Goal: Information Seeking & Learning: Learn about a topic

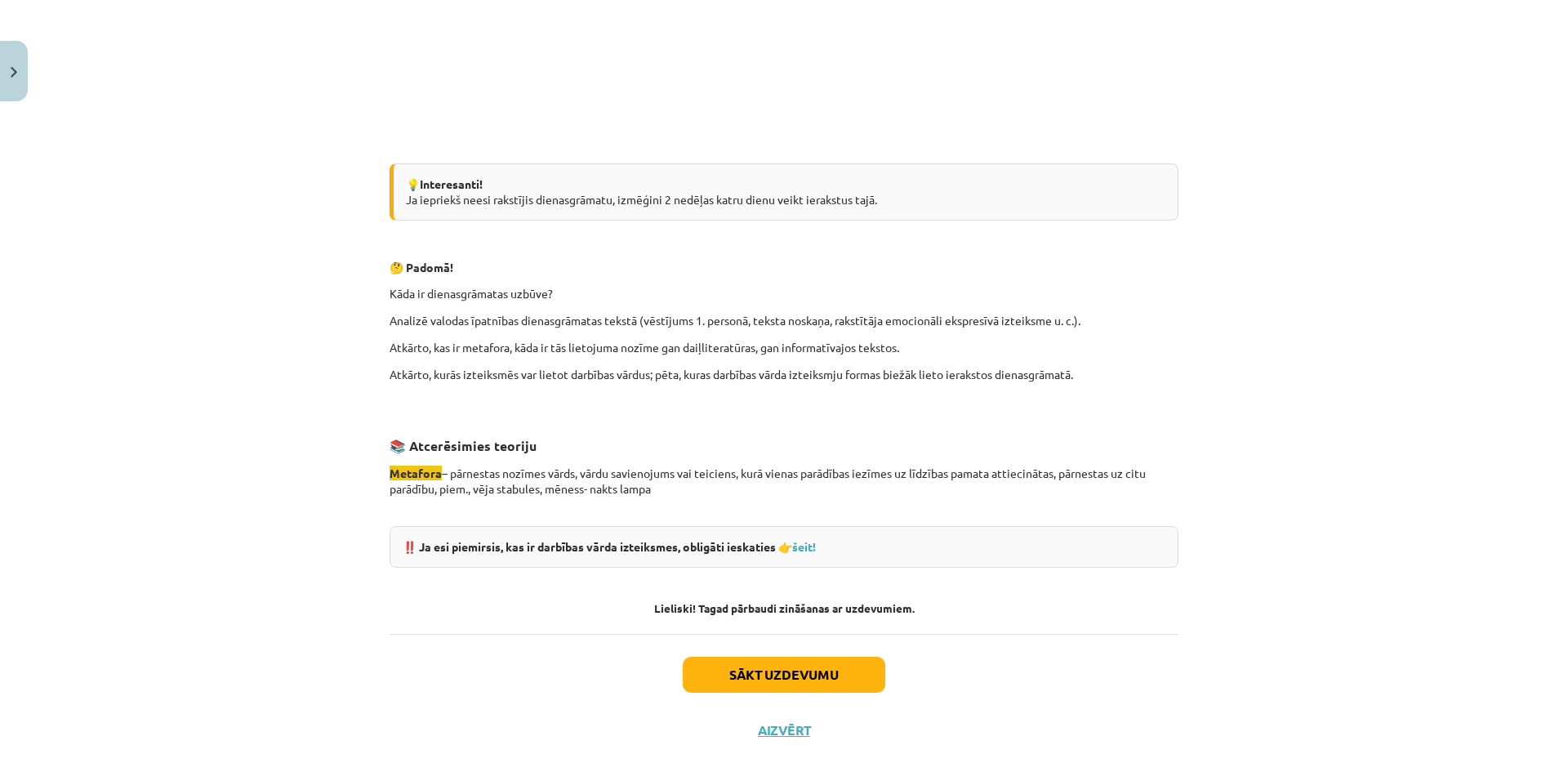
scroll to position [1368, 0]
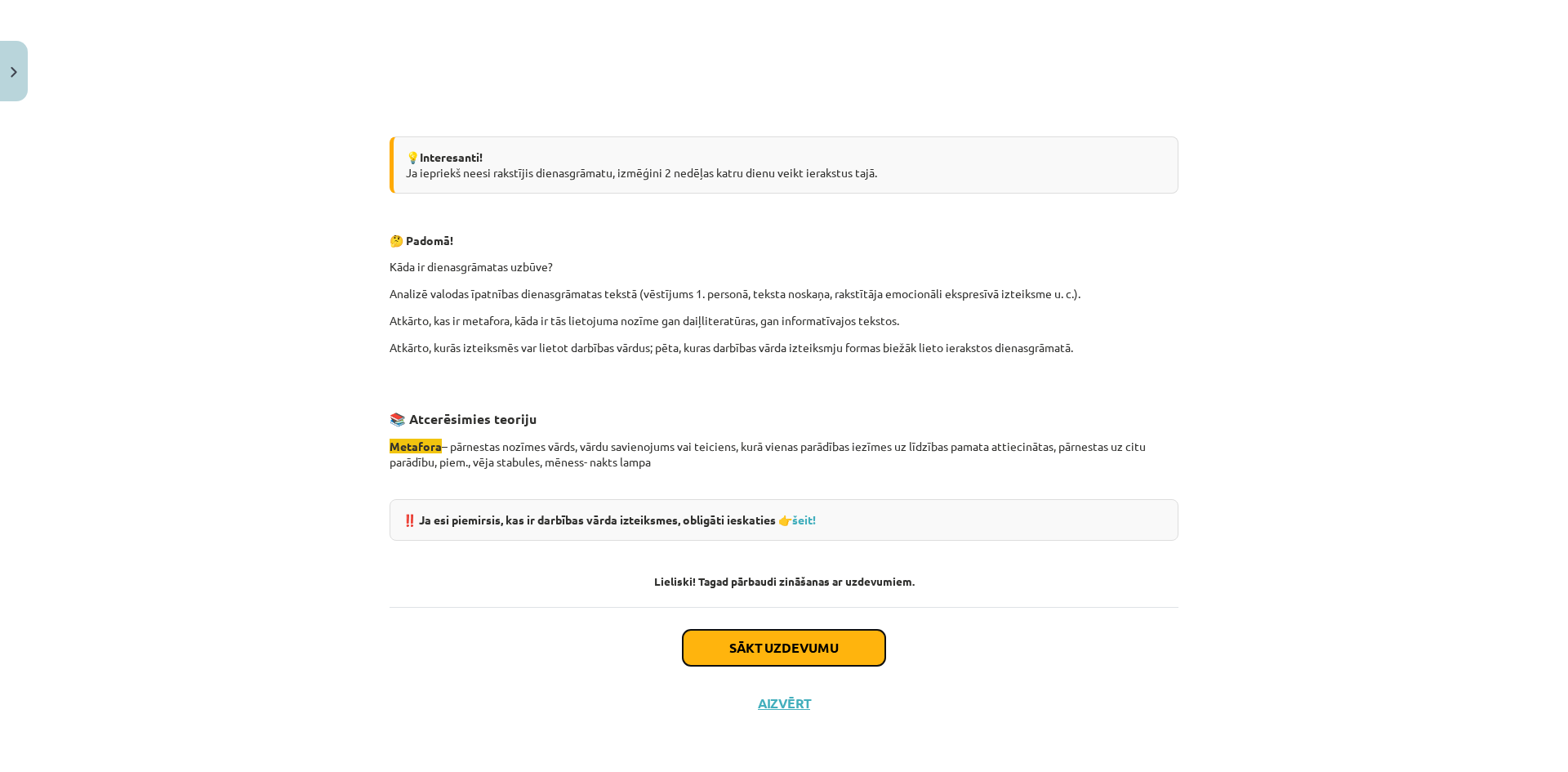
click at [860, 649] on button "Sākt uzdevumu" at bounding box center [784, 647] width 203 height 36
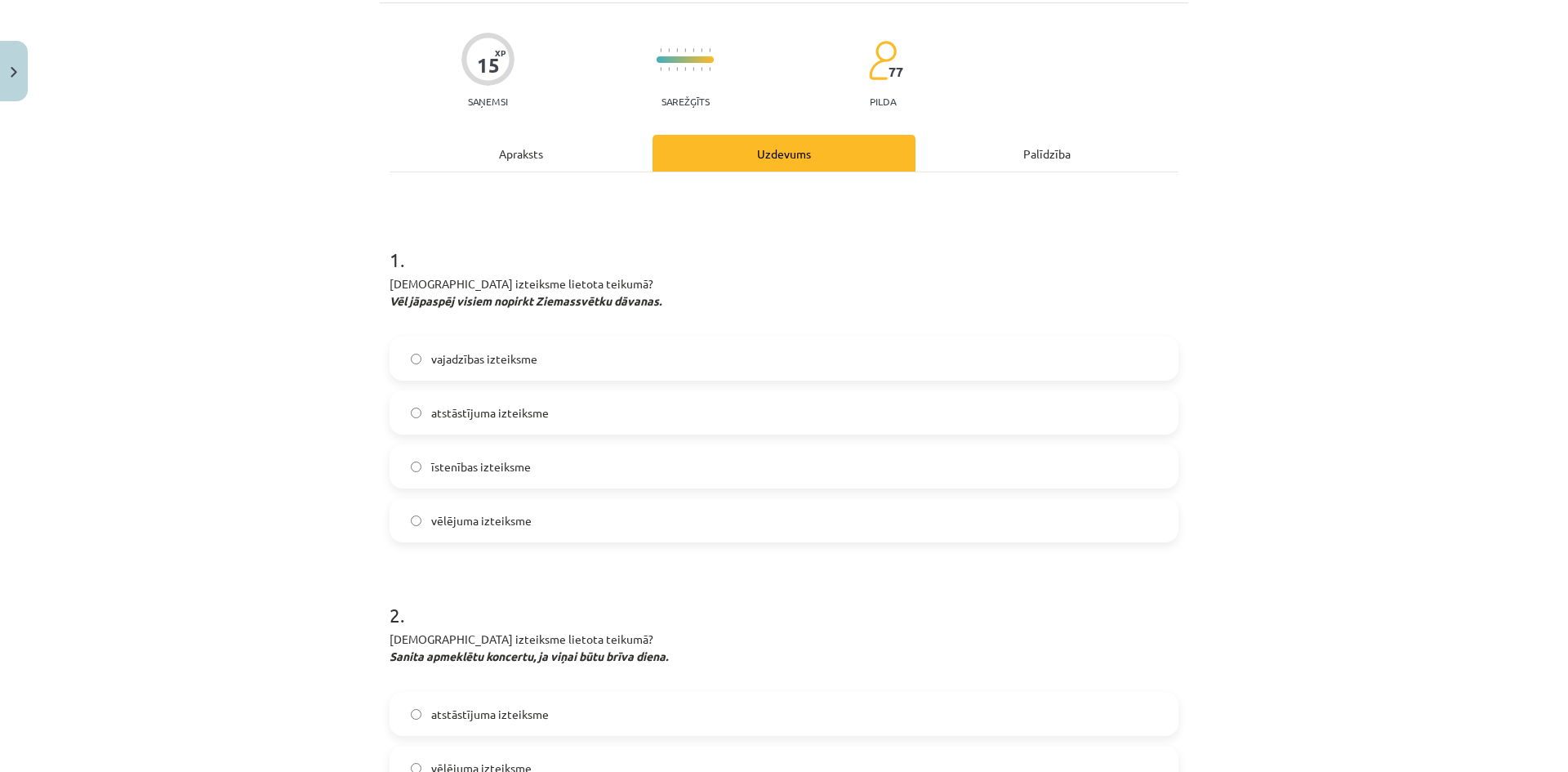
scroll to position [41, 0]
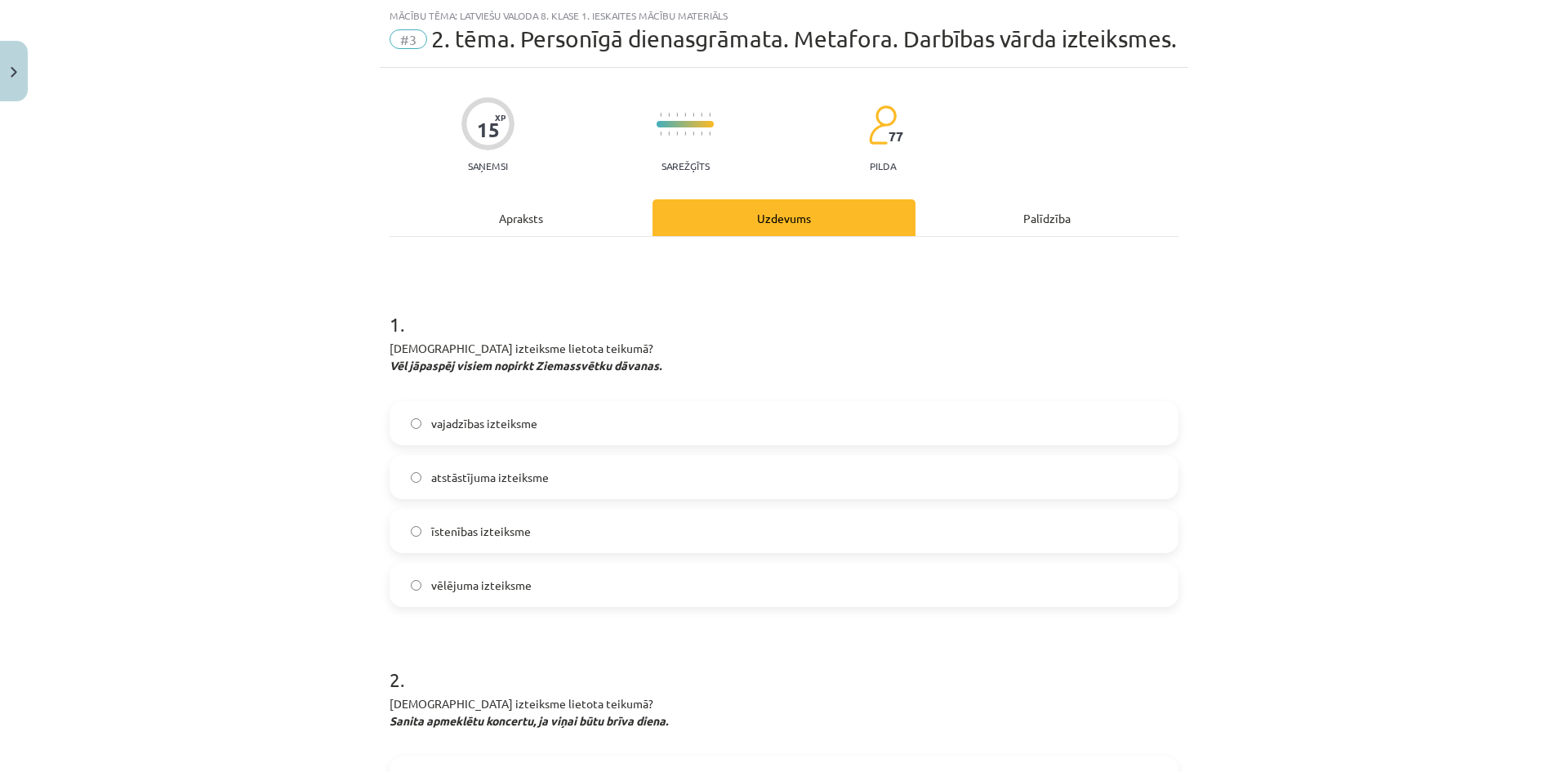
click at [438, 422] on span "vajadzības izteiksme" at bounding box center [484, 422] width 106 height 17
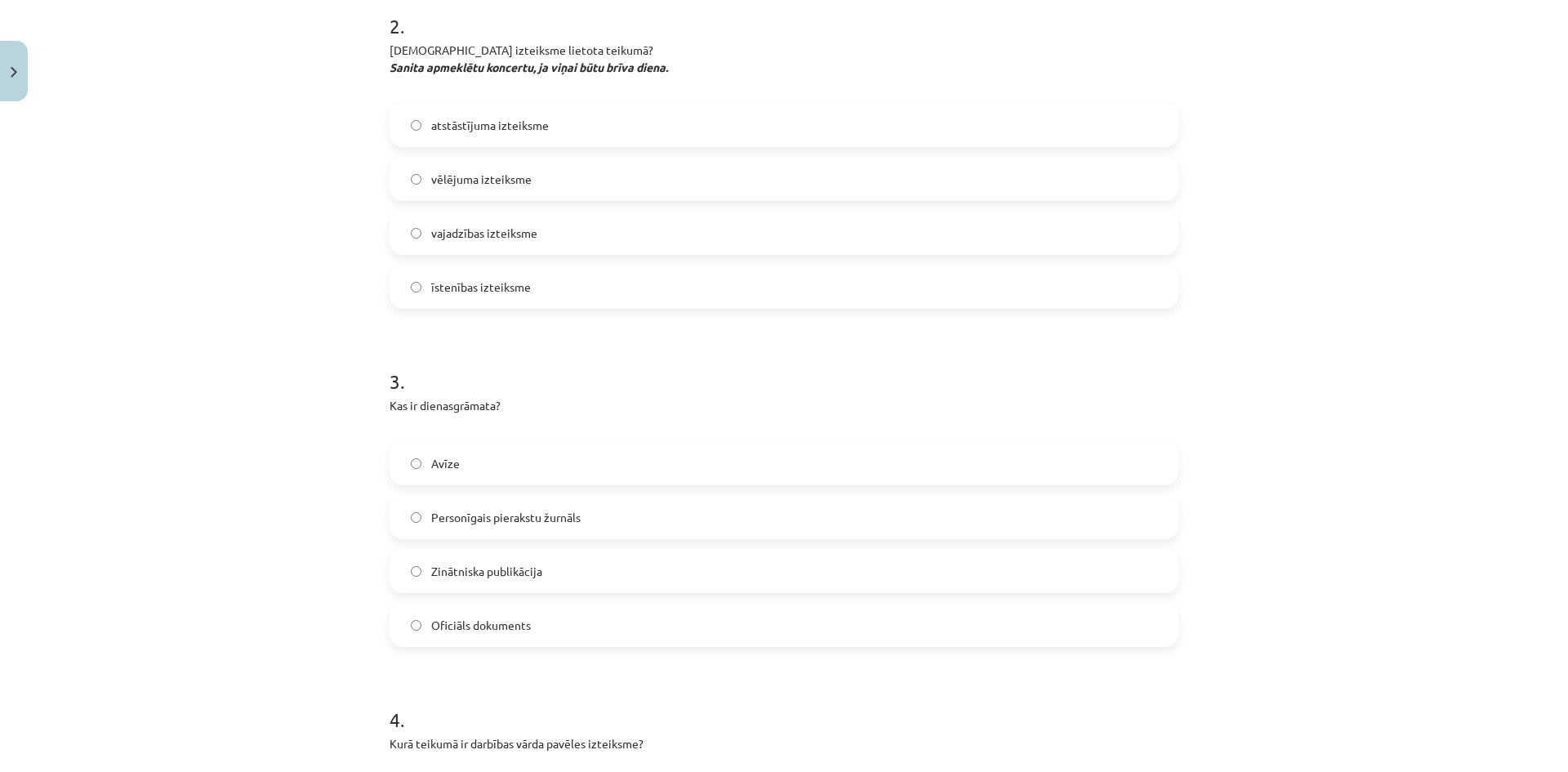
scroll to position [776, 0]
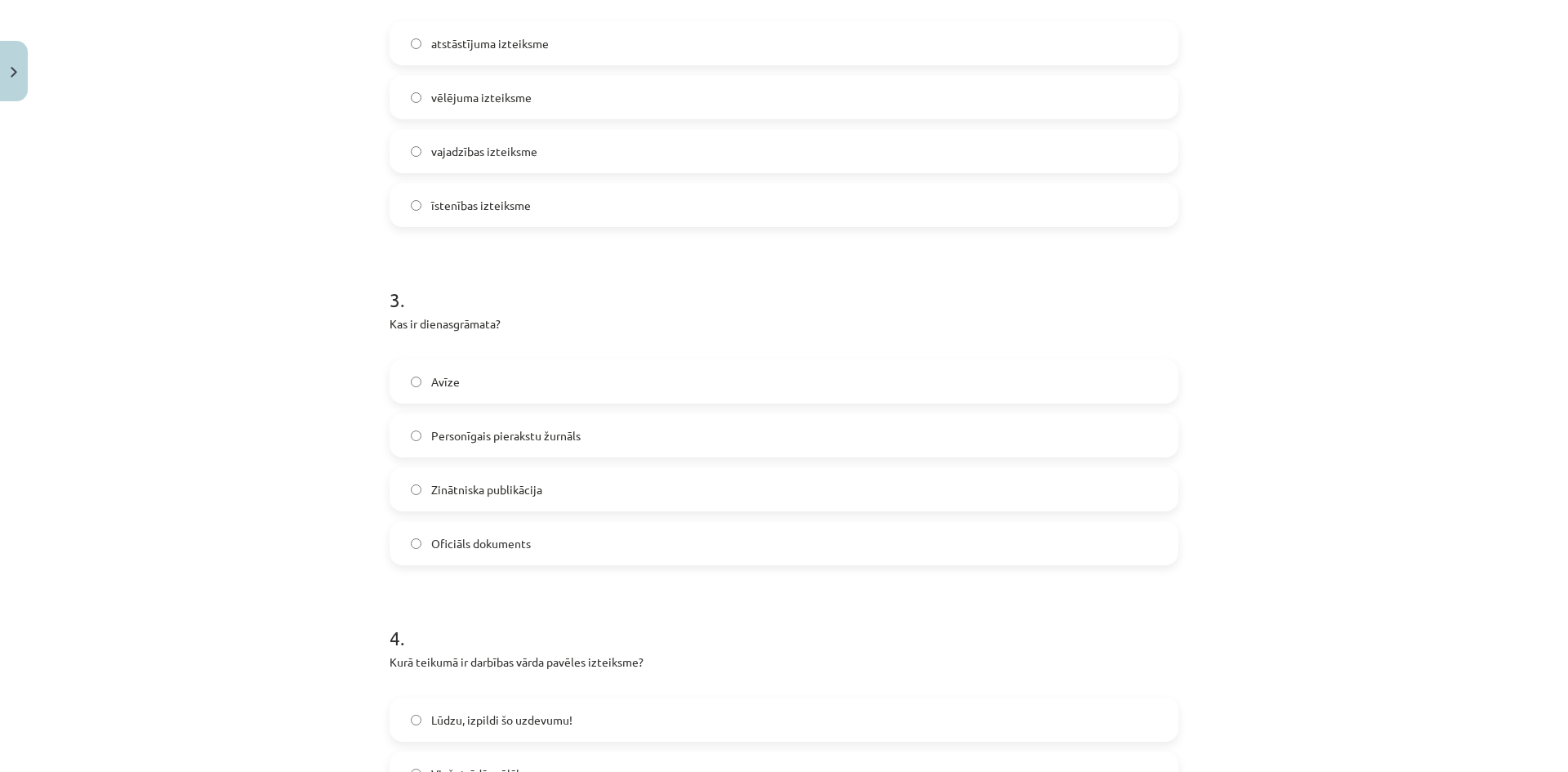
click at [423, 434] on label "Personīgais pierakstu žurnāls" at bounding box center [784, 435] width 785 height 41
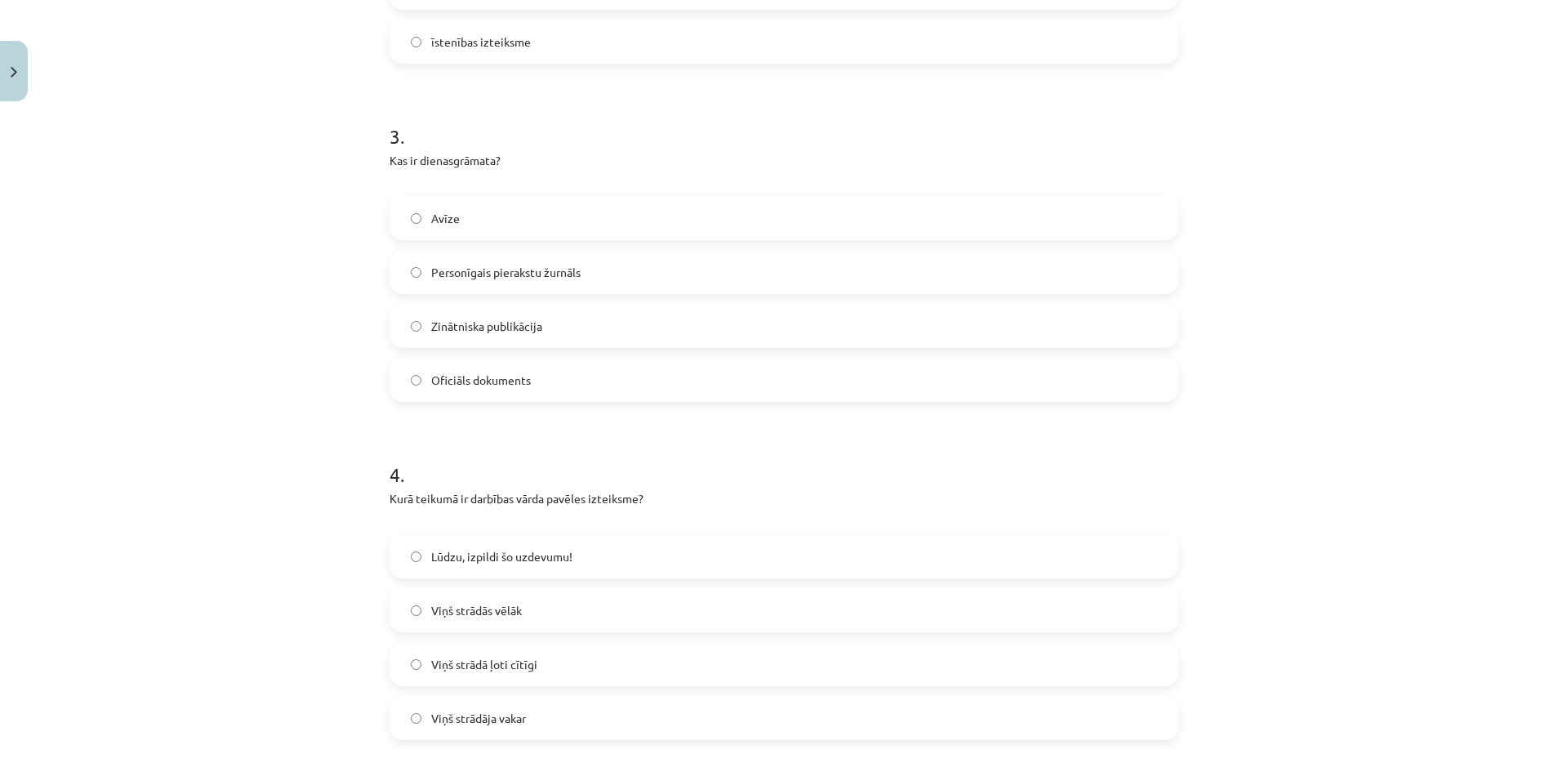
scroll to position [1021, 0]
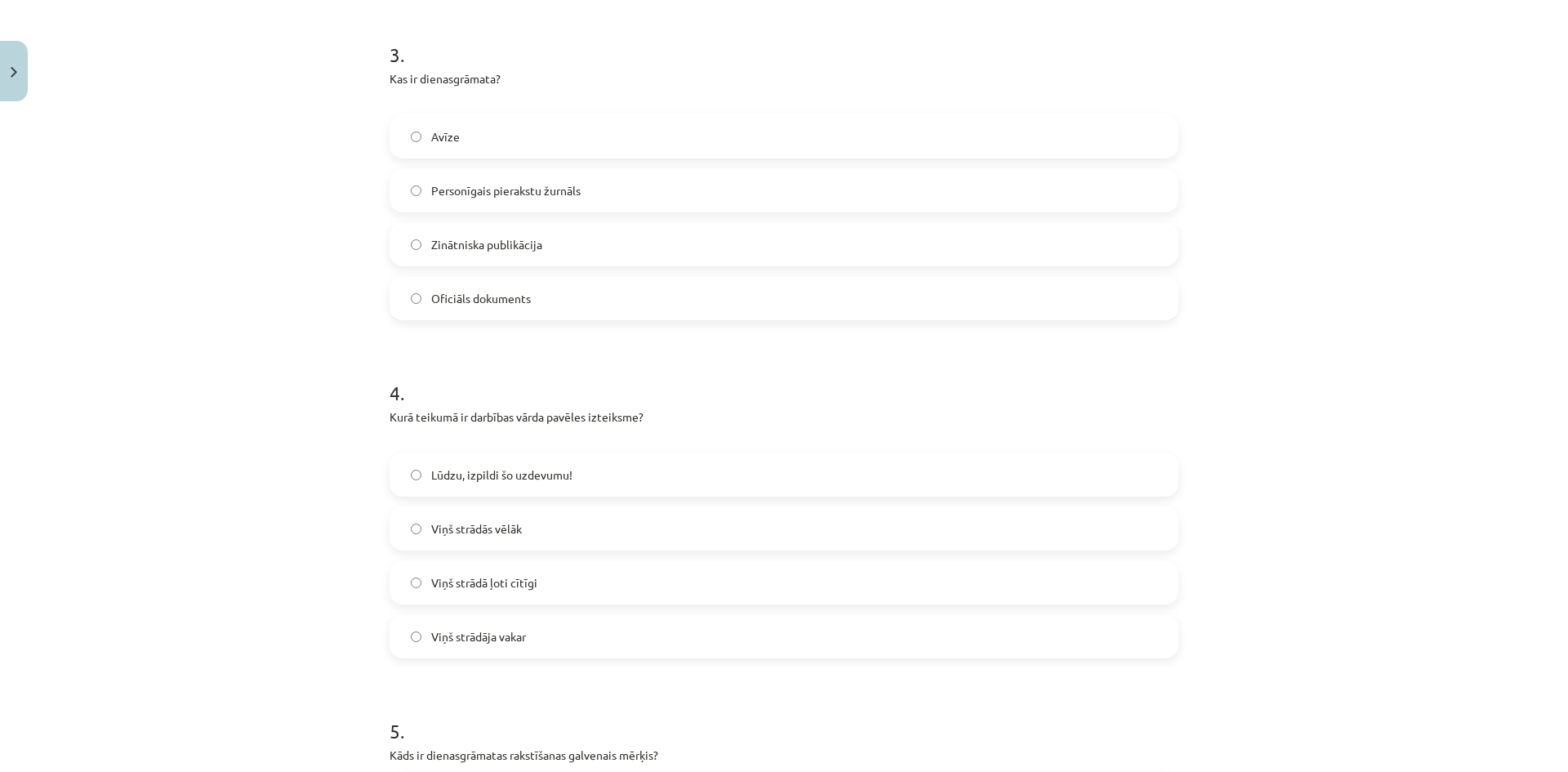
click at [444, 473] on span "Lūdzu, izpildi šo uzdevumu!" at bounding box center [502, 474] width 141 height 17
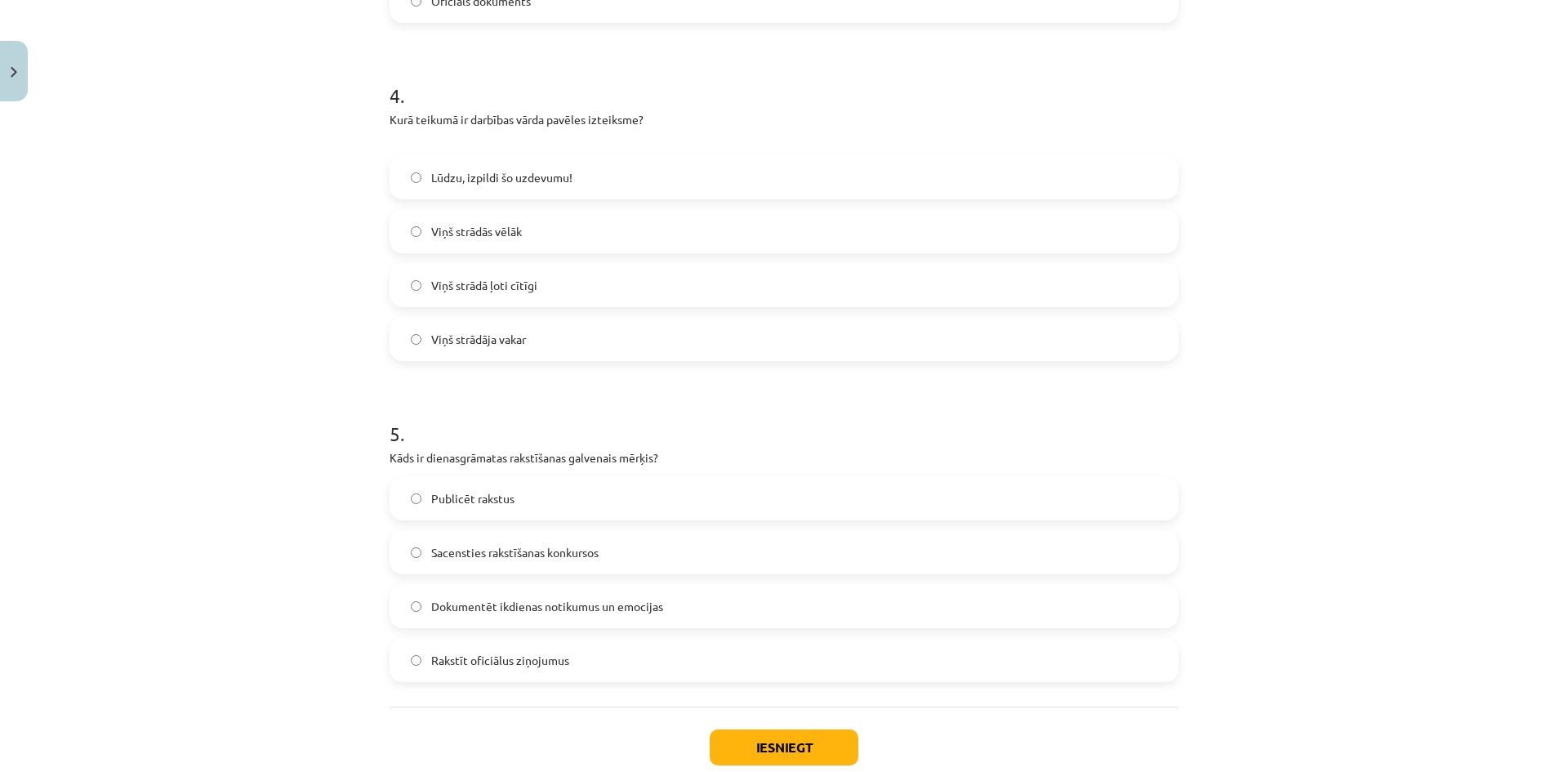
scroll to position [1347, 0]
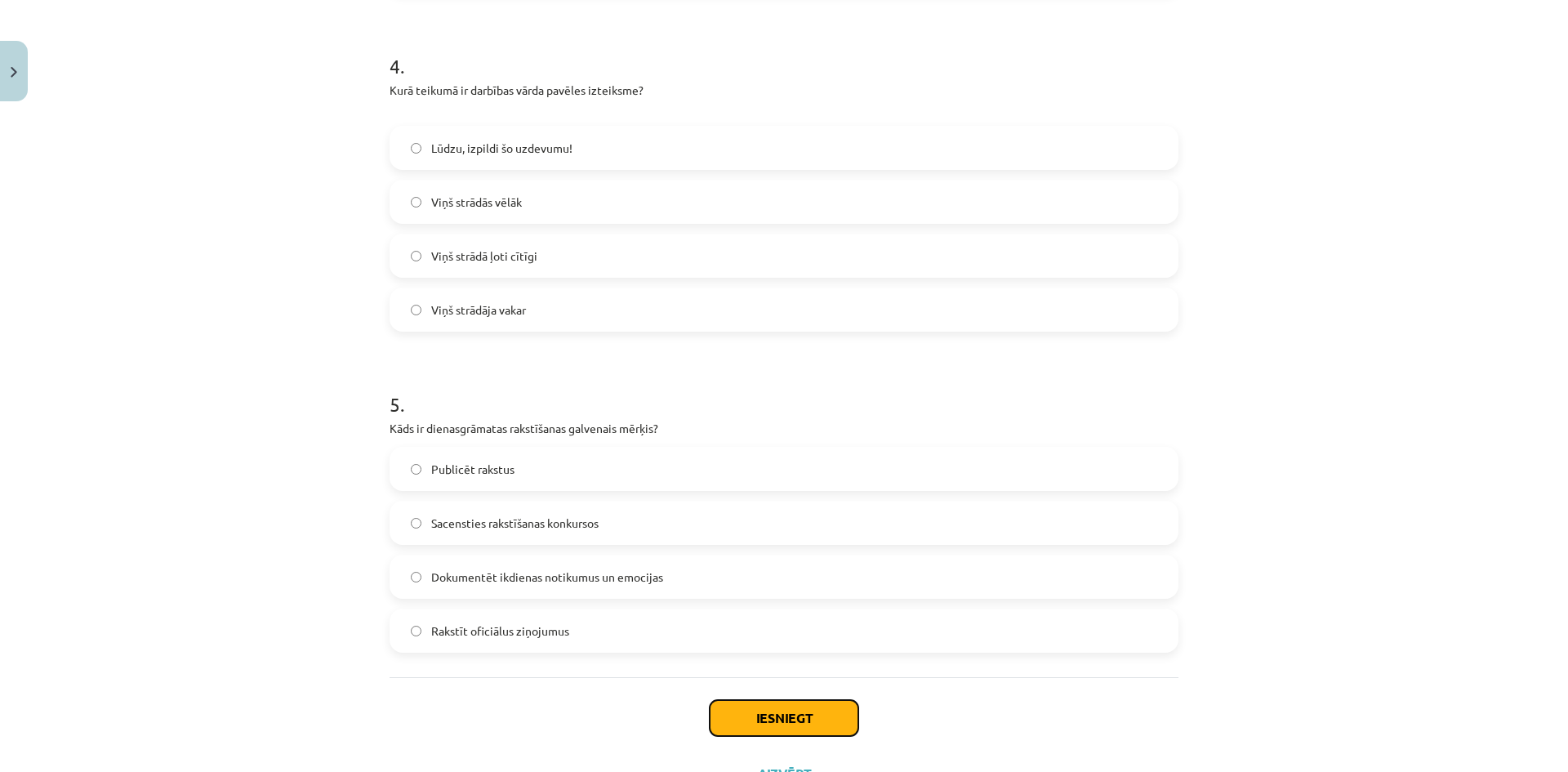
click at [743, 704] on button "Iesniegt" at bounding box center [784, 718] width 149 height 36
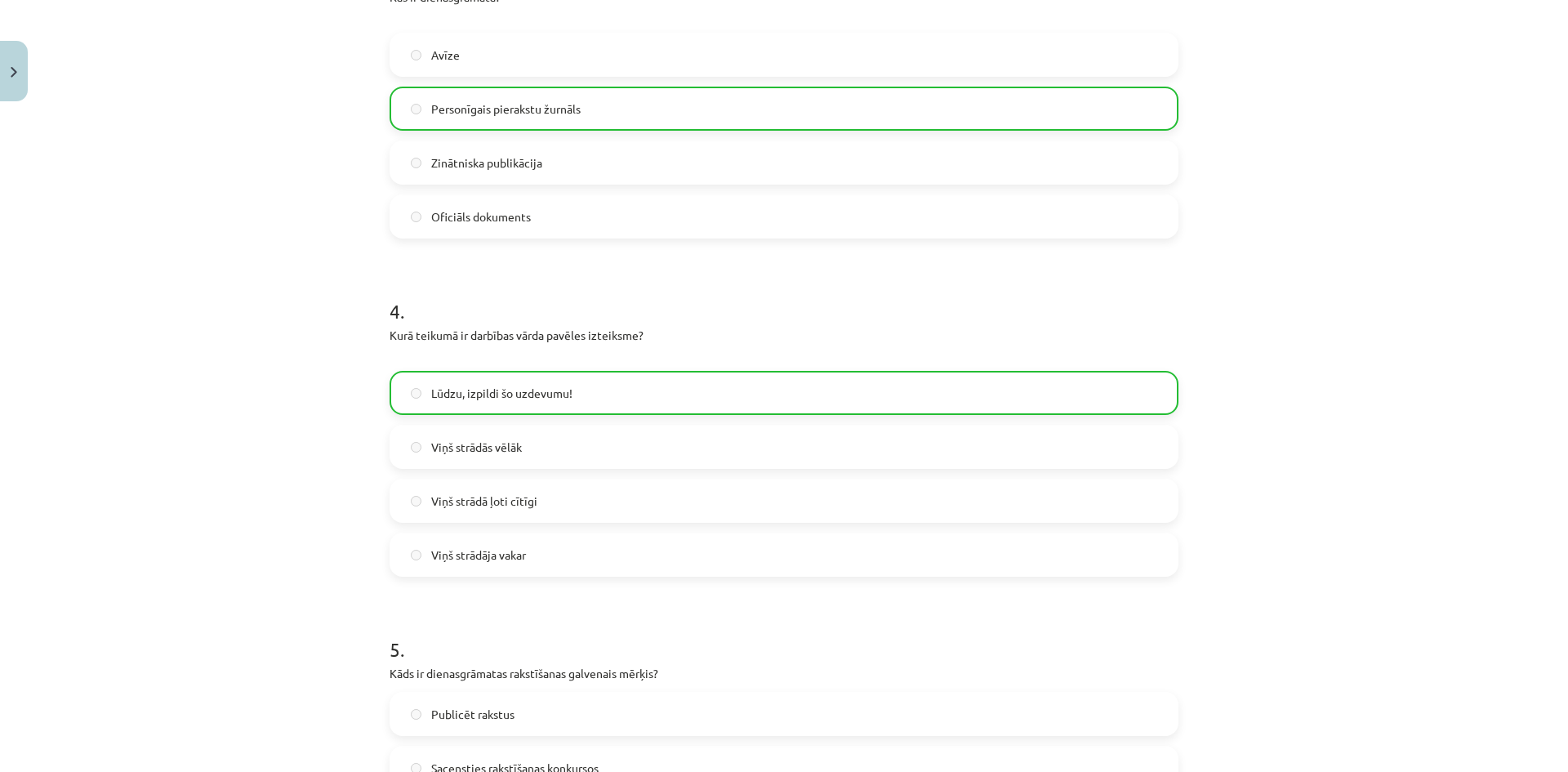
scroll to position [1469, 0]
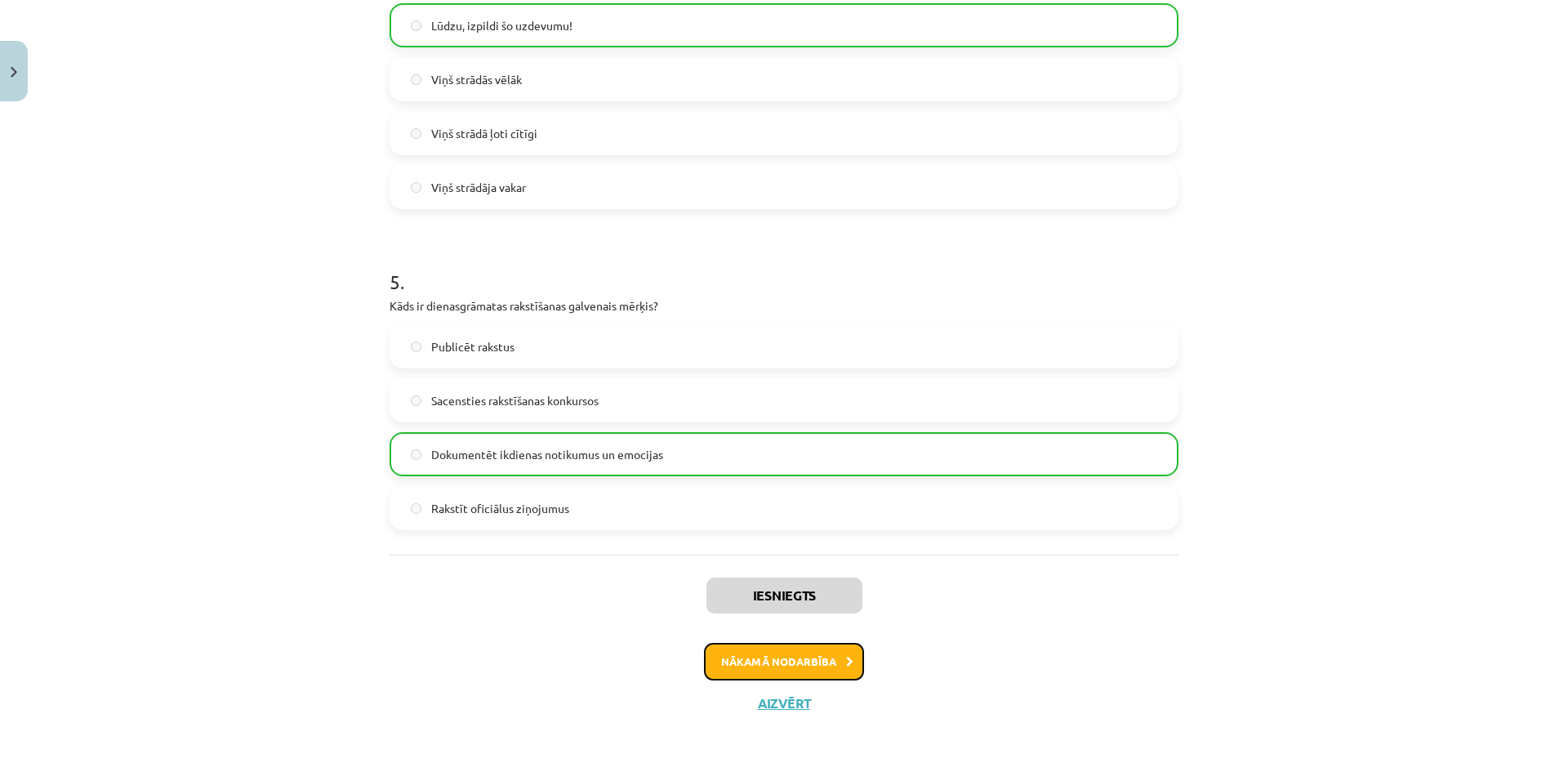
click at [832, 659] on button "Nākamā nodarbība" at bounding box center [784, 662] width 160 height 37
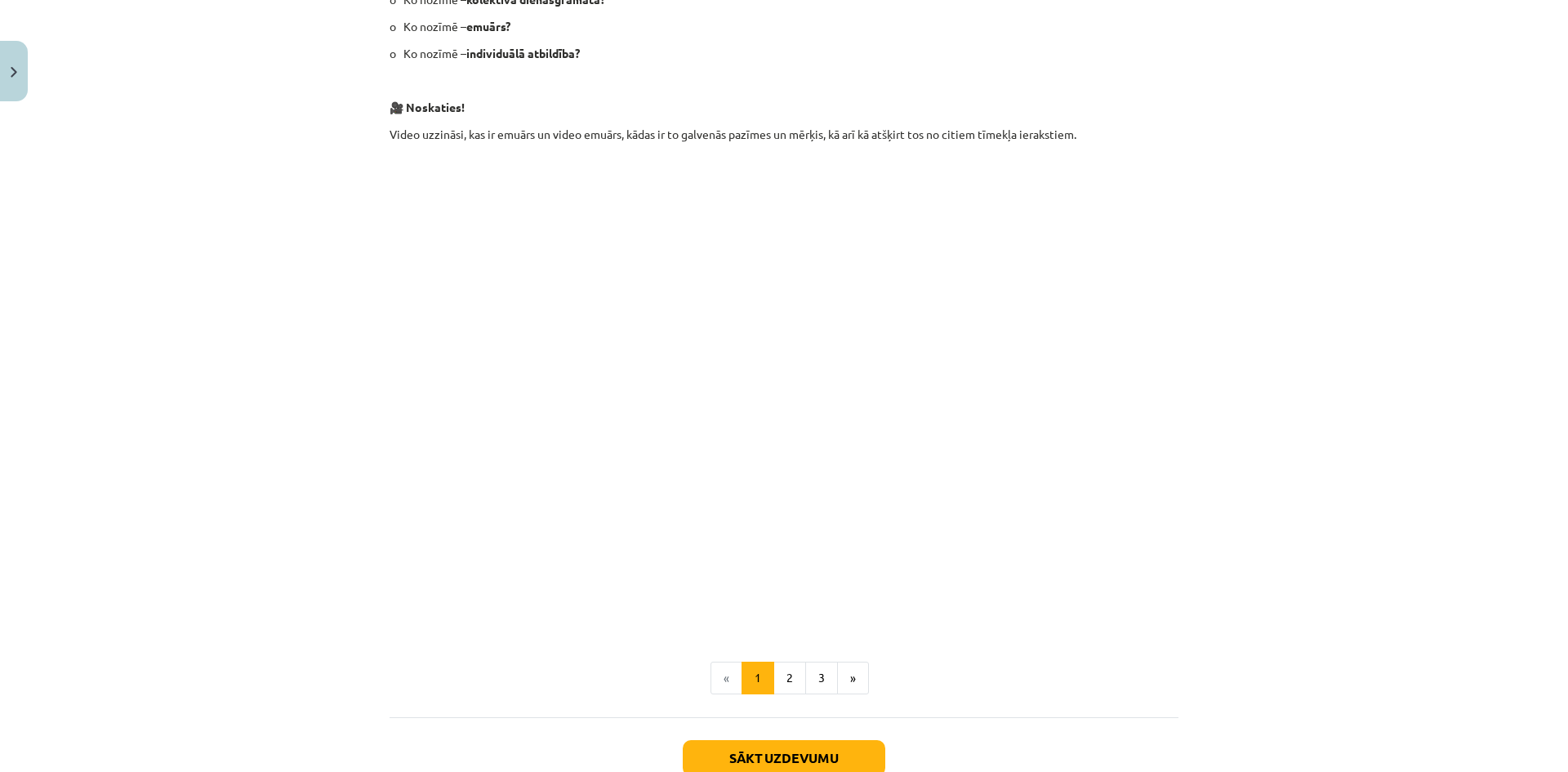
scroll to position [531, 0]
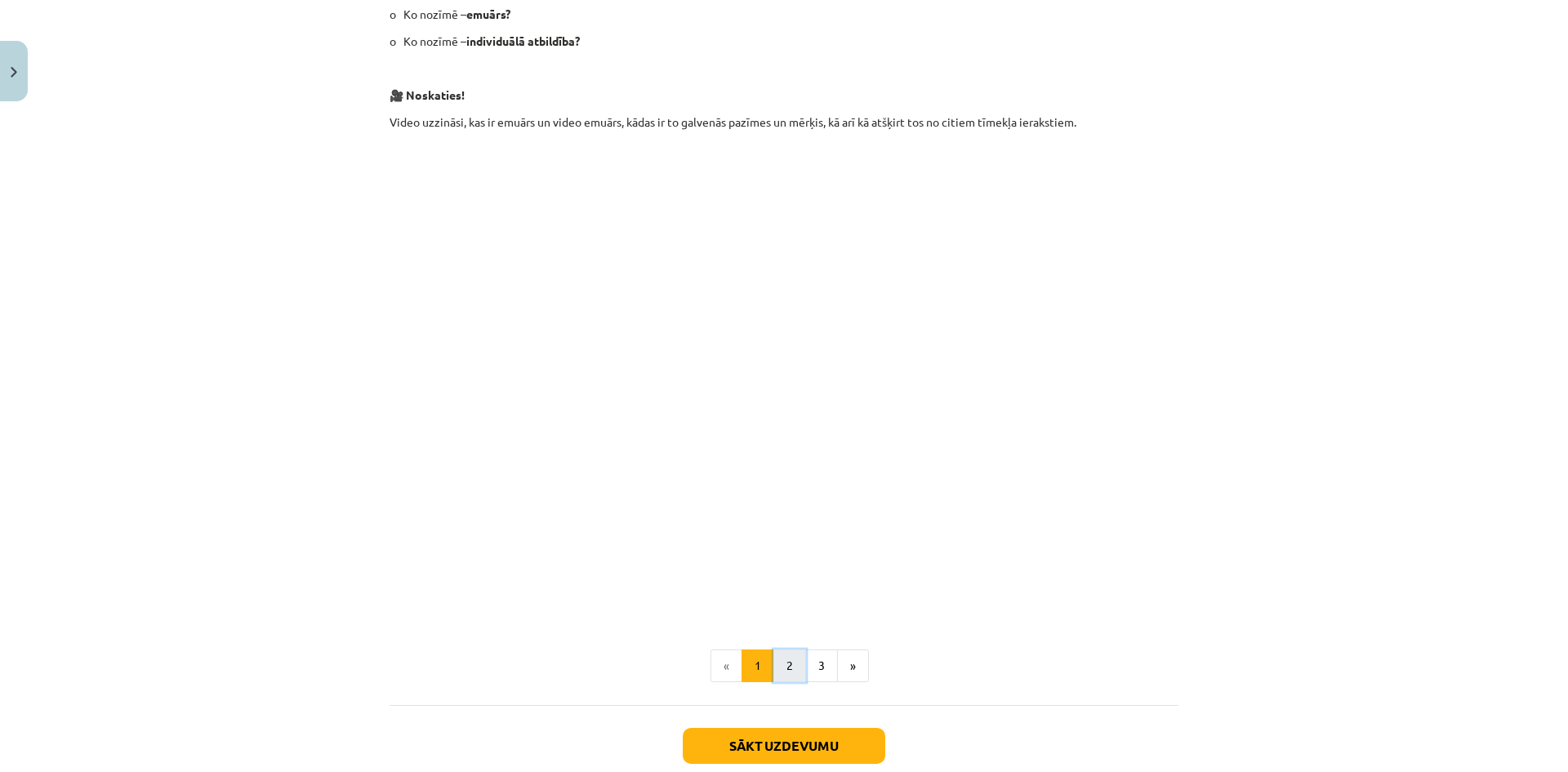
click at [782, 659] on button "2" at bounding box center [789, 665] width 33 height 33
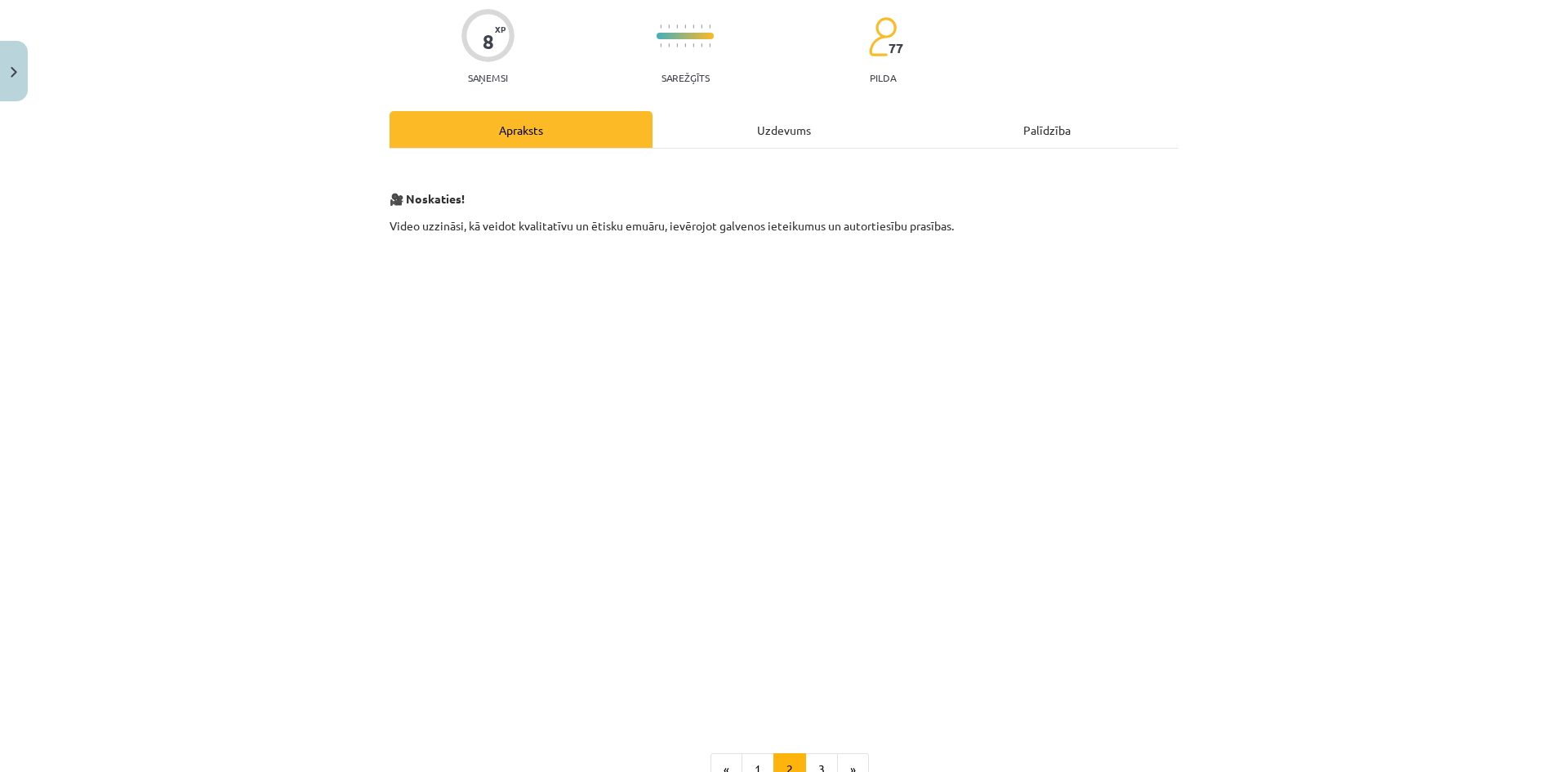
scroll to position [237, 0]
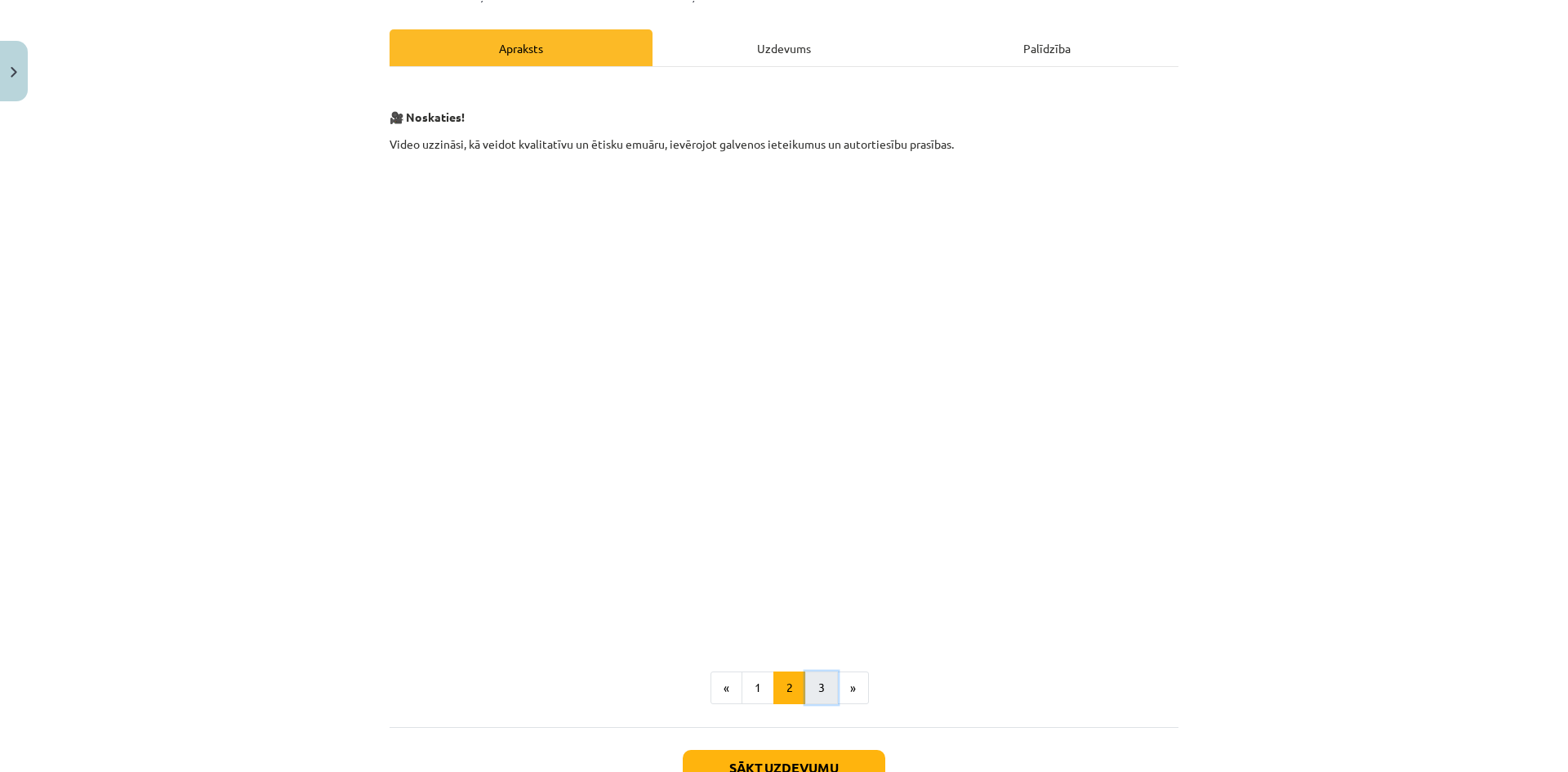
click at [812, 693] on button "3" at bounding box center [821, 688] width 33 height 33
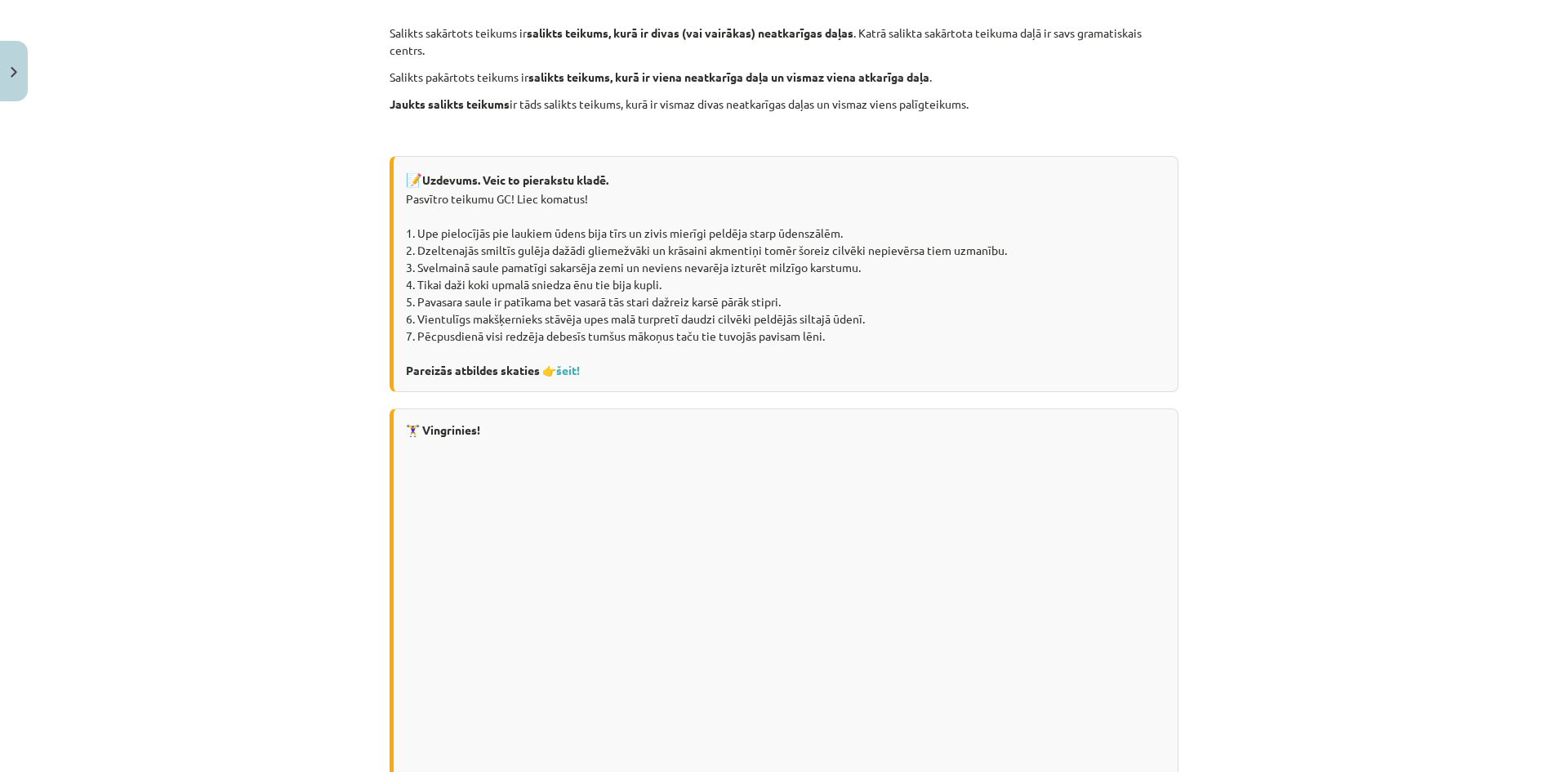
scroll to position [490, 0]
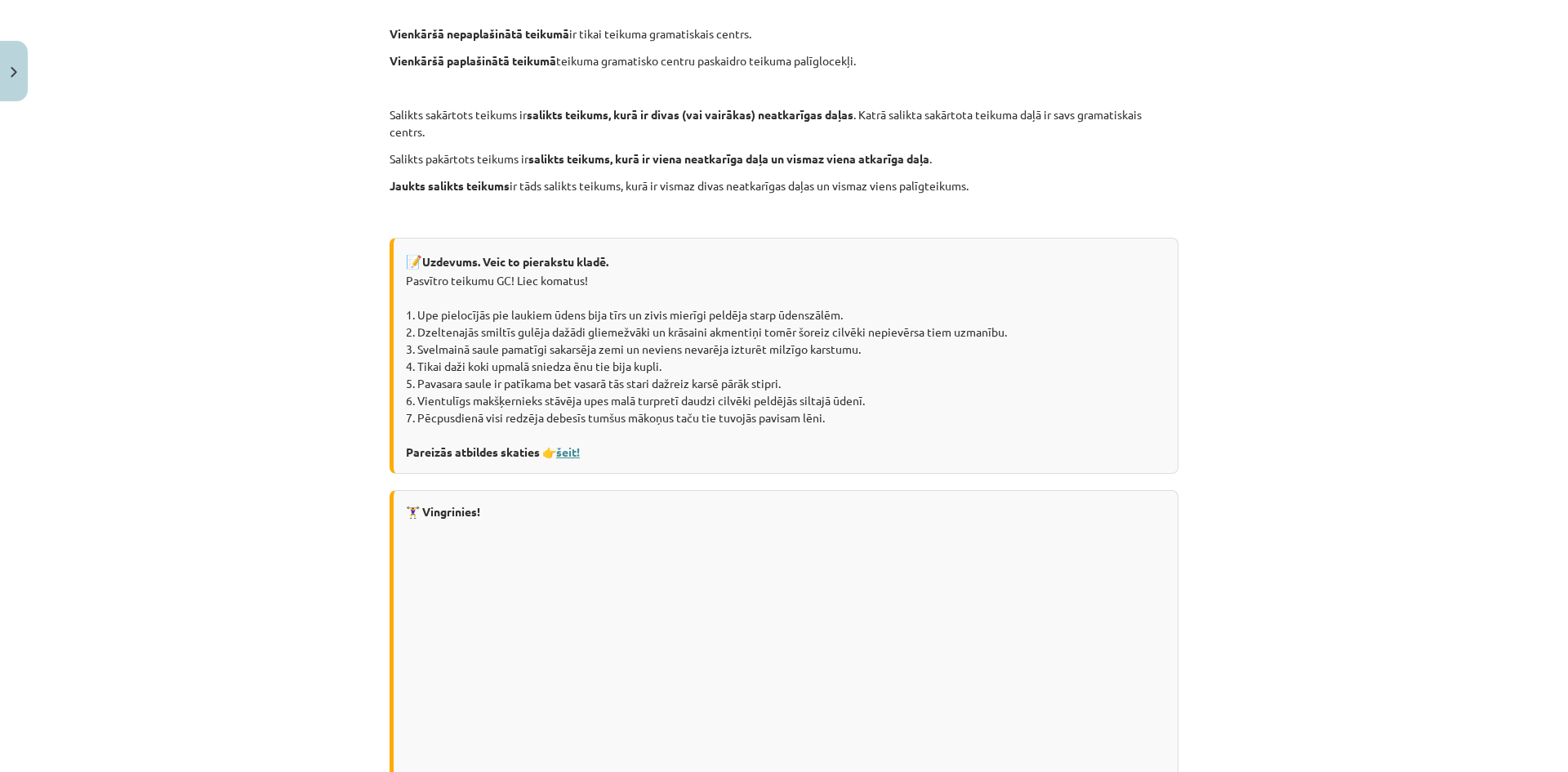
click at [567, 453] on link "šeit!" at bounding box center [567, 451] width 24 height 15
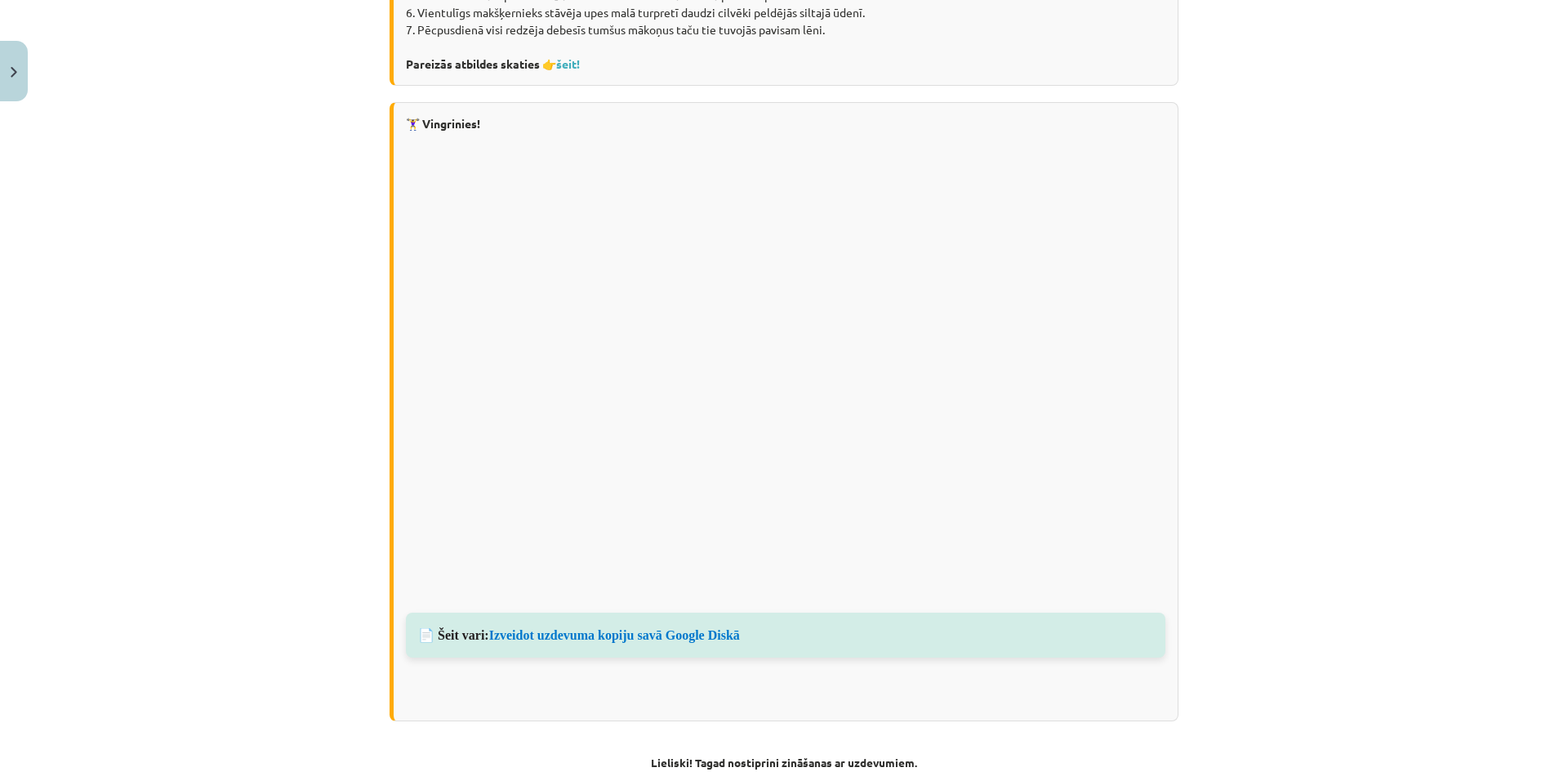
scroll to position [1129, 0]
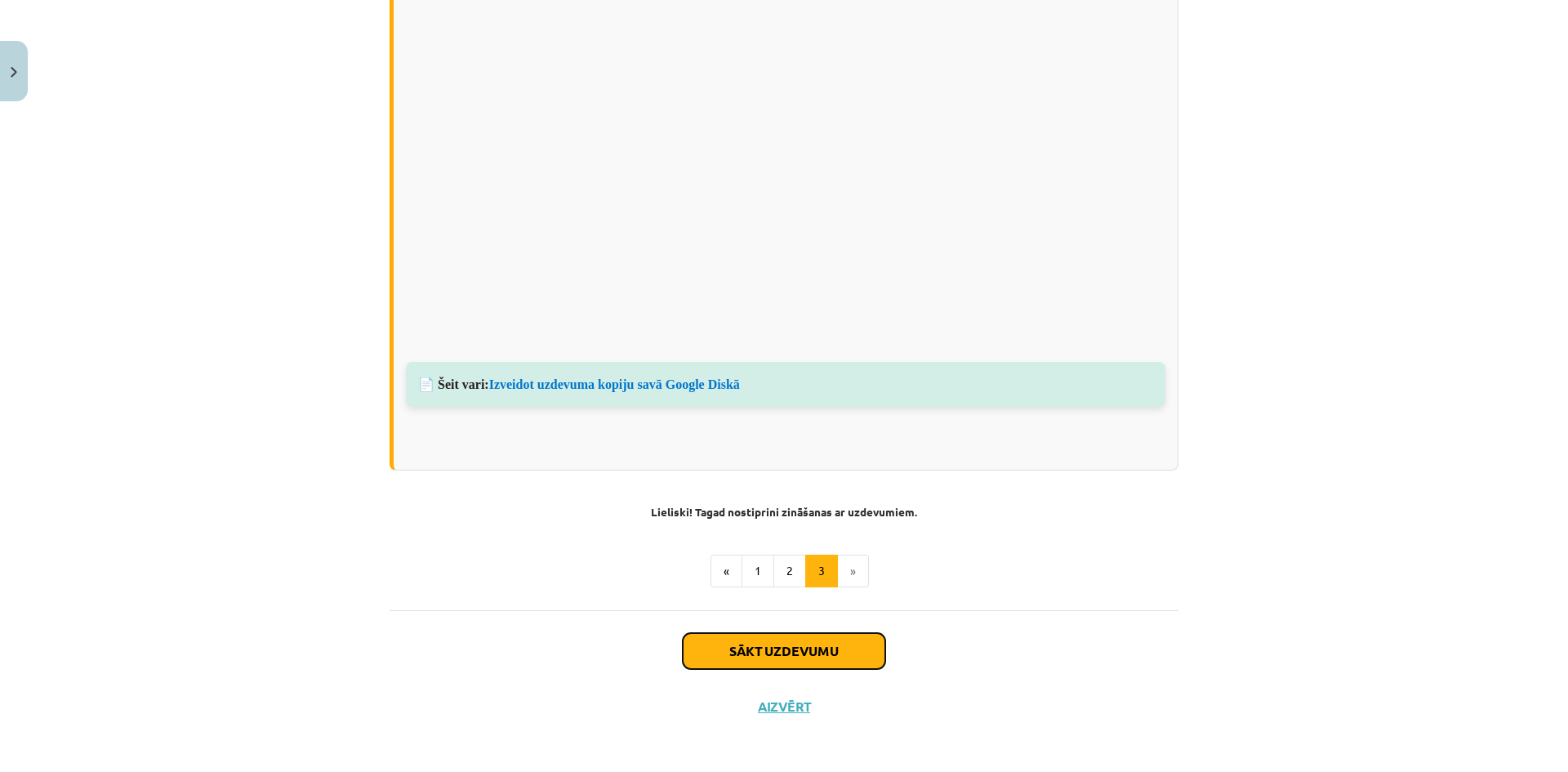
click at [790, 653] on button "Sākt uzdevumu" at bounding box center [784, 650] width 203 height 36
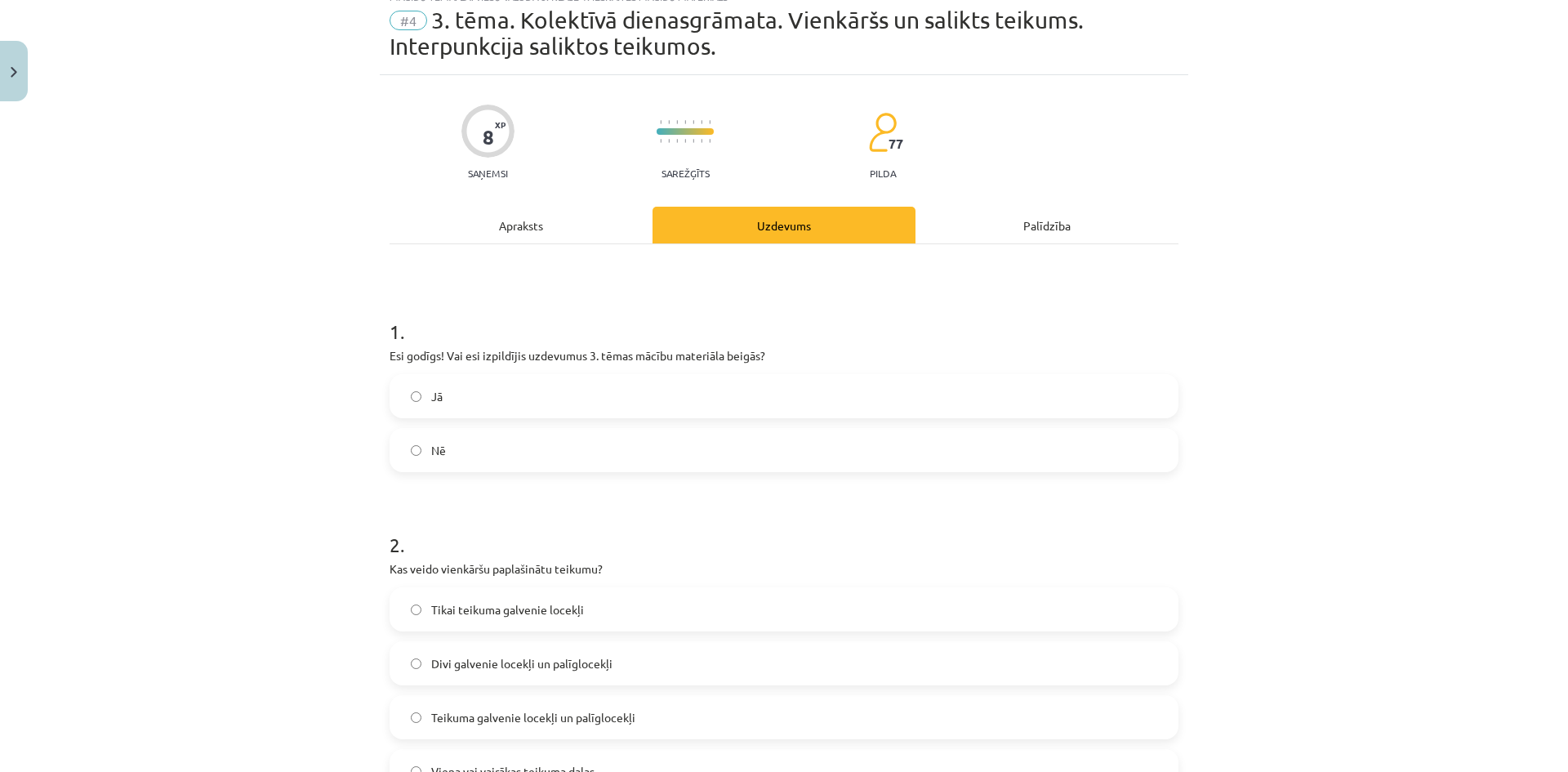
scroll to position [41, 0]
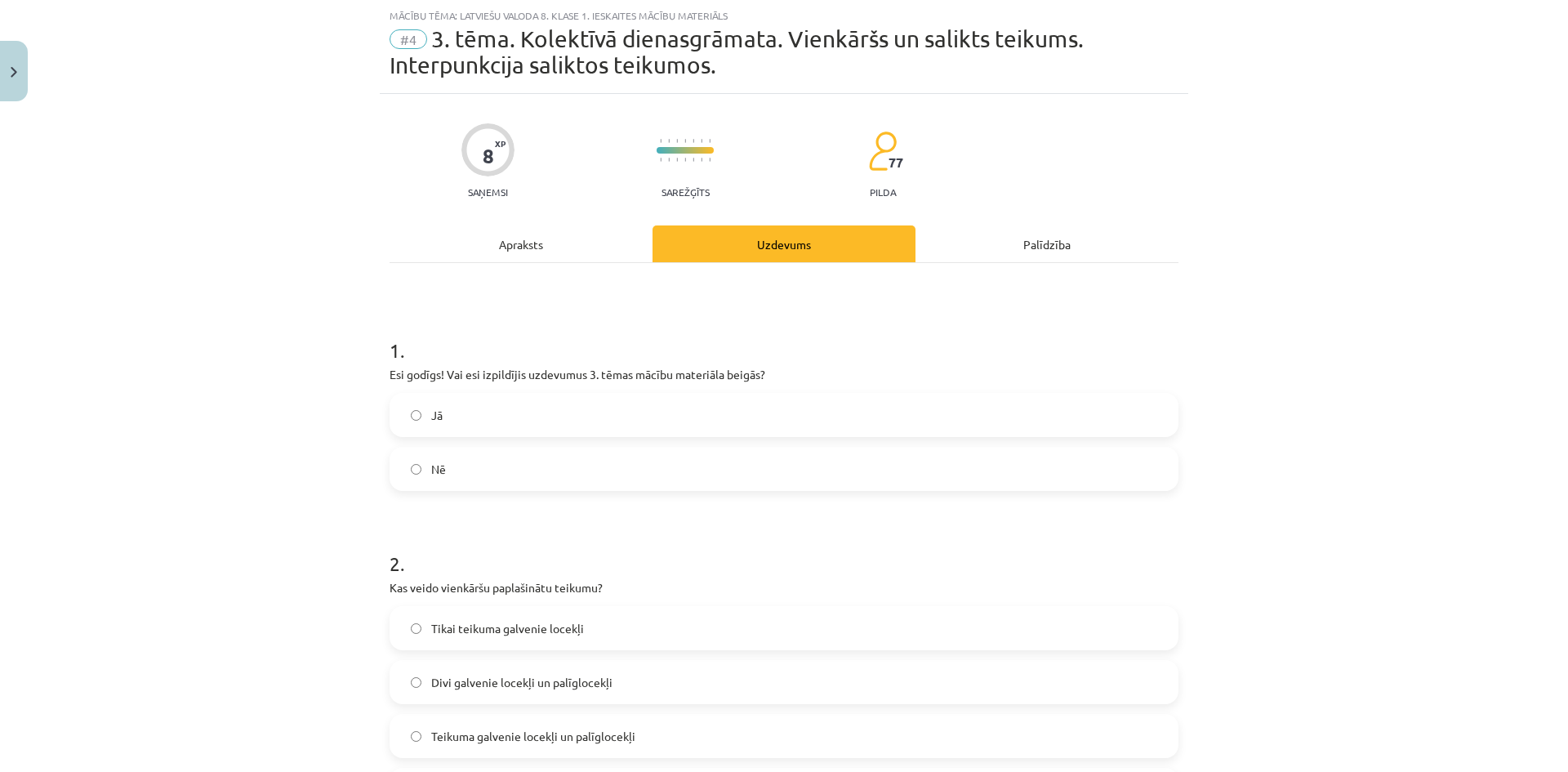
click at [723, 407] on label "Jā" at bounding box center [784, 414] width 785 height 41
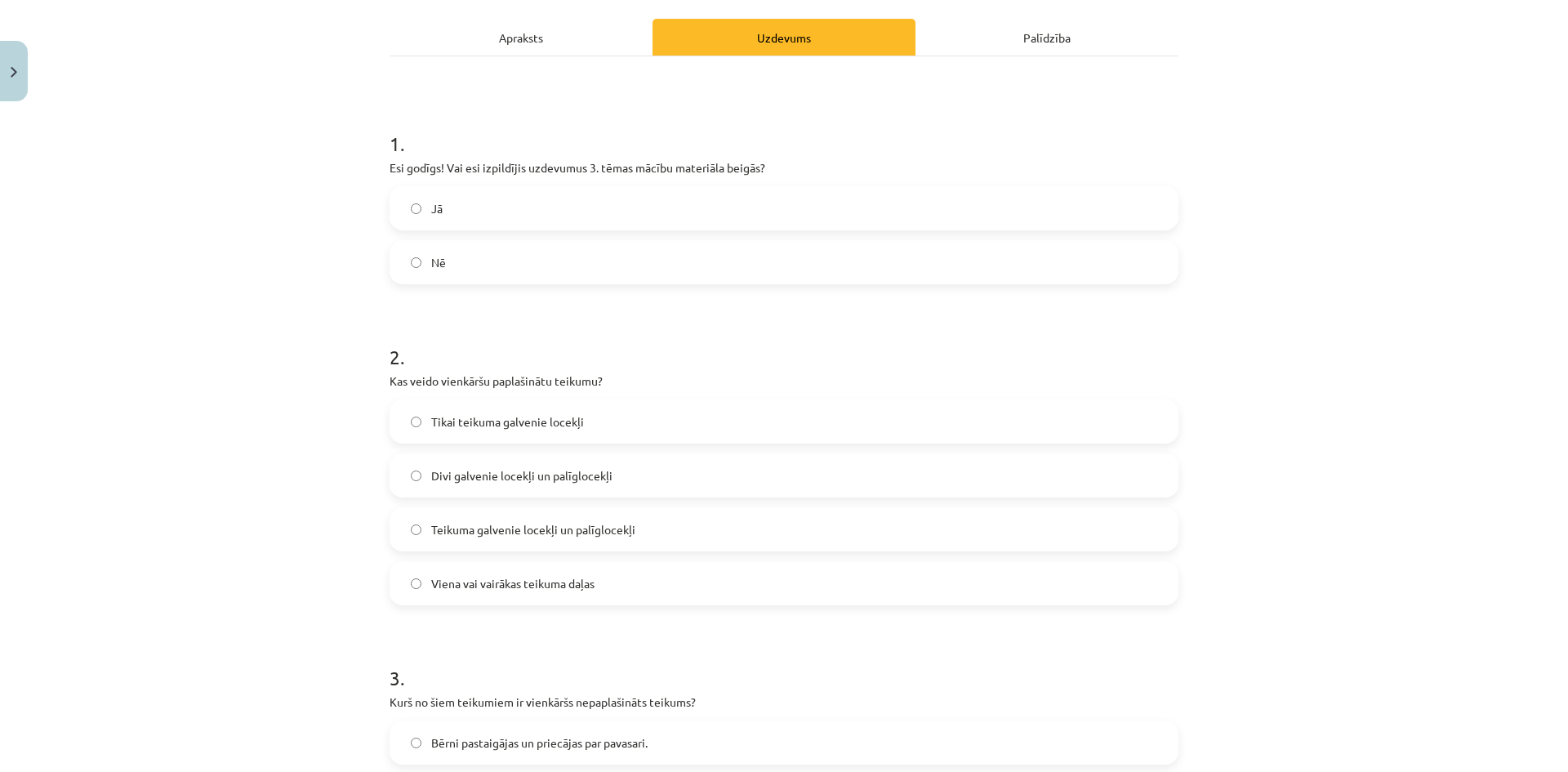
scroll to position [285, 0]
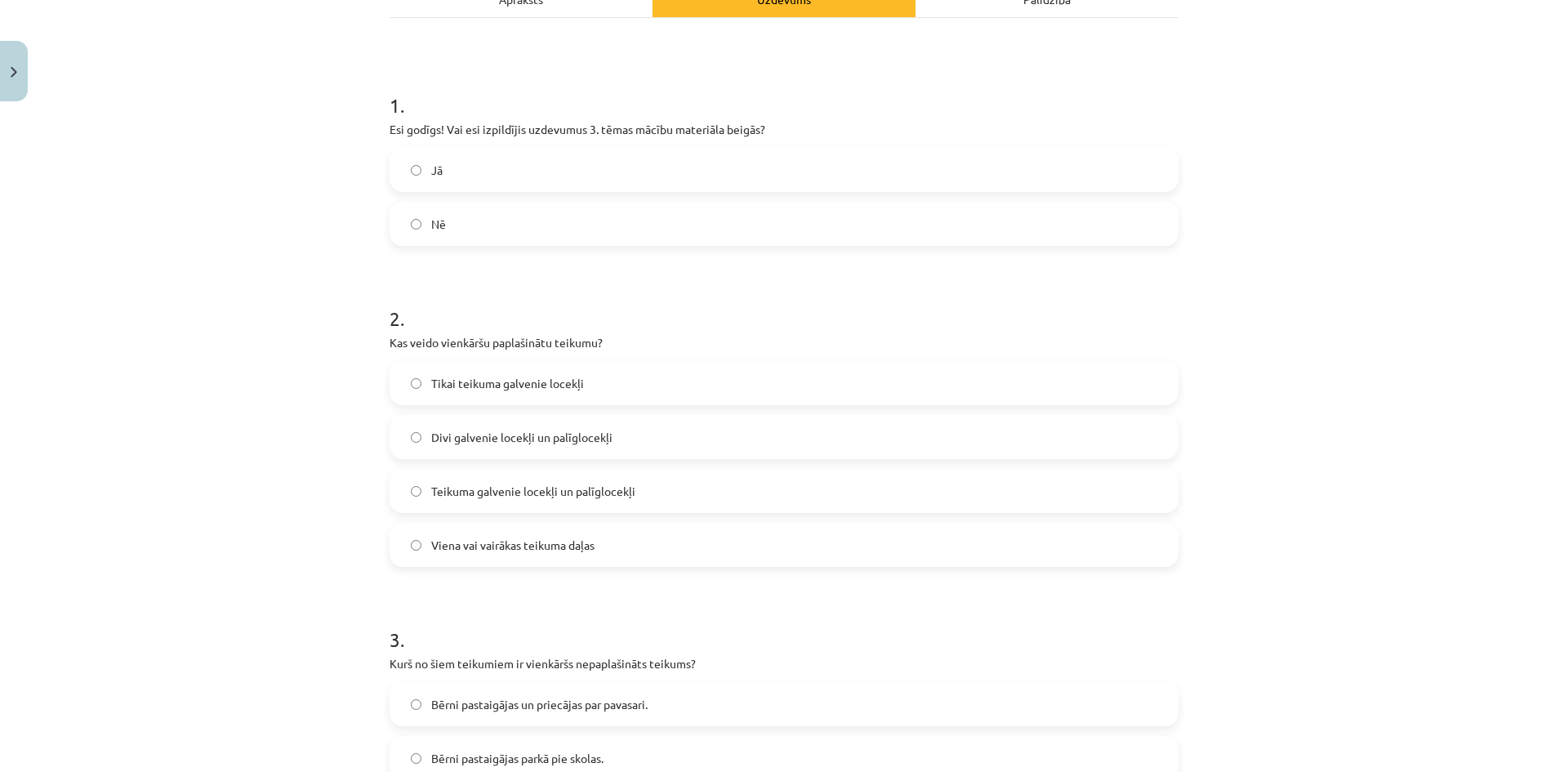
click at [647, 444] on label "Divi galvenie locekļi un palīglocekļi" at bounding box center [784, 437] width 785 height 41
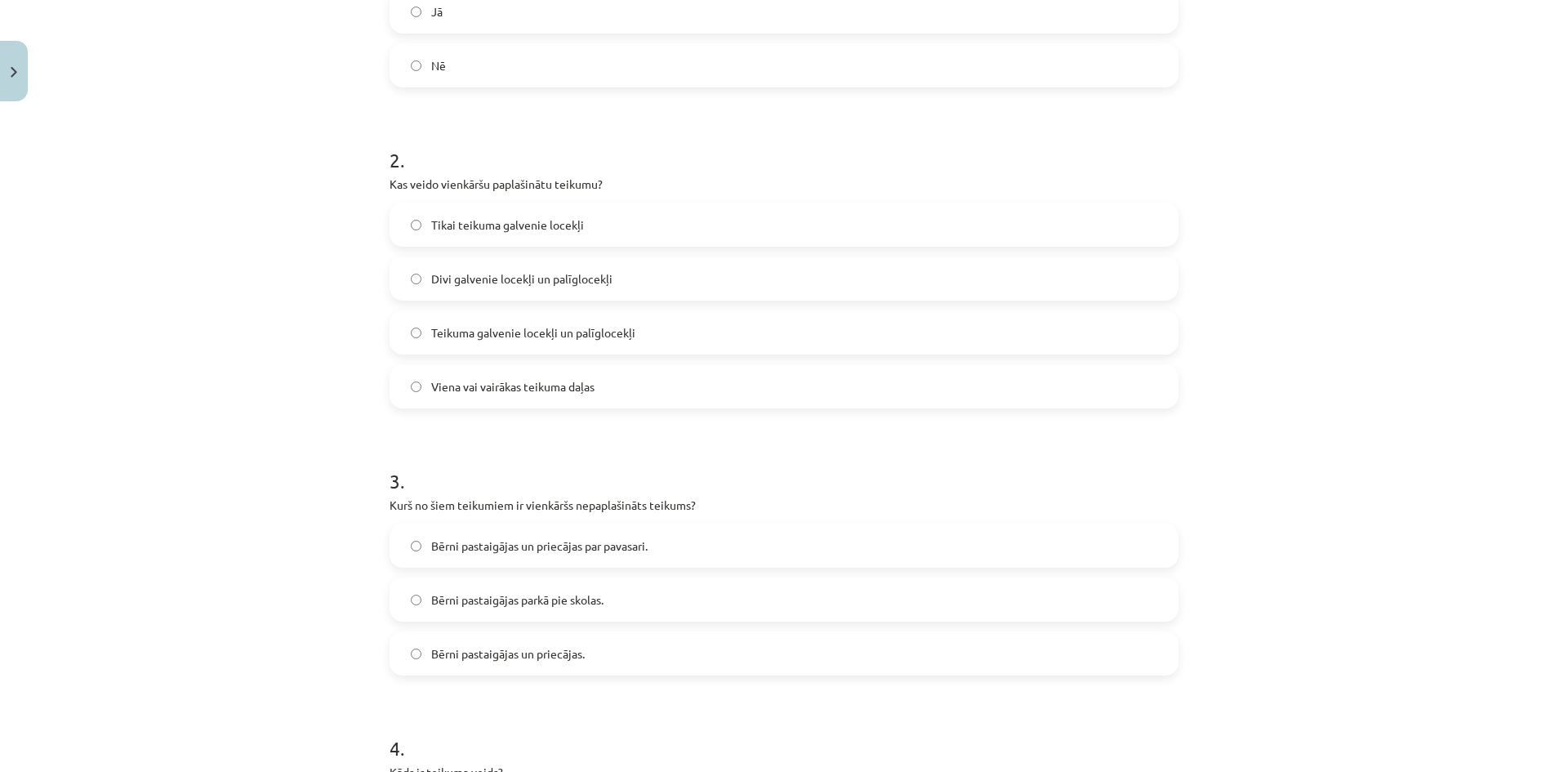
scroll to position [613, 0]
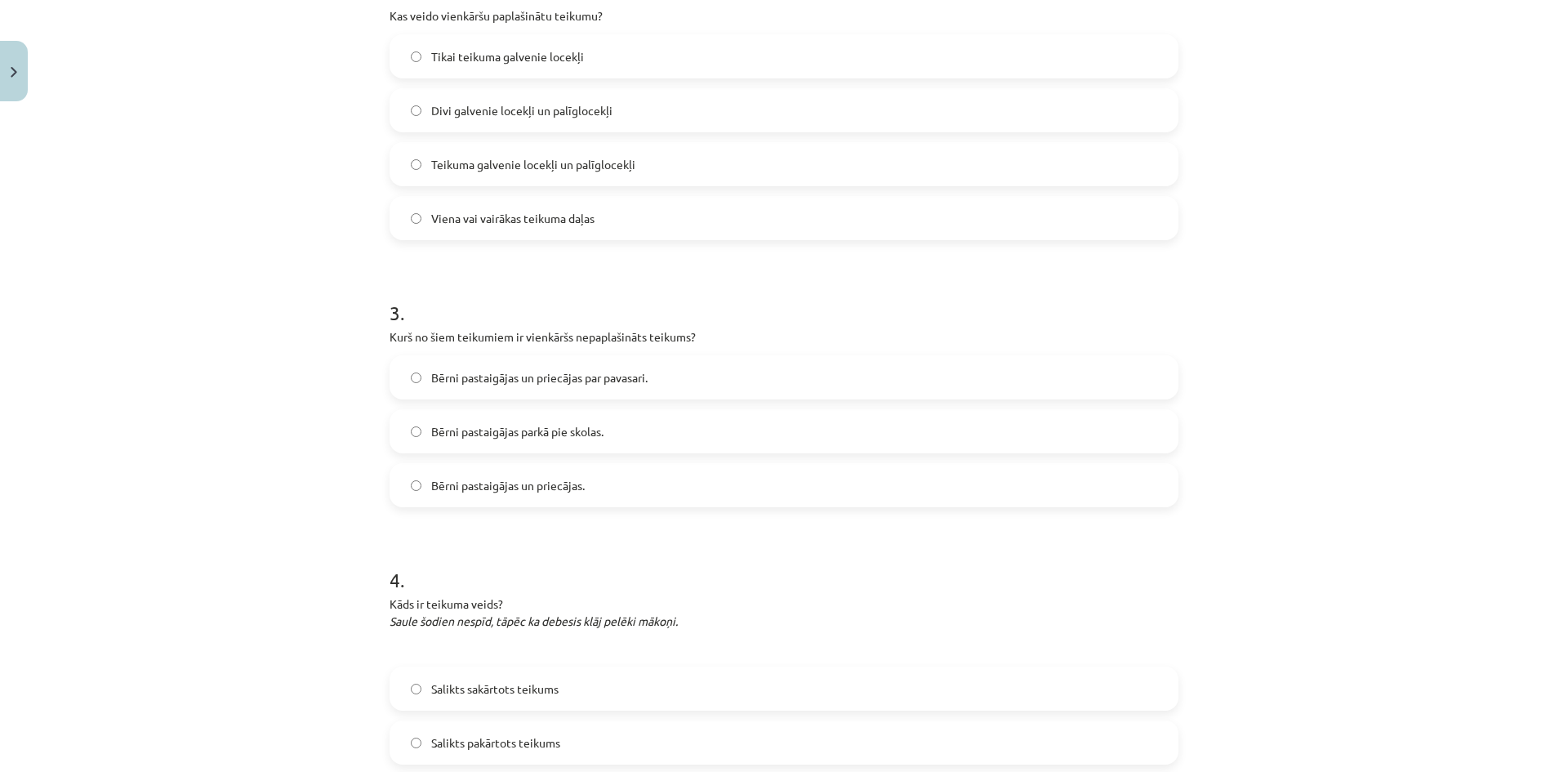
click at [655, 490] on label "Bērni pastaigājas un priecājas." at bounding box center [784, 485] width 785 height 41
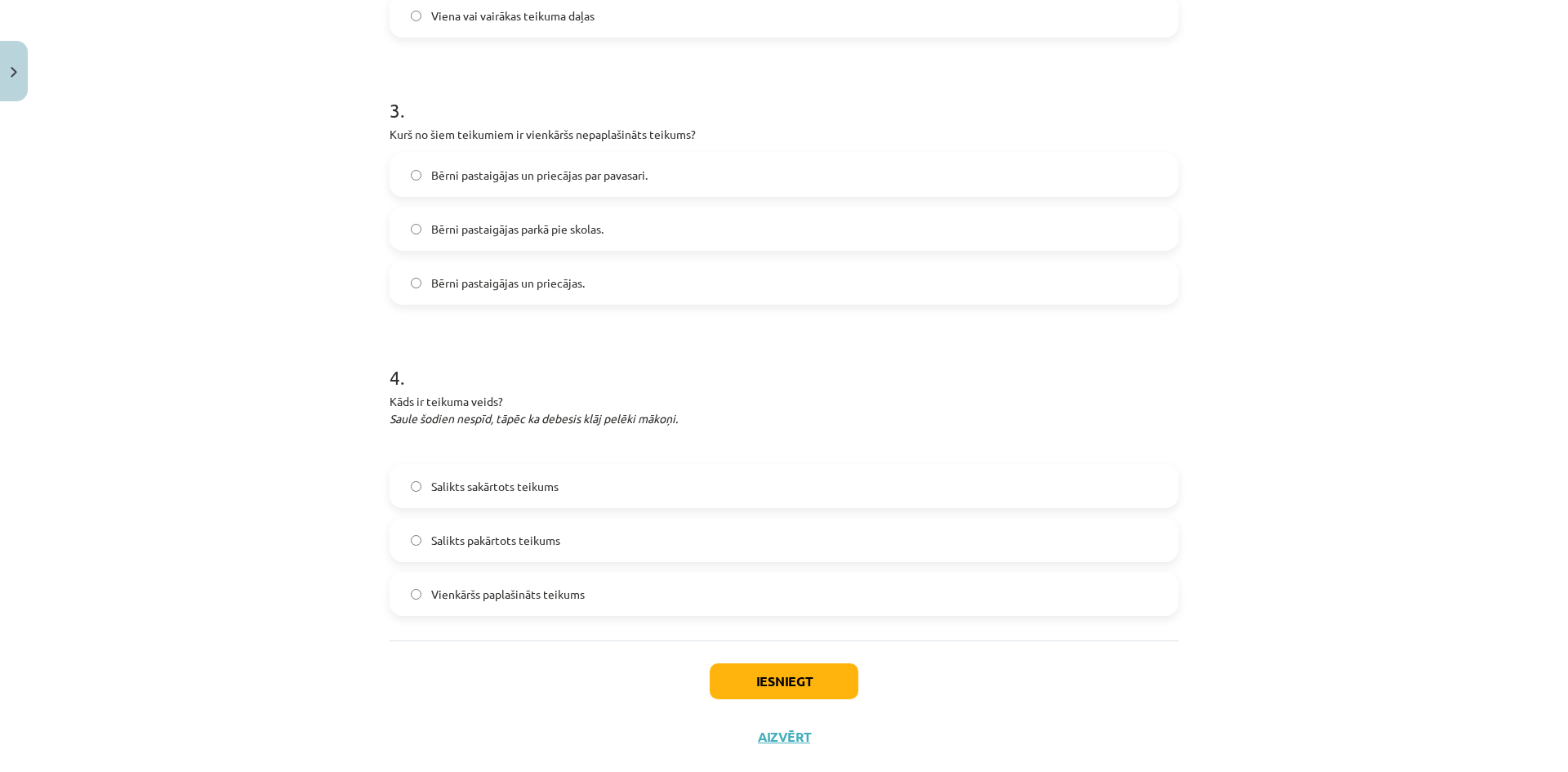
scroll to position [848, 0]
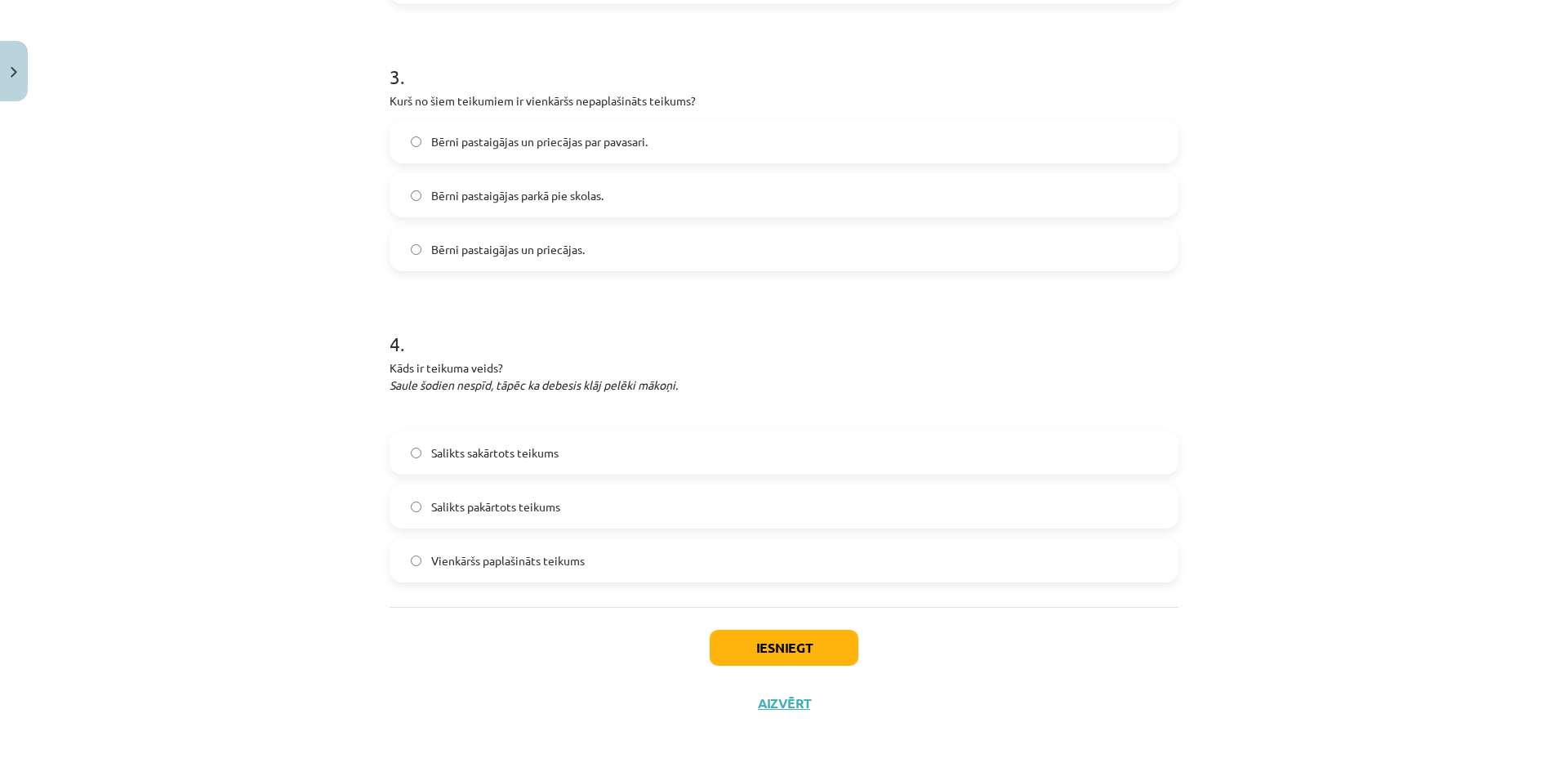
click at [579, 512] on label "Salikts pakārtots teikums" at bounding box center [784, 506] width 785 height 41
click at [779, 654] on button "Iesniegt" at bounding box center [784, 647] width 149 height 36
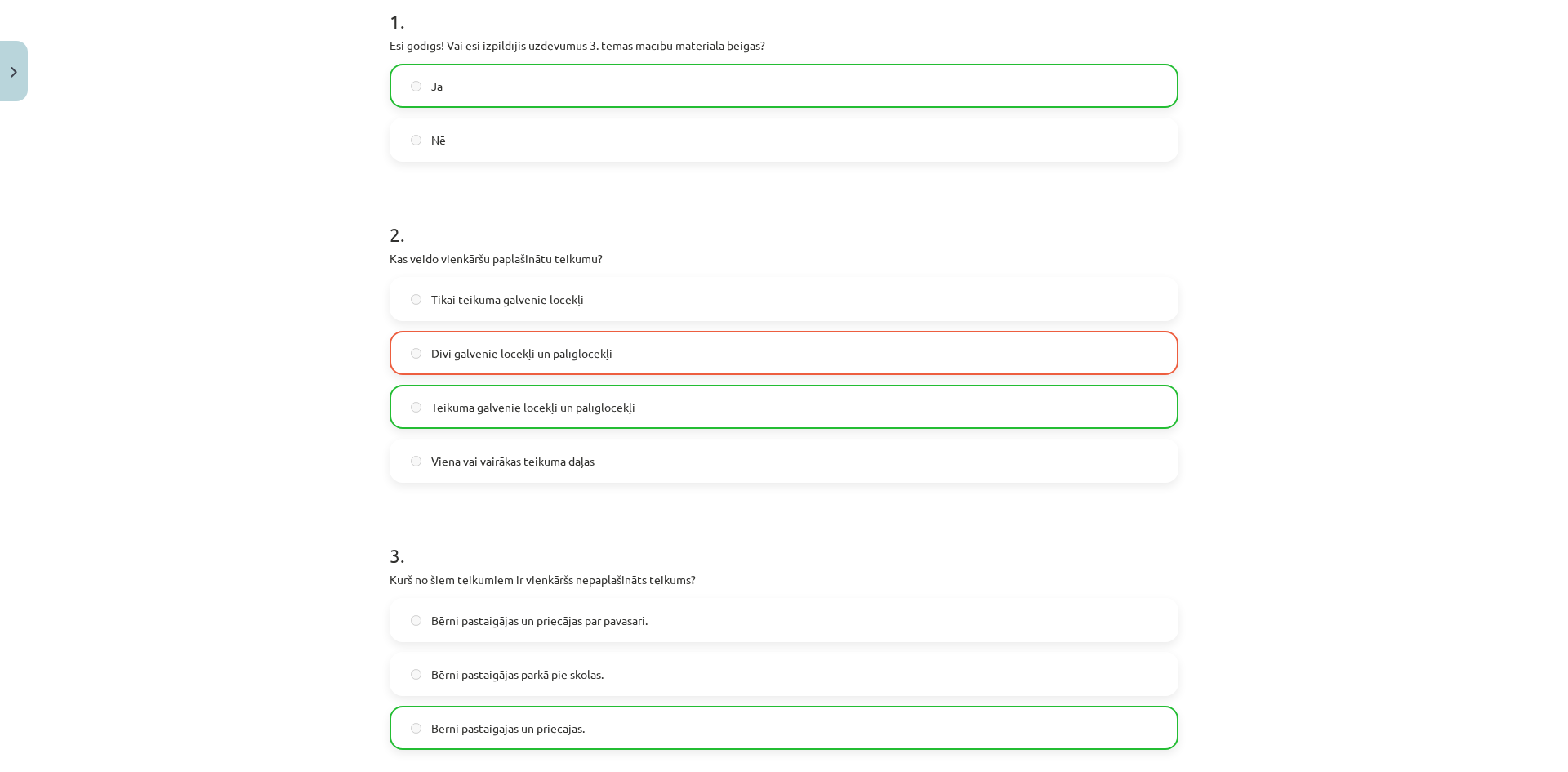
scroll to position [114, 0]
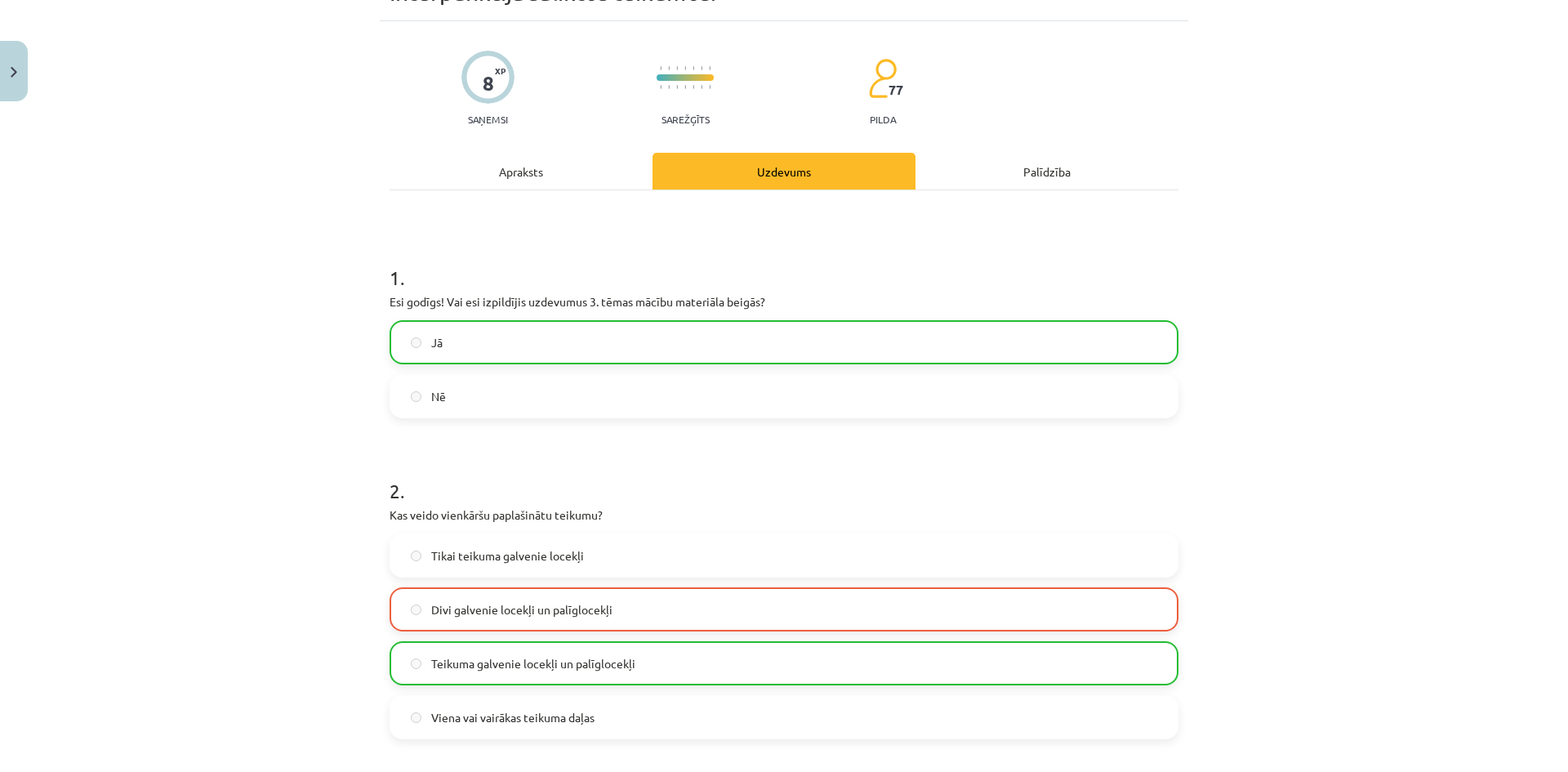
click at [623, 610] on label "Divi galvenie locekļi un palīglocekļi" at bounding box center [784, 609] width 785 height 41
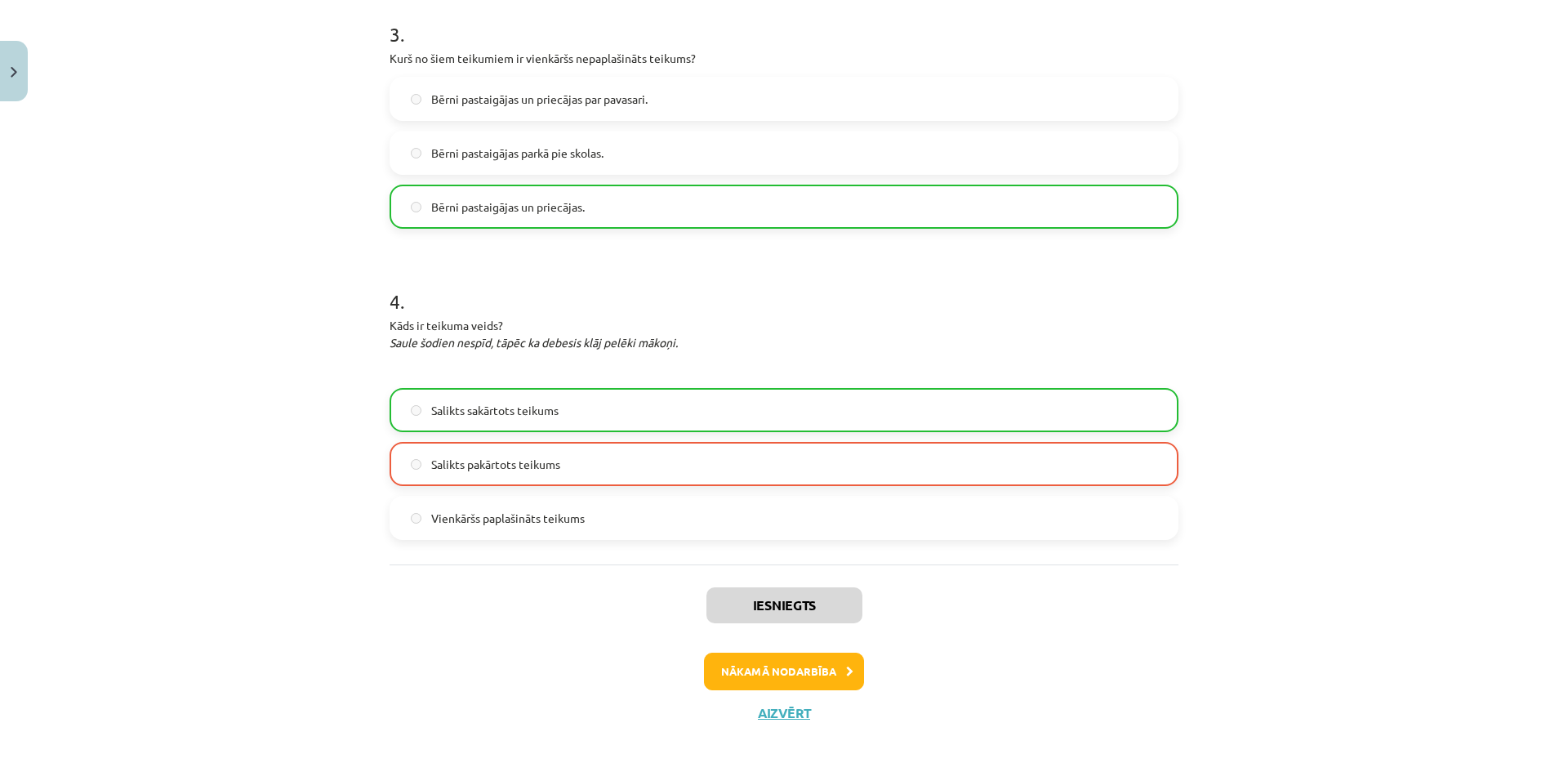
scroll to position [901, 0]
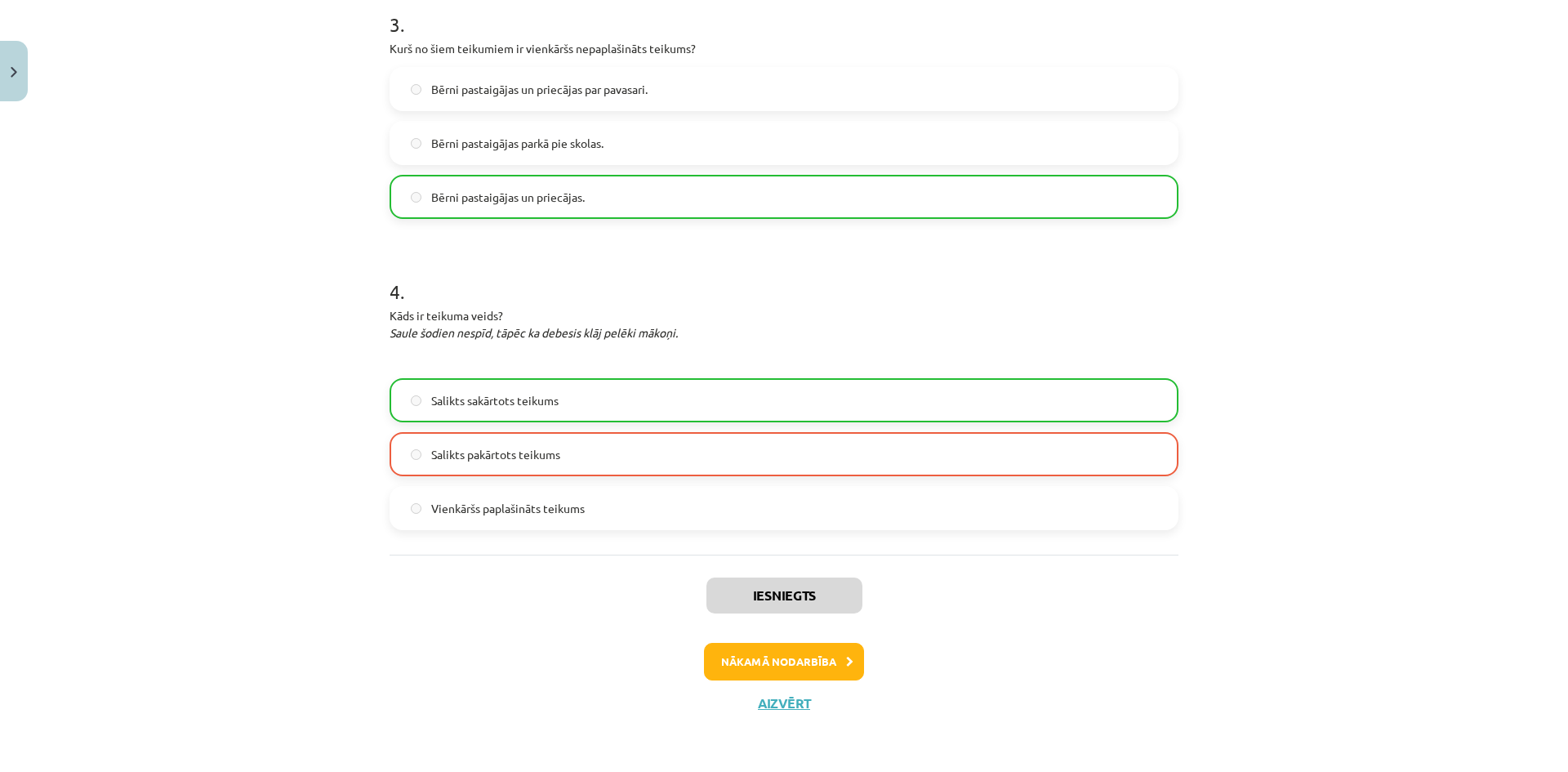
click at [613, 454] on label "Salikts pakārtots teikums" at bounding box center [784, 454] width 785 height 41
click at [609, 390] on label "Salikts sakārtots teikums" at bounding box center [784, 400] width 785 height 41
click at [559, 462] on label "Salikts pakārtots teikums" at bounding box center [784, 454] width 785 height 41
click at [786, 659] on button "Nākamā nodarbība" at bounding box center [784, 662] width 160 height 37
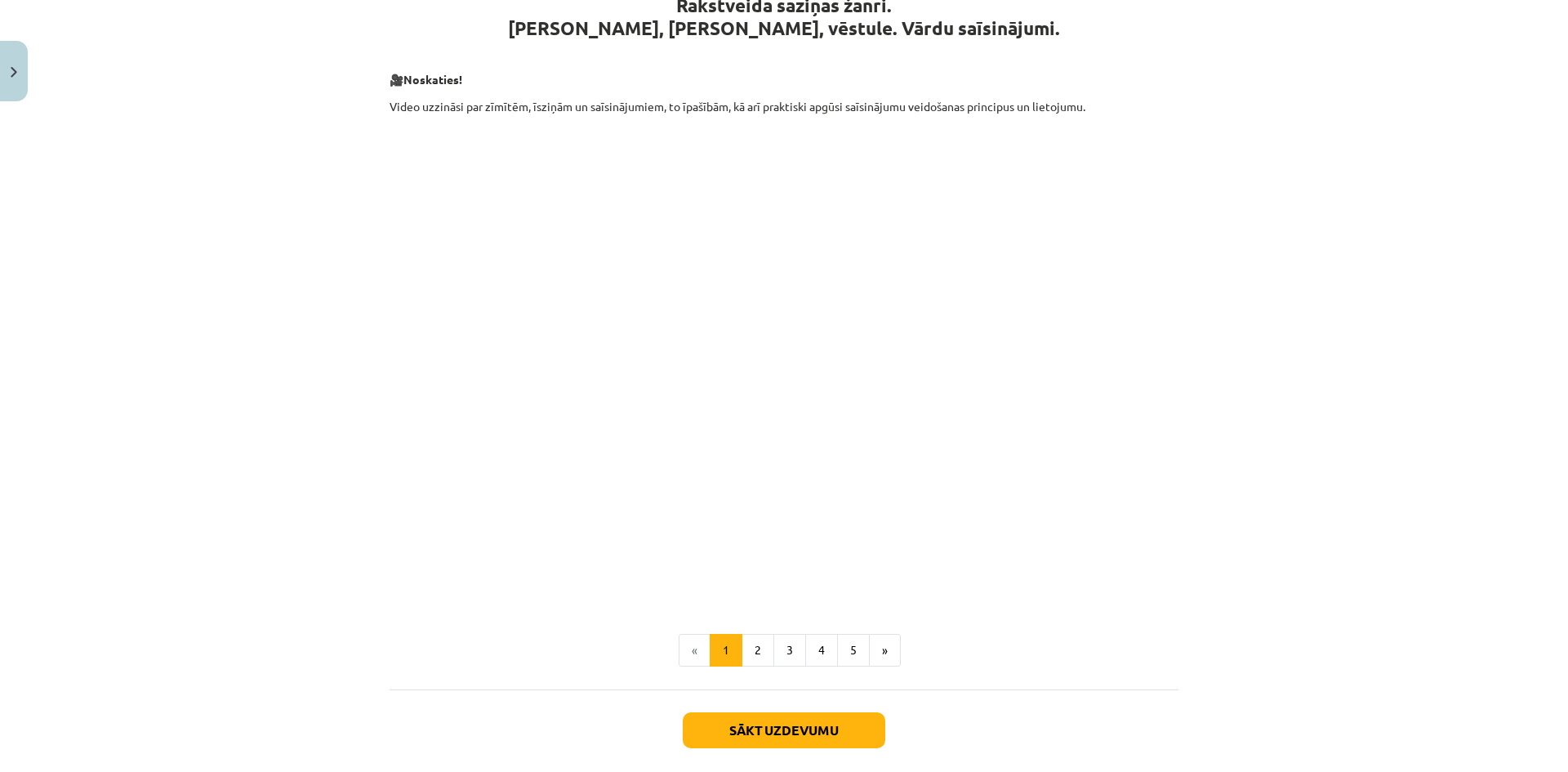
scroll to position [272, 0]
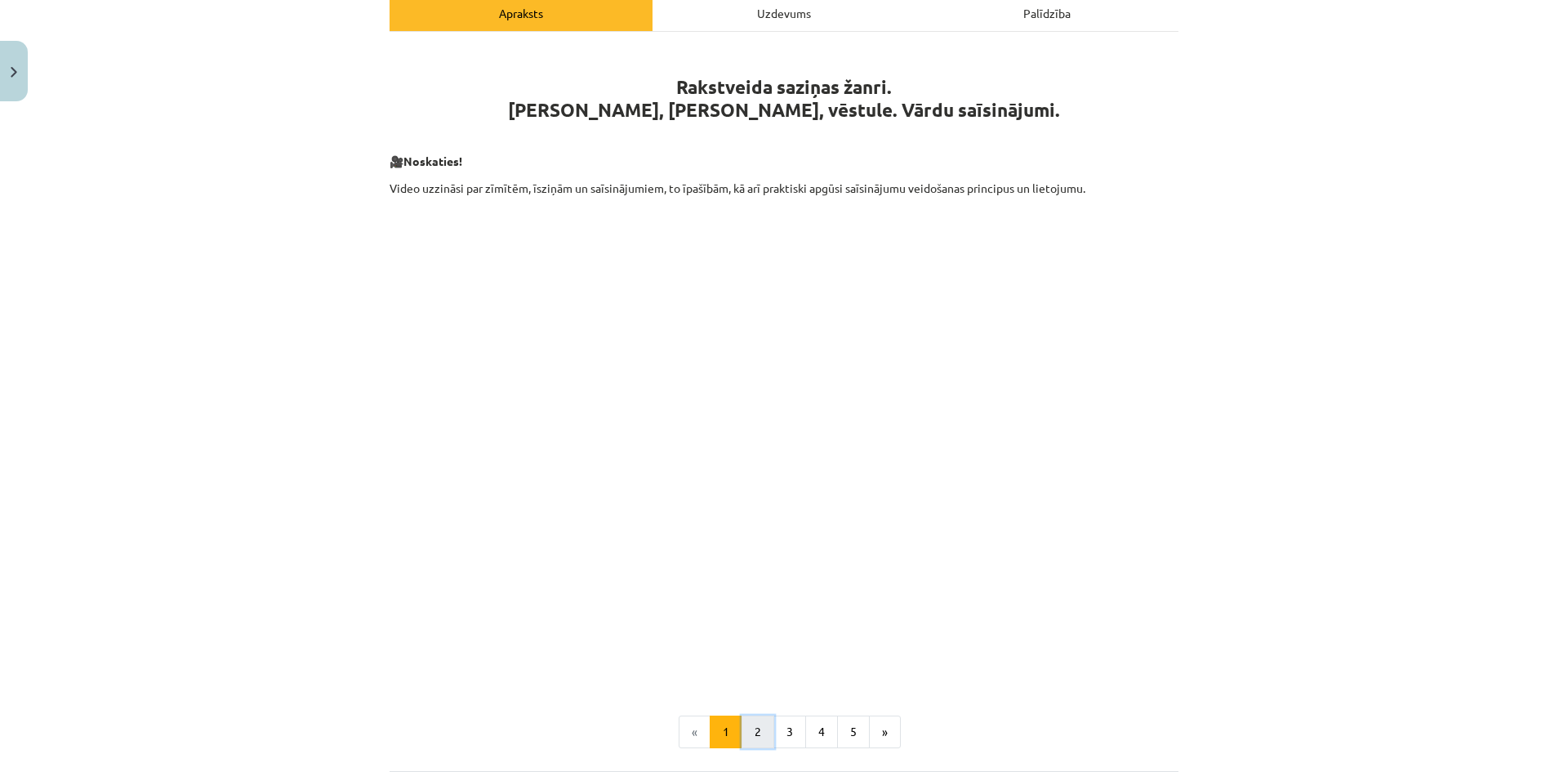
click at [744, 743] on button "2" at bounding box center [758, 731] width 33 height 33
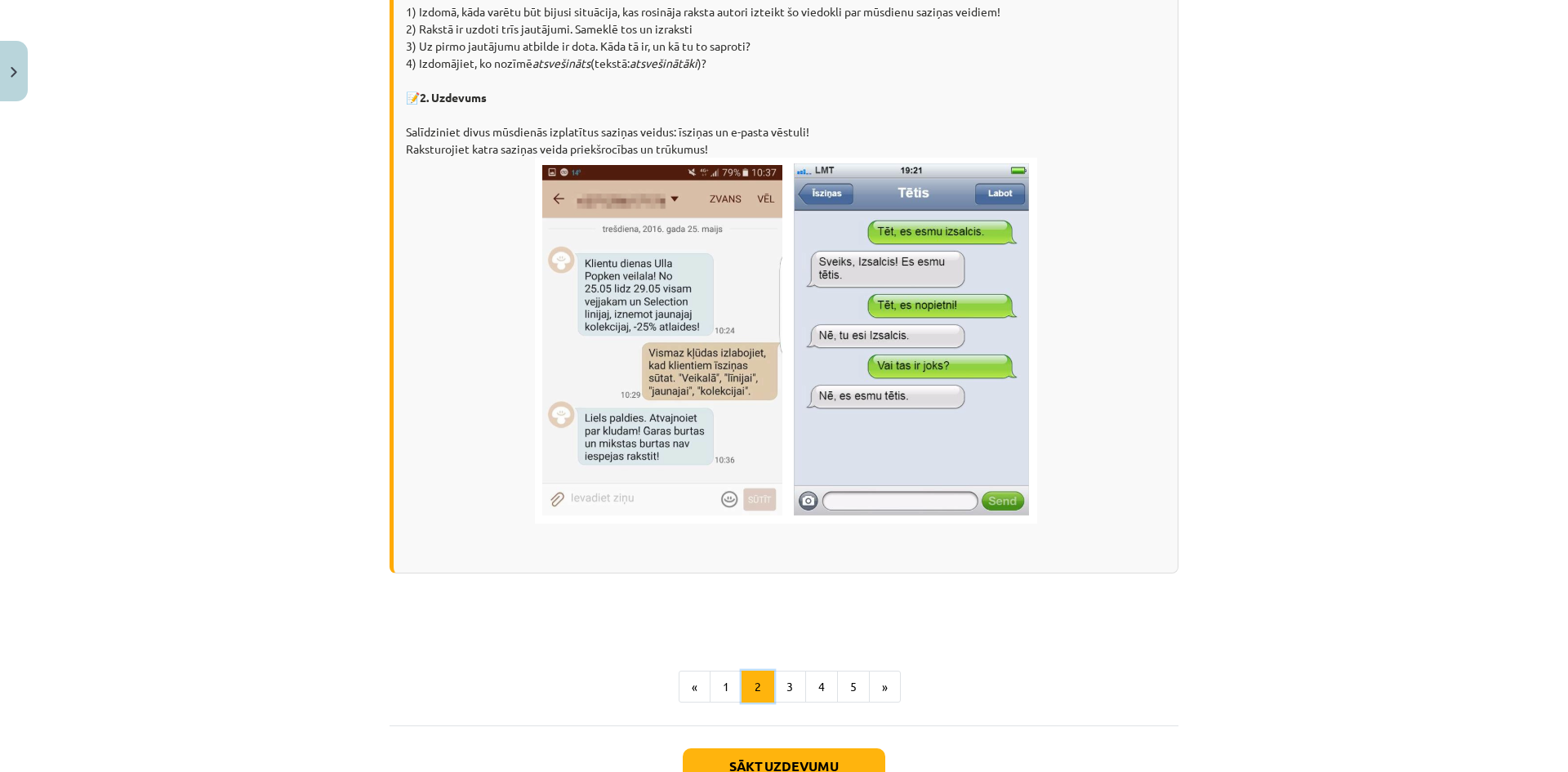
scroll to position [1053, 0]
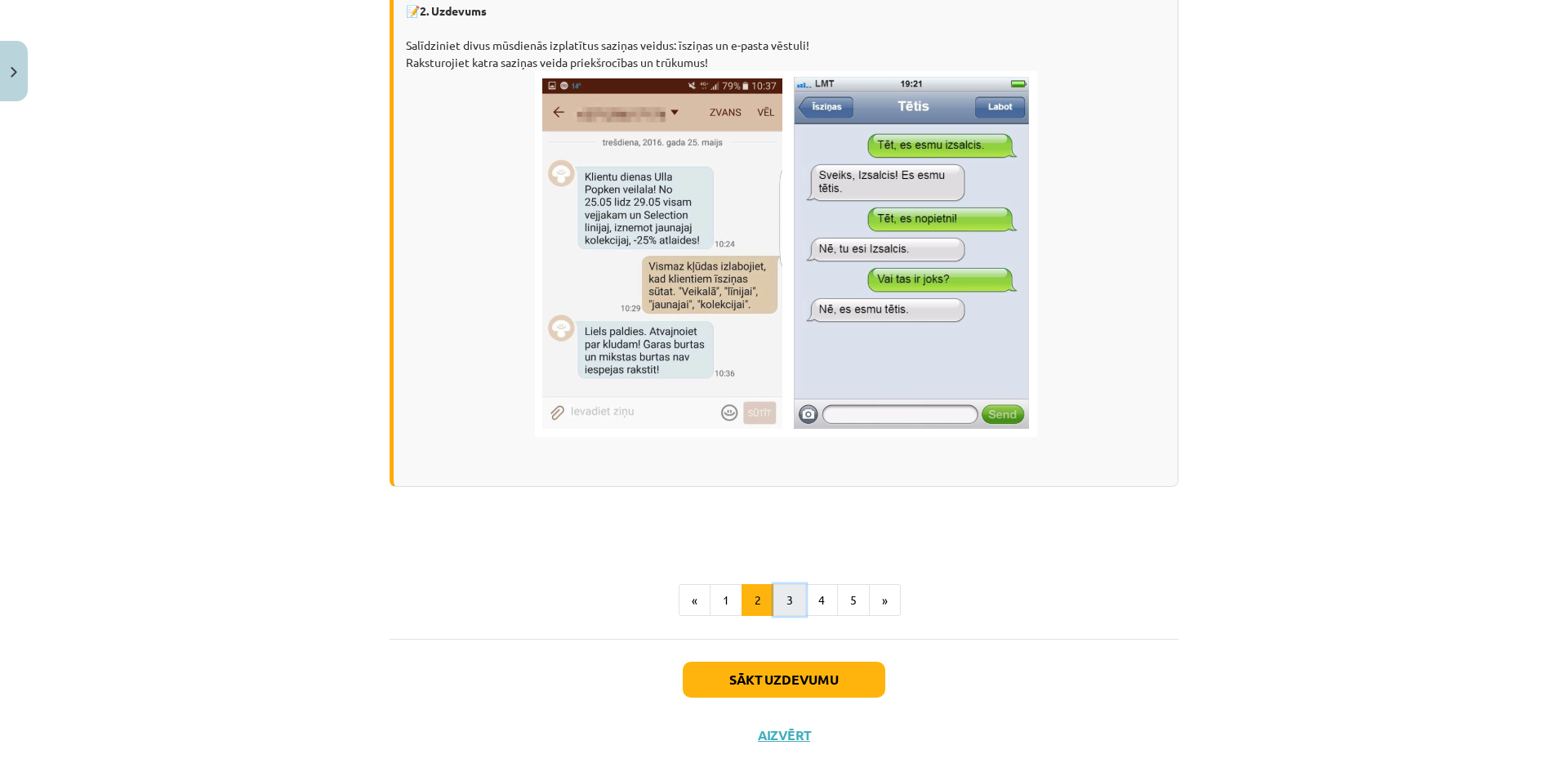
click at [785, 603] on button "3" at bounding box center [789, 599] width 33 height 33
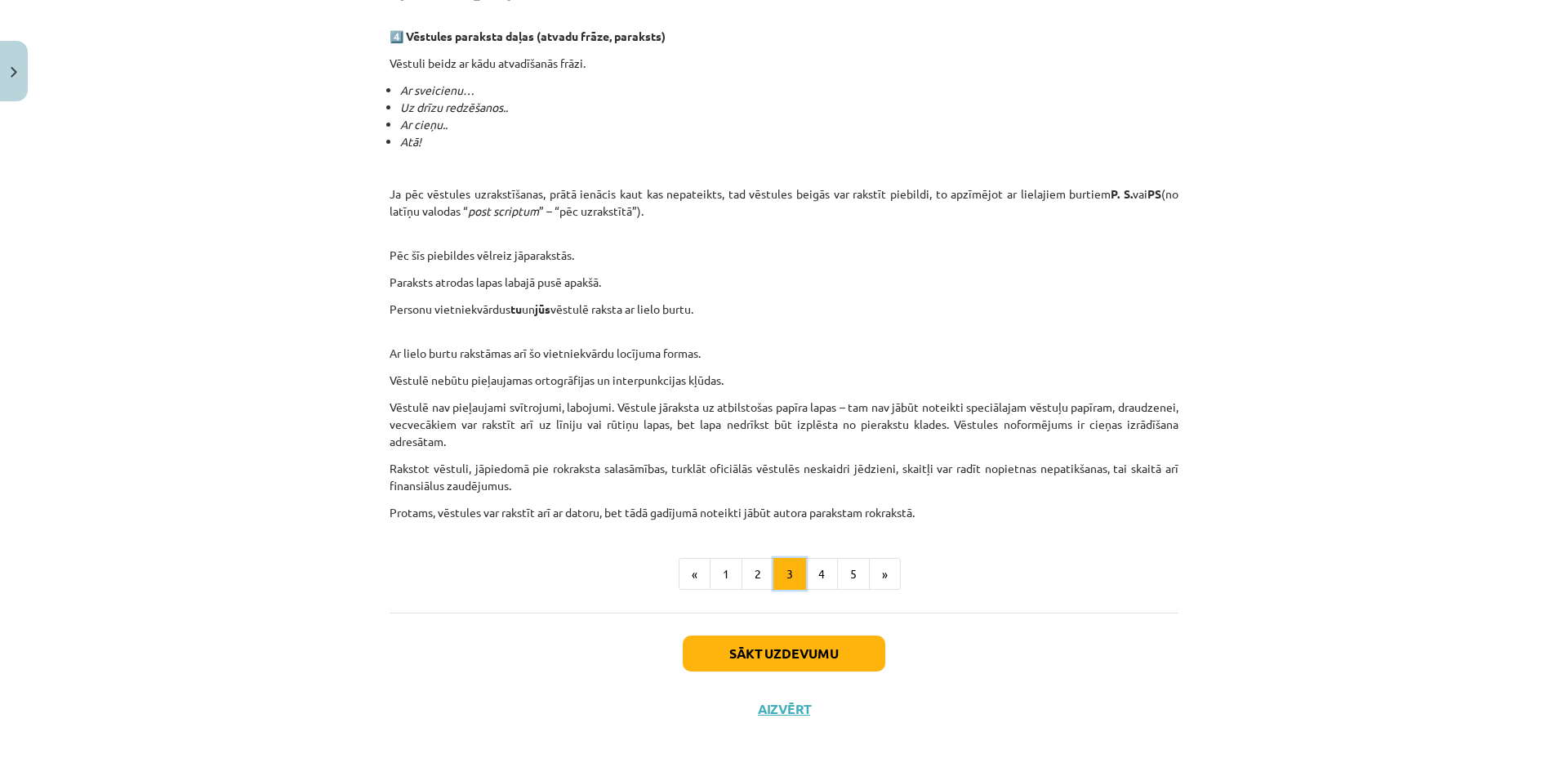
scroll to position [1407, 0]
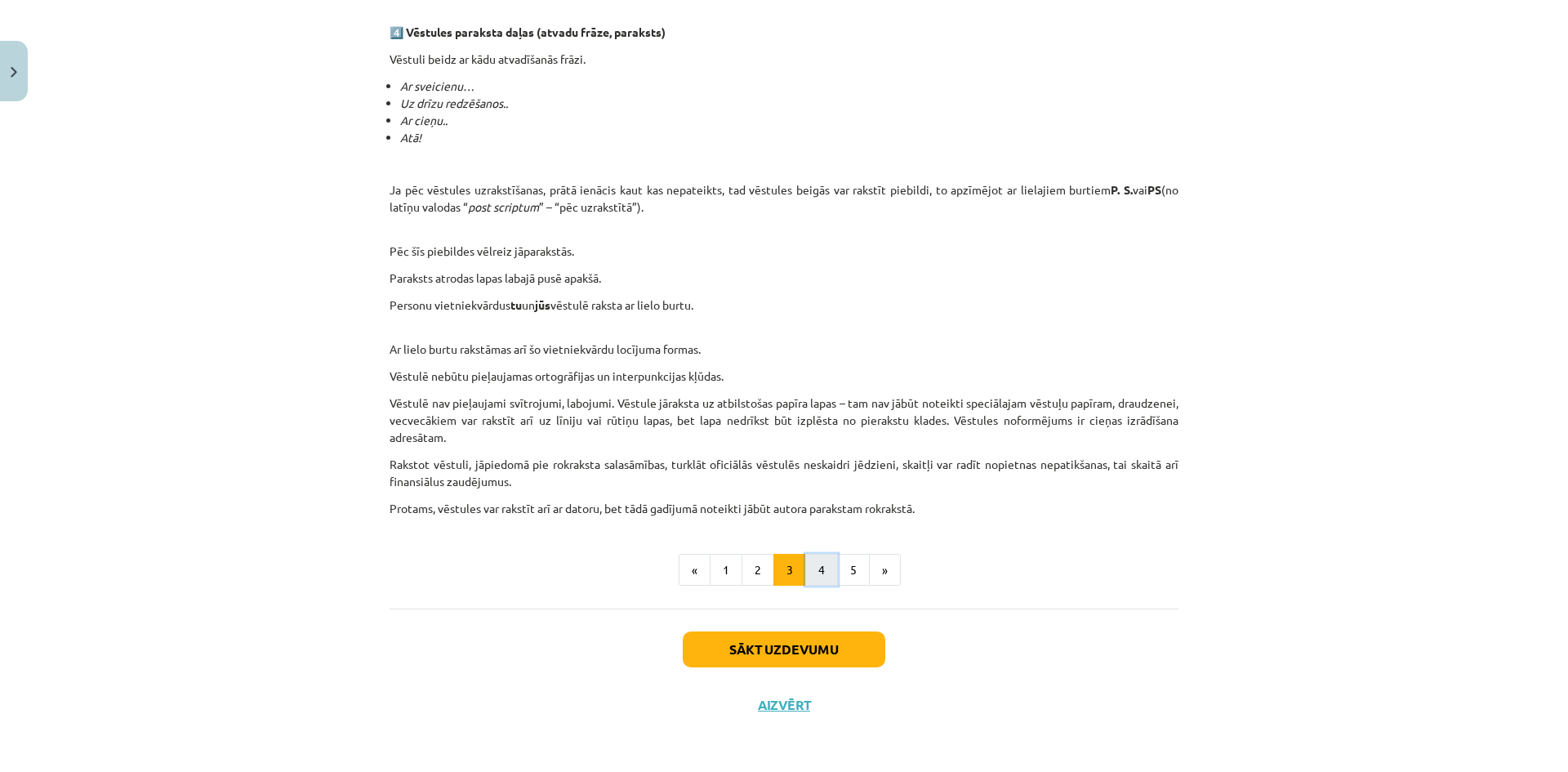
click at [817, 565] on button "4" at bounding box center [821, 569] width 33 height 33
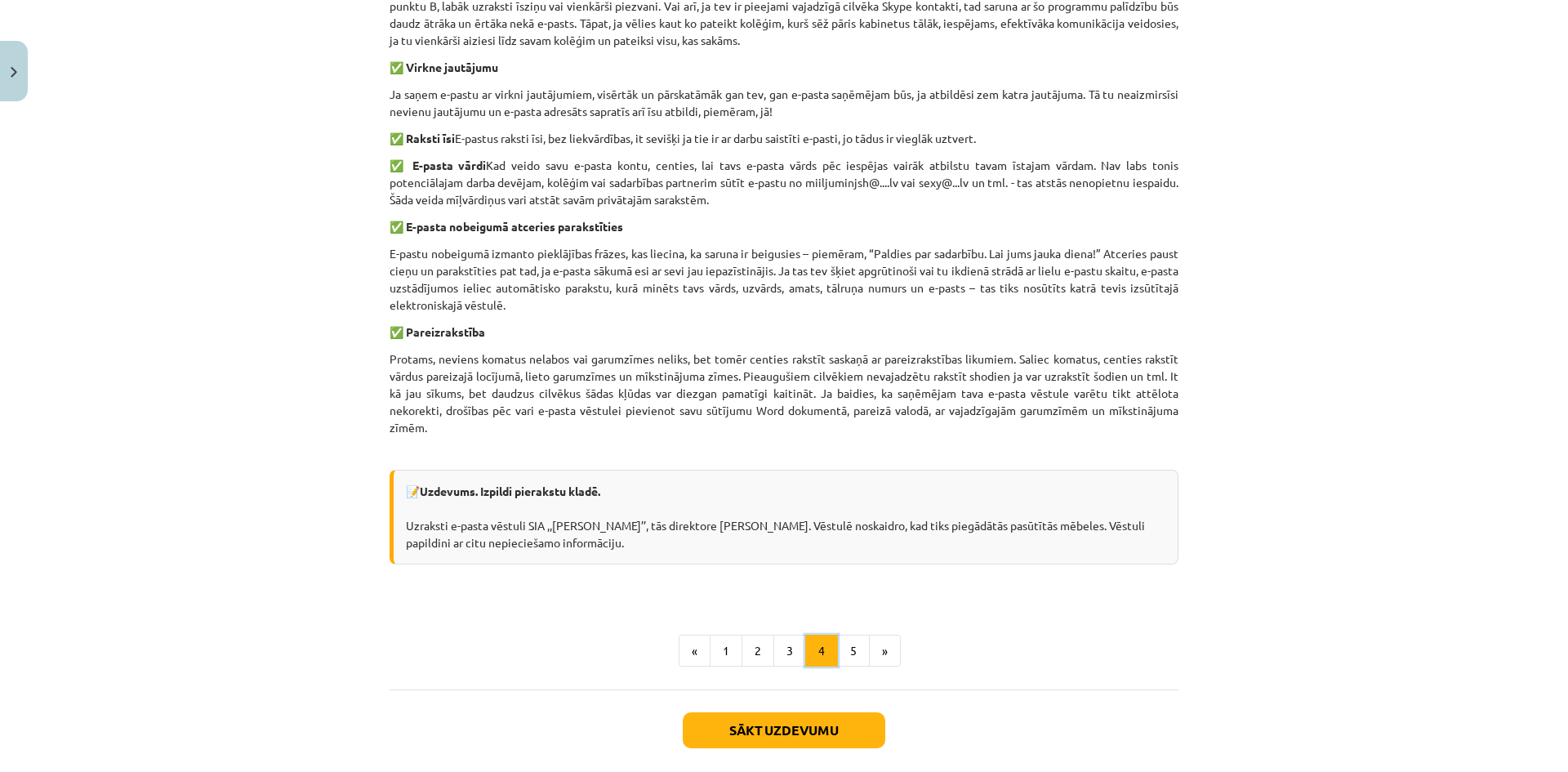
scroll to position [1027, 0]
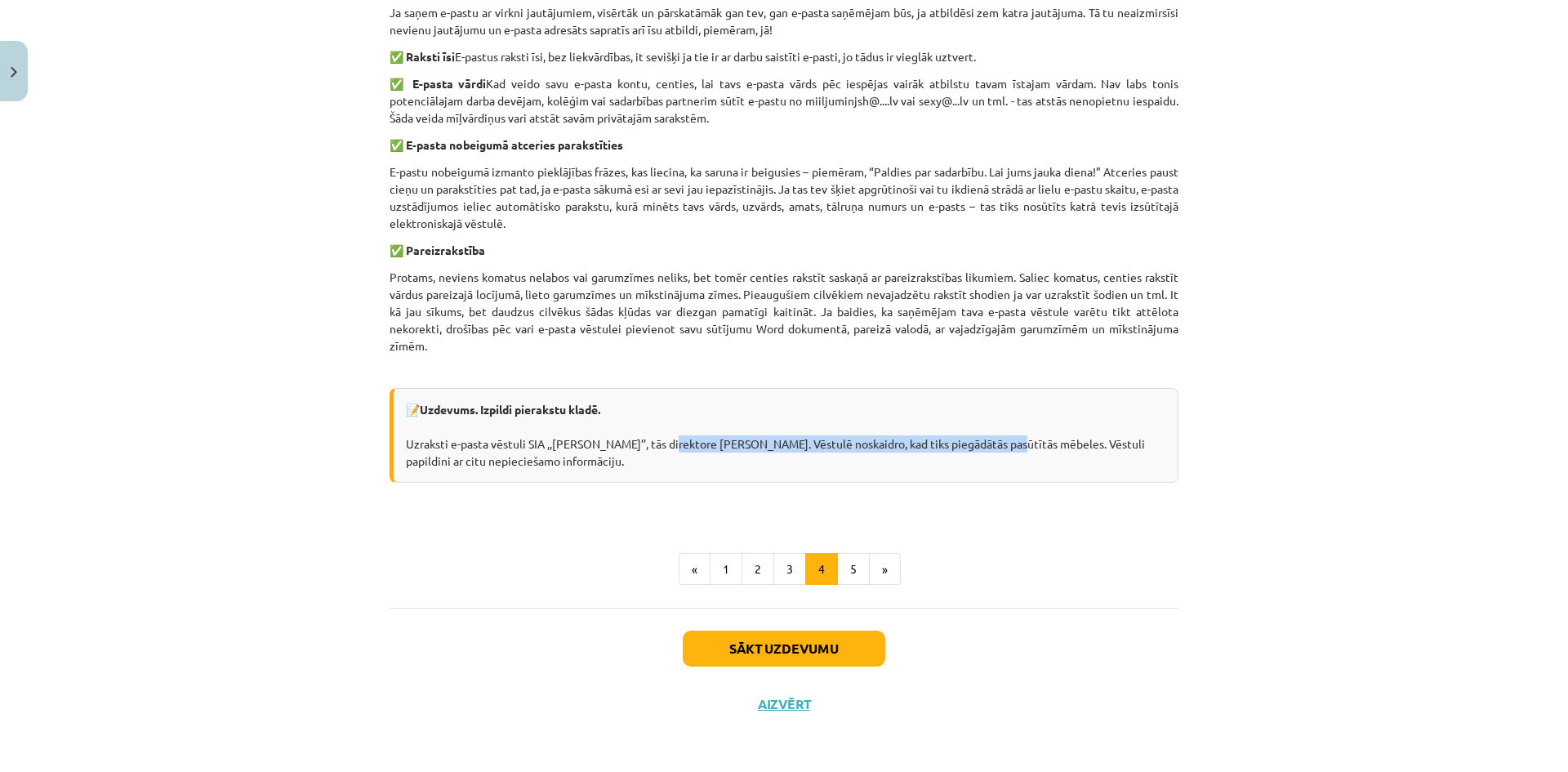
drag, startPoint x: 651, startPoint y: 440, endPoint x: 981, endPoint y: 445, distance: 330.0
click at [981, 445] on div "📝 Uzdevums. Izpildi pierakstu kladē. Uzraksti e-pasta vēstuli SIA ,,[PERSON_NAM…" at bounding box center [784, 435] width 789 height 94
click at [607, 470] on div "📝 Uzdevums. Izpildi pierakstu kladē. Uzraksti e-pasta vēstuli SIA ,,[PERSON_NAM…" at bounding box center [784, 435] width 789 height 94
click at [773, 560] on button "3" at bounding box center [789, 569] width 33 height 33
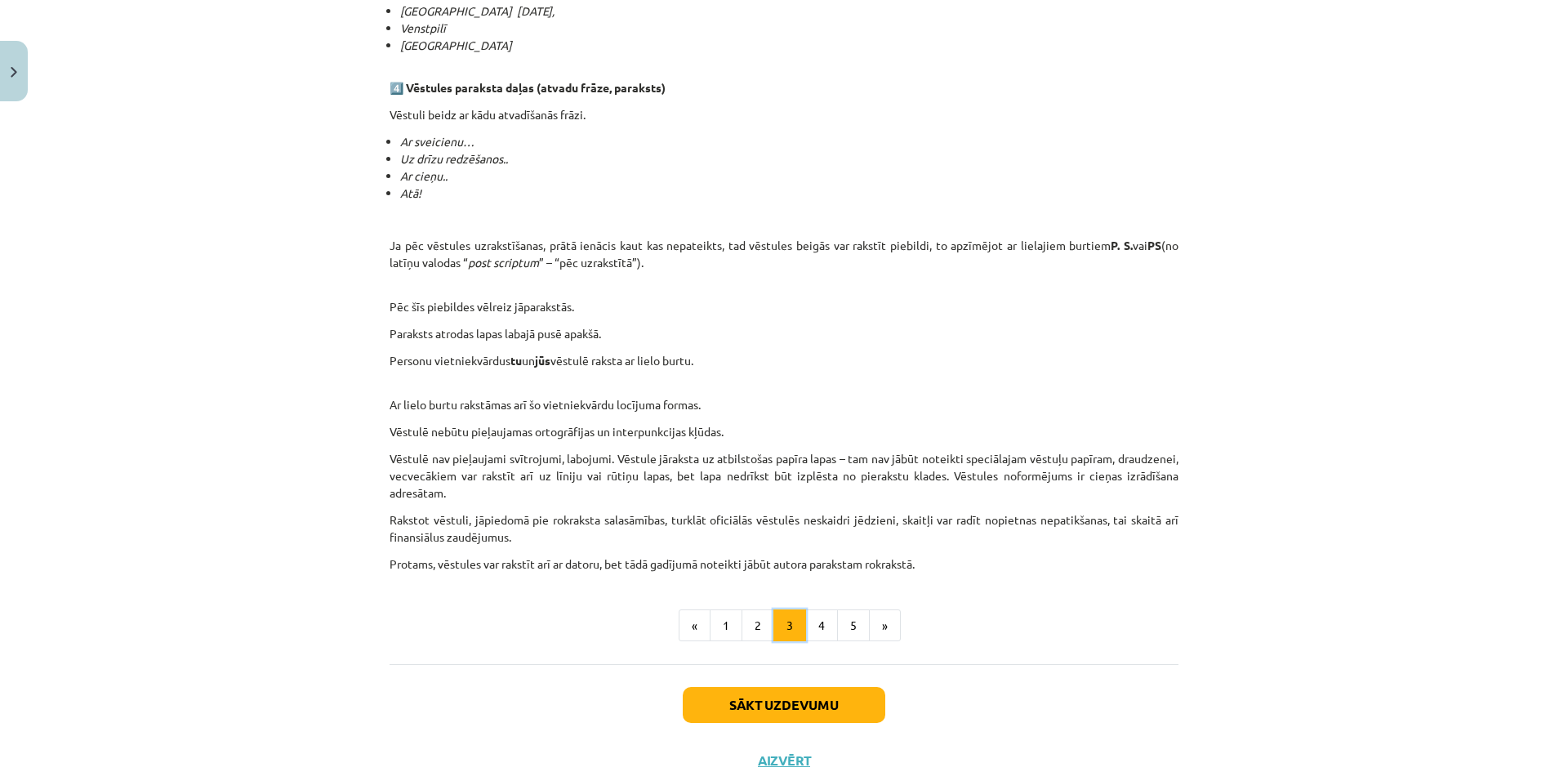
scroll to position [1407, 0]
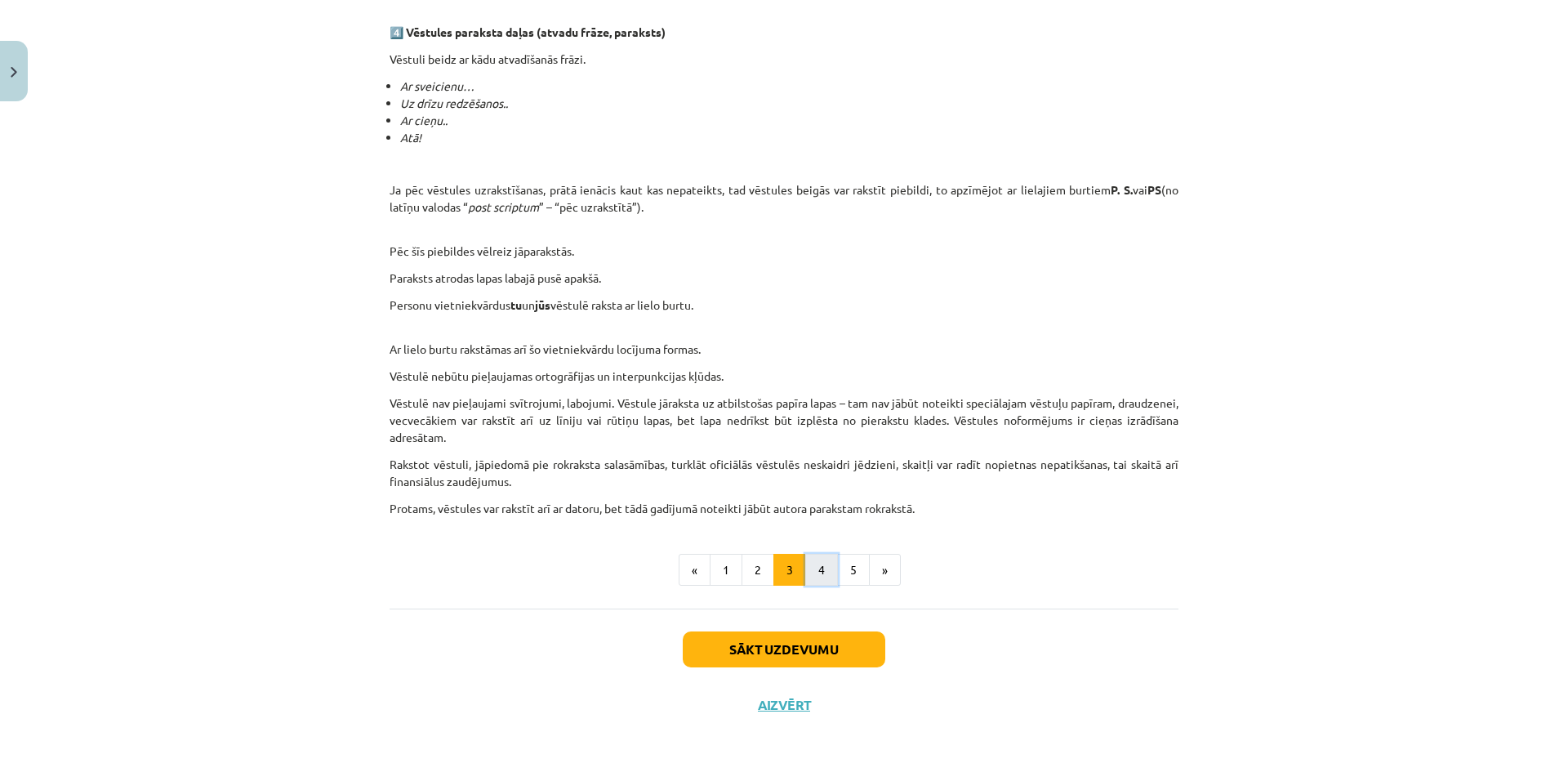
click at [812, 568] on button "4" at bounding box center [821, 569] width 33 height 33
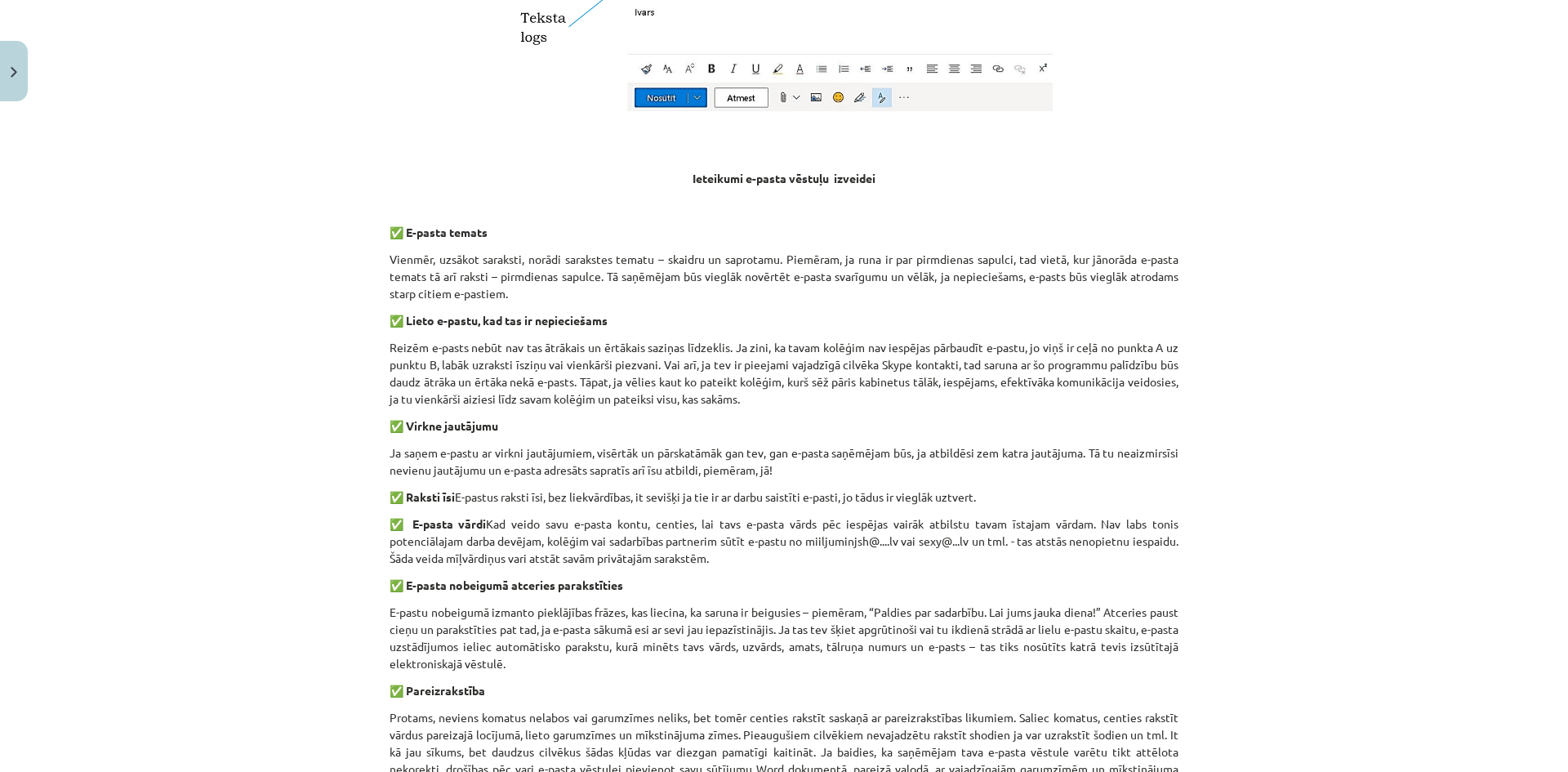
scroll to position [971, 0]
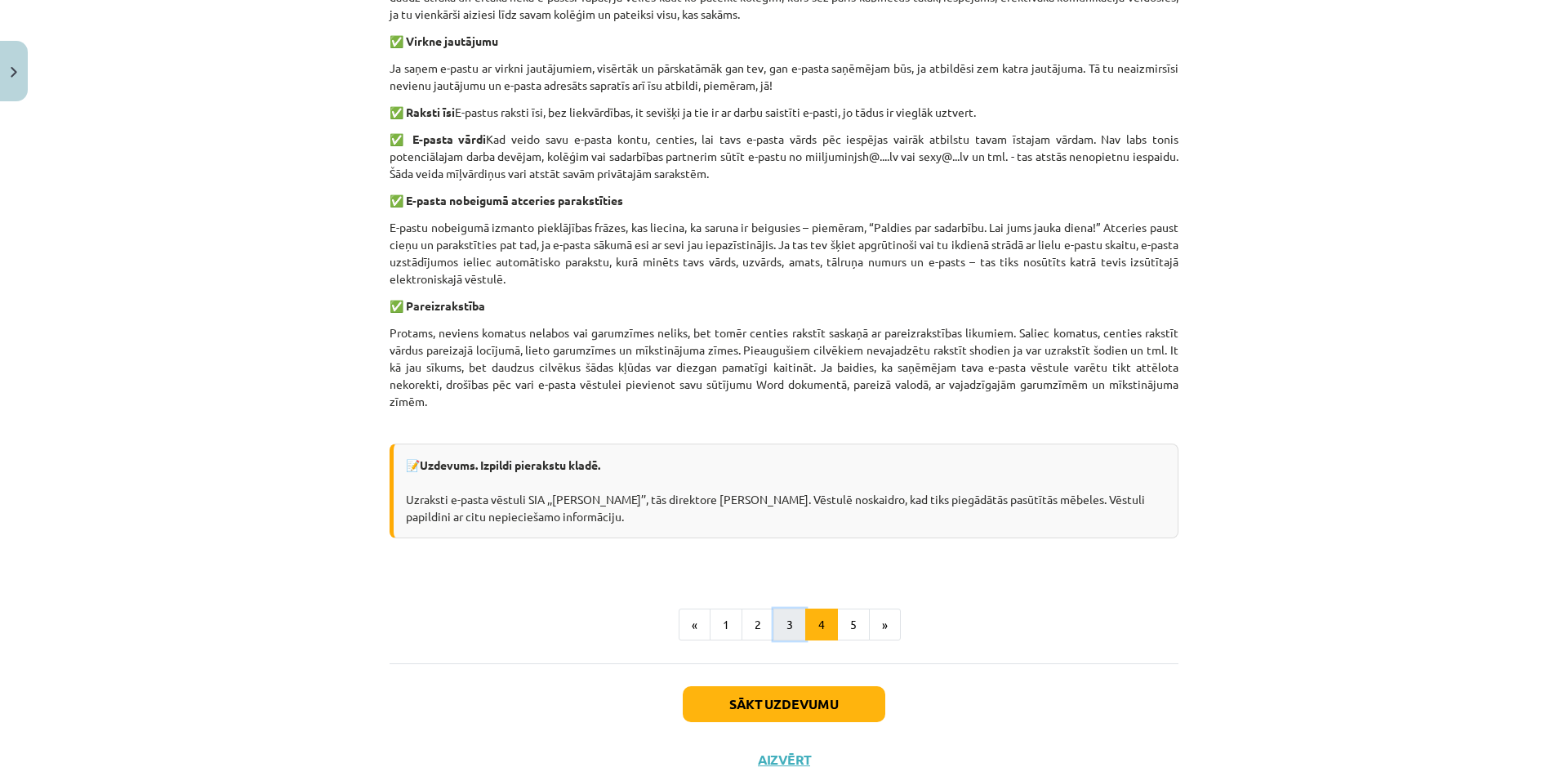
click at [773, 632] on button "3" at bounding box center [789, 624] width 33 height 33
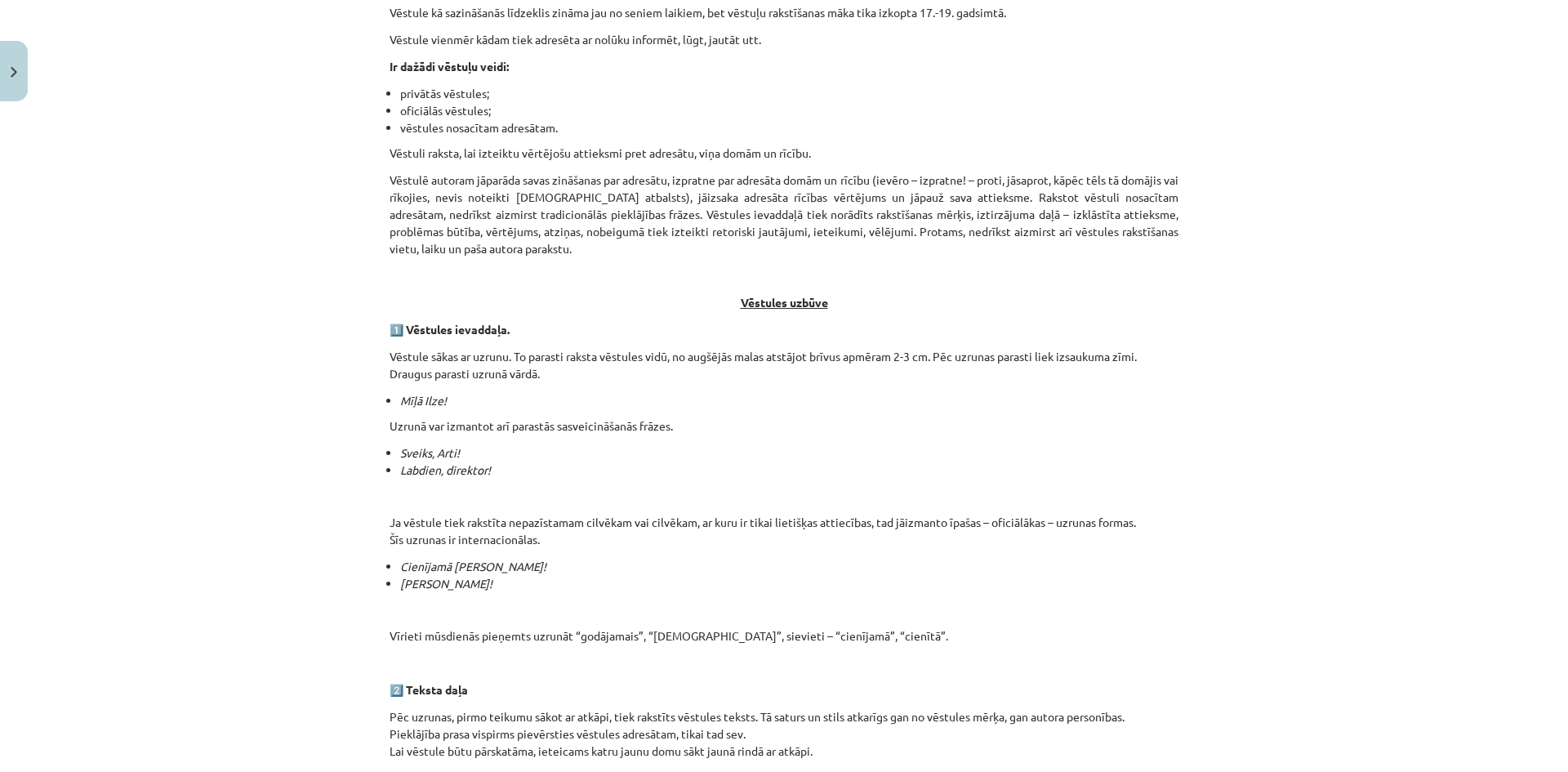
scroll to position [482, 0]
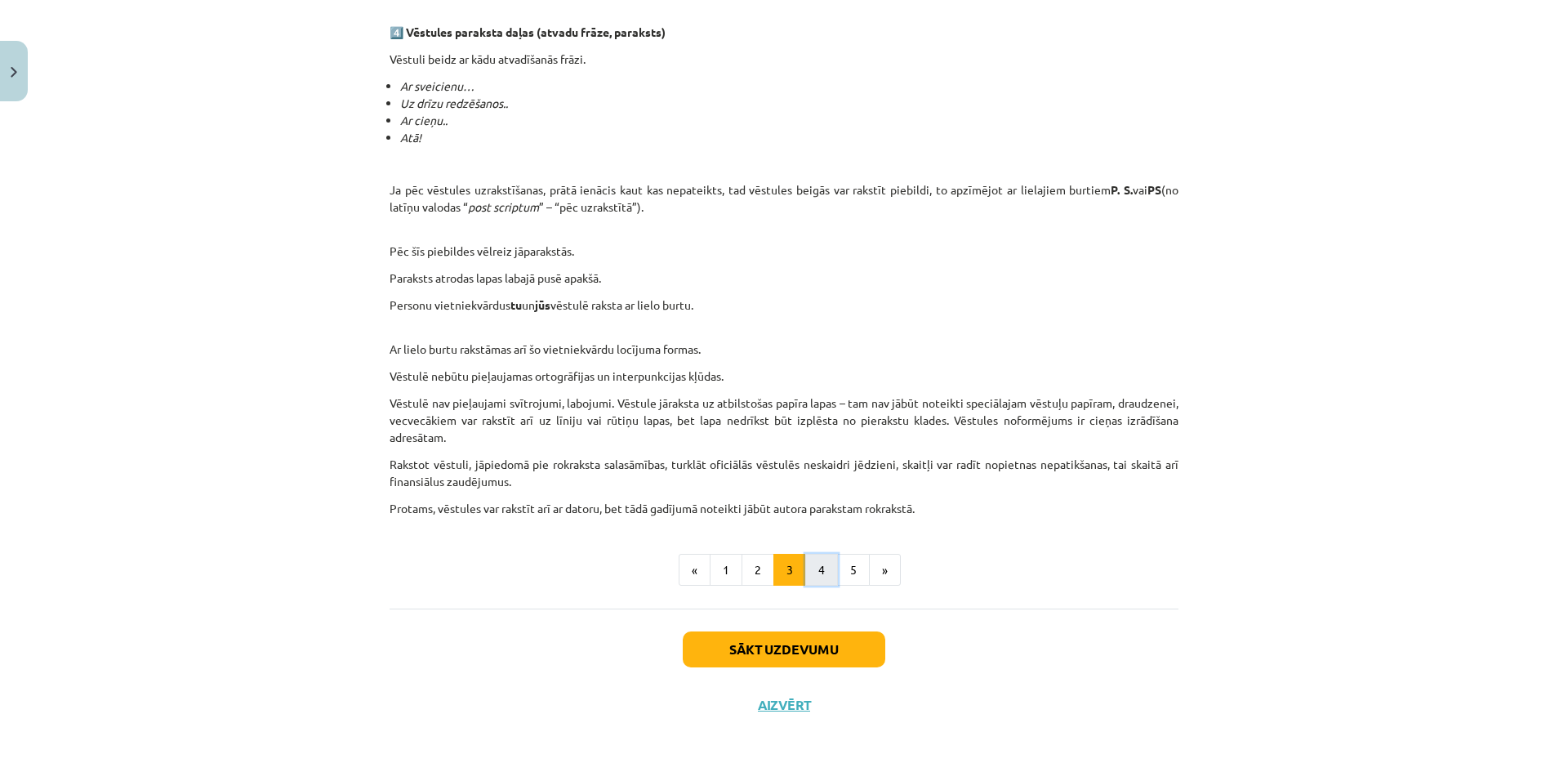
click at [823, 567] on button "4" at bounding box center [821, 569] width 33 height 33
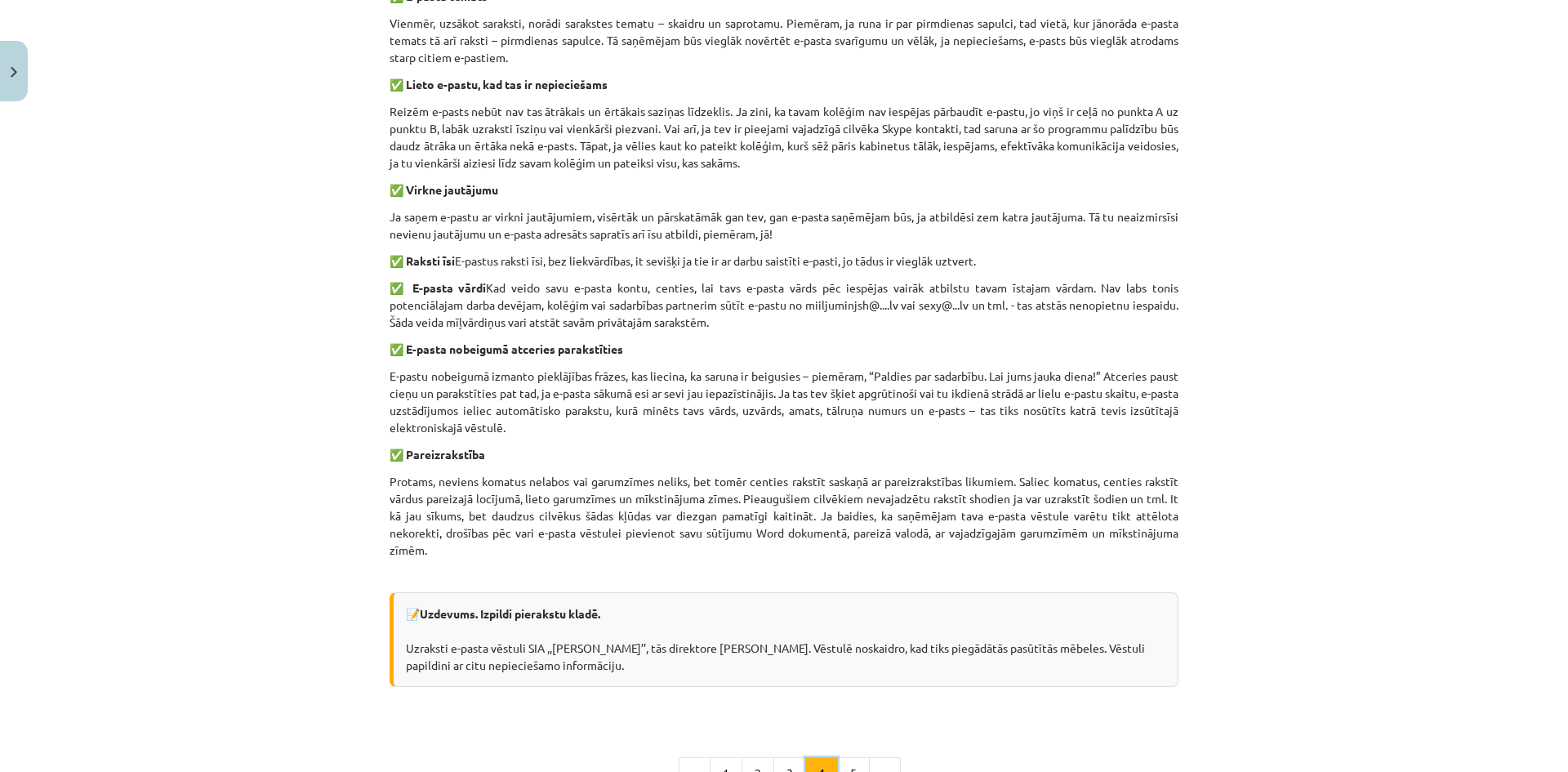
scroll to position [890, 0]
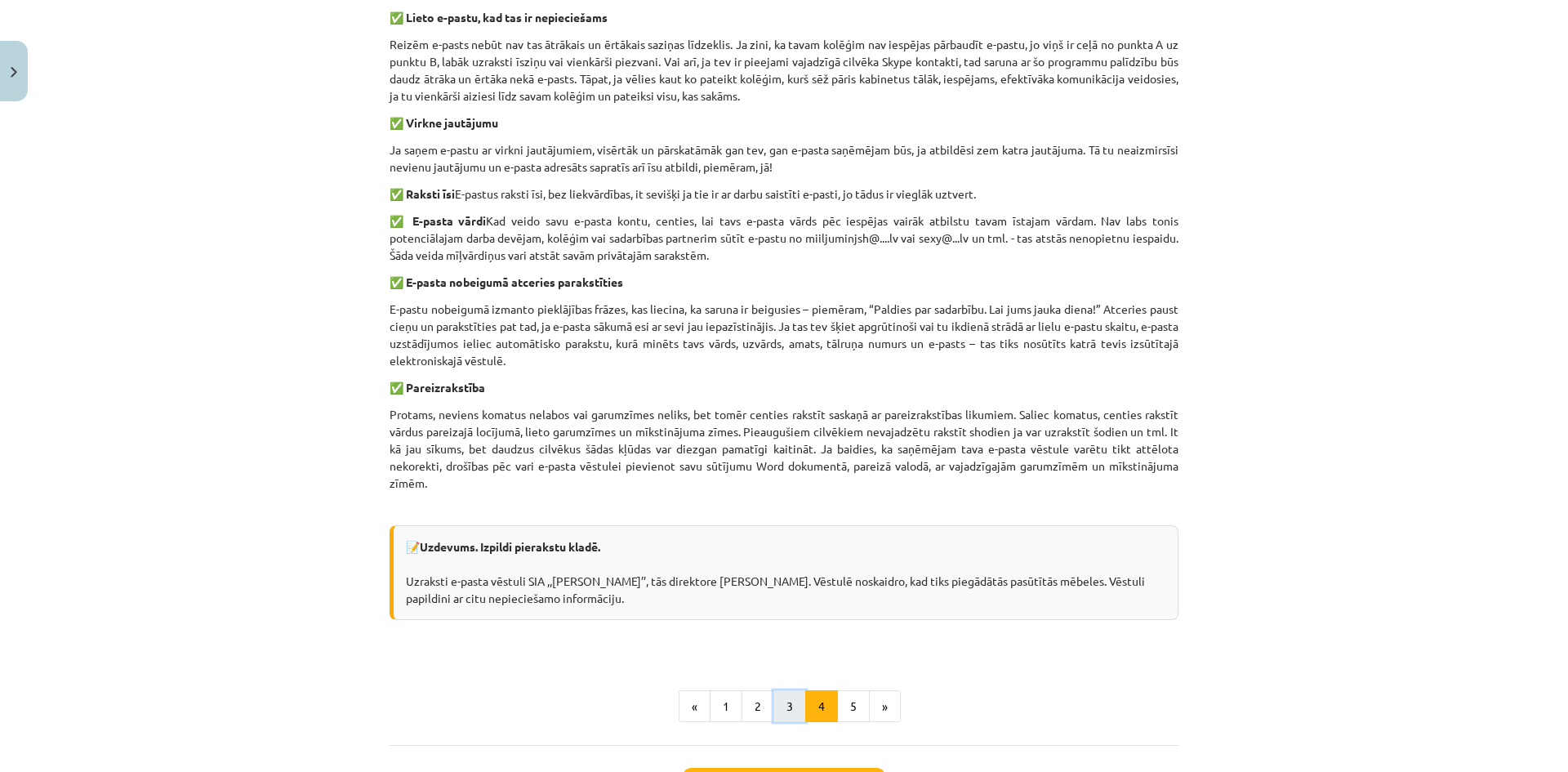
click at [778, 712] on button "3" at bounding box center [789, 706] width 33 height 33
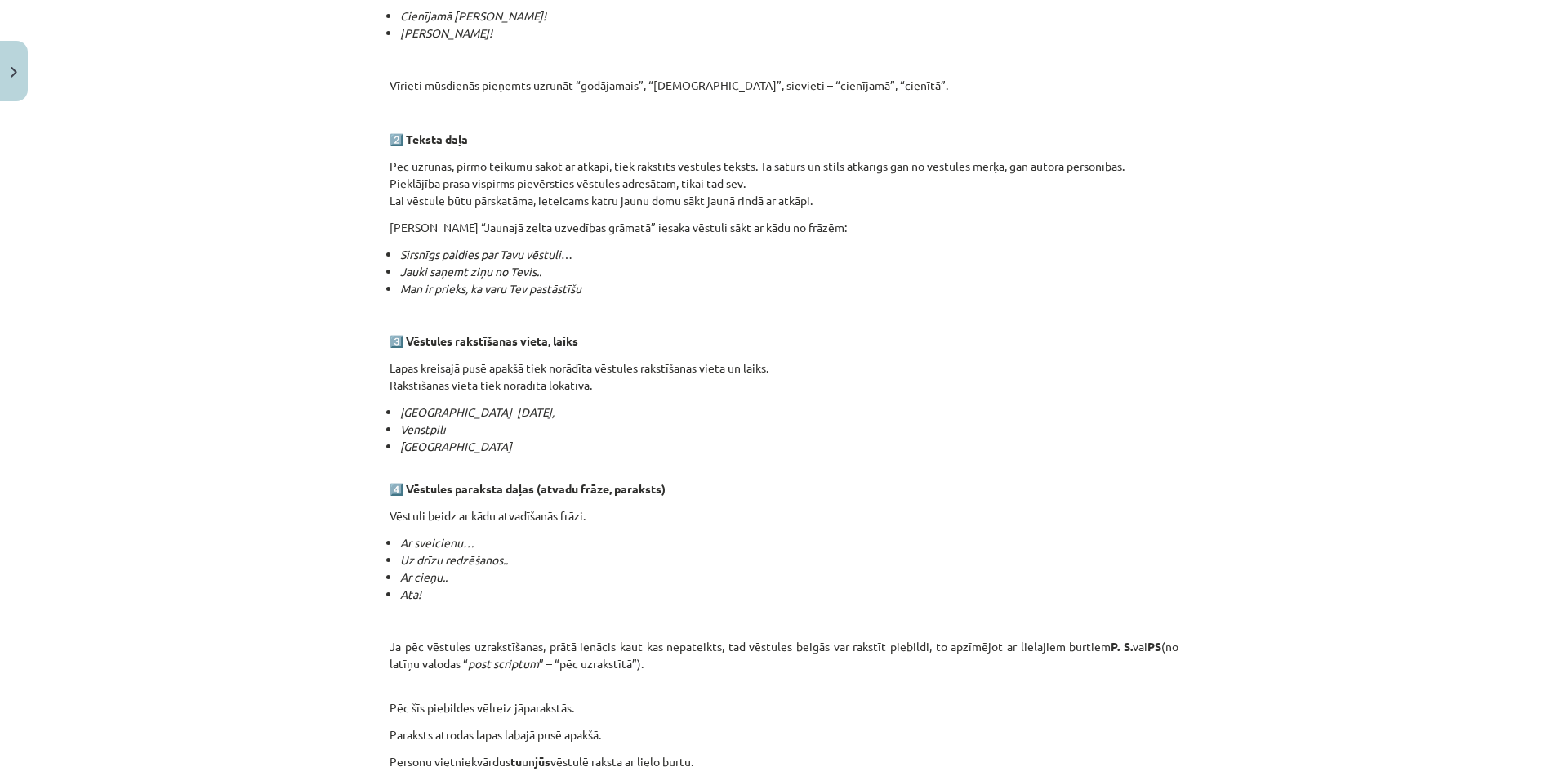
scroll to position [971, 0]
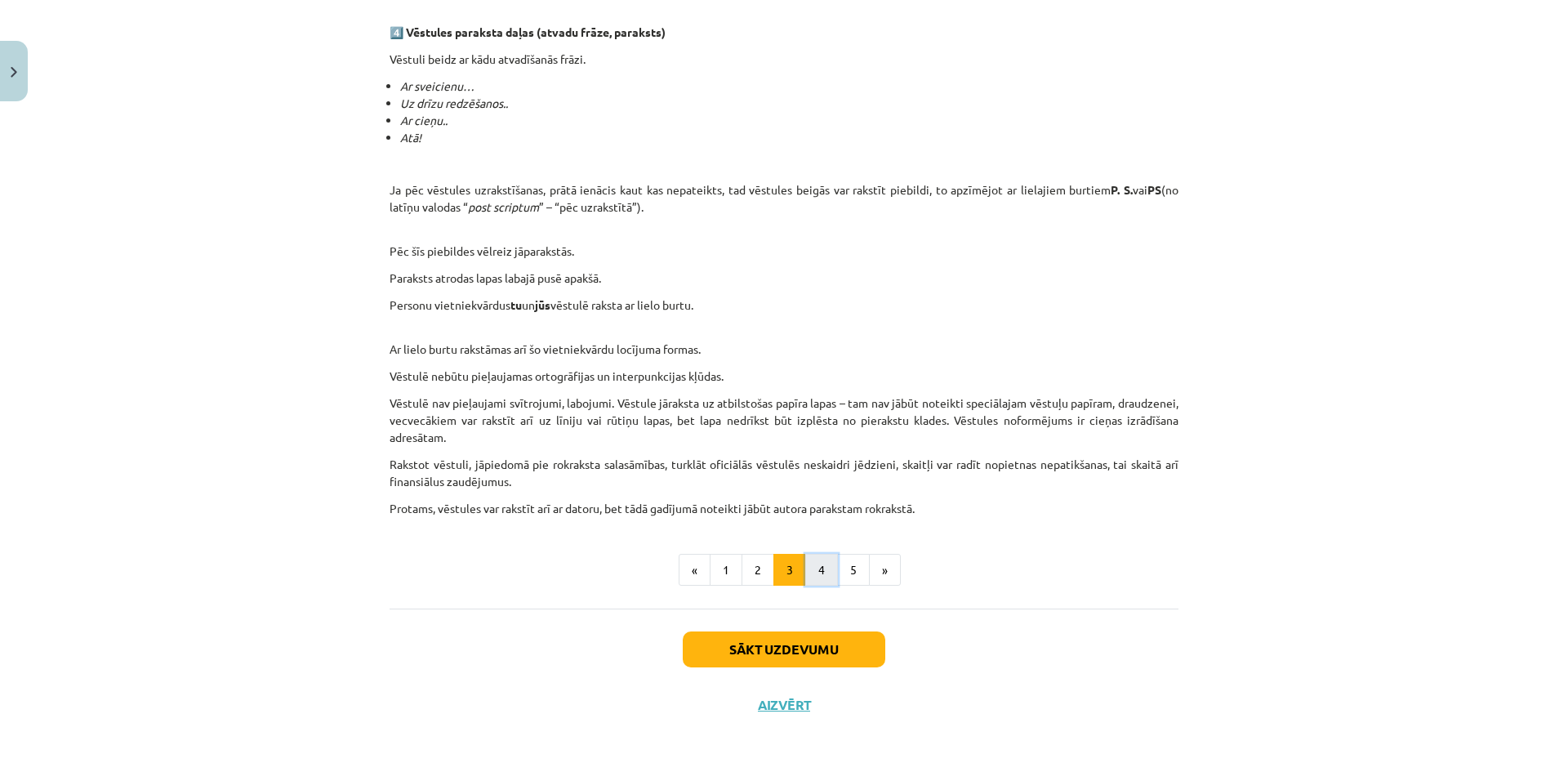
click at [808, 573] on button "4" at bounding box center [821, 569] width 33 height 33
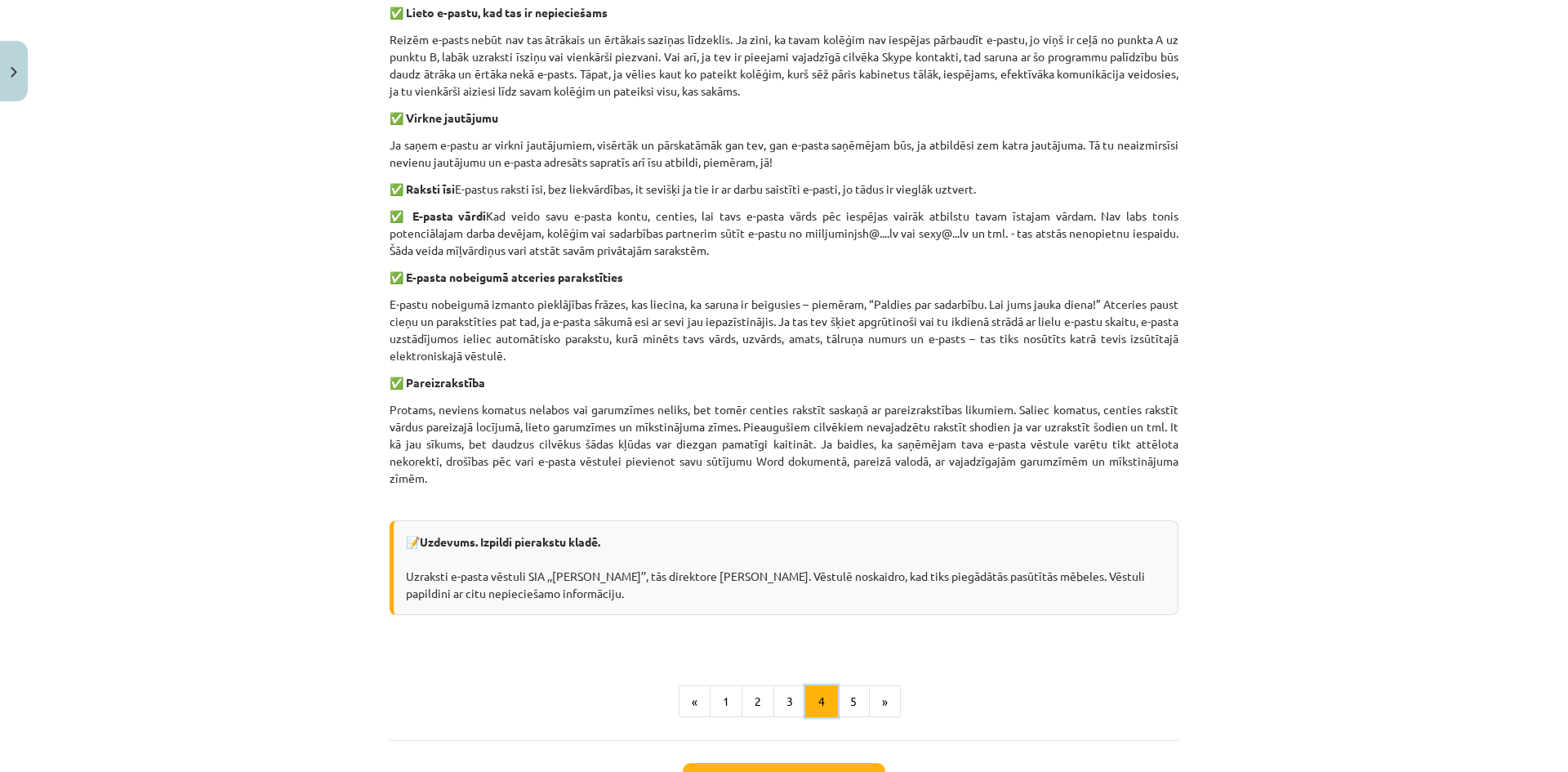
scroll to position [1027, 0]
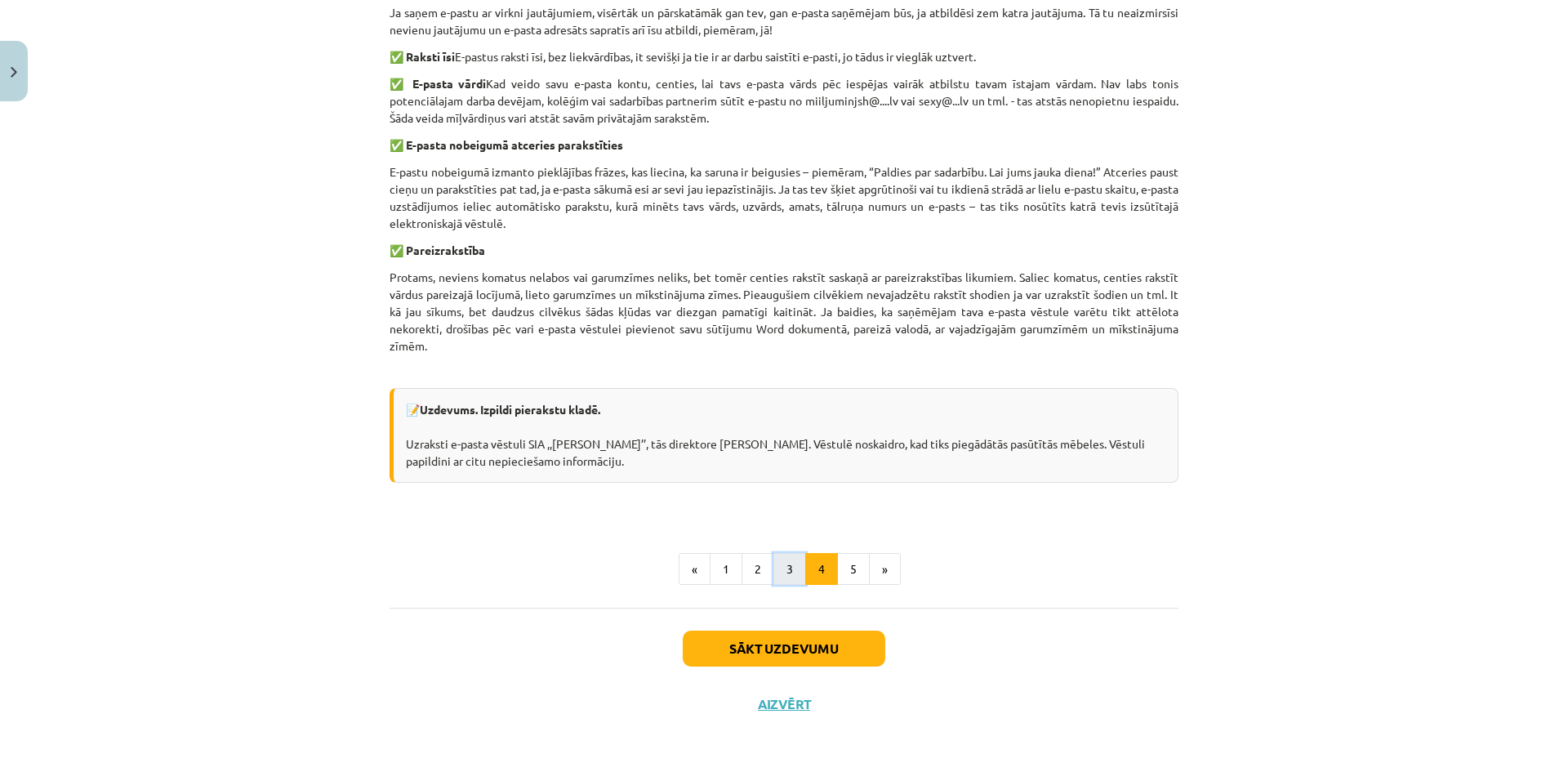
click at [773, 570] on button "3" at bounding box center [789, 569] width 33 height 33
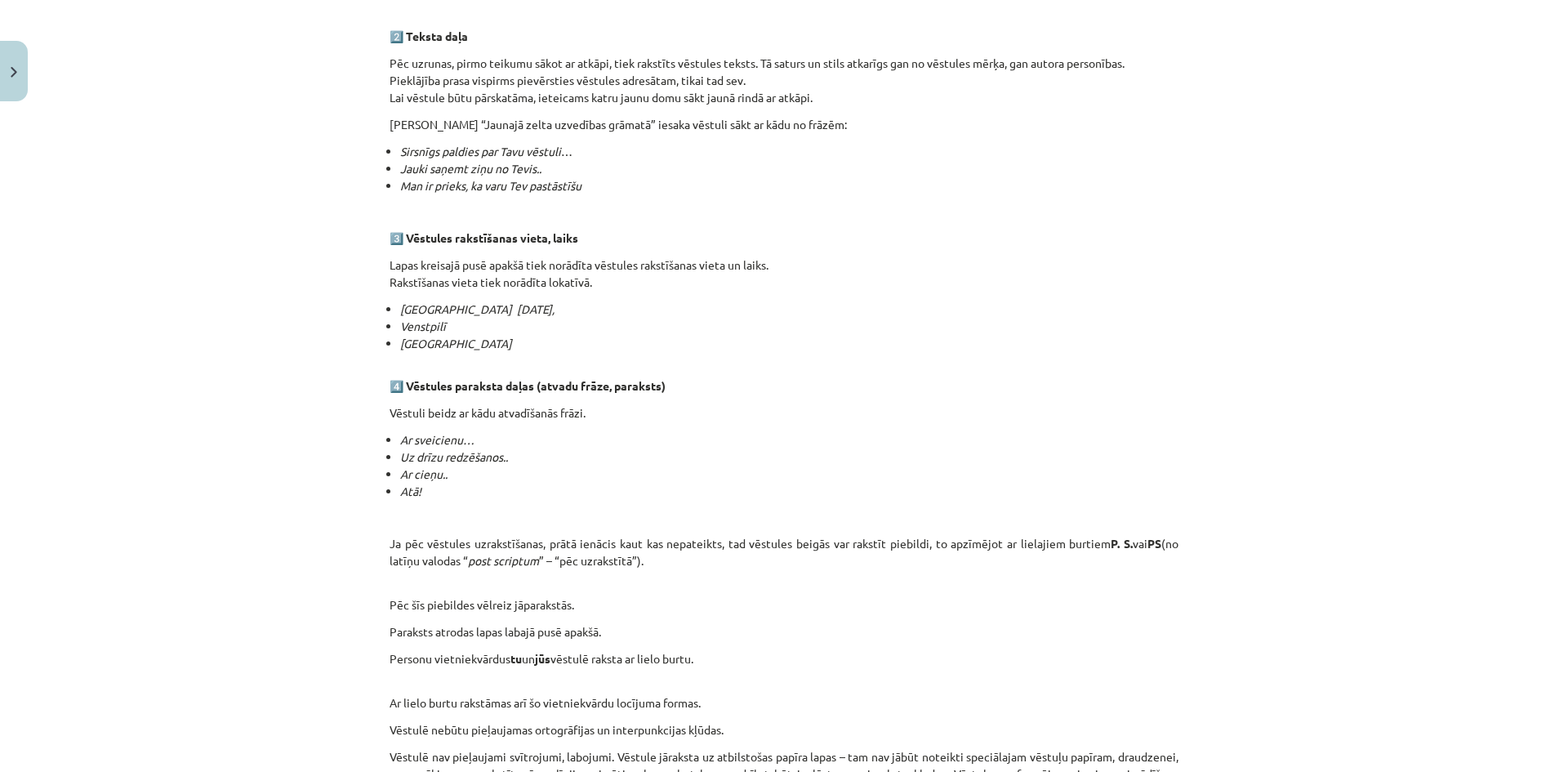
scroll to position [1135, 0]
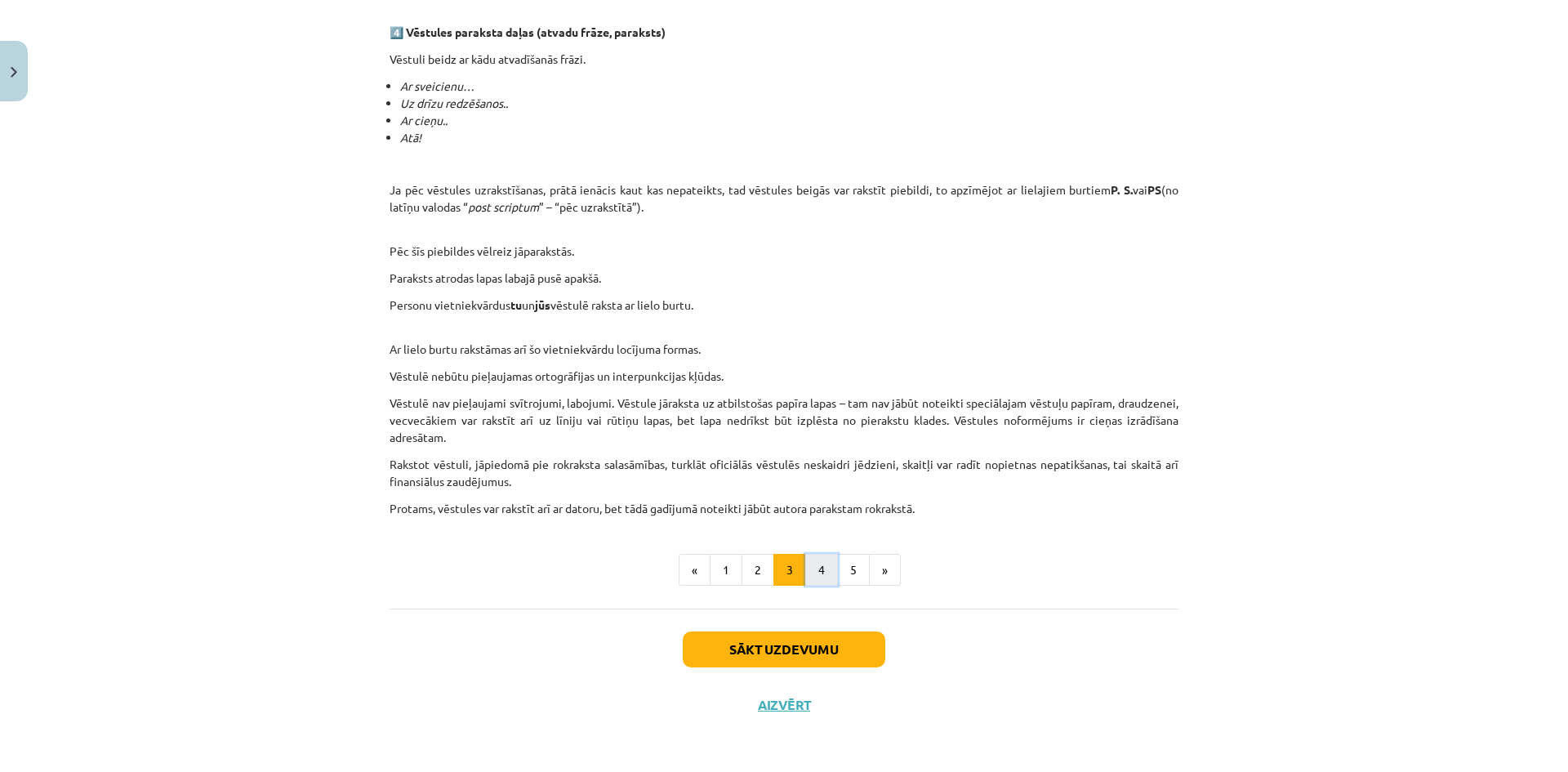
click at [813, 567] on button "4" at bounding box center [821, 569] width 33 height 33
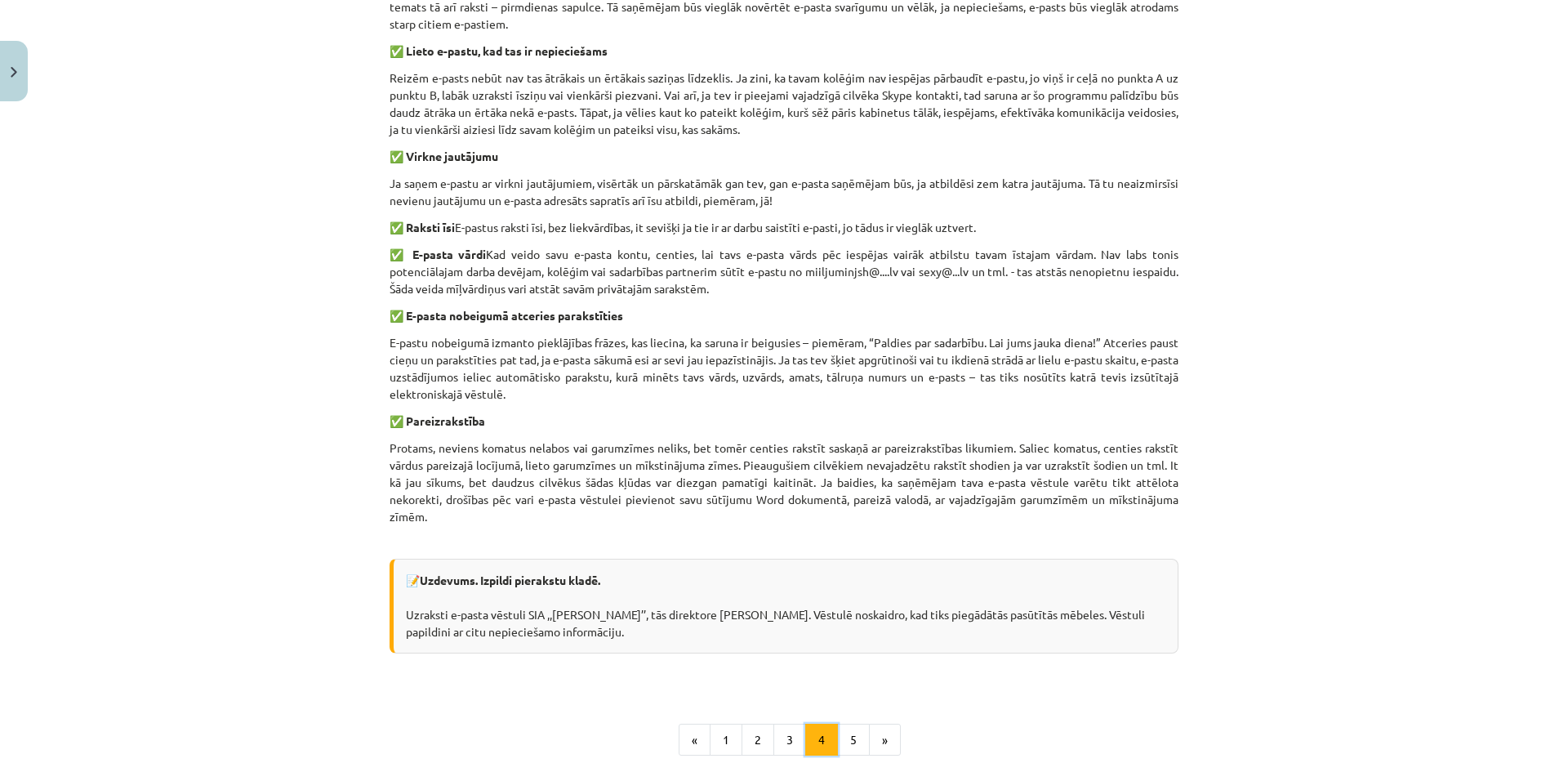
scroll to position [890, 0]
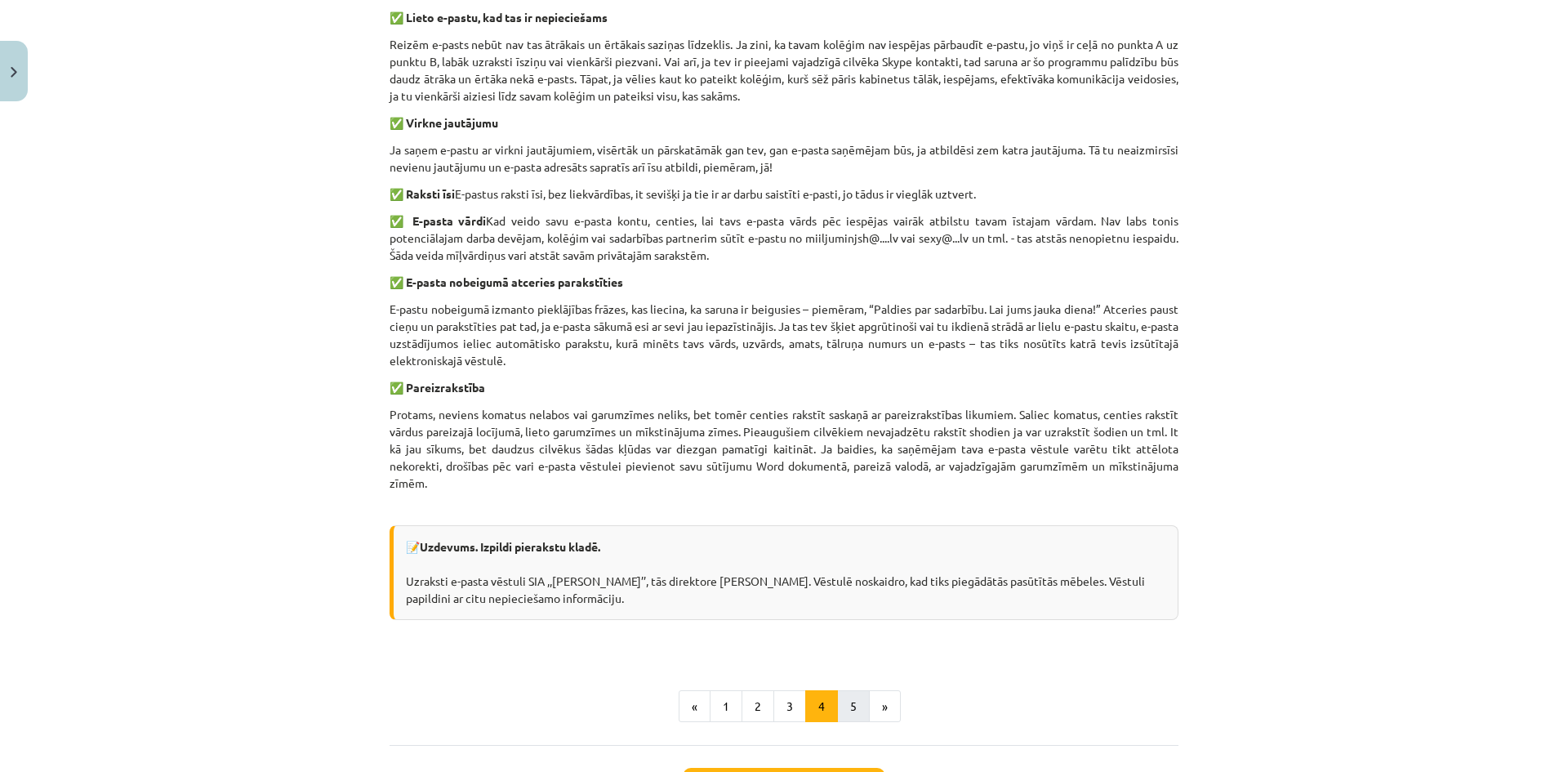
drag, startPoint x: 848, startPoint y: 682, endPoint x: 852, endPoint y: 695, distance: 13.6
click at [848, 688] on div "E-pasta vēstules Ieteikumi e-pasta vēstuļu izveidei ✅ E-pasta temats Vienmēr, u…" at bounding box center [784, 75] width 789 height 1293
click at [855, 696] on button "5" at bounding box center [853, 706] width 33 height 33
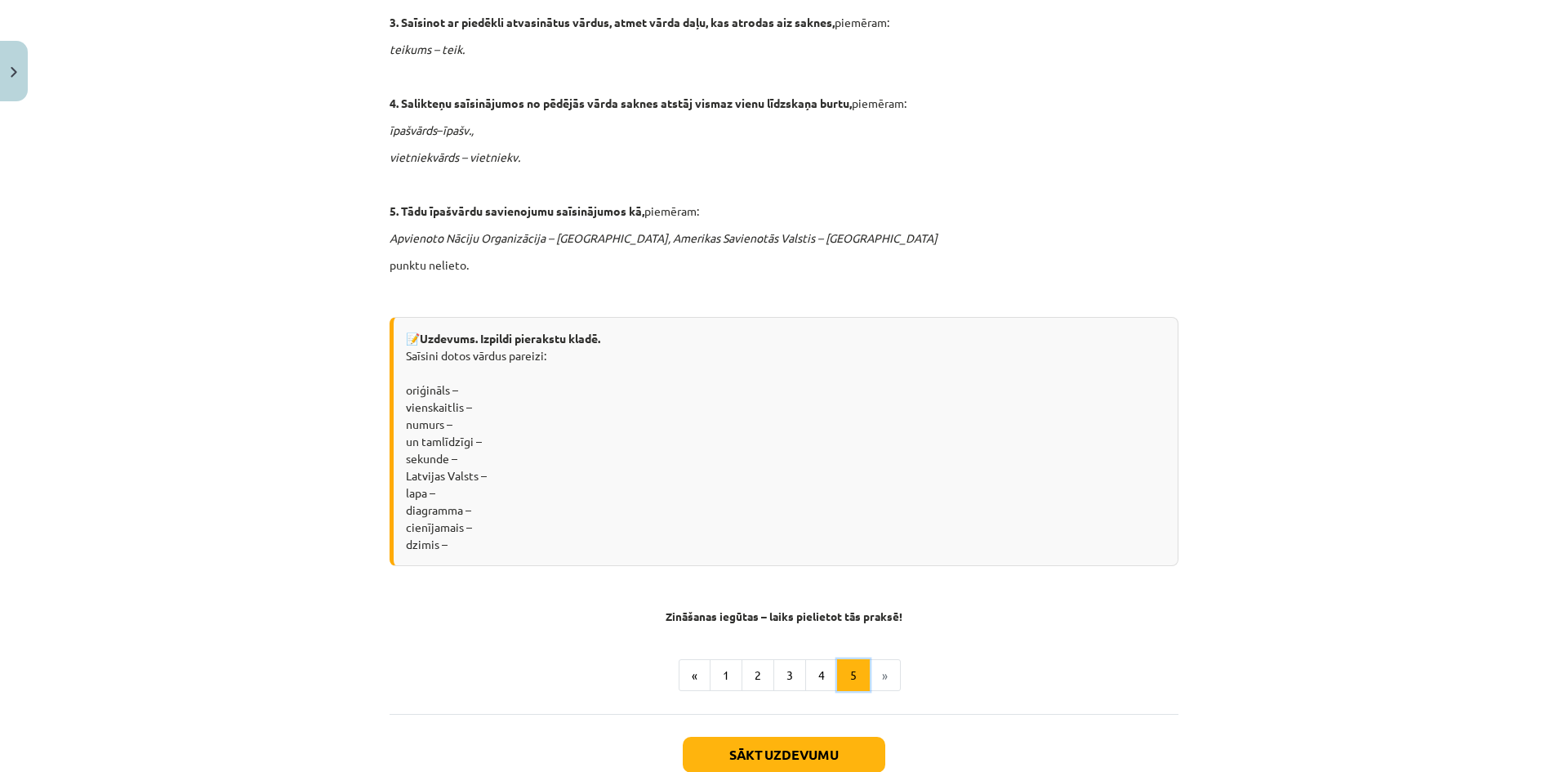
scroll to position [1135, 0]
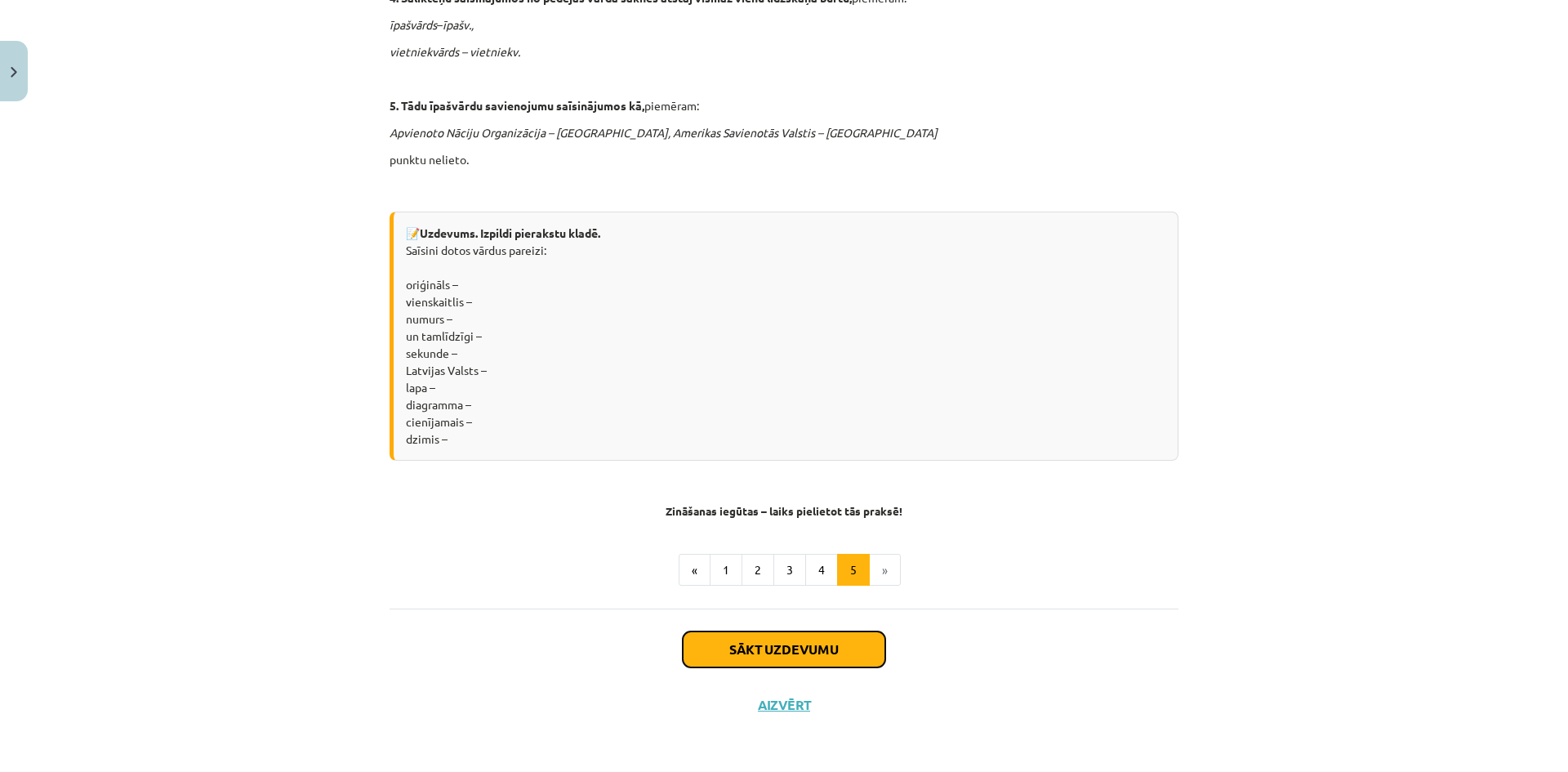
click at [816, 643] on button "Sākt uzdevumu" at bounding box center [784, 649] width 203 height 36
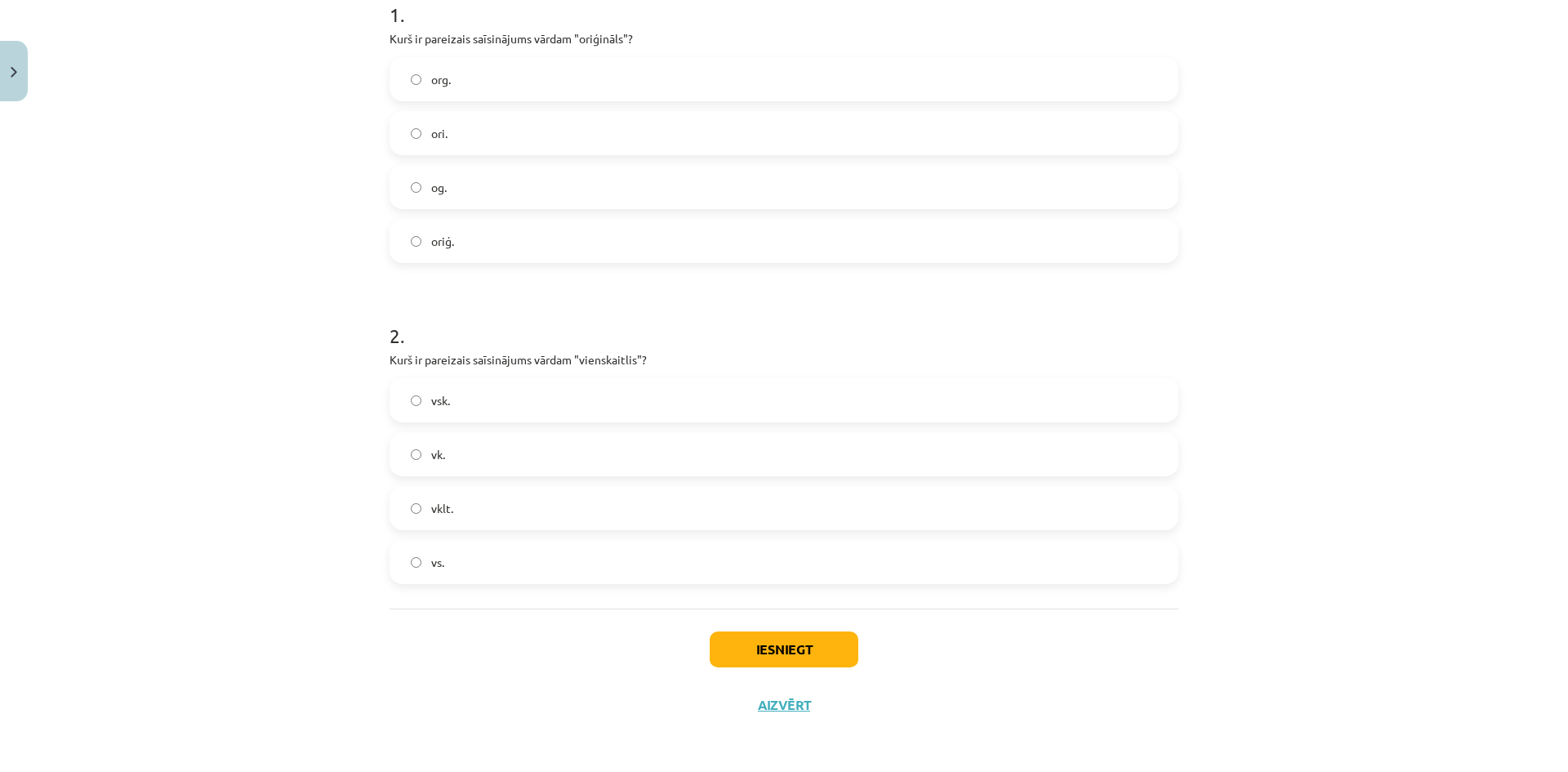
scroll to position [378, 0]
click at [791, 651] on button "Iesniegt" at bounding box center [784, 647] width 149 height 36
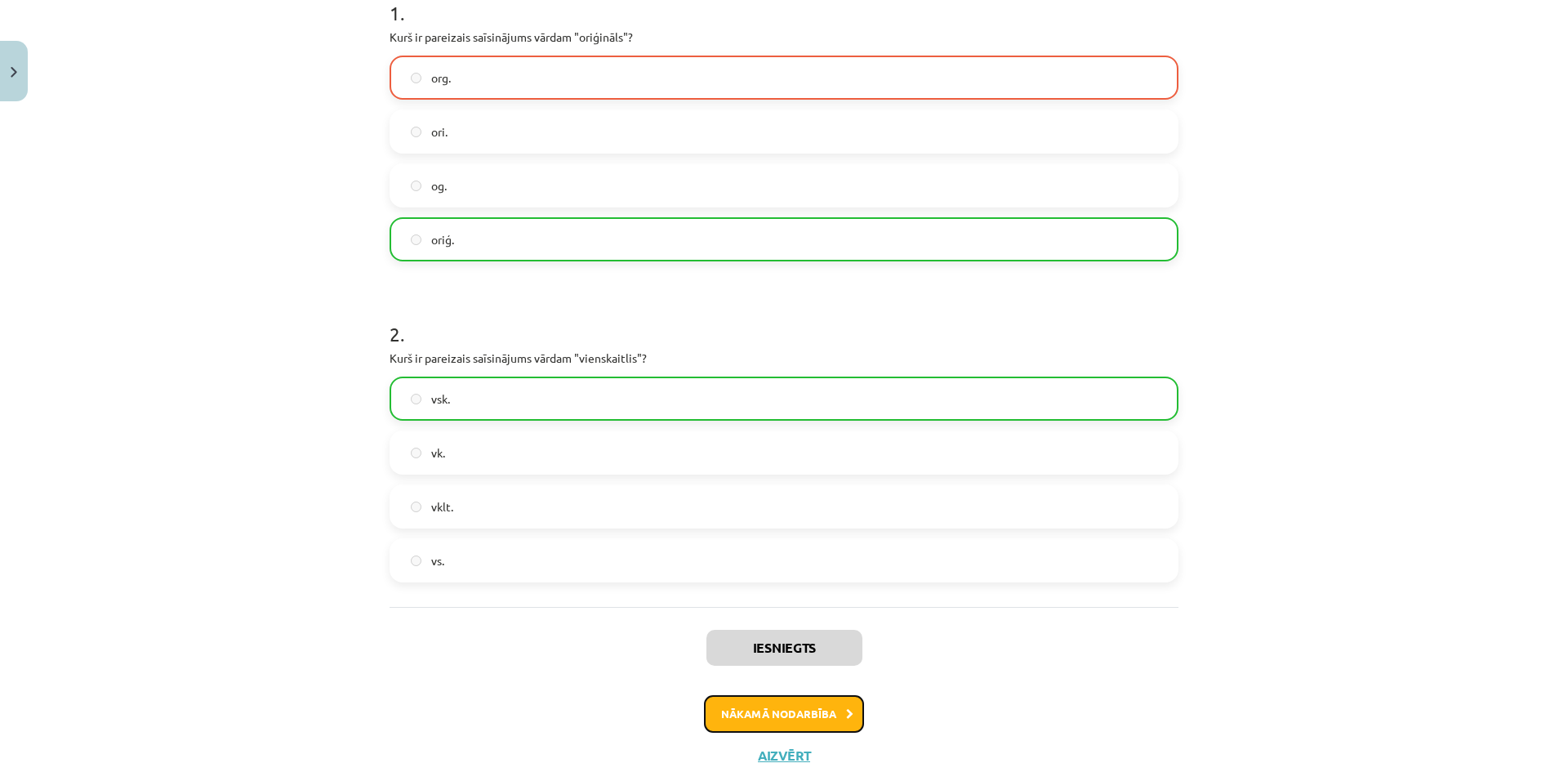
click at [811, 710] on button "Nākamā nodarbība" at bounding box center [784, 713] width 160 height 37
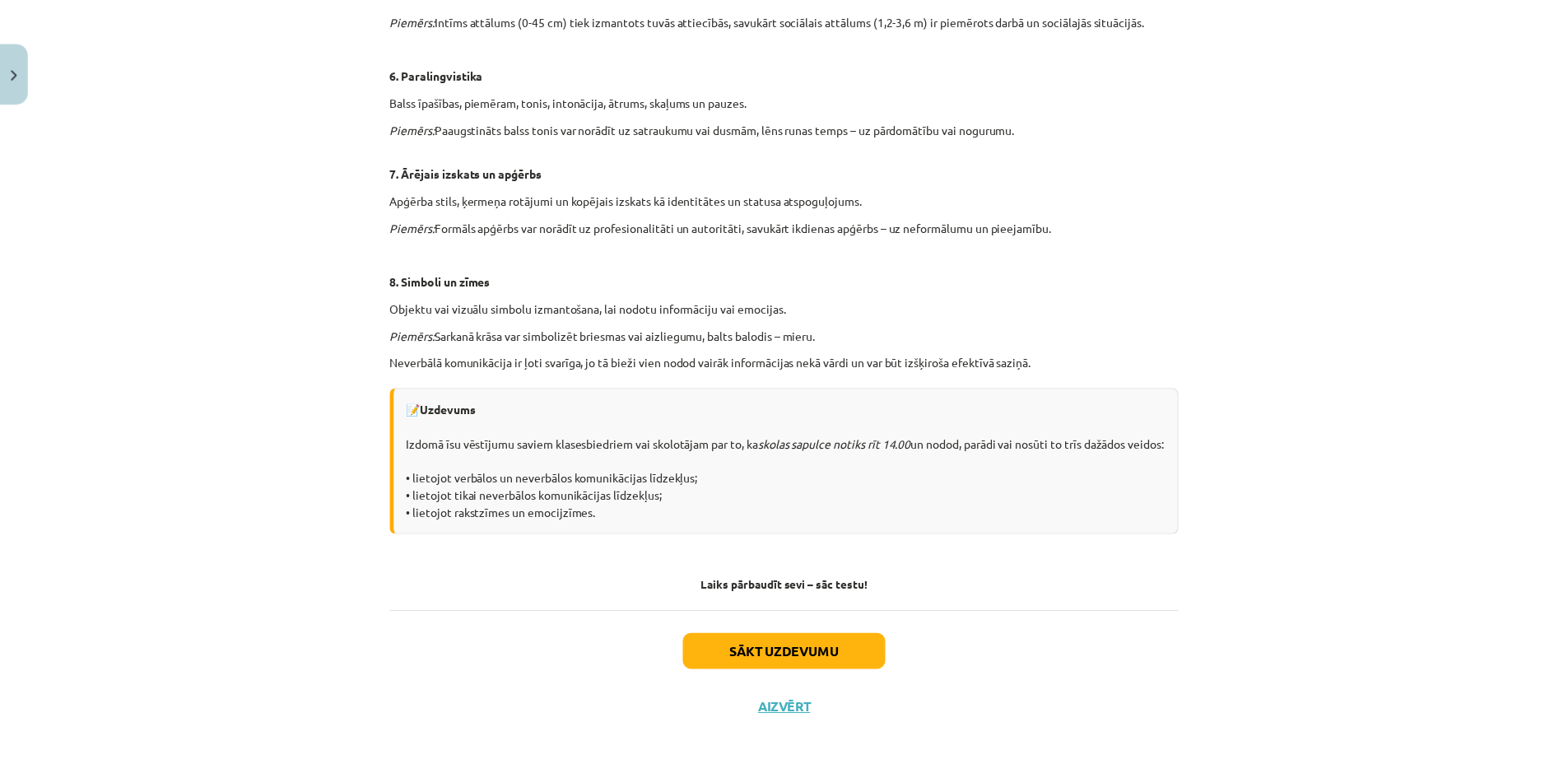
scroll to position [983, 0]
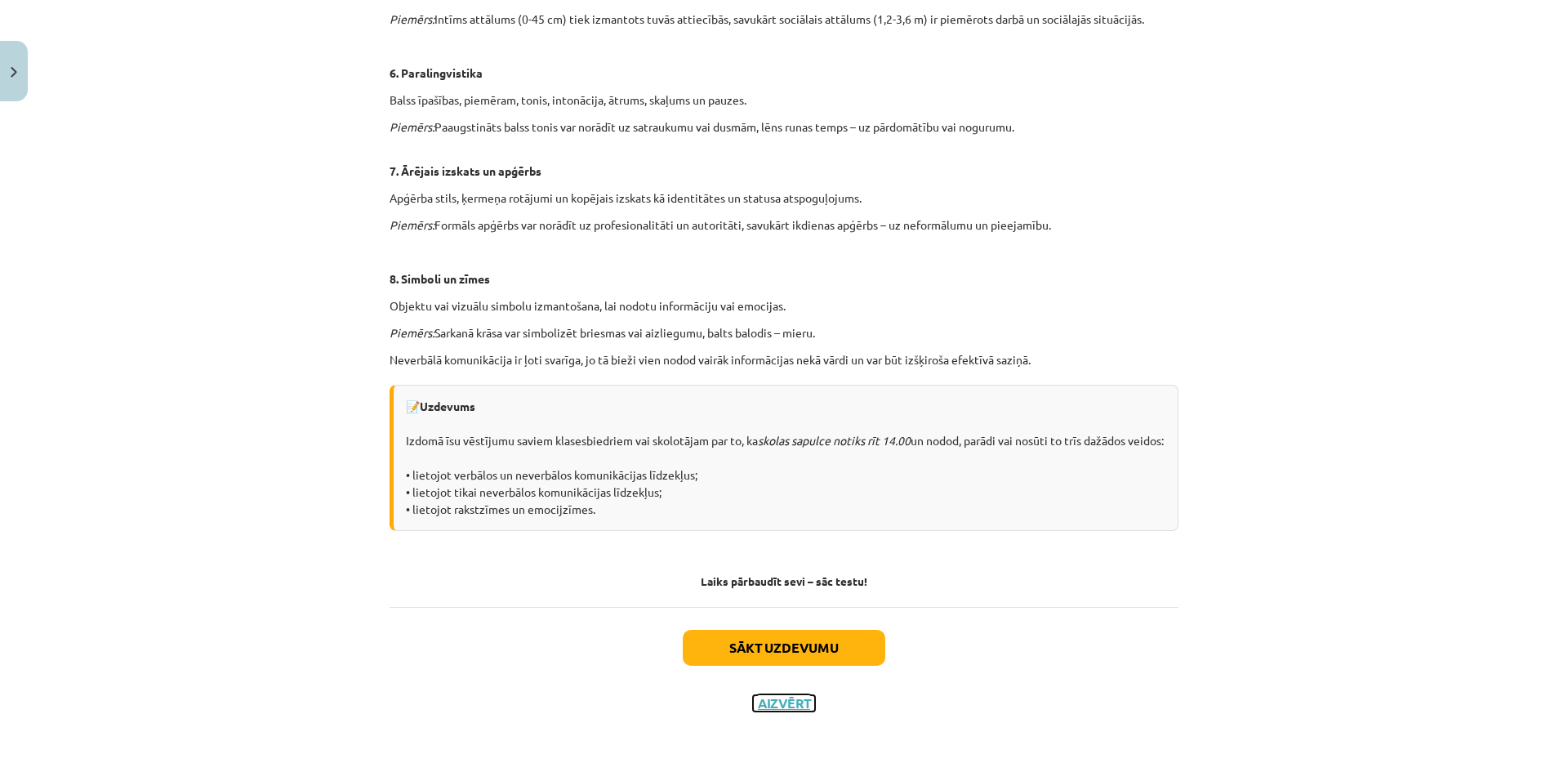
click at [792, 703] on button "Aizvērt" at bounding box center [784, 703] width 62 height 16
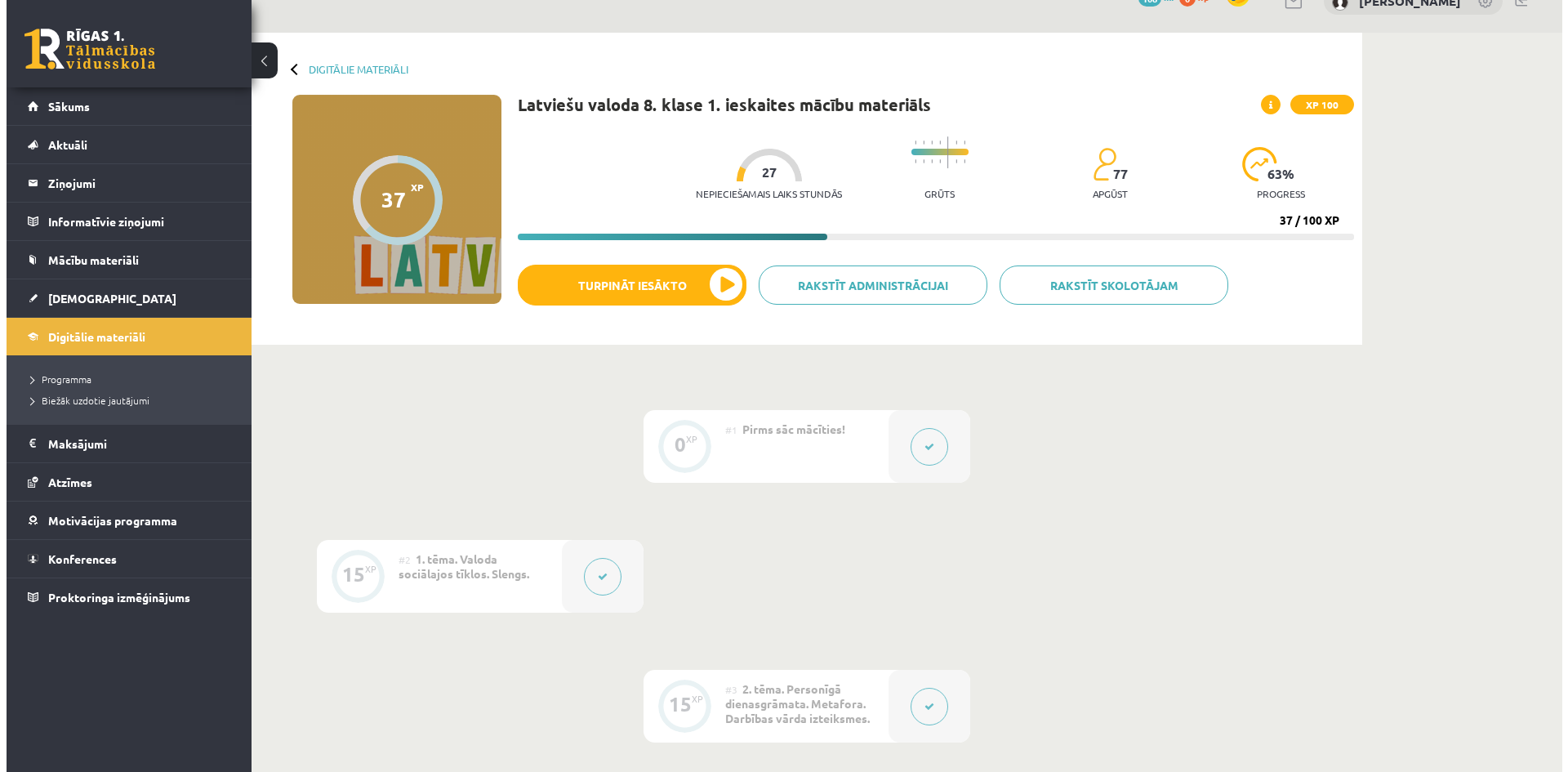
scroll to position [0, 0]
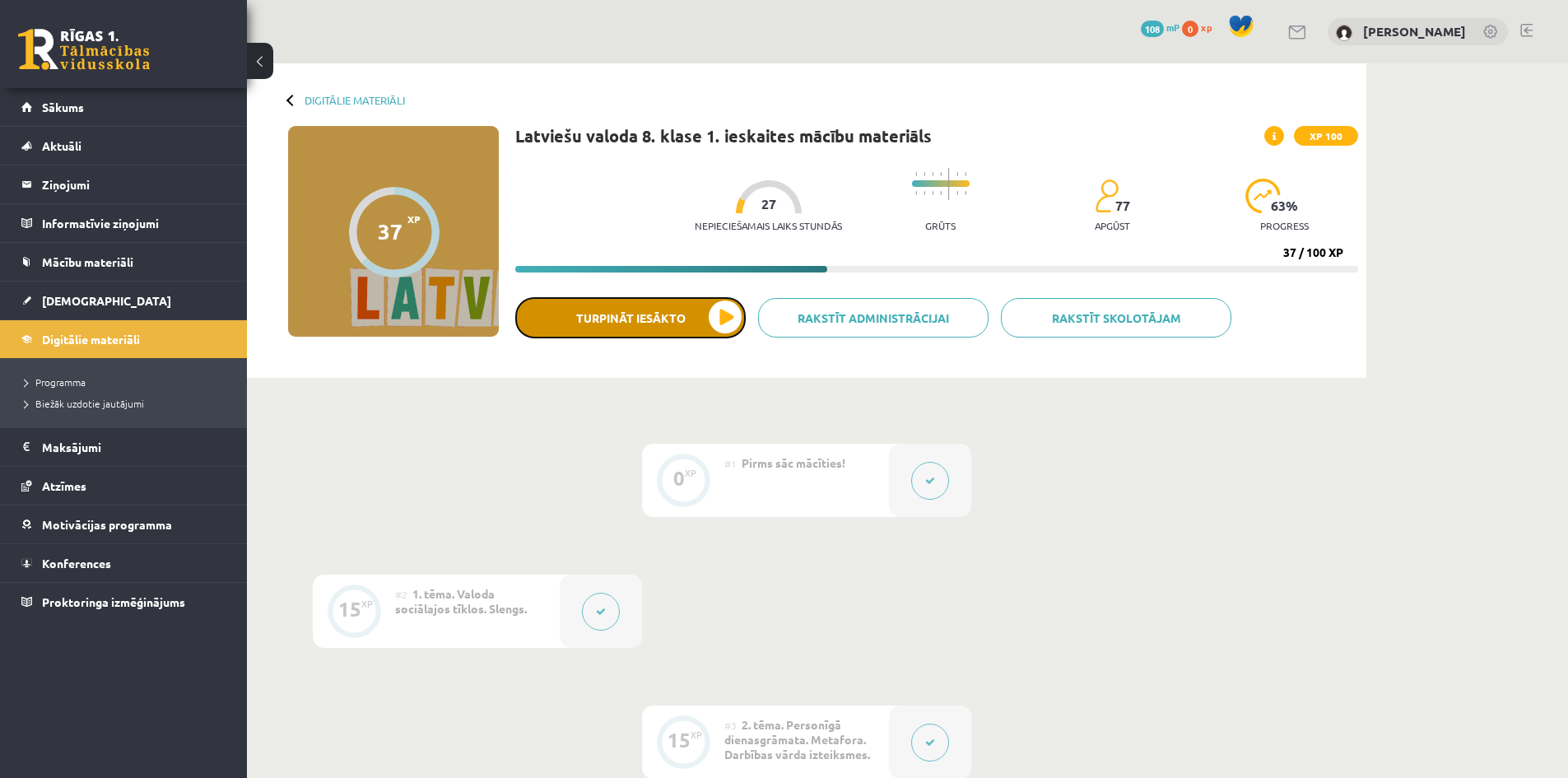
click at [563, 323] on button "Turpināt iesākto" at bounding box center [630, 317] width 230 height 41
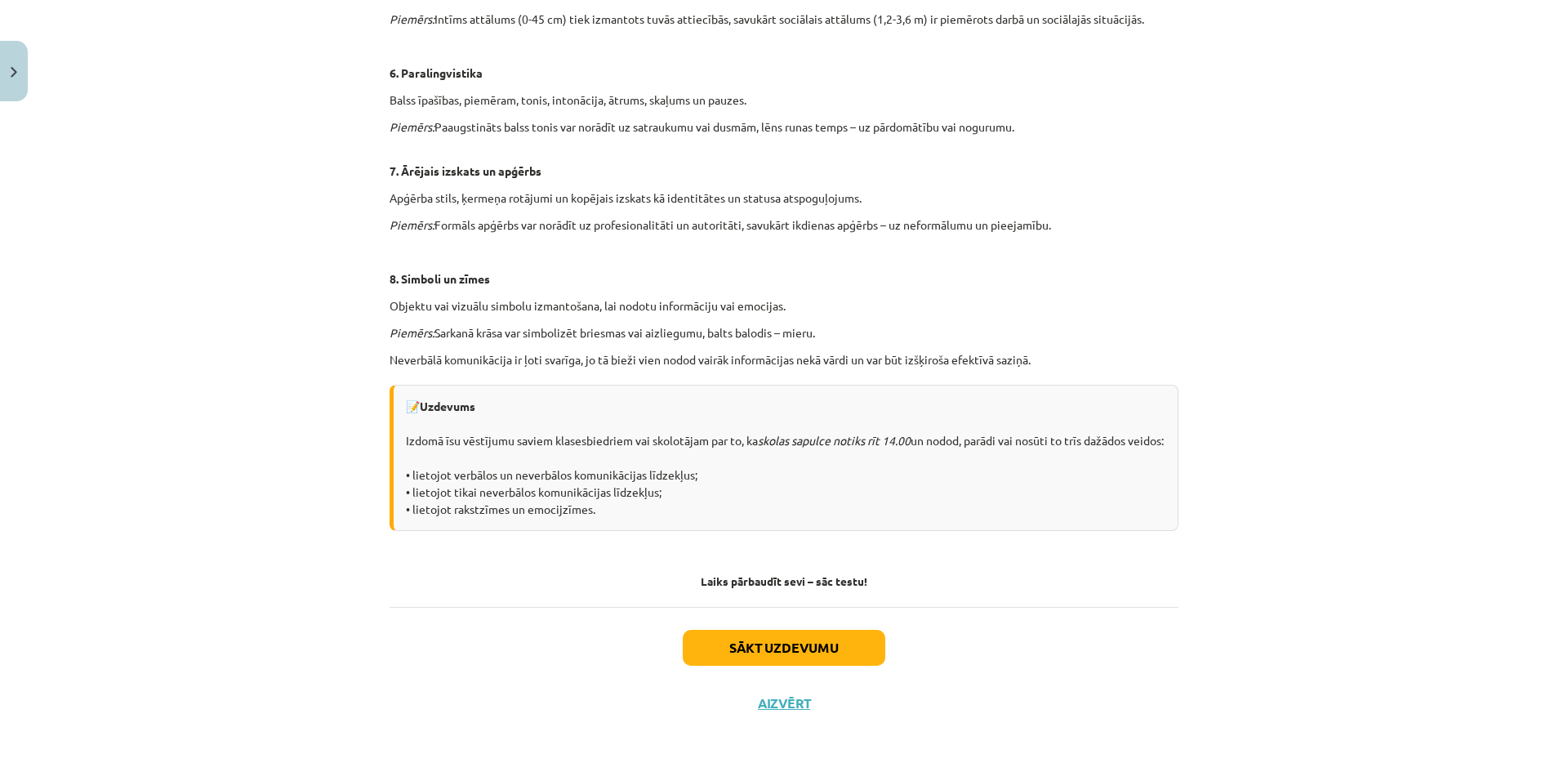
scroll to position [976, 0]
click at [834, 651] on button "Sākt uzdevumu" at bounding box center [784, 647] width 203 height 36
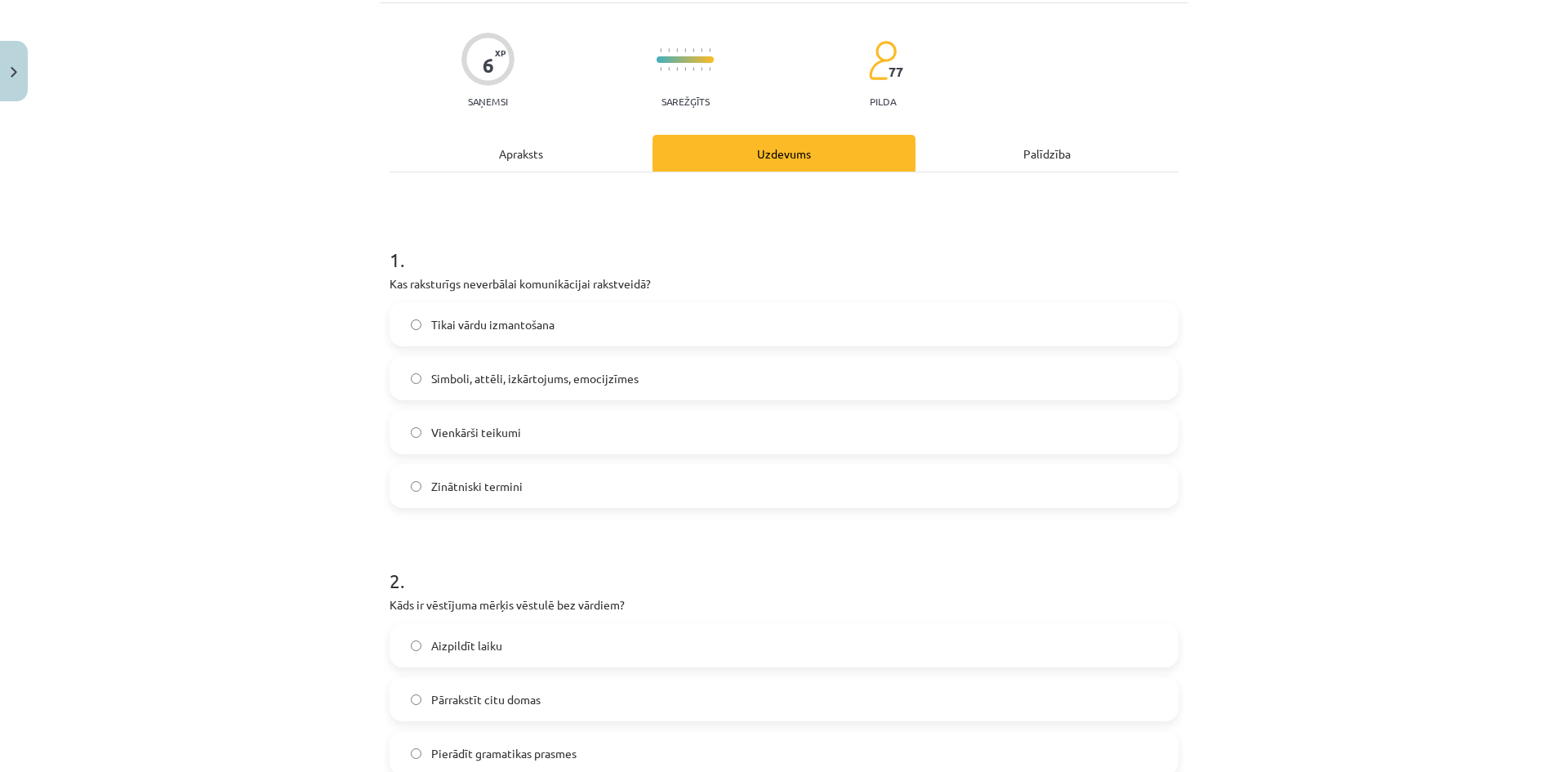
scroll to position [41, 0]
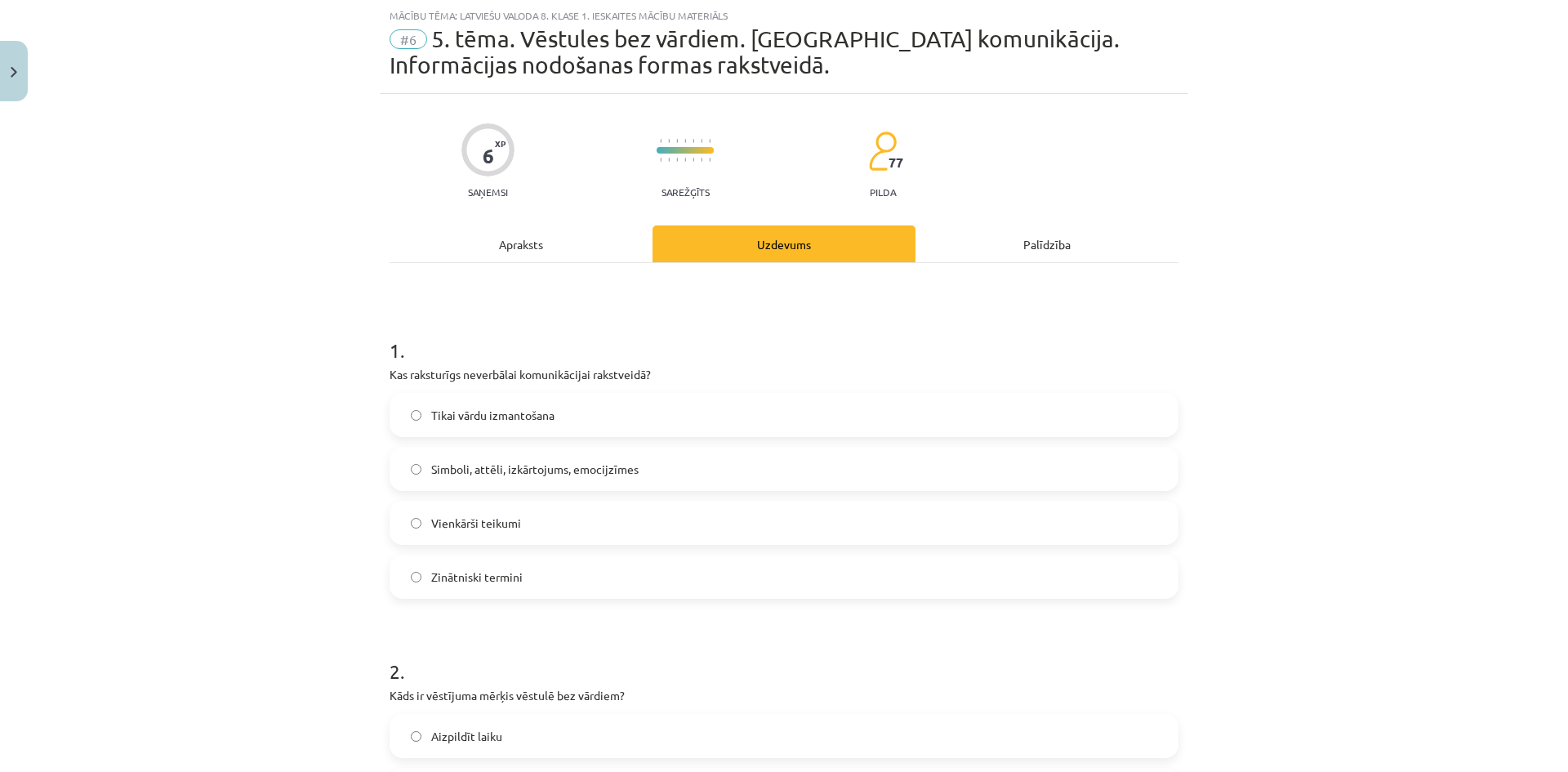
click at [534, 482] on label "Simboli, attēli, izkārtojums, emocijzīmes" at bounding box center [784, 469] width 785 height 41
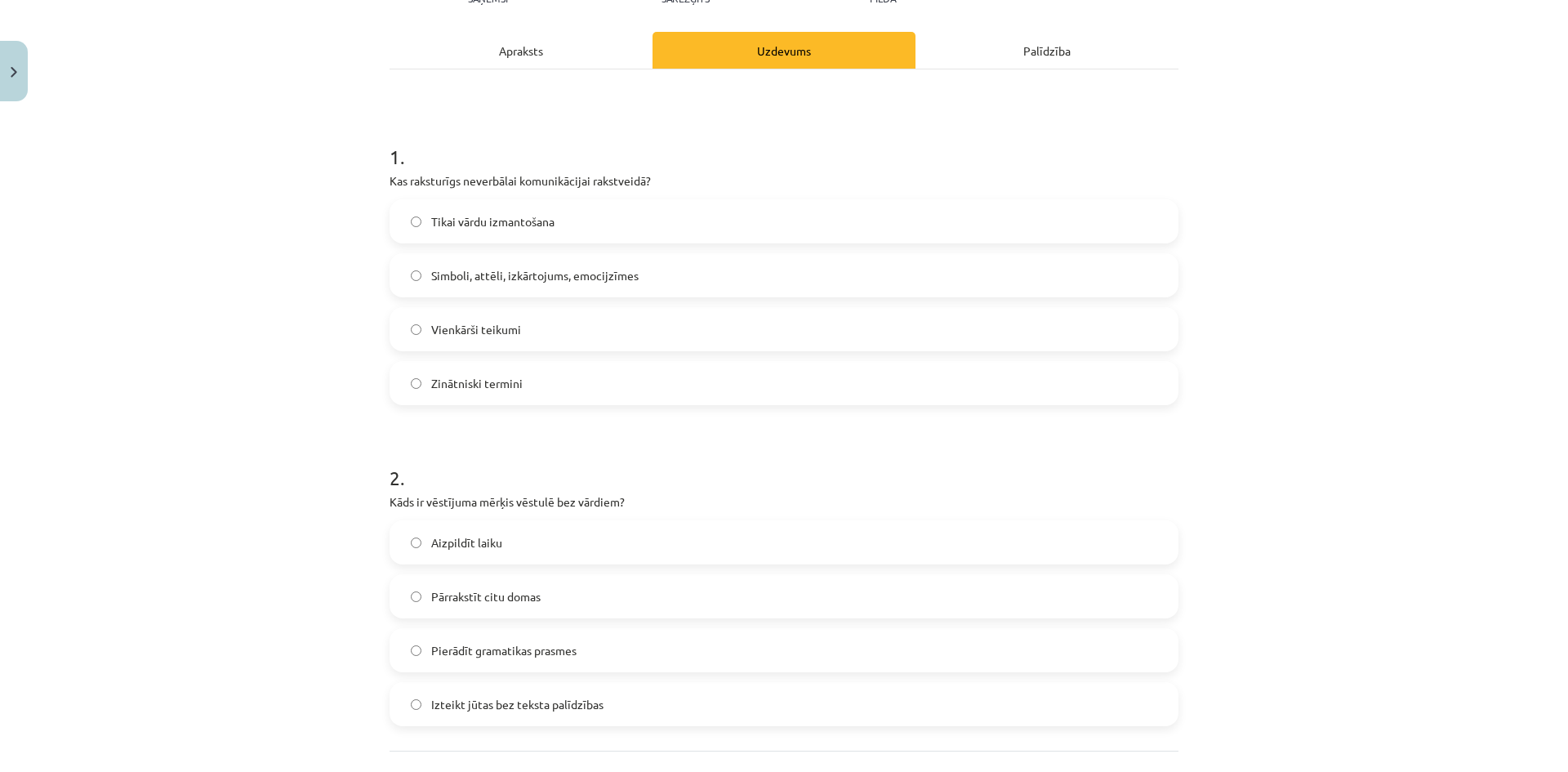
scroll to position [367, 0]
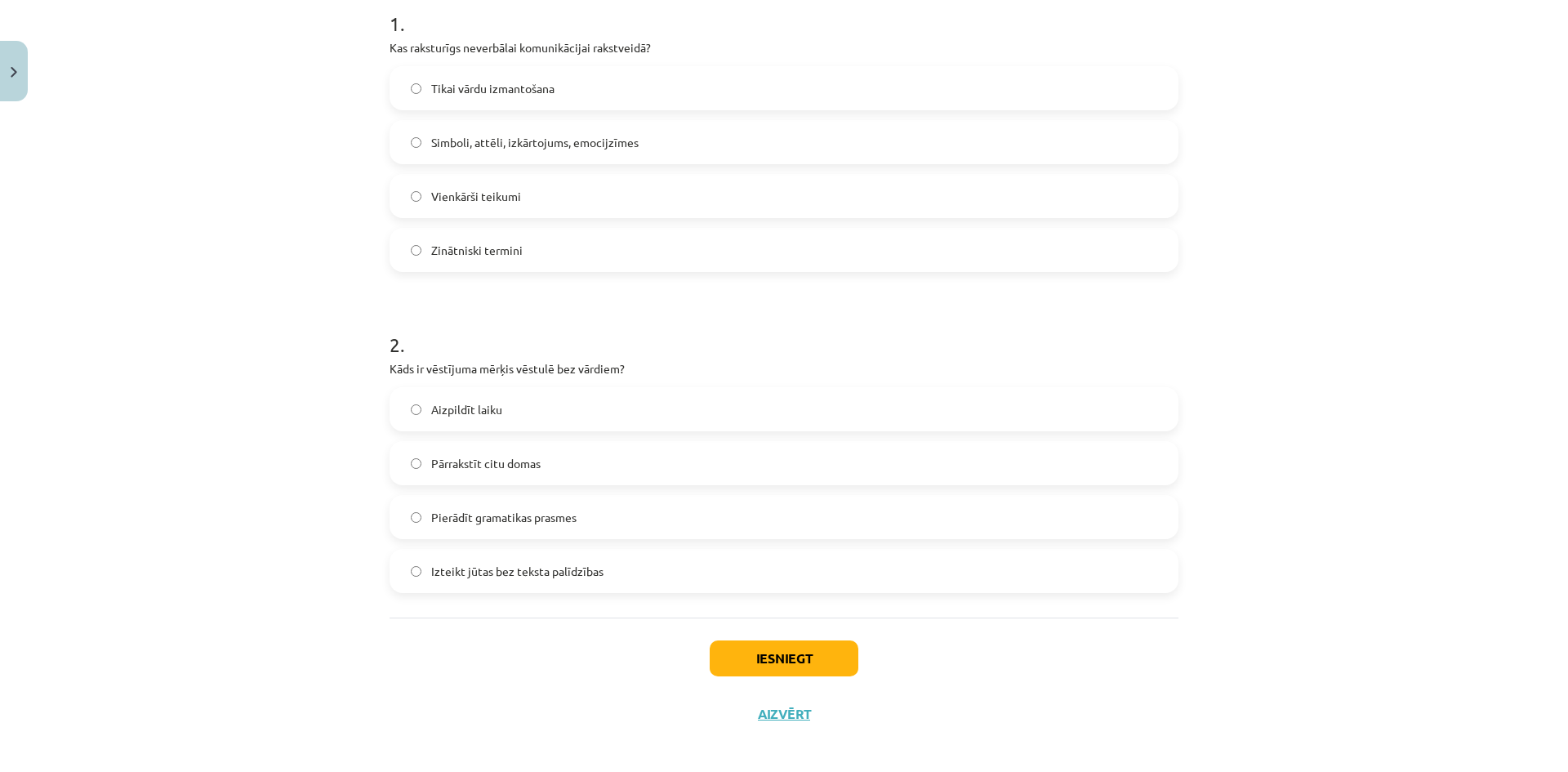
click at [646, 575] on label "Izteikt jūtas bez teksta palīdzības" at bounding box center [784, 571] width 785 height 41
click at [770, 660] on button "Iesniegt" at bounding box center [784, 658] width 149 height 36
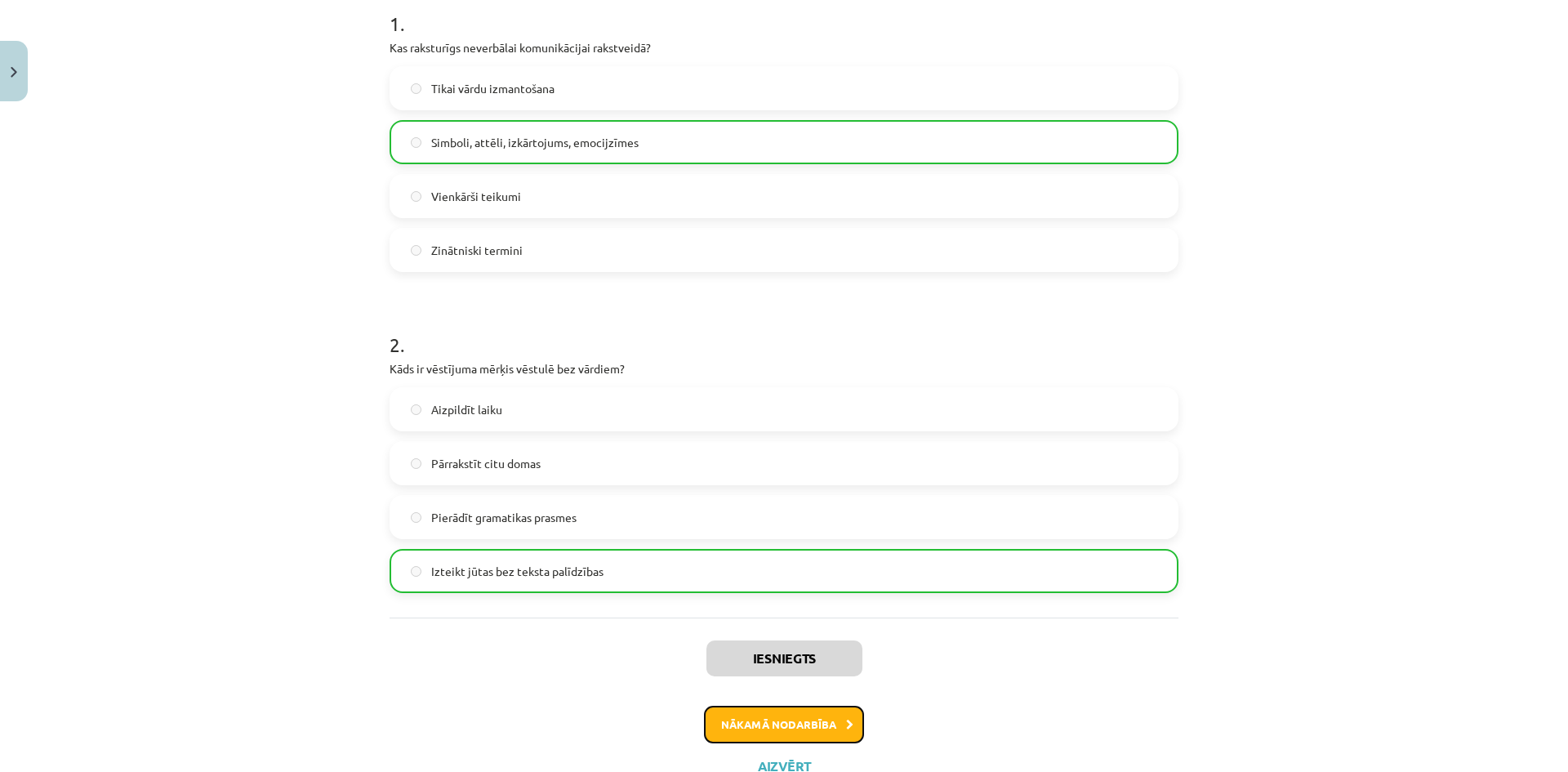
click at [808, 721] on button "Nākamā nodarbība" at bounding box center [784, 724] width 160 height 37
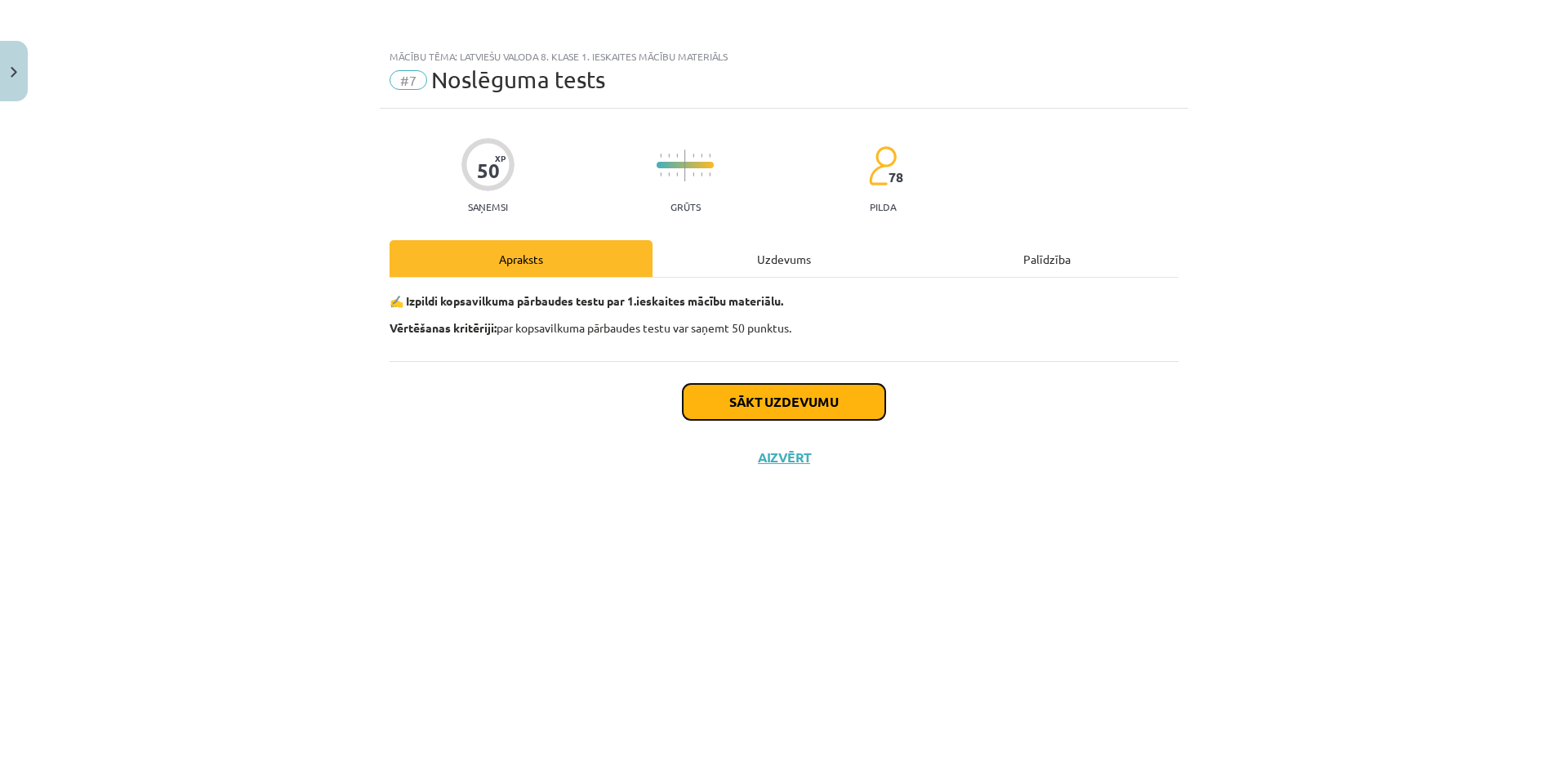
click at [829, 409] on button "Sākt uzdevumu" at bounding box center [784, 401] width 203 height 36
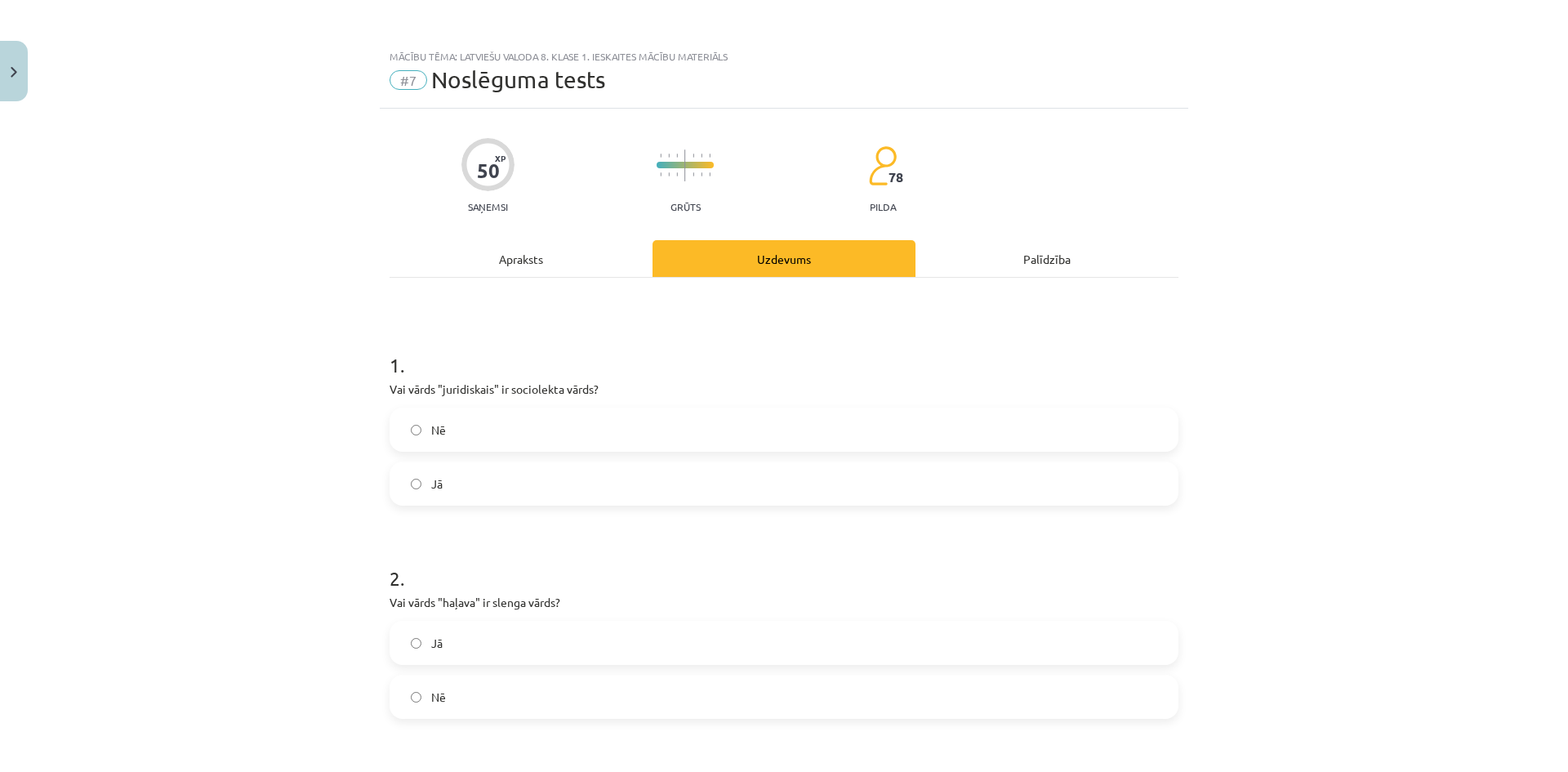
click at [486, 479] on label "Jā" at bounding box center [784, 484] width 785 height 41
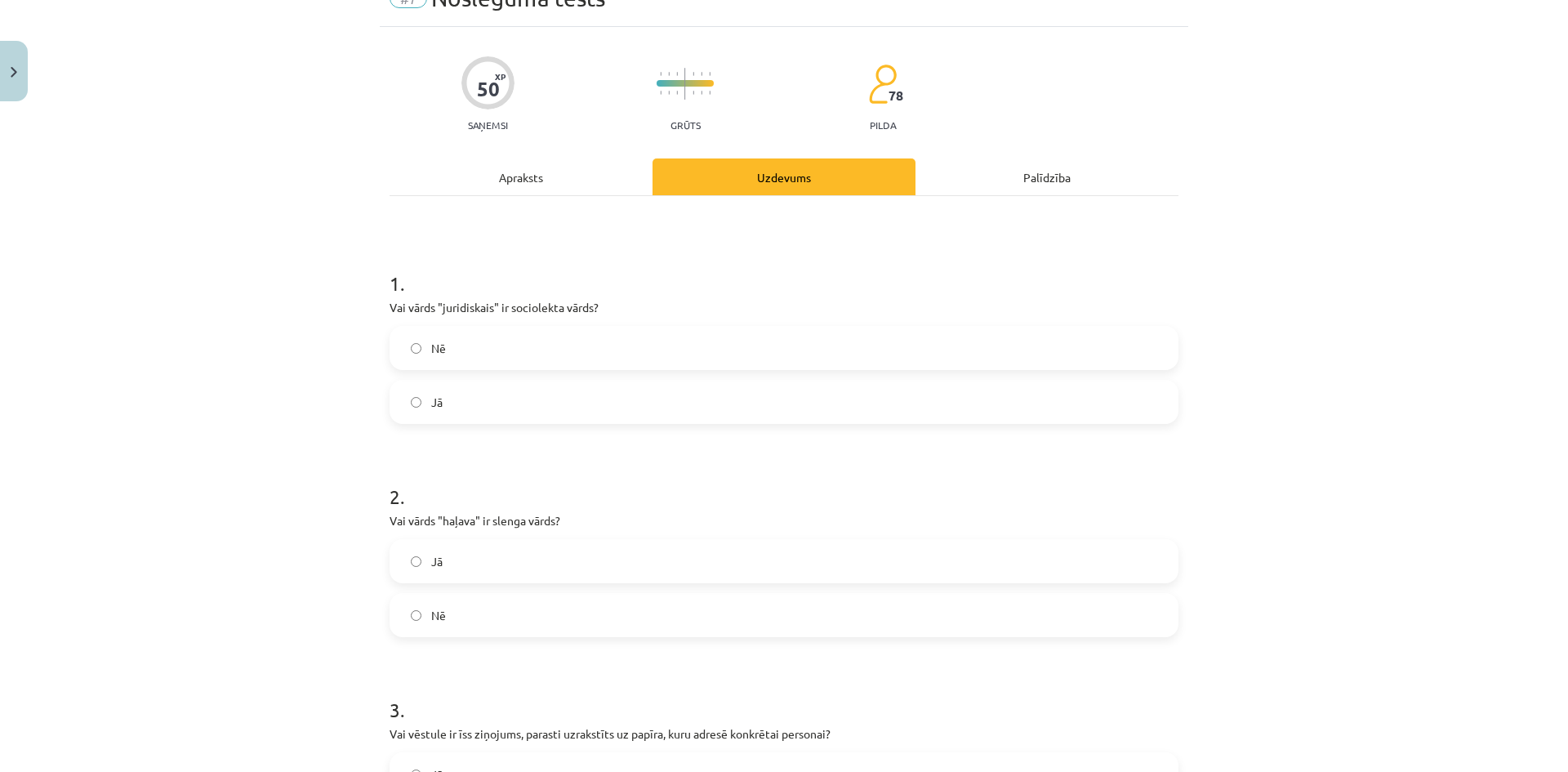
scroll to position [164, 0]
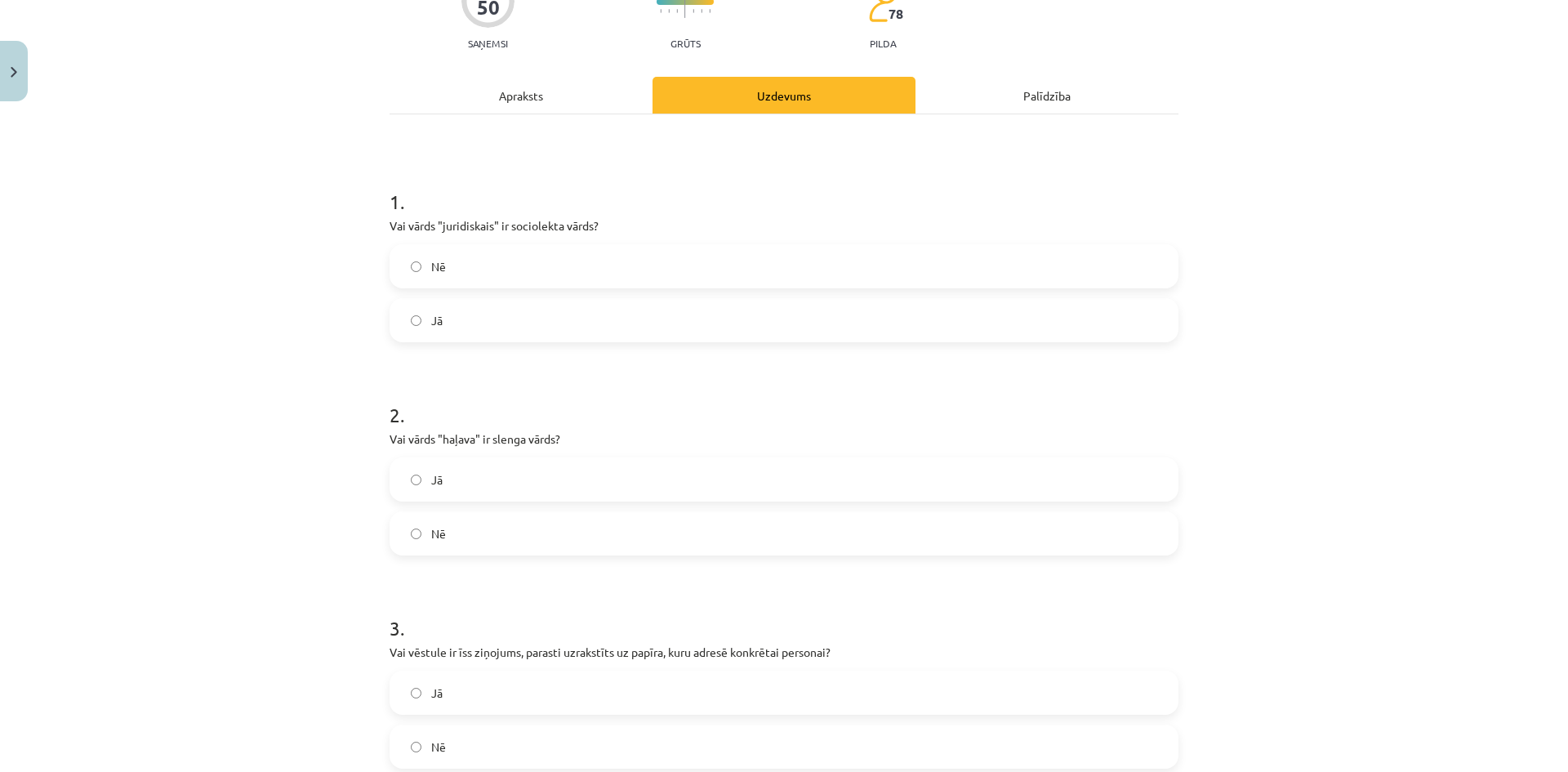
click at [513, 483] on label "Jā" at bounding box center [784, 479] width 785 height 41
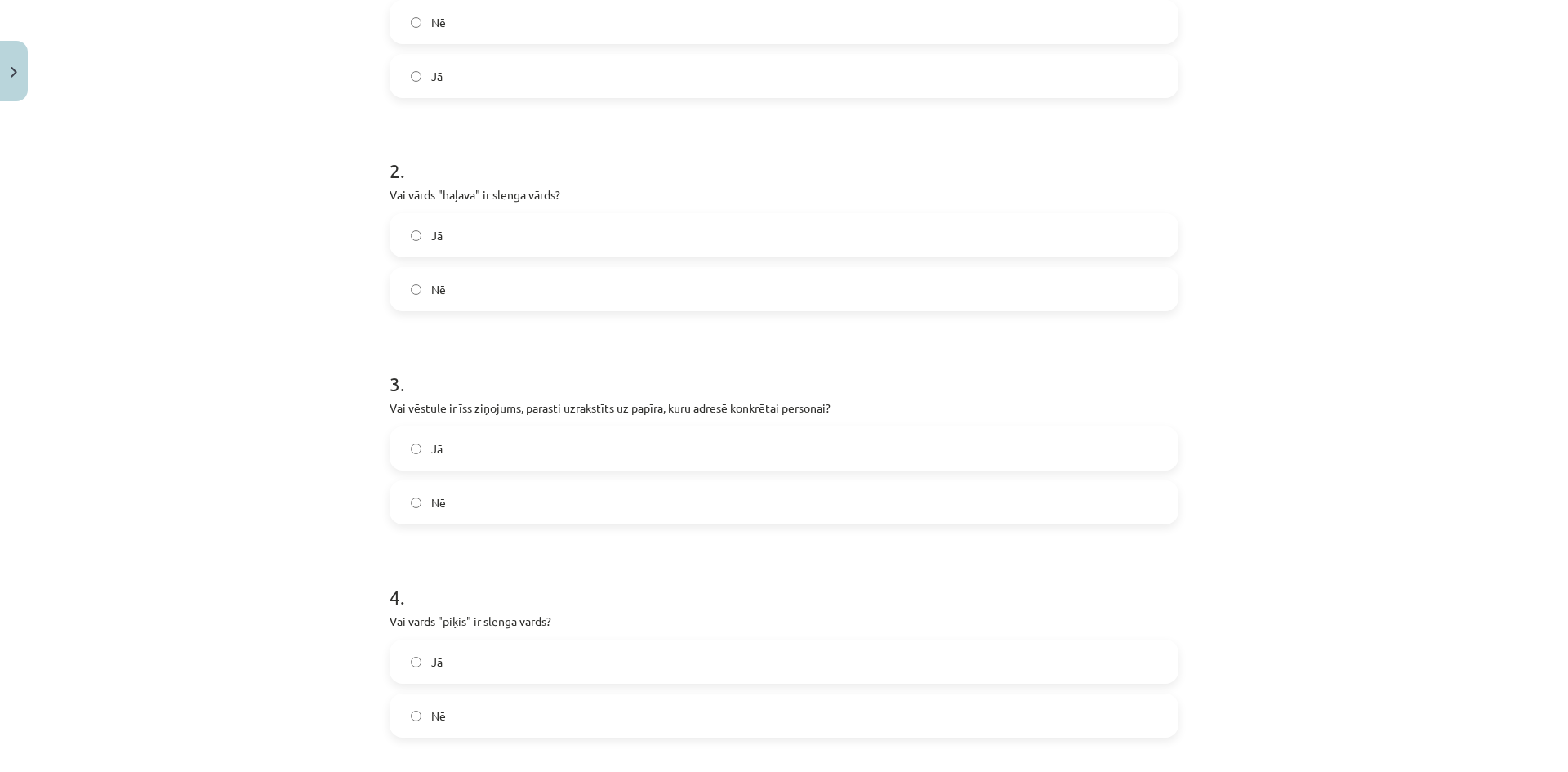
scroll to position [408, 0]
click at [433, 456] on label "Jā" at bounding box center [784, 447] width 785 height 41
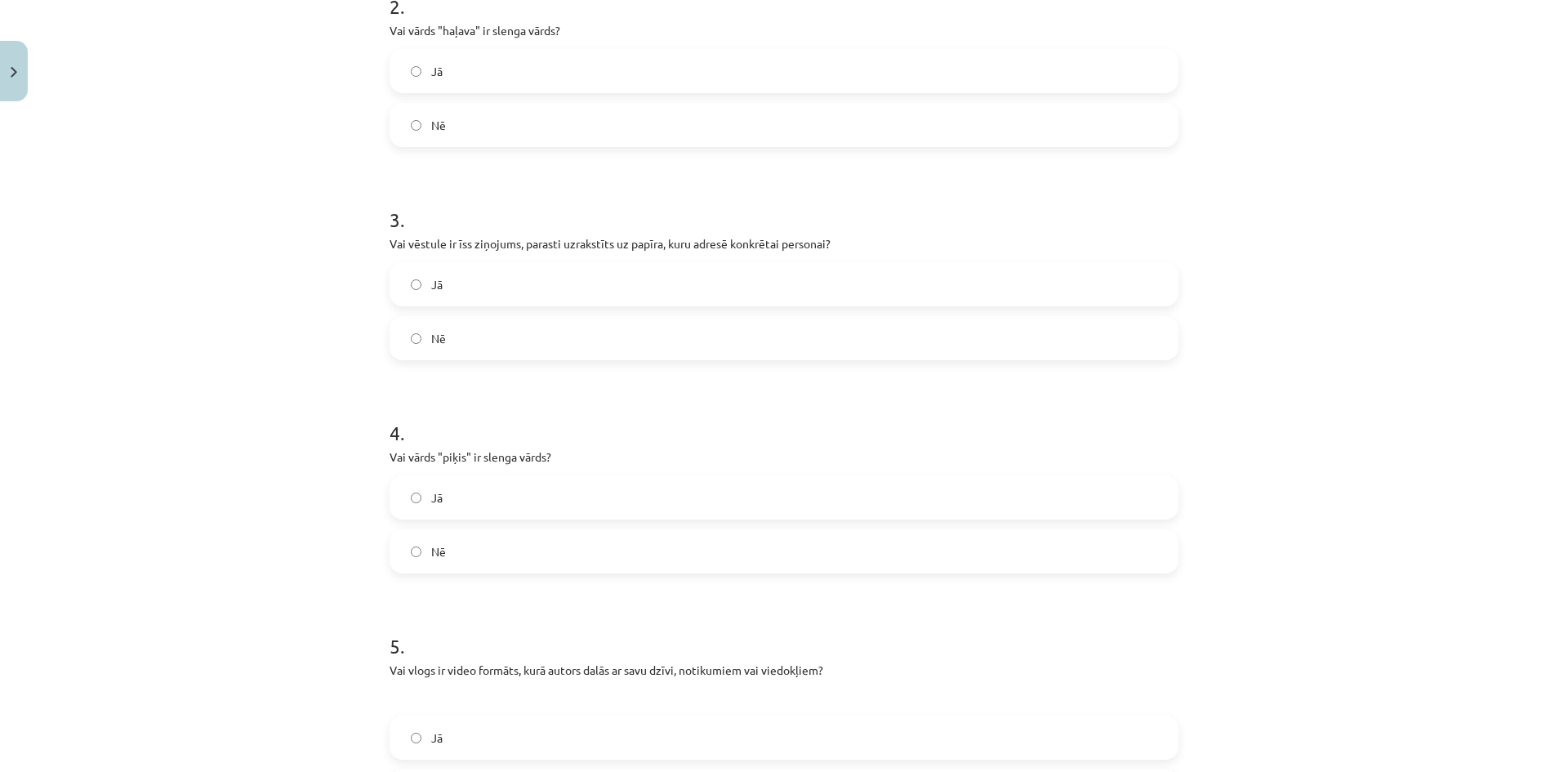
scroll to position [653, 0]
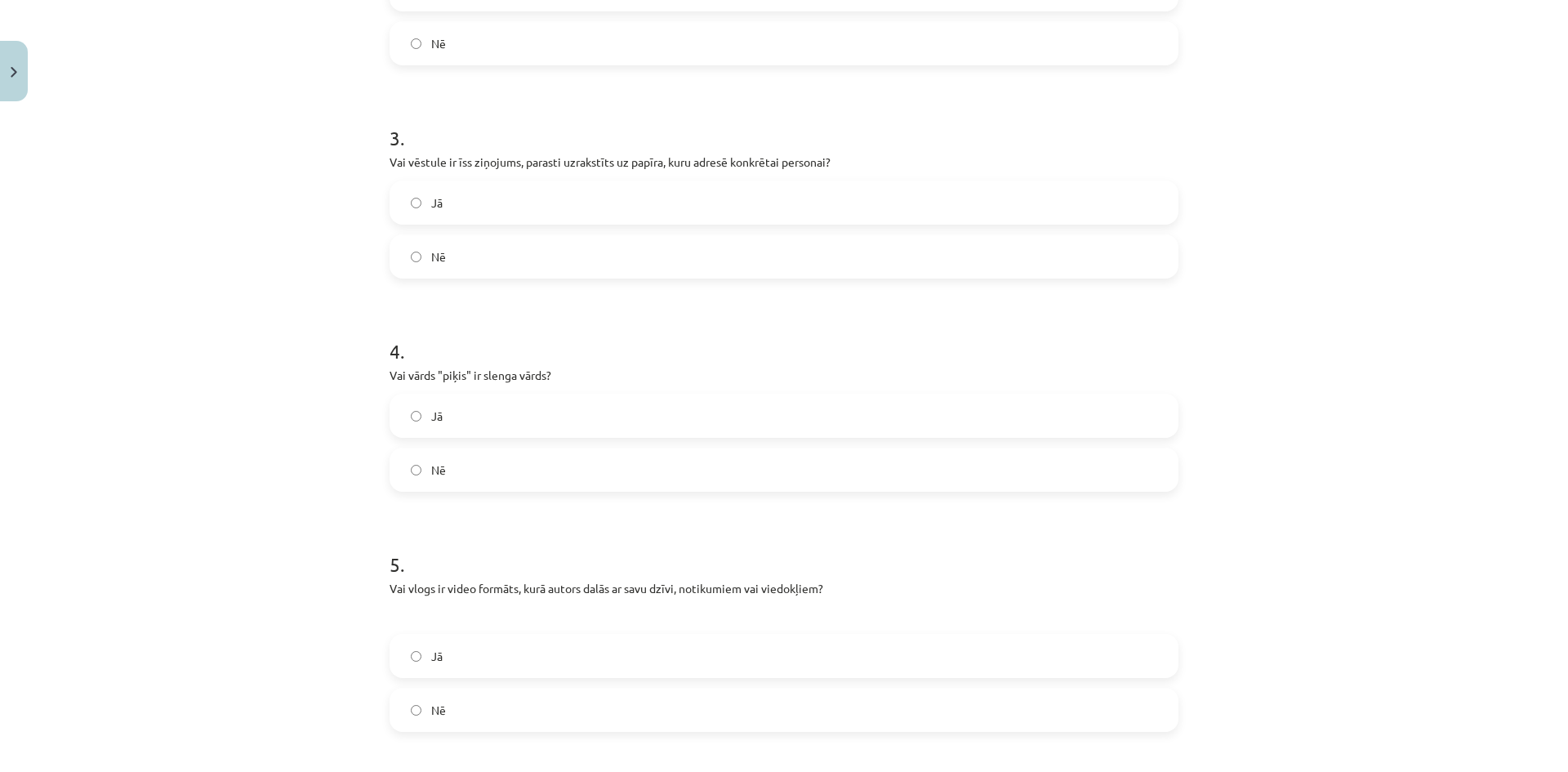
click at [447, 466] on label "Nē" at bounding box center [784, 470] width 785 height 41
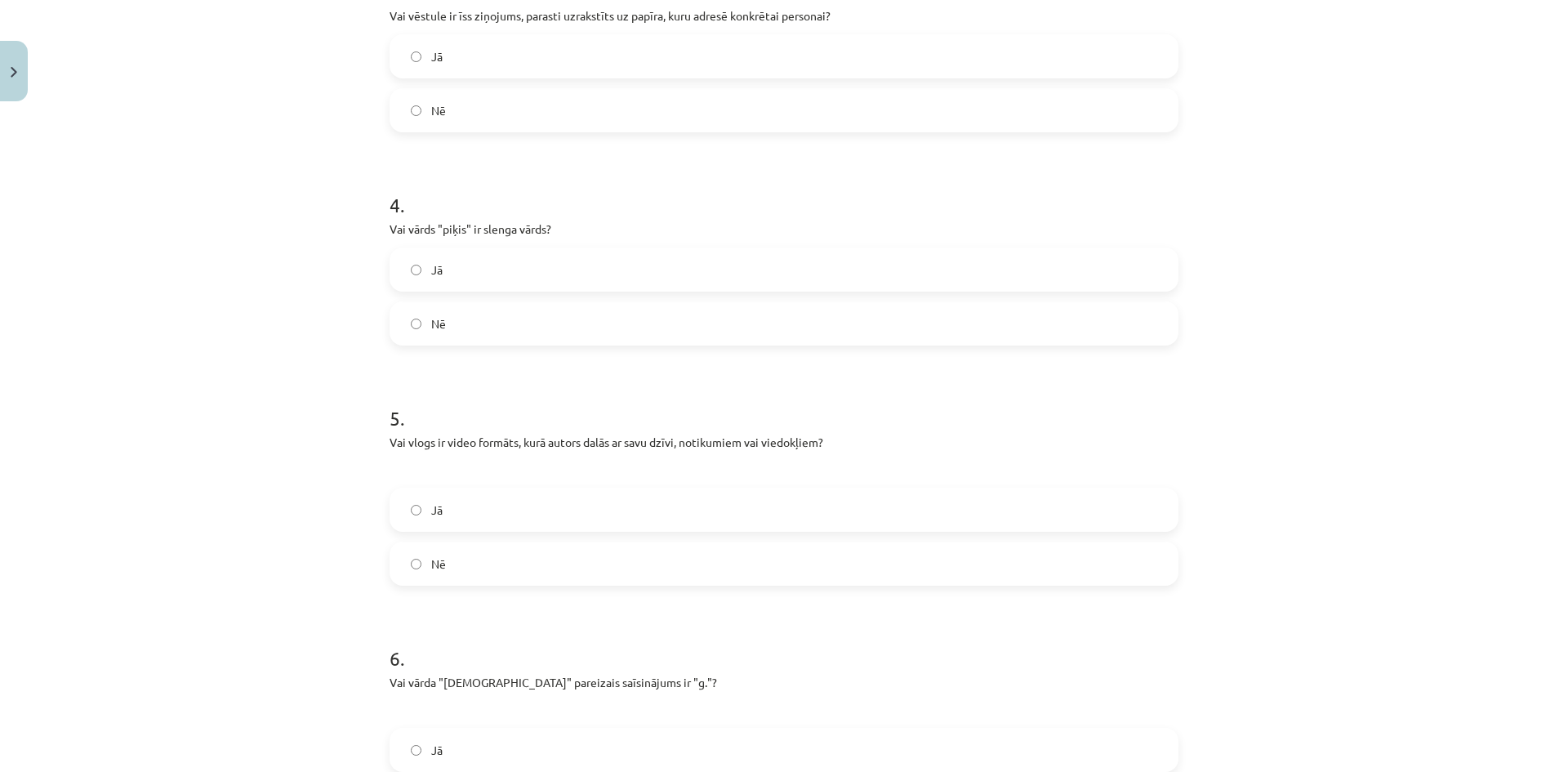
scroll to position [816, 0]
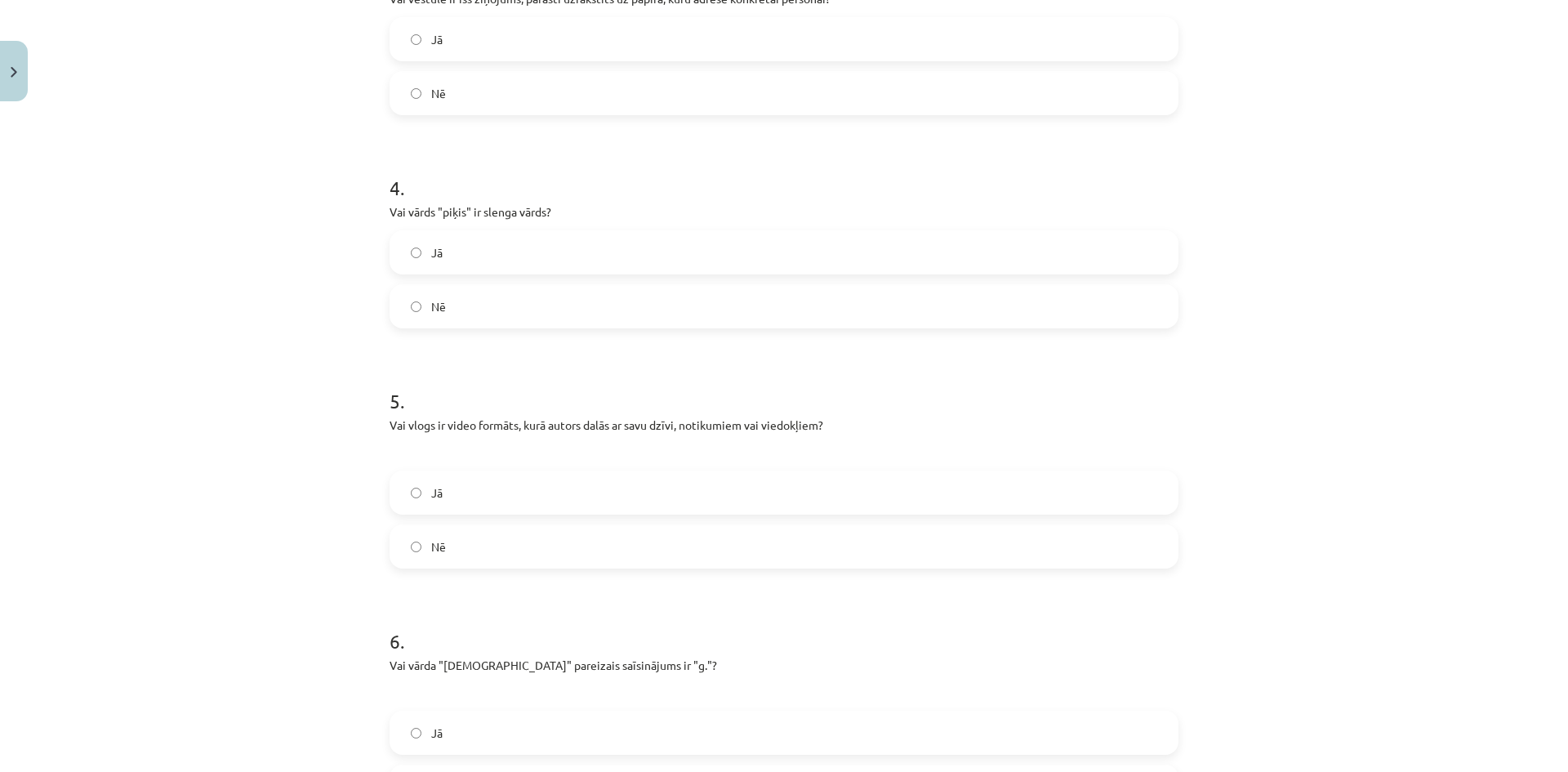
click at [456, 488] on label "Jā" at bounding box center [784, 493] width 785 height 41
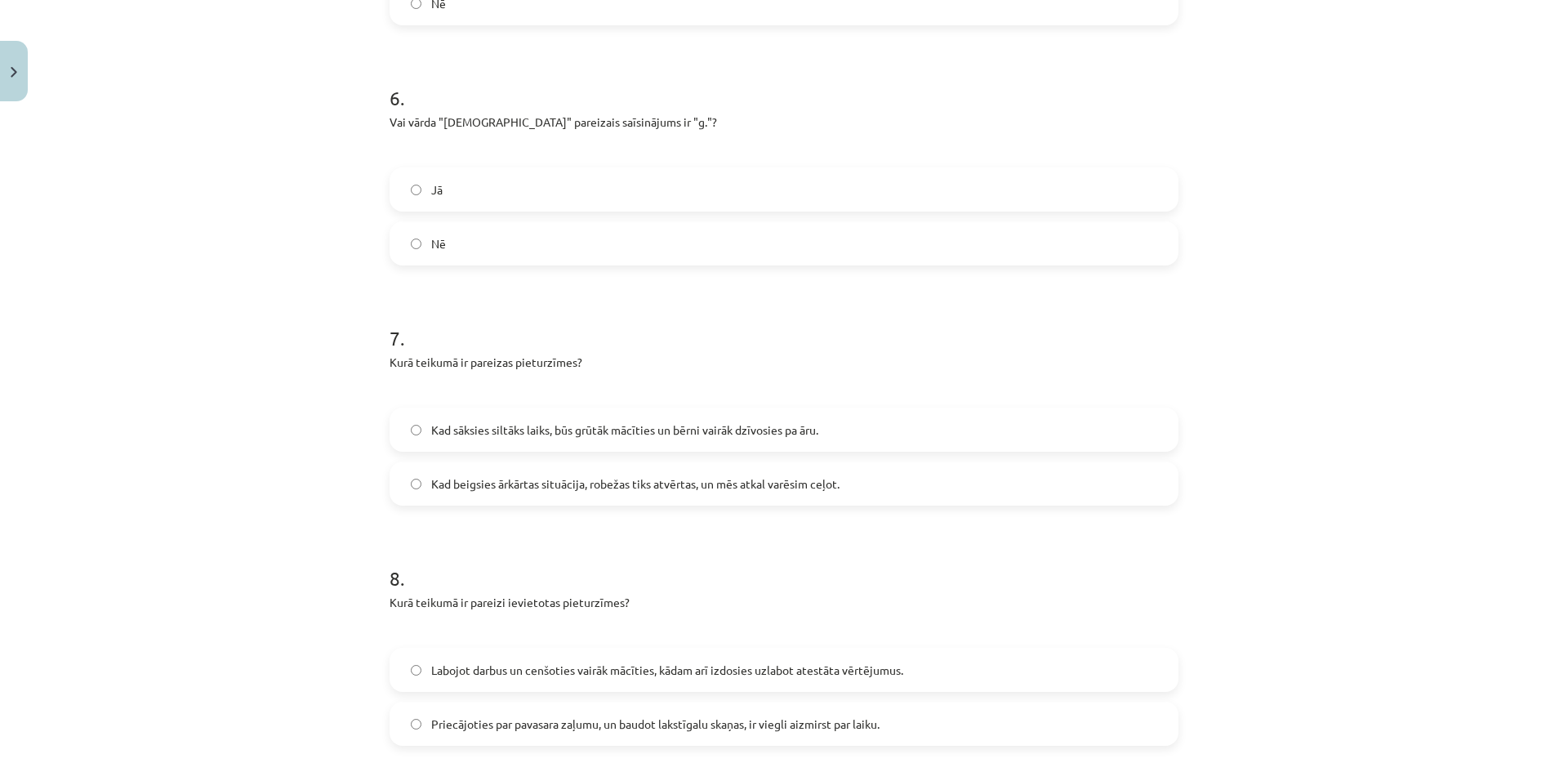
scroll to position [1388, 0]
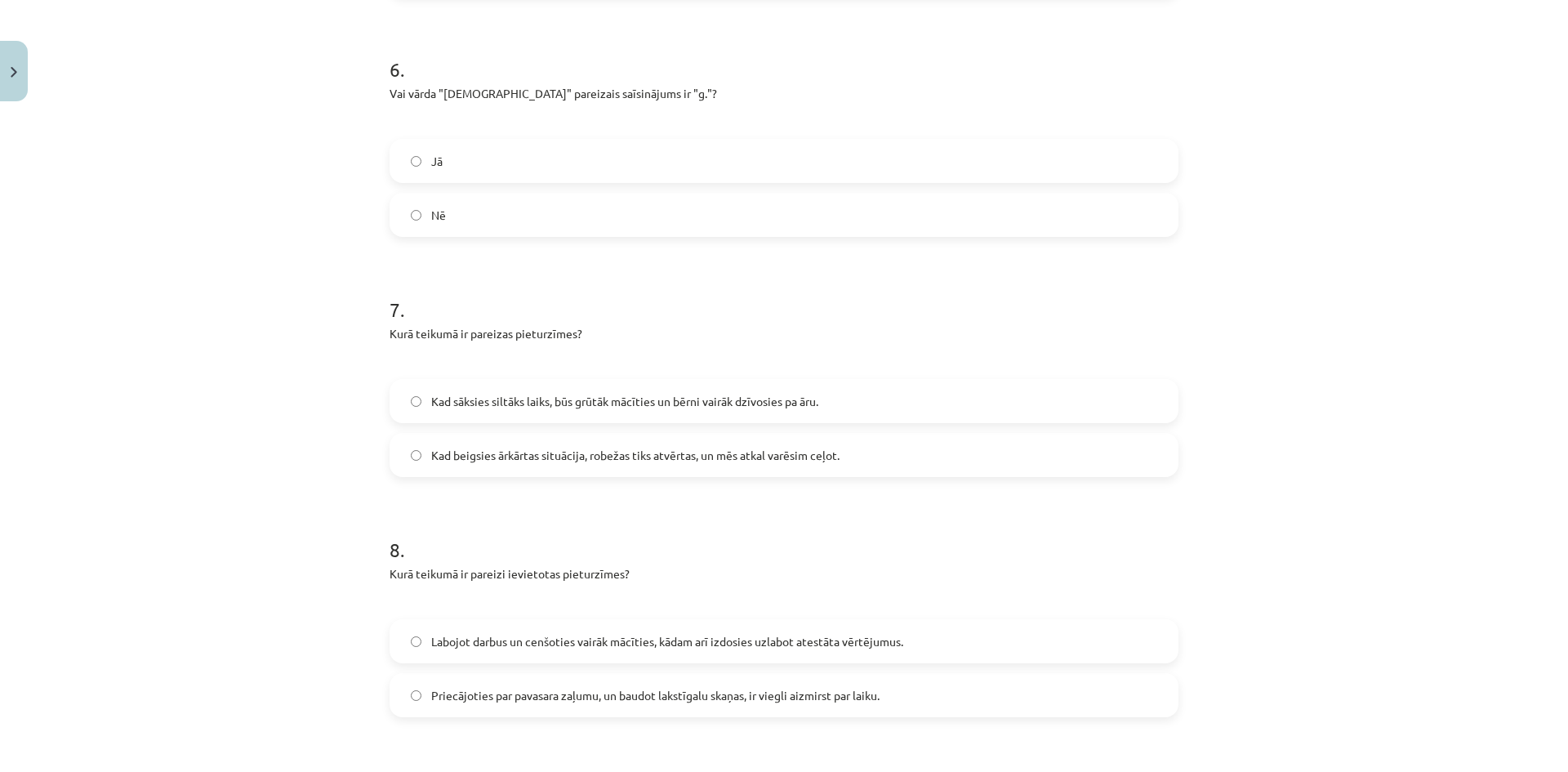
click at [668, 464] on label "Kad beigsies ārkārtas situācija, robežas tiks atvērtas, un mēs atkal varēsim ce…" at bounding box center [784, 454] width 785 height 41
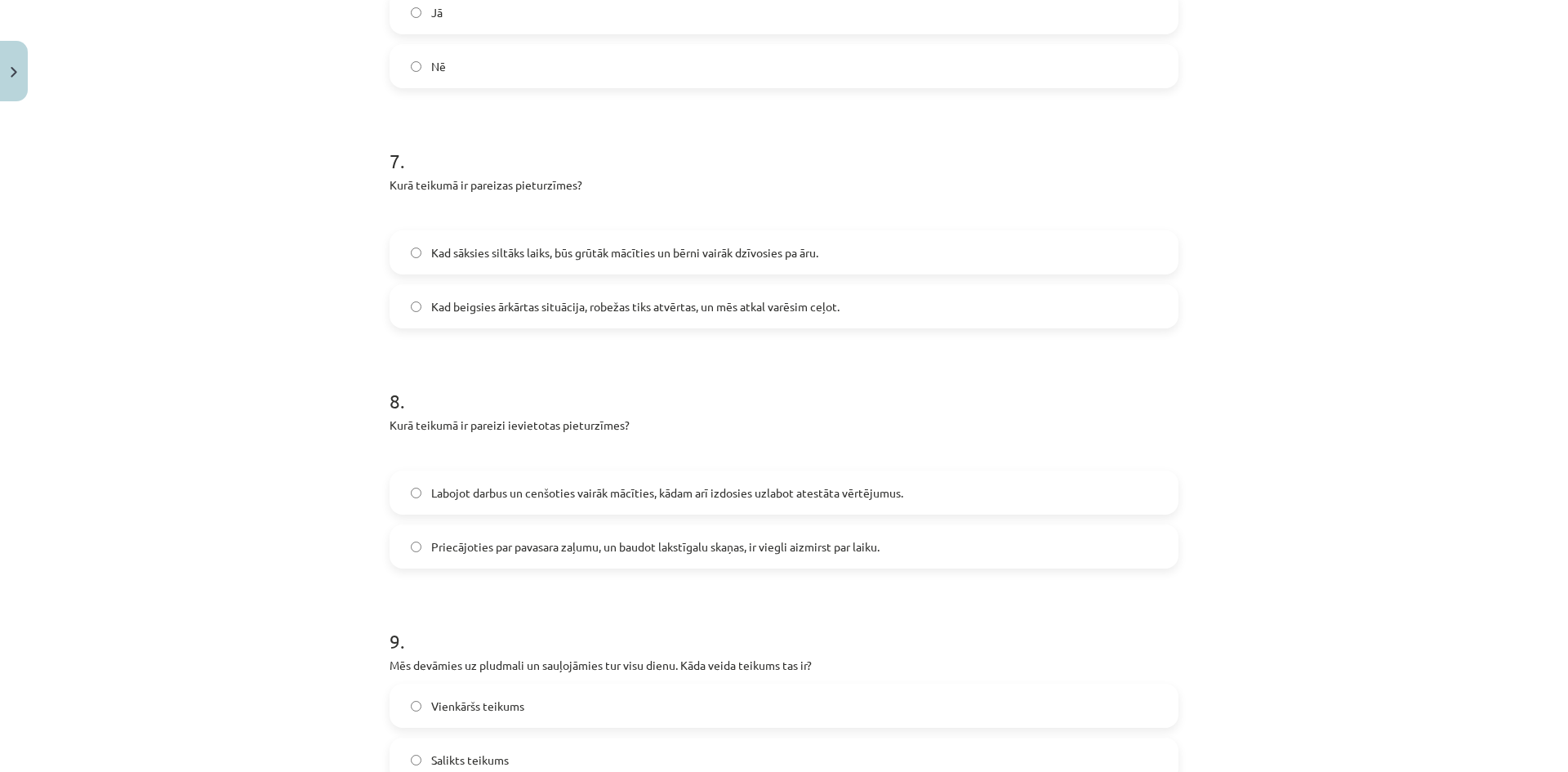
scroll to position [1633, 0]
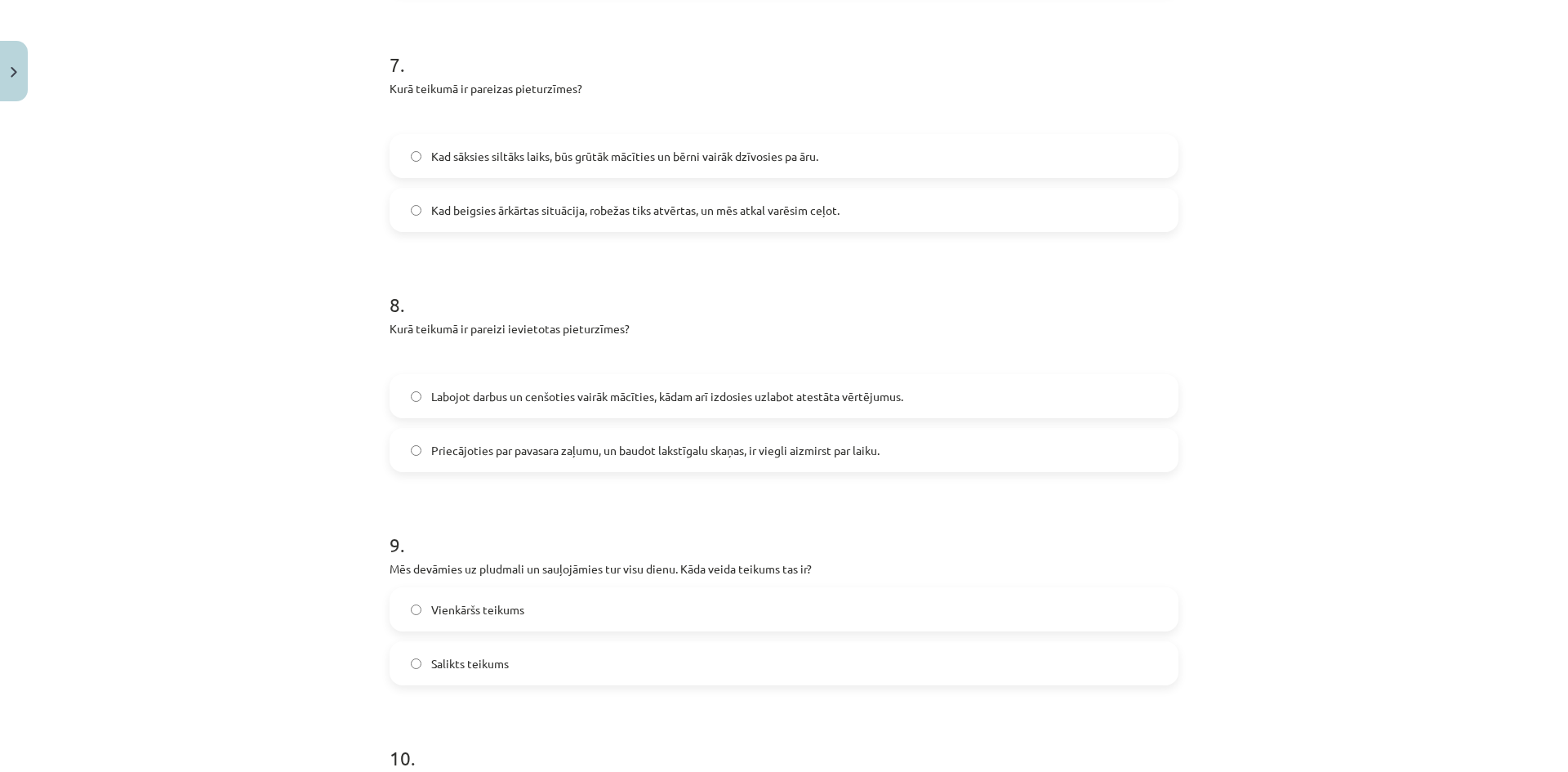
click at [668, 461] on label "Priecājoties par pavasara zaļumu, un baudot lakstīgalu skaņas, ir viegli aizmir…" at bounding box center [784, 450] width 785 height 41
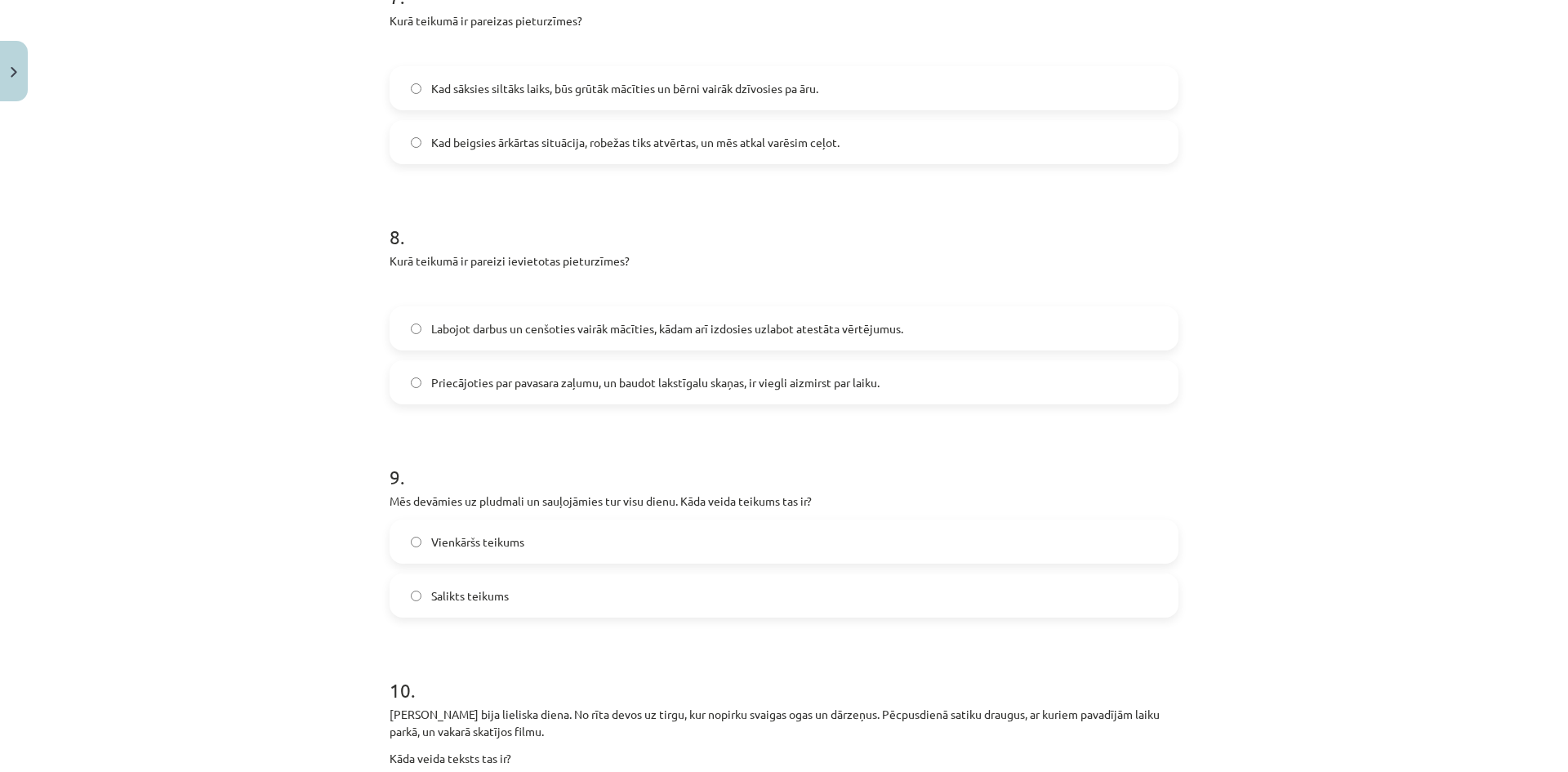
scroll to position [1797, 0]
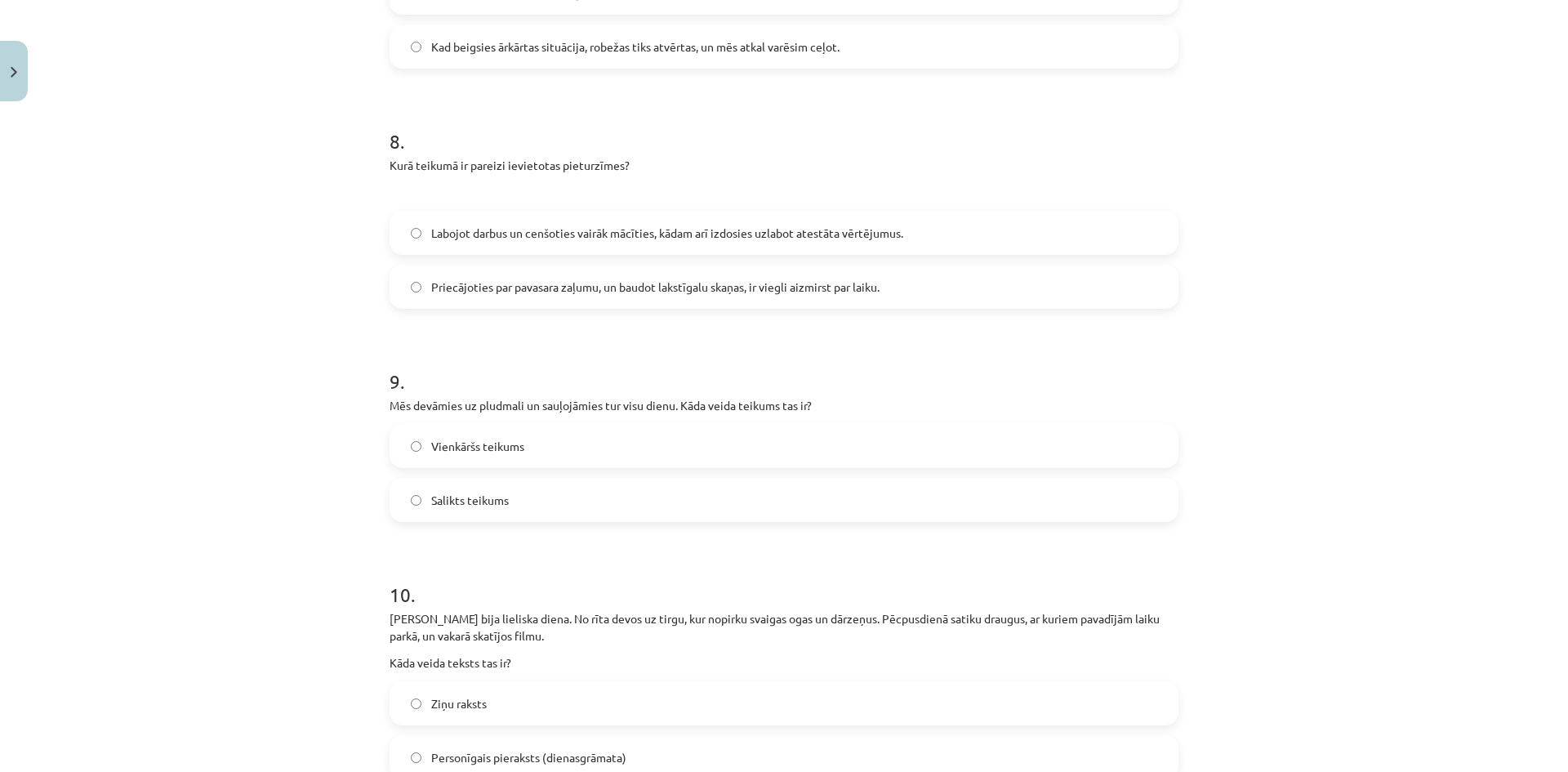
click at [543, 453] on label "Vienkāršs teikums" at bounding box center [784, 446] width 785 height 41
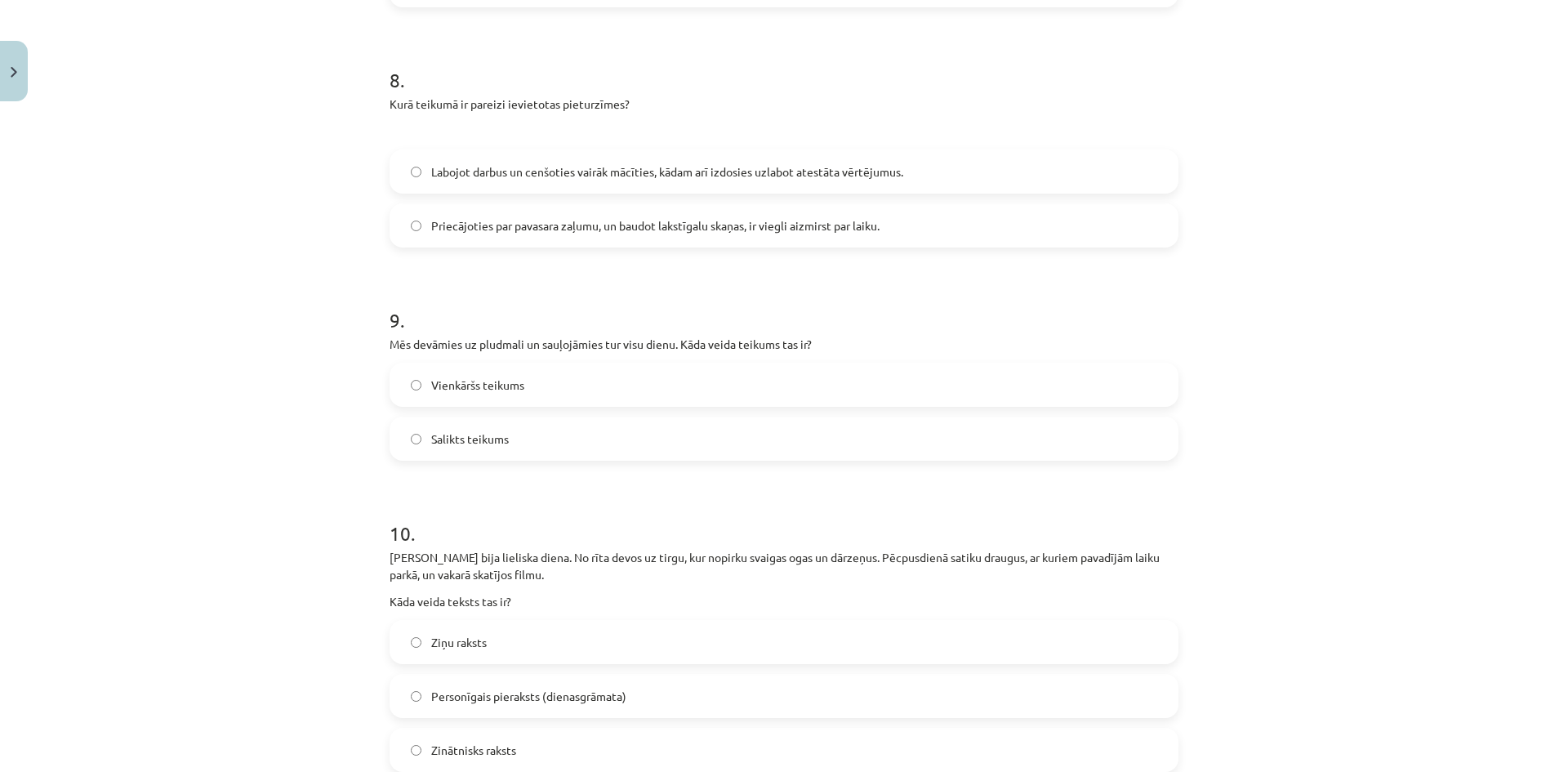
scroll to position [2041, 0]
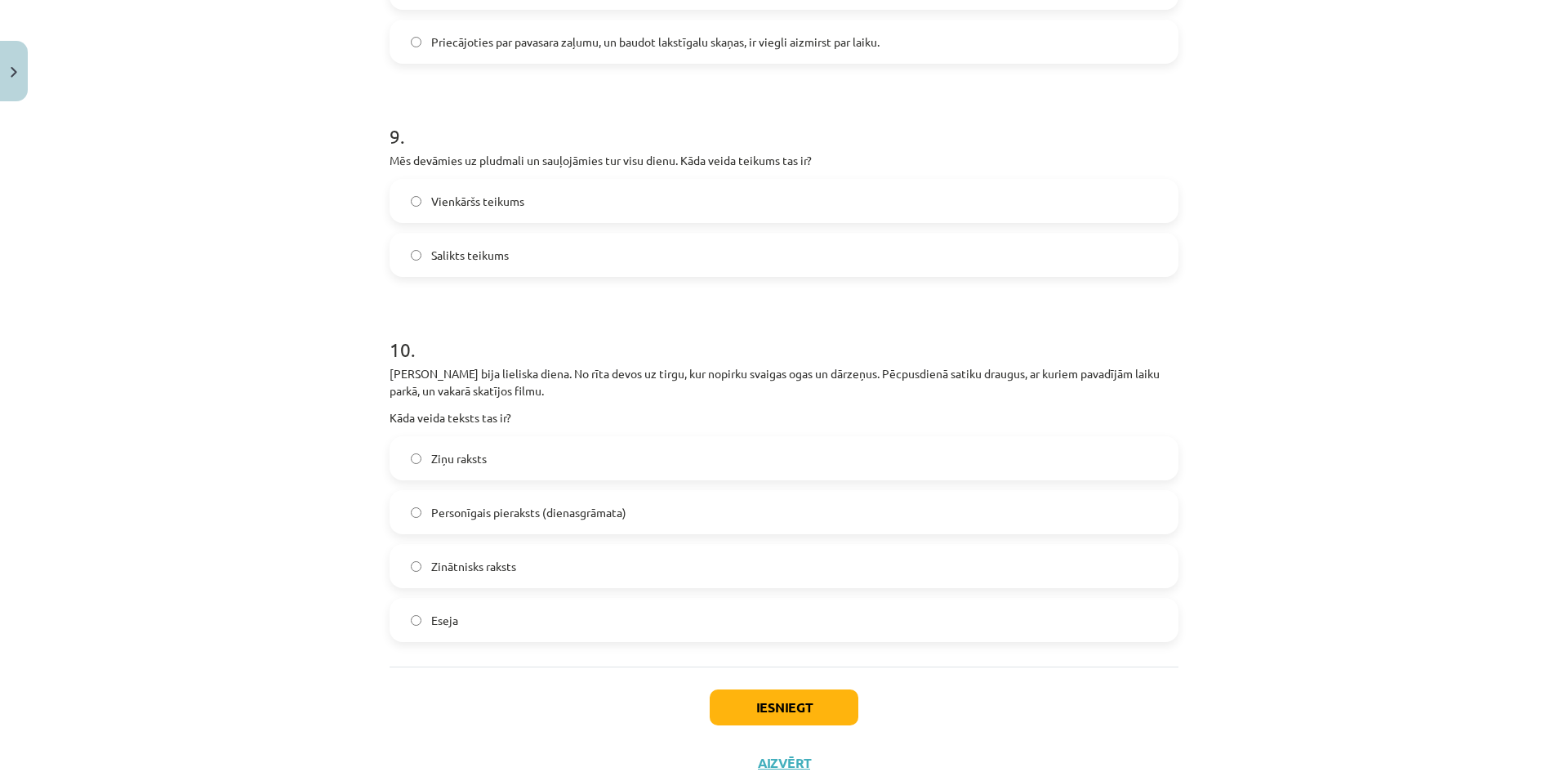
click at [615, 517] on span "Personīgais pieraksts (dienasgrāmata)" at bounding box center [528, 511] width 195 height 17
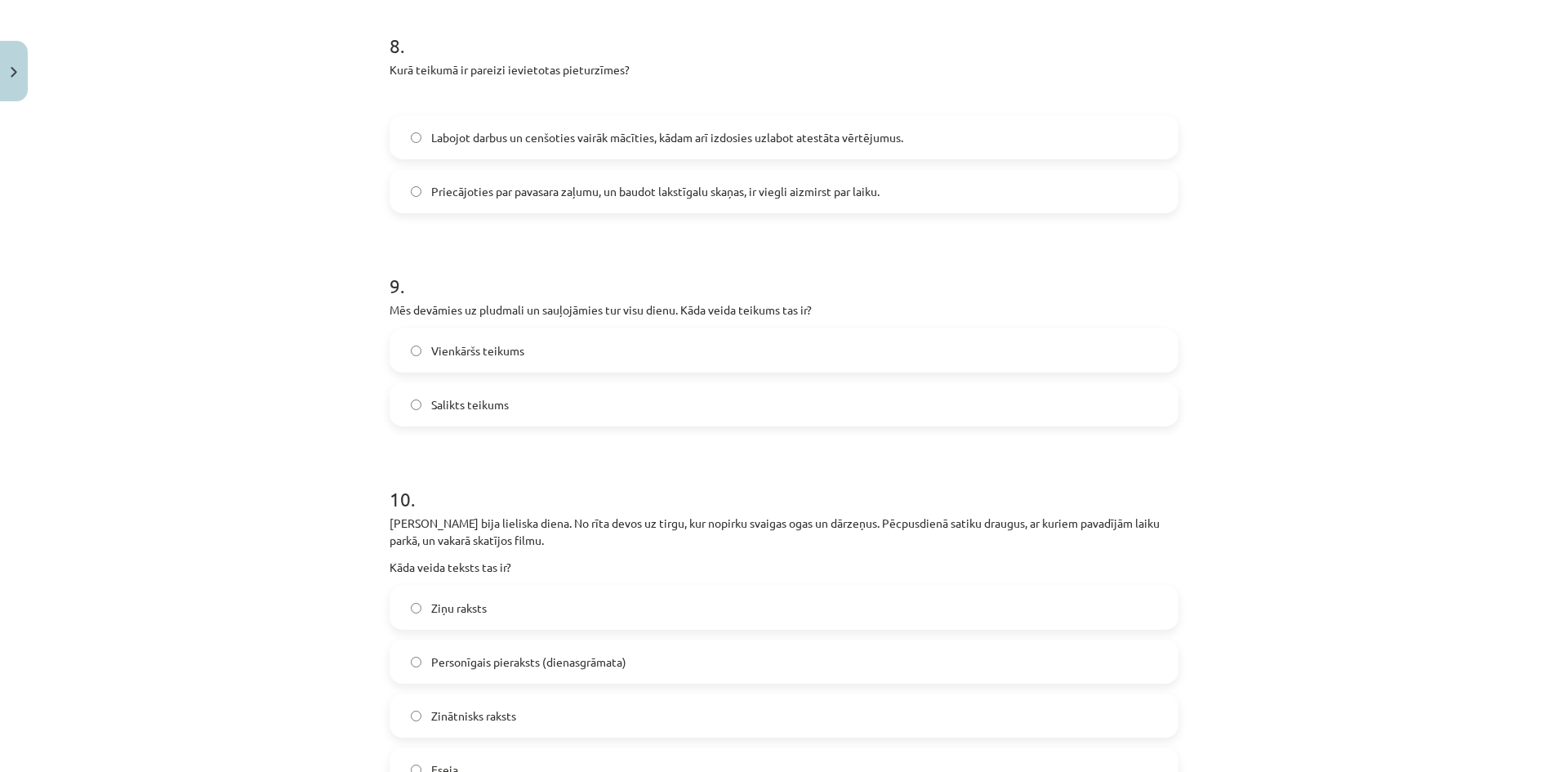
scroll to position [2101, 0]
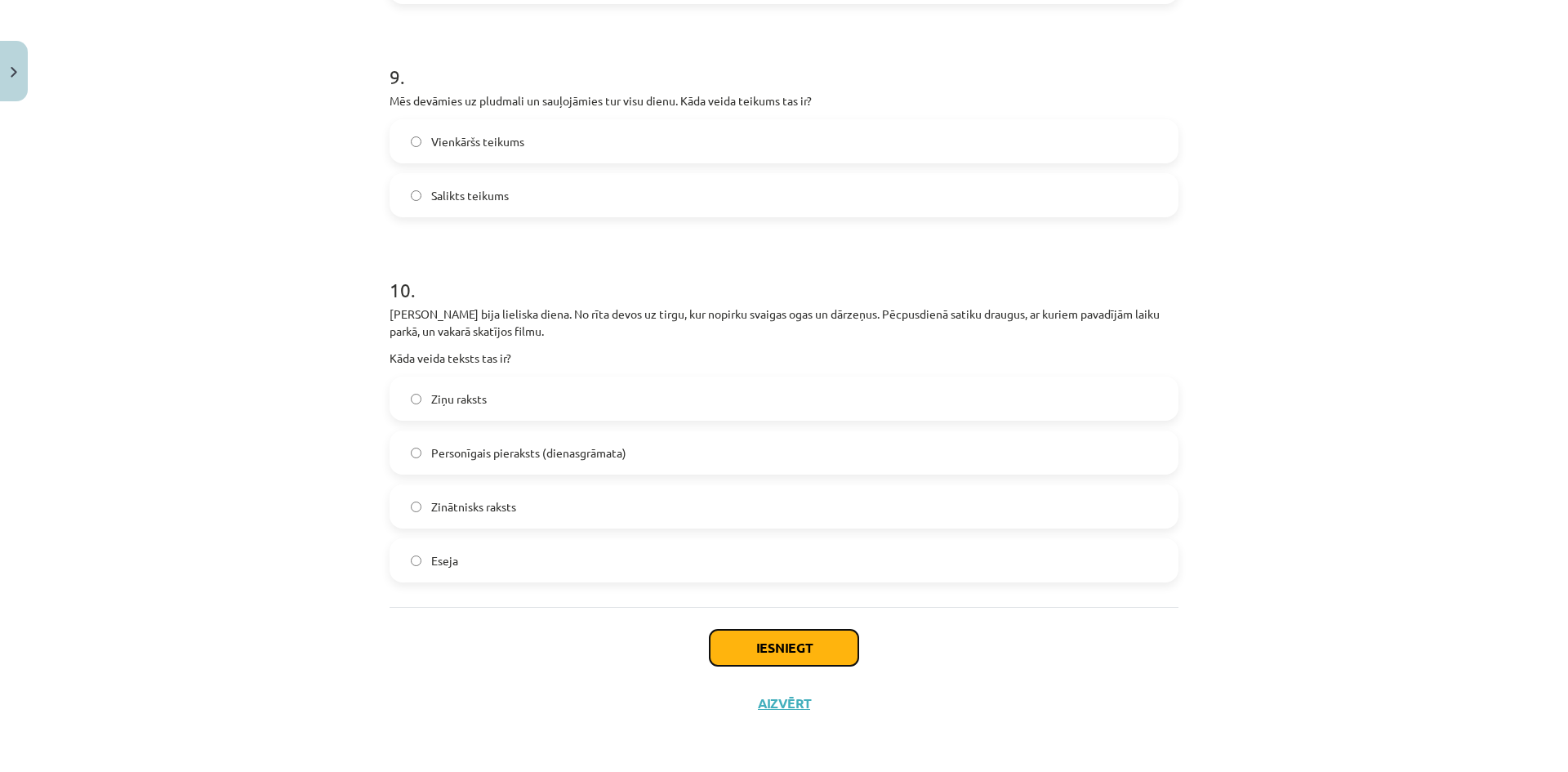
click at [783, 650] on button "Iesniegt" at bounding box center [784, 647] width 149 height 36
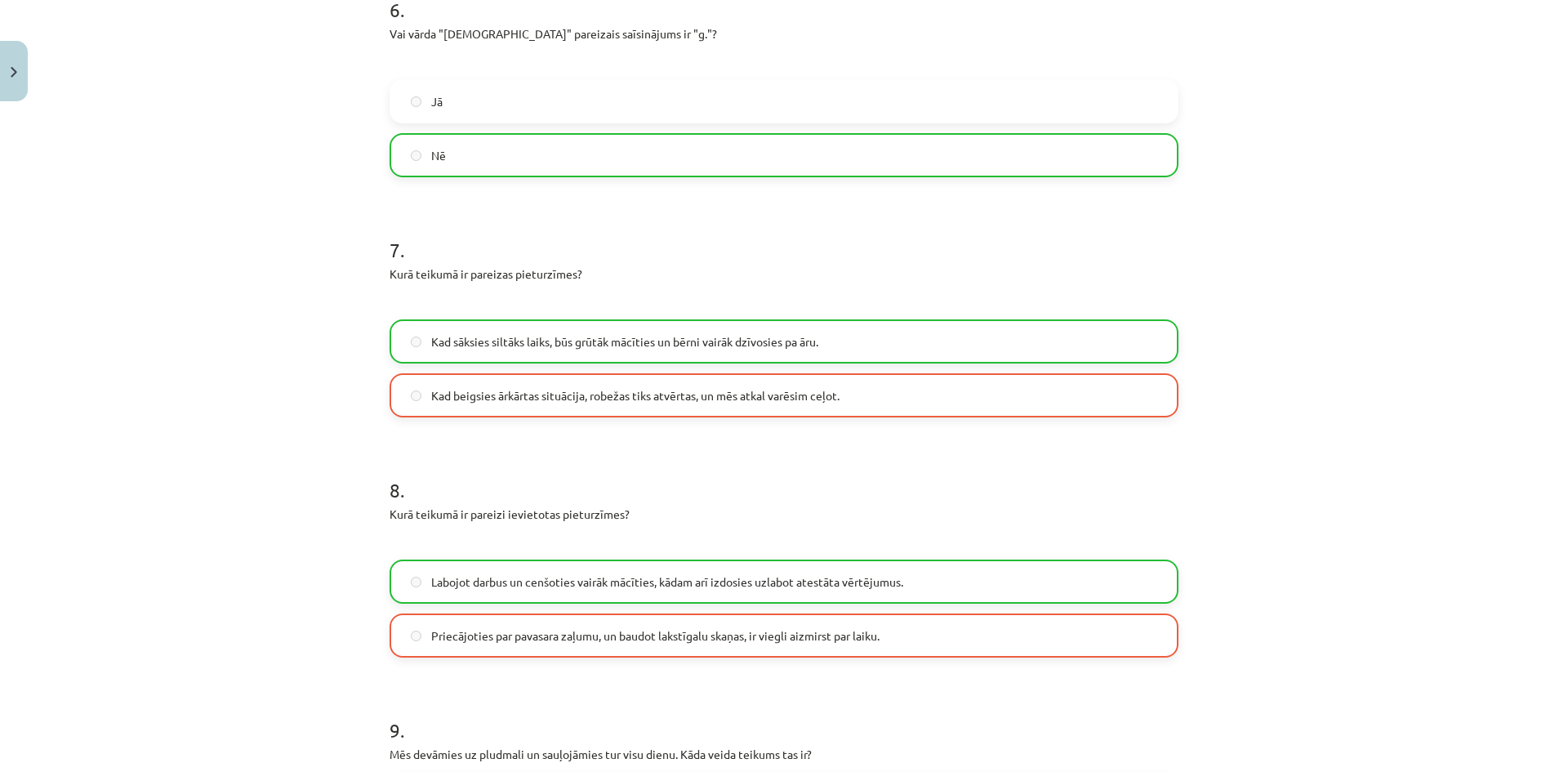
scroll to position [1419, 0]
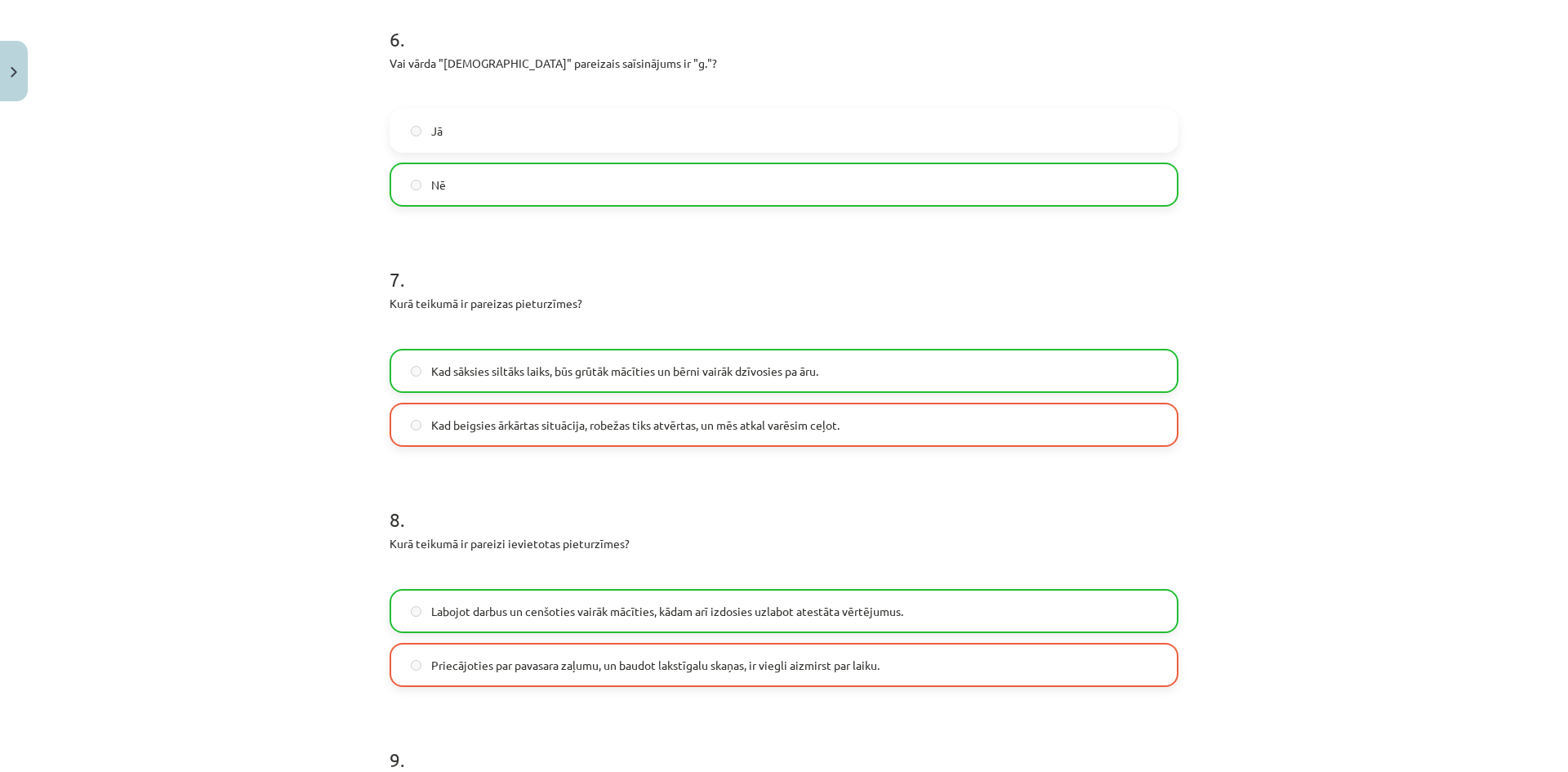
click at [433, 373] on span "Kad sāksies siltāks laiks, būs grūtāk mācīties un bērni vairāk dzīvosies pa āru." at bounding box center [624, 371] width 387 height 17
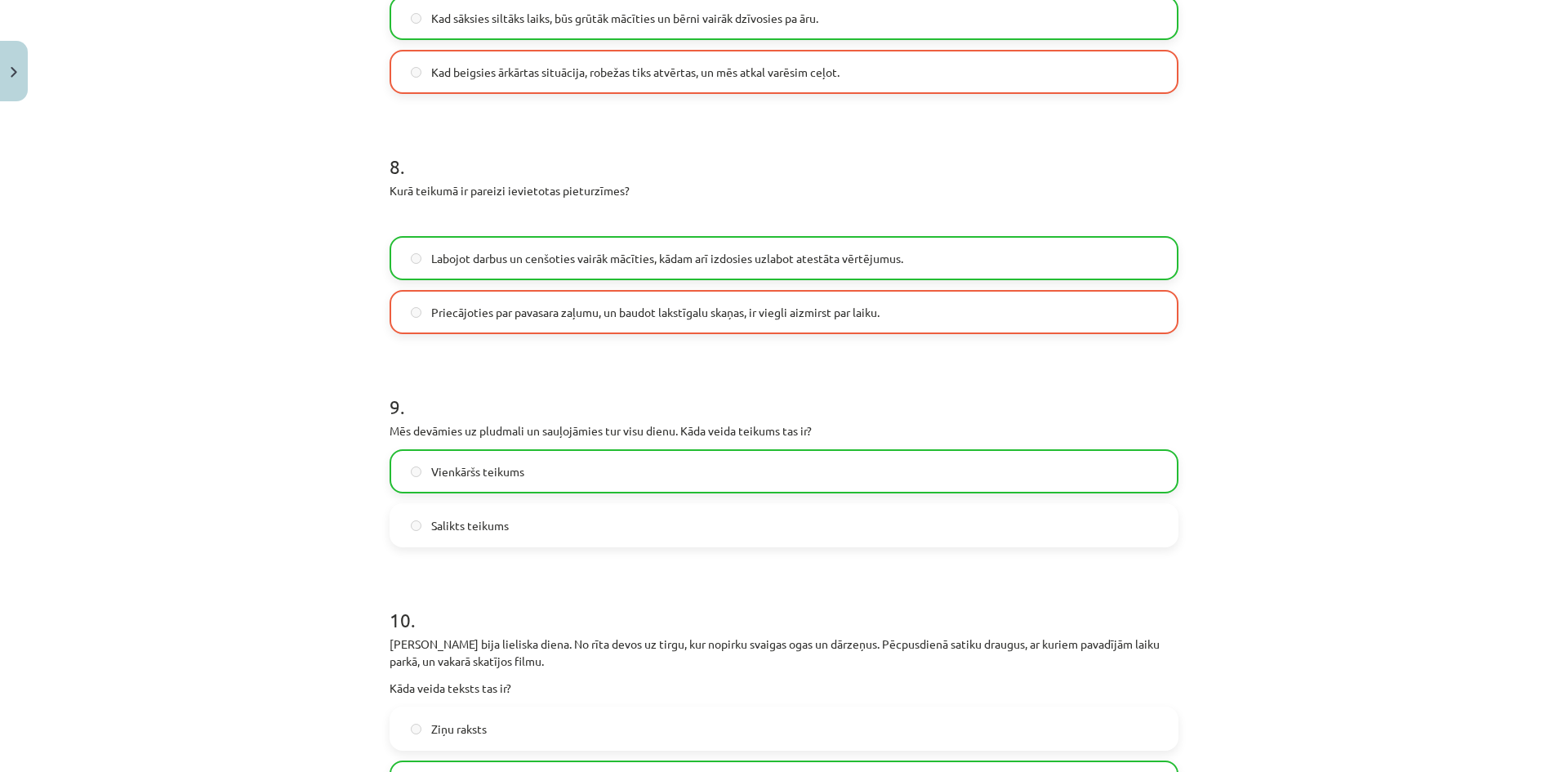
scroll to position [2153, 0]
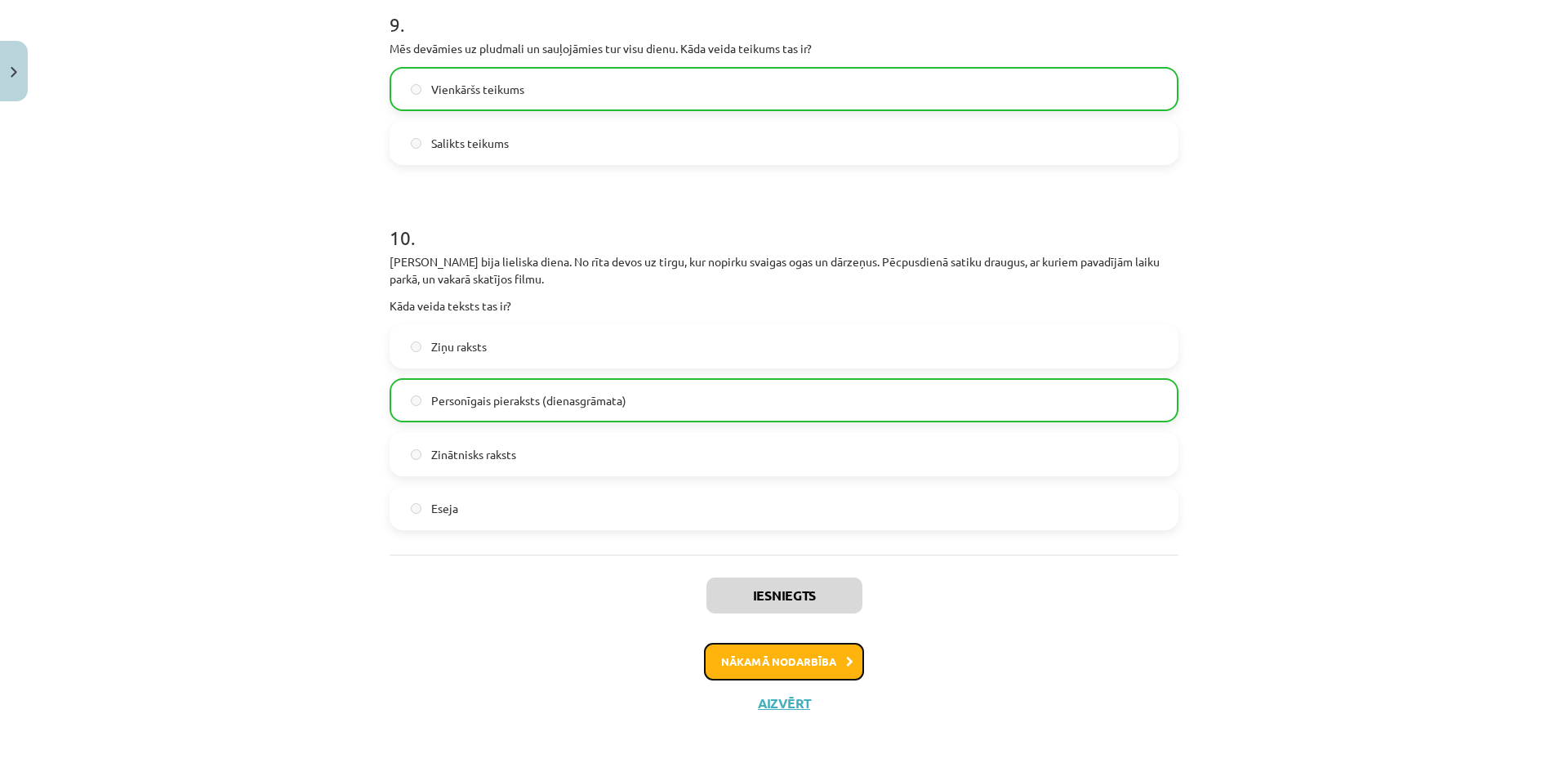
click at [773, 658] on button "Nākamā nodarbība" at bounding box center [784, 662] width 160 height 37
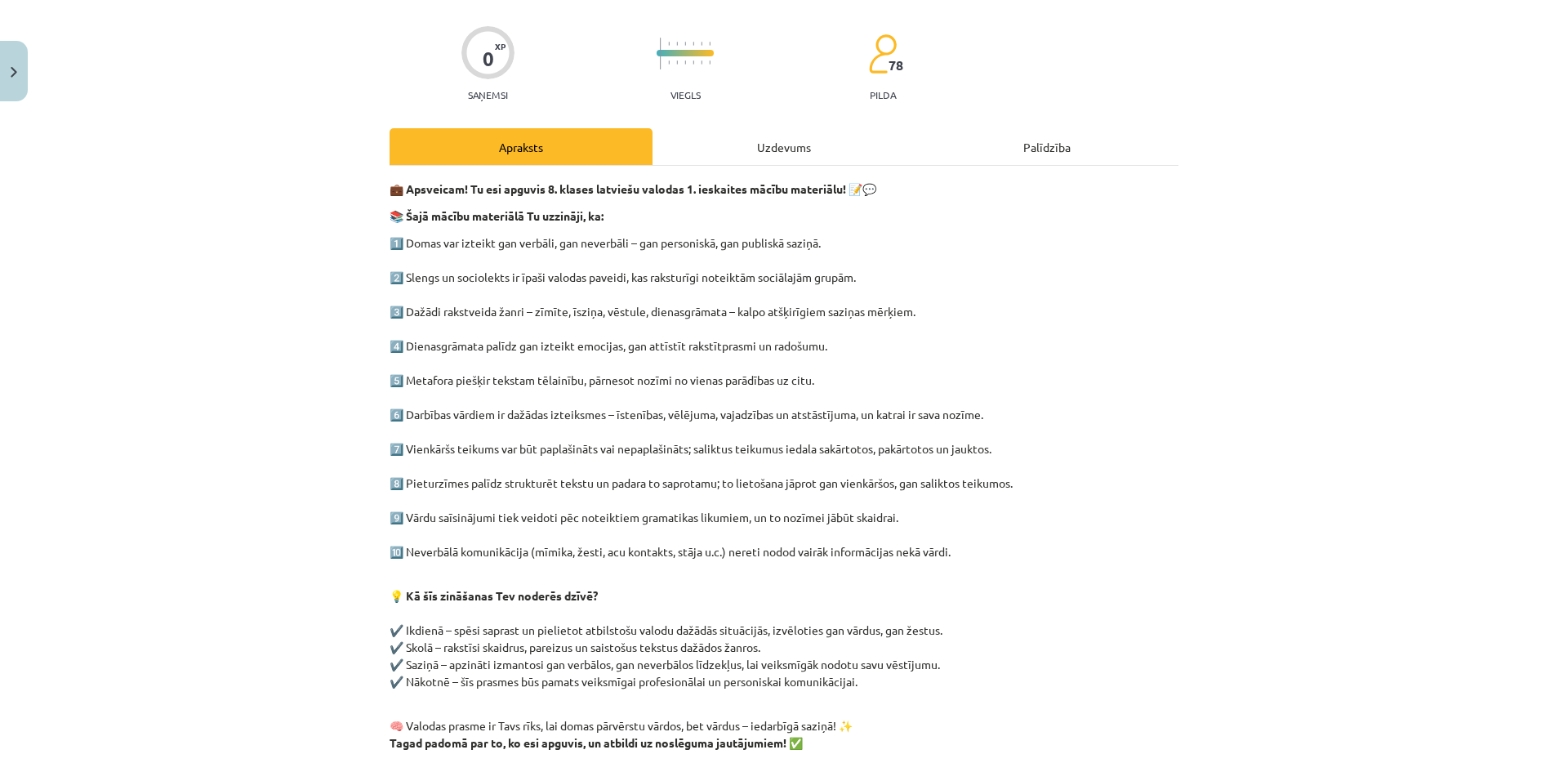
scroll to position [281, 0]
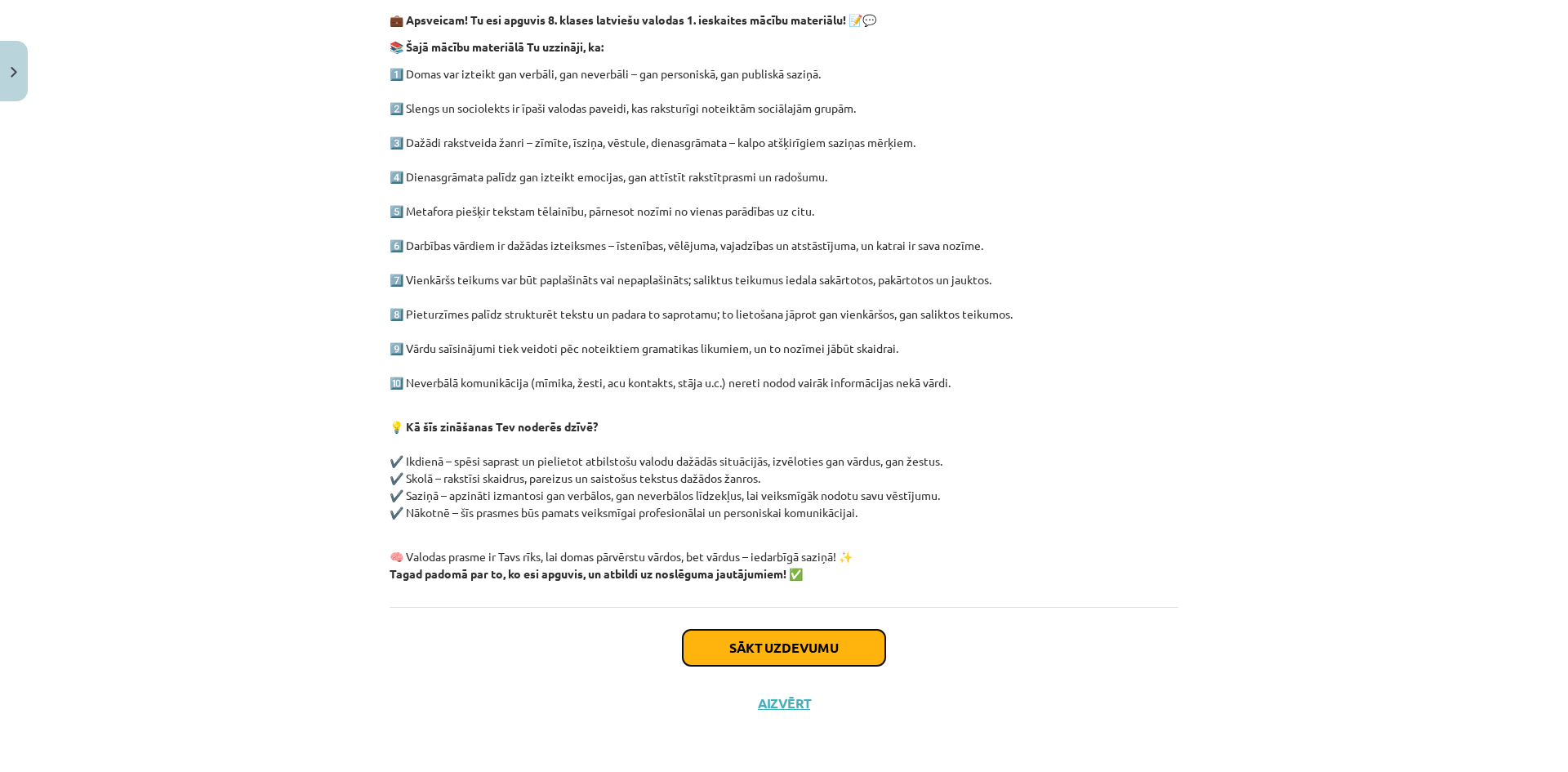
click at [841, 635] on button "Sākt uzdevumu" at bounding box center [784, 647] width 203 height 36
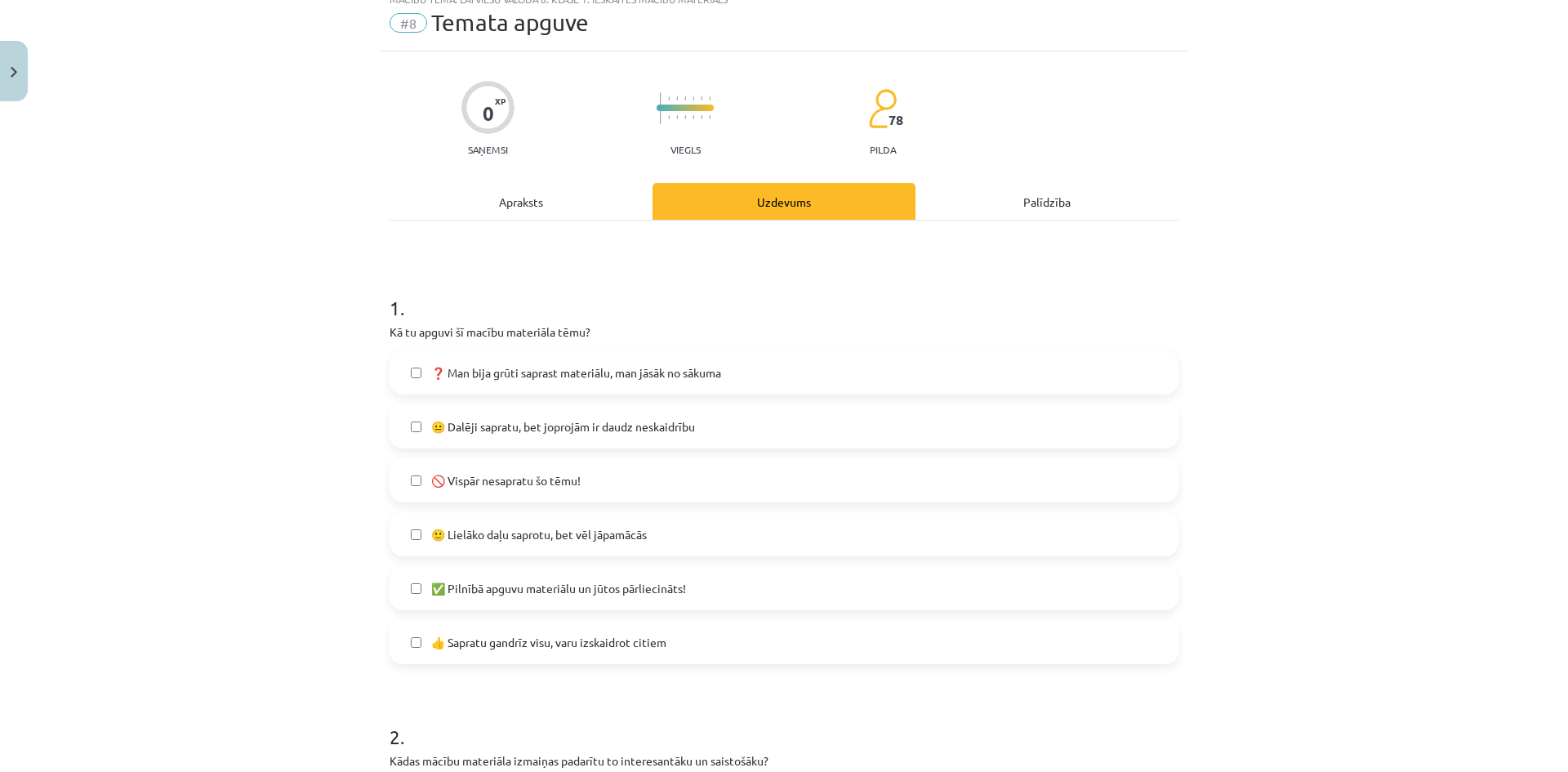
scroll to position [41, 0]
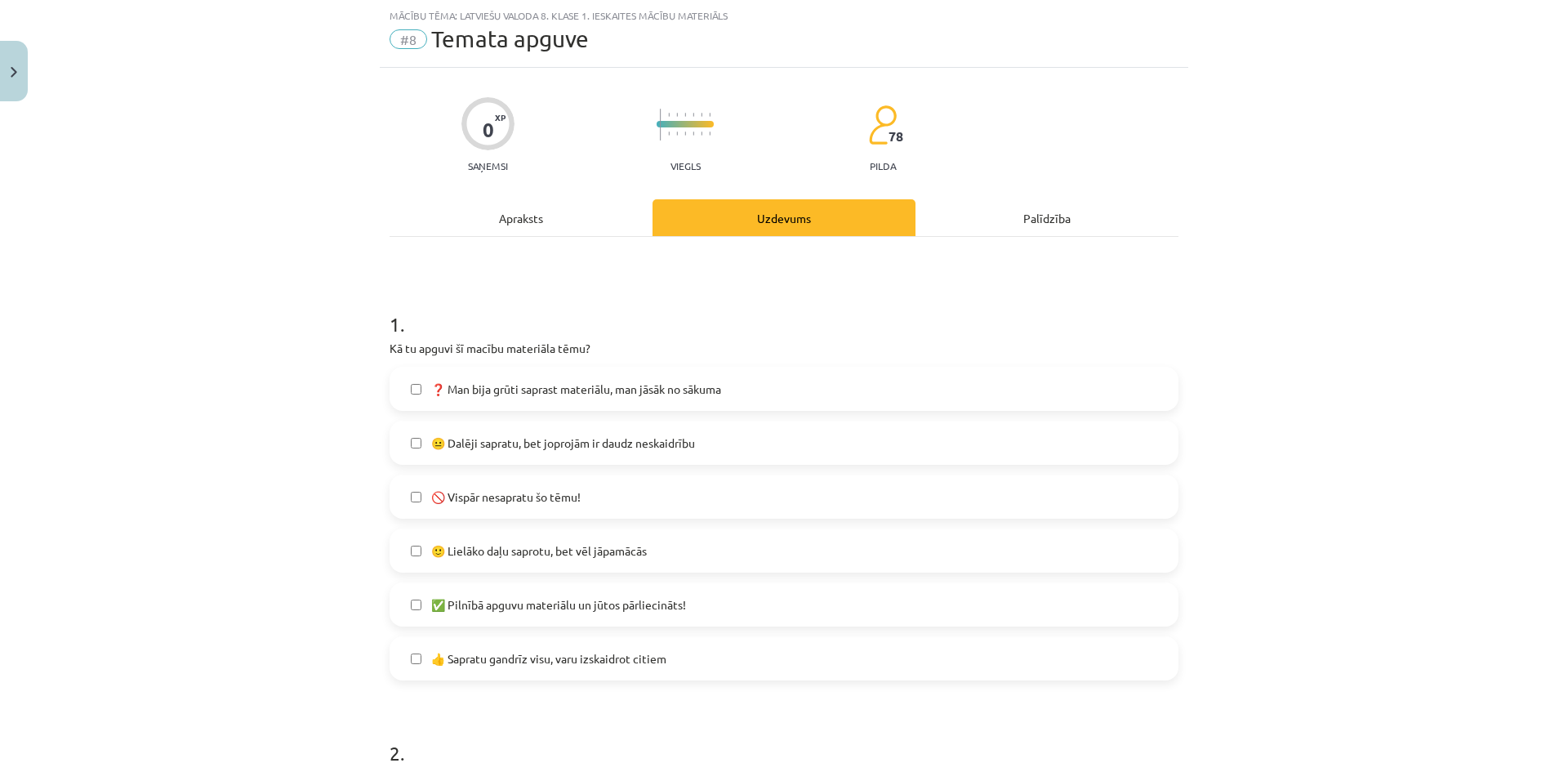
click at [658, 543] on label "🙂 Lielāko daļu saprotu, bet vēl jāpamācās" at bounding box center [784, 551] width 785 height 41
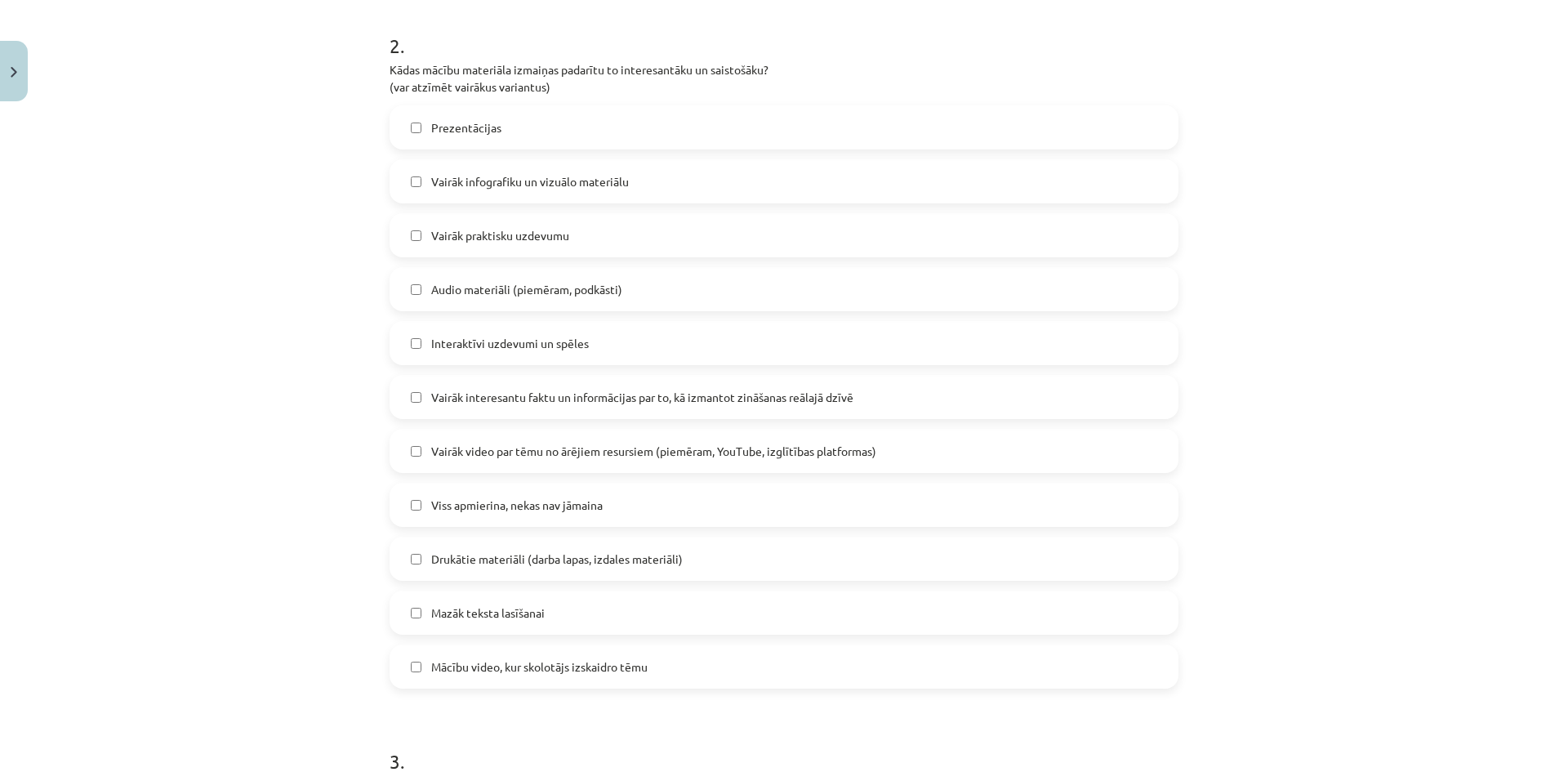
scroll to position [776, 0]
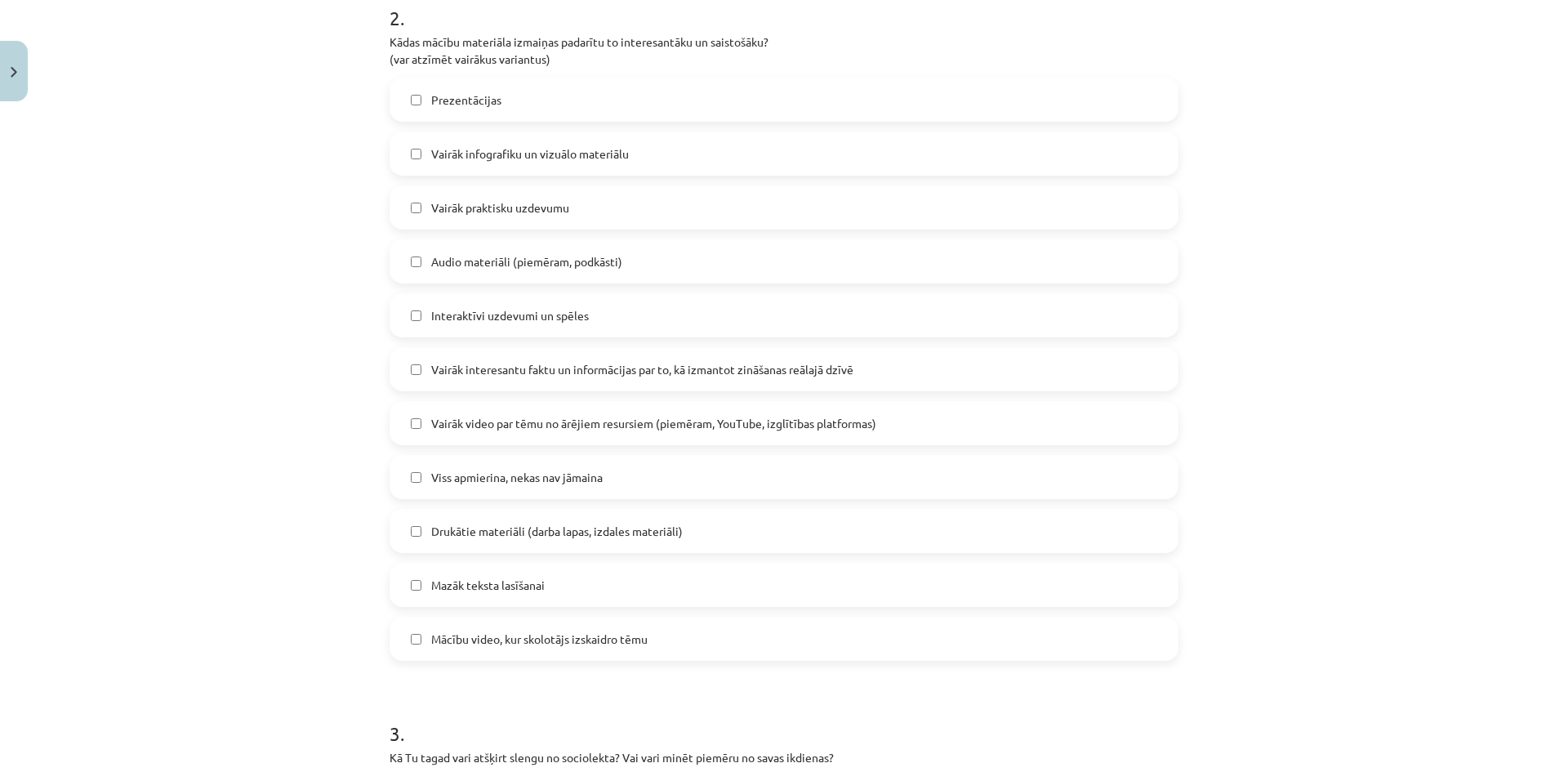
click at [659, 165] on label "Vairāk infografiku un vizuālo materiālu" at bounding box center [784, 154] width 785 height 41
click at [644, 257] on label "Audio materiāli (piemēram, podkāsti)" at bounding box center [784, 261] width 785 height 41
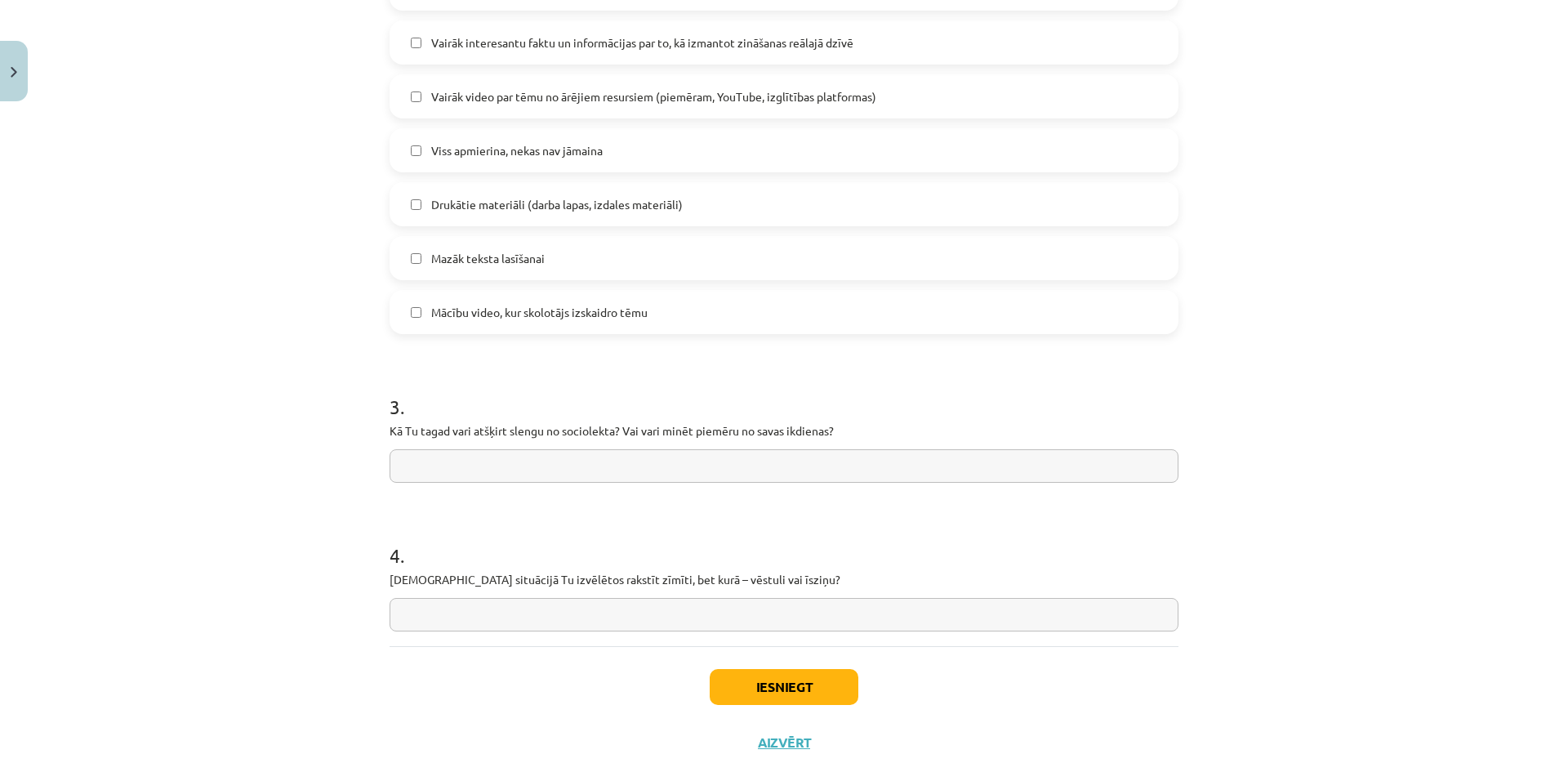
scroll to position [1141, 0]
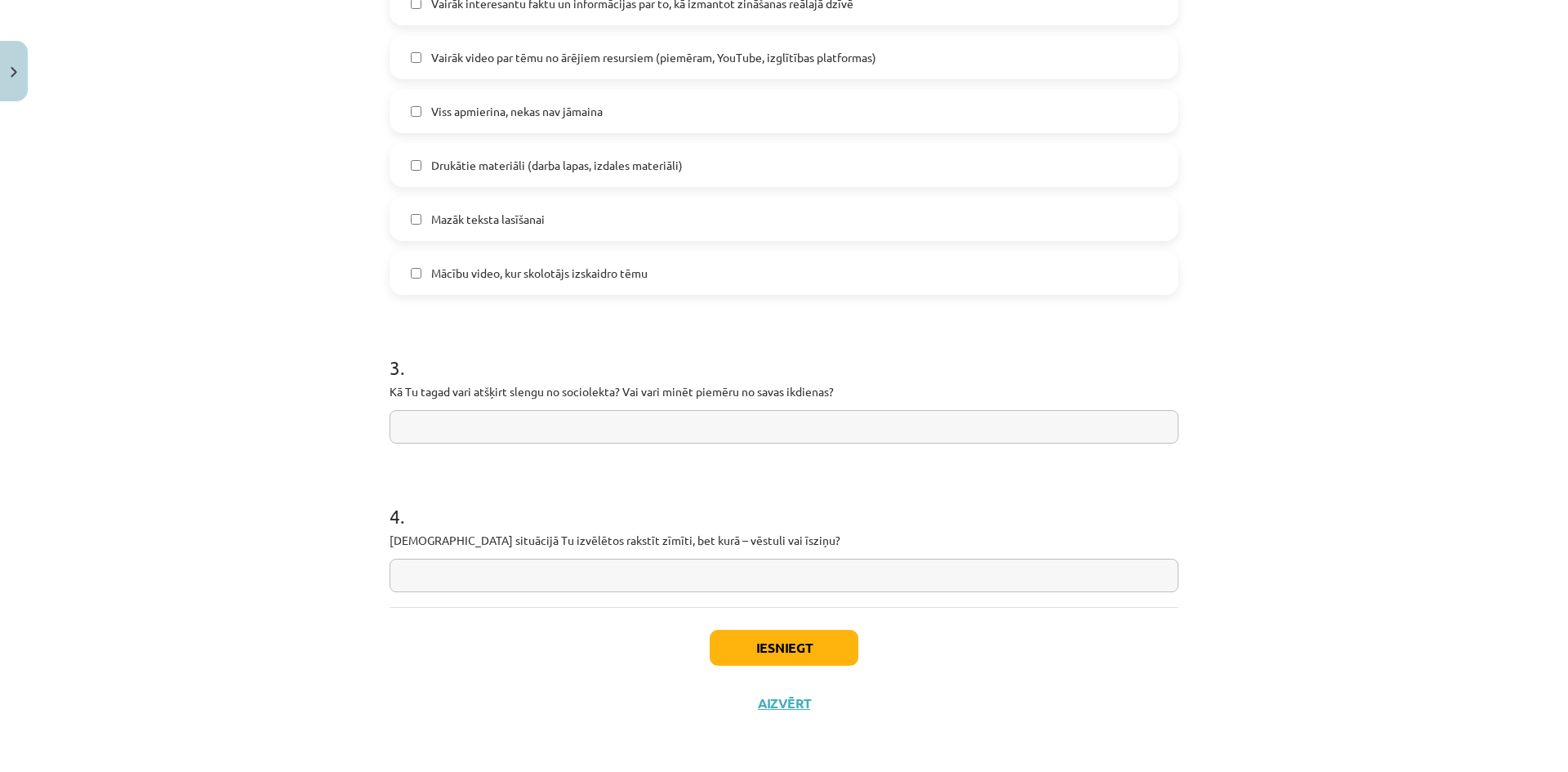
click at [585, 435] on input "text" at bounding box center [784, 427] width 789 height 34
click at [546, 434] on input "text" at bounding box center [784, 427] width 789 height 34
paste input "**********"
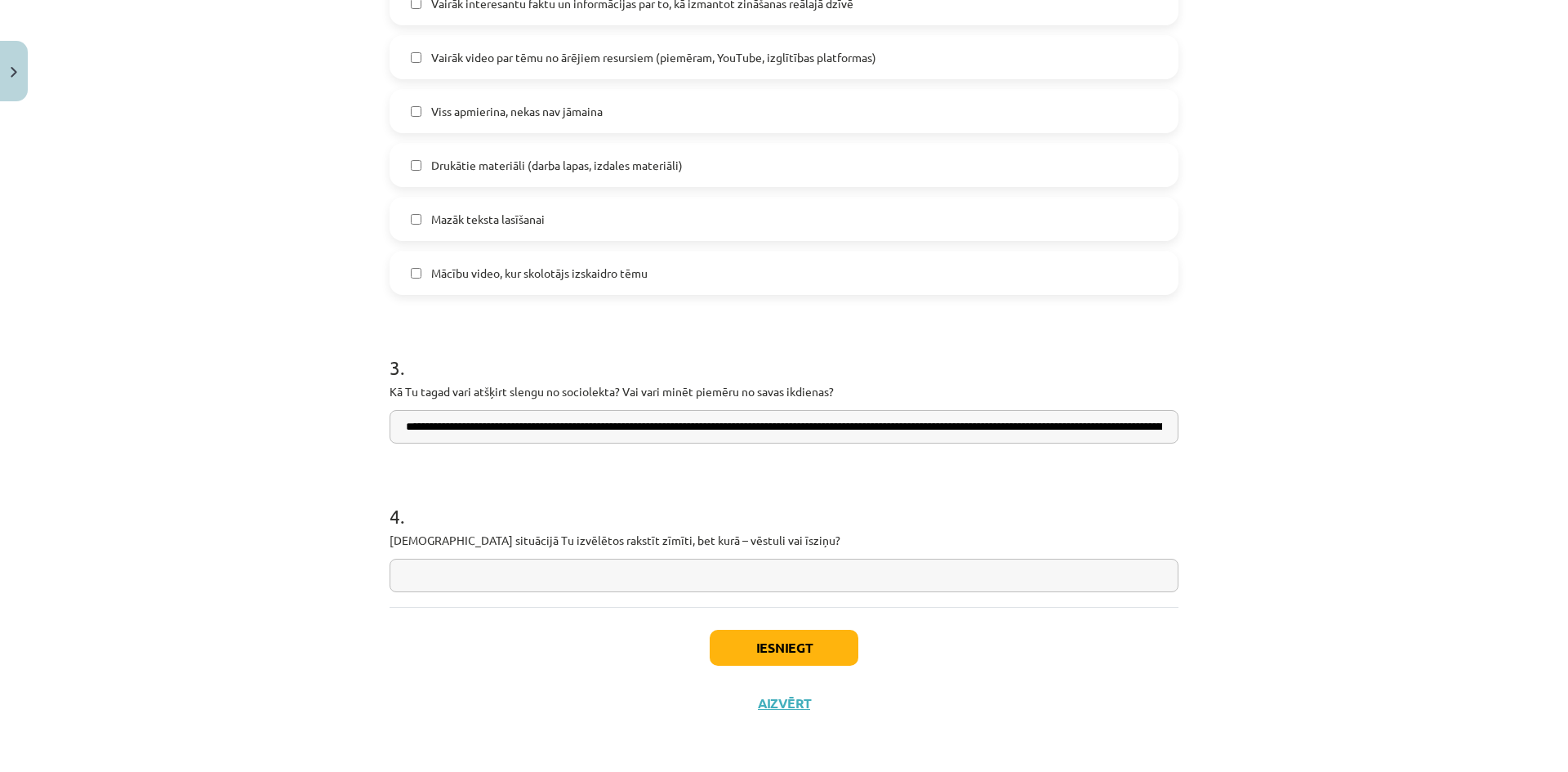
scroll to position [0, 392]
click at [1023, 430] on input "**********" at bounding box center [784, 427] width 789 height 34
click at [424, 426] on input "**********" at bounding box center [784, 427] width 789 height 34
drag, startPoint x: 400, startPoint y: 430, endPoint x: 578, endPoint y: 428, distance: 178.0
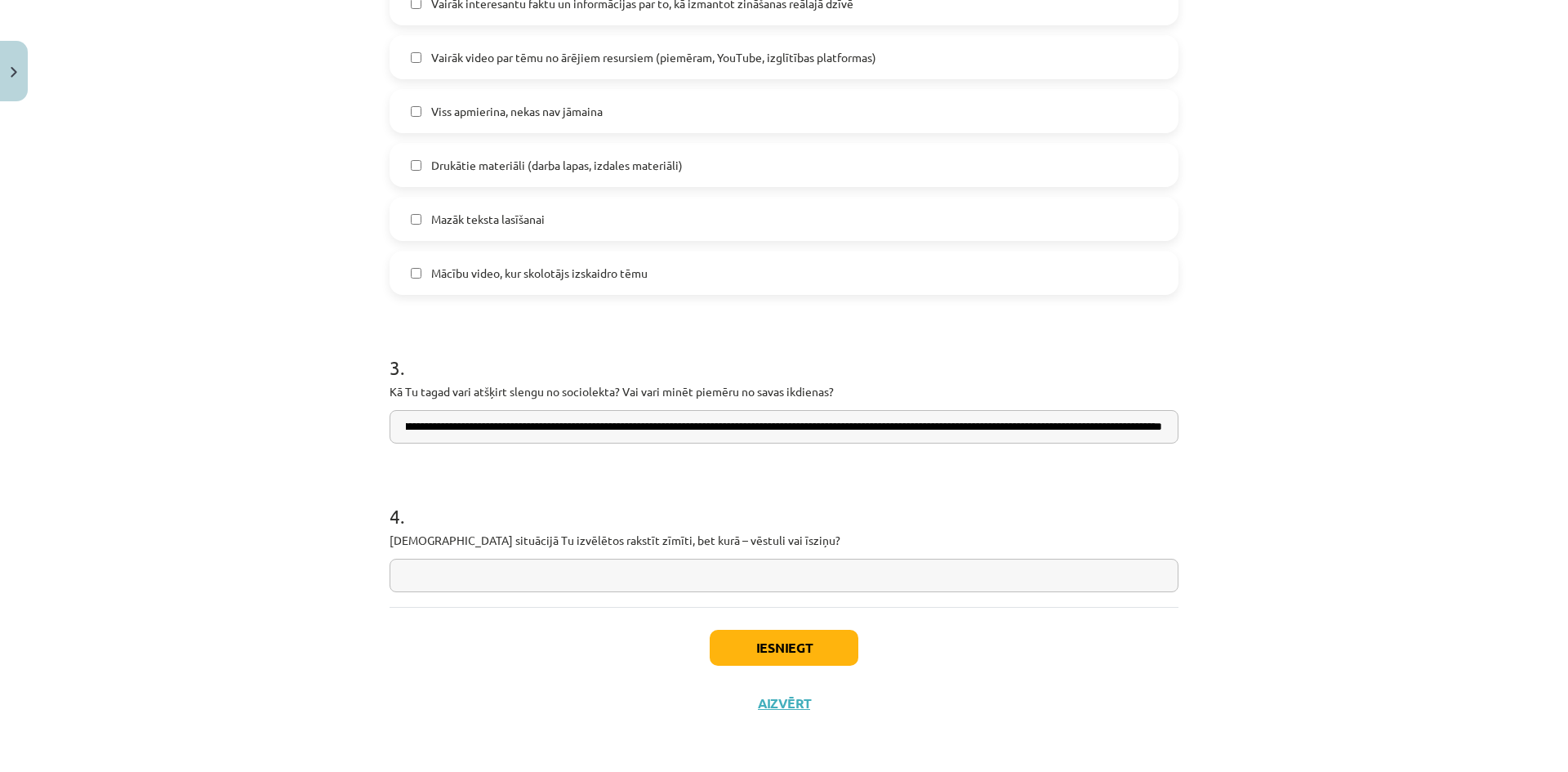
click at [578, 428] on input "**********" at bounding box center [784, 427] width 789 height 34
drag, startPoint x: 414, startPoint y: 427, endPoint x: 482, endPoint y: 431, distance: 68.1
click at [482, 431] on input "**********" at bounding box center [784, 427] width 789 height 34
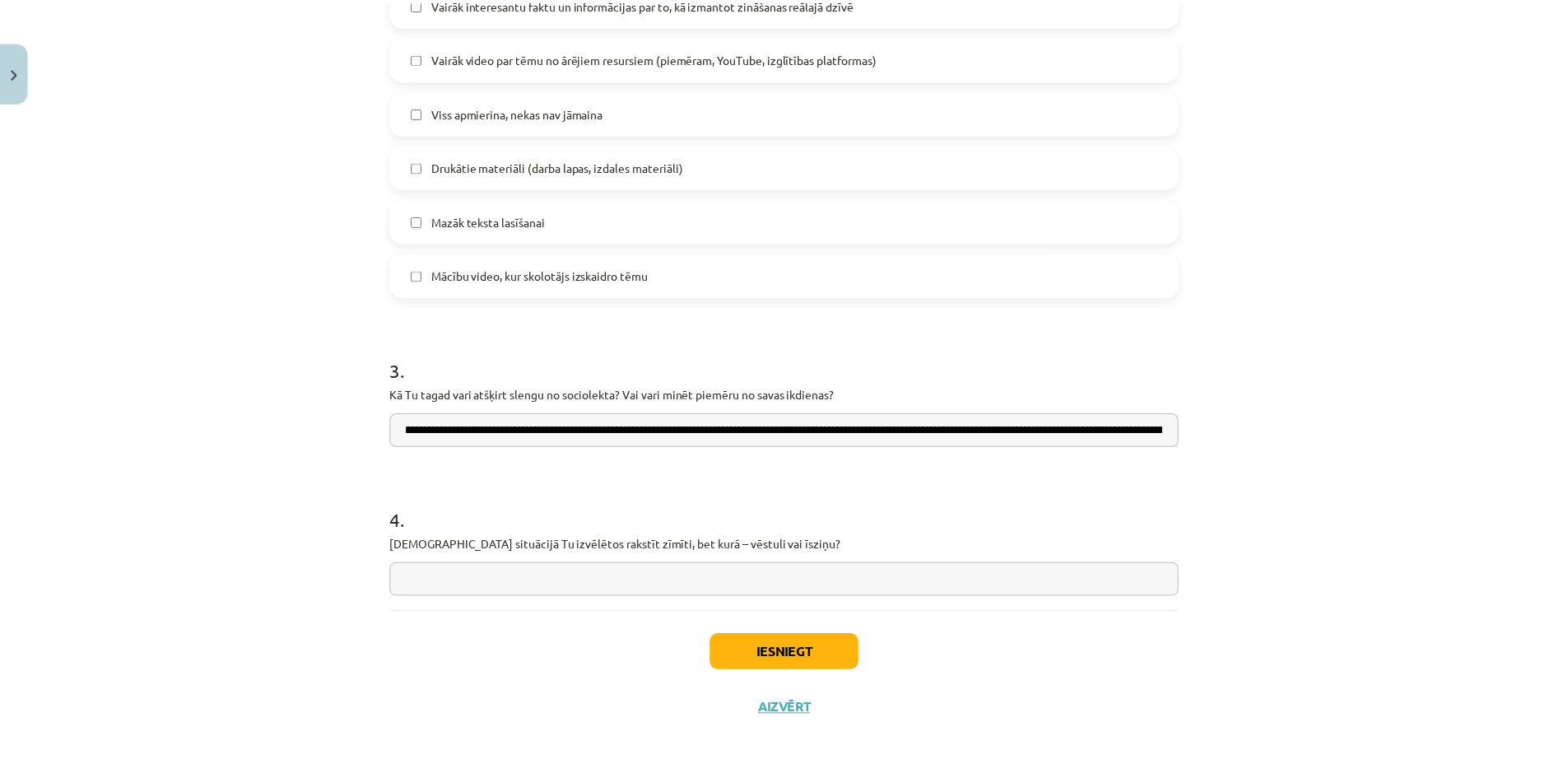
scroll to position [0, 0]
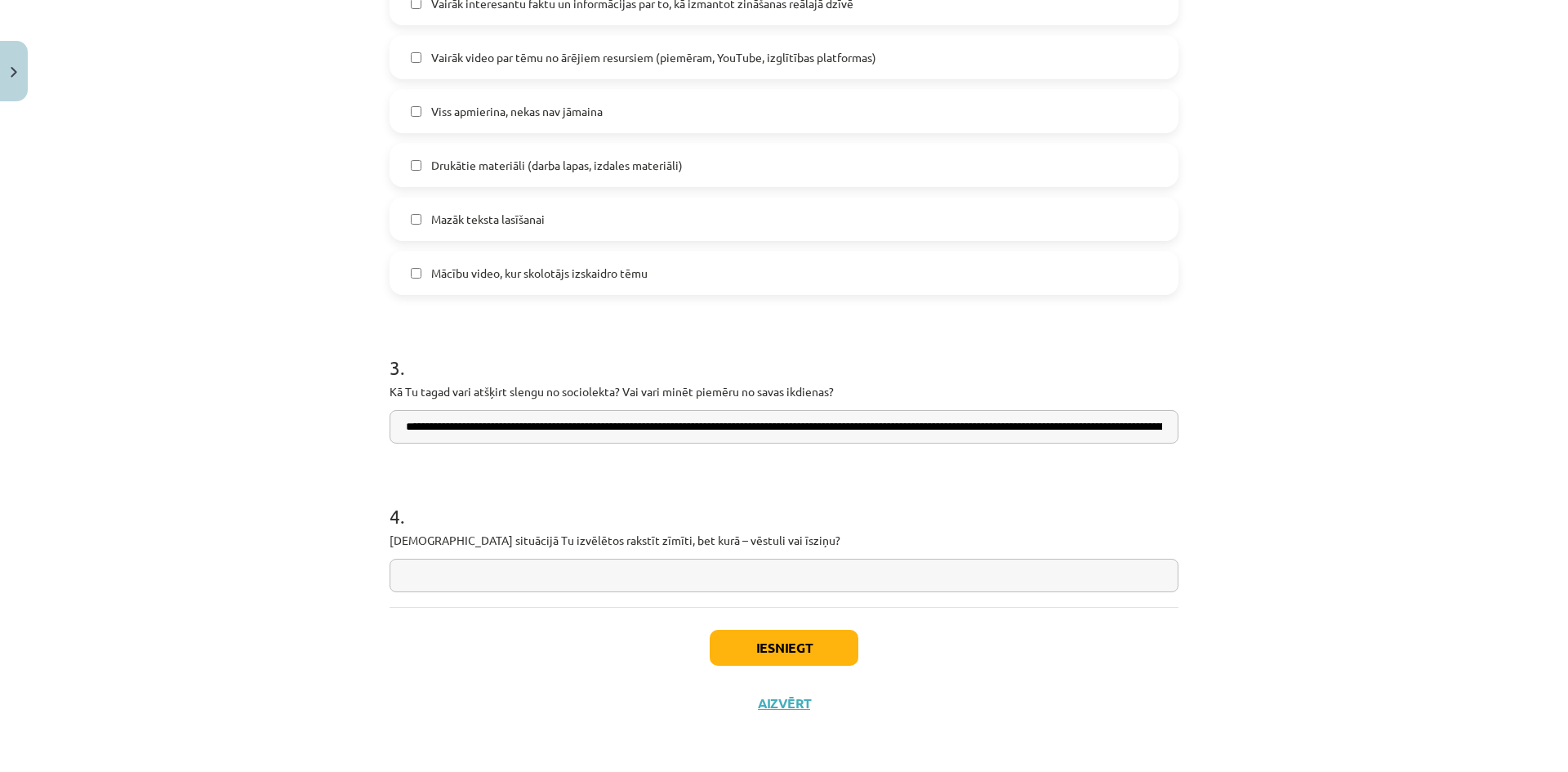
drag, startPoint x: 400, startPoint y: 428, endPoint x: 769, endPoint y: 414, distance: 369.3
click at [769, 414] on input "**********" at bounding box center [784, 427] width 789 height 34
click at [806, 426] on input "**********" at bounding box center [784, 427] width 789 height 34
type input "**********"
drag, startPoint x: 1136, startPoint y: 463, endPoint x: 1097, endPoint y: 510, distance: 61.1
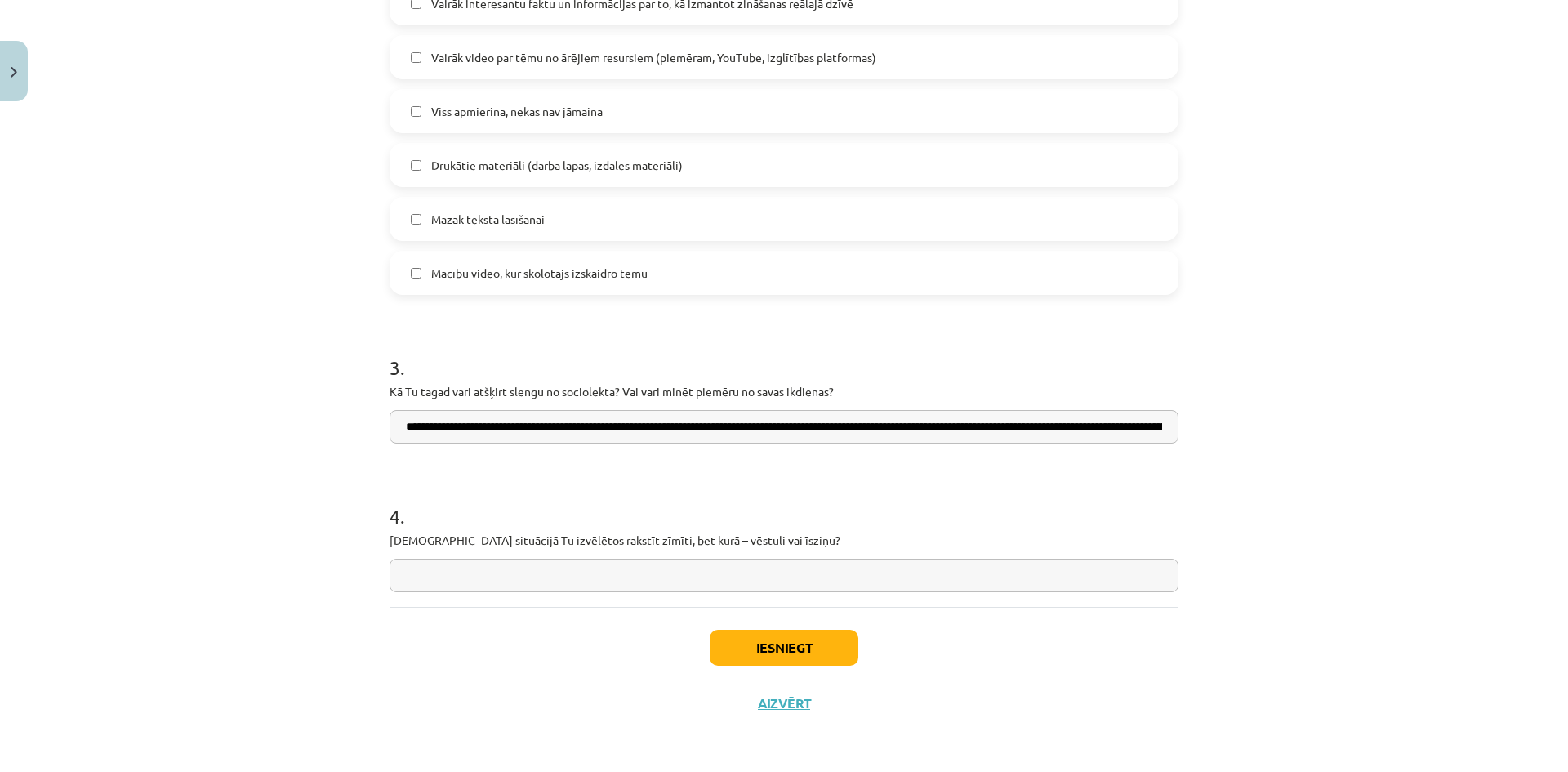
drag, startPoint x: 997, startPoint y: 573, endPoint x: 991, endPoint y: 585, distance: 13.4
click at [996, 581] on input "text" at bounding box center [784, 575] width 789 height 34
paste input "**********"
click at [779, 573] on input "**********" at bounding box center [784, 575] width 789 height 34
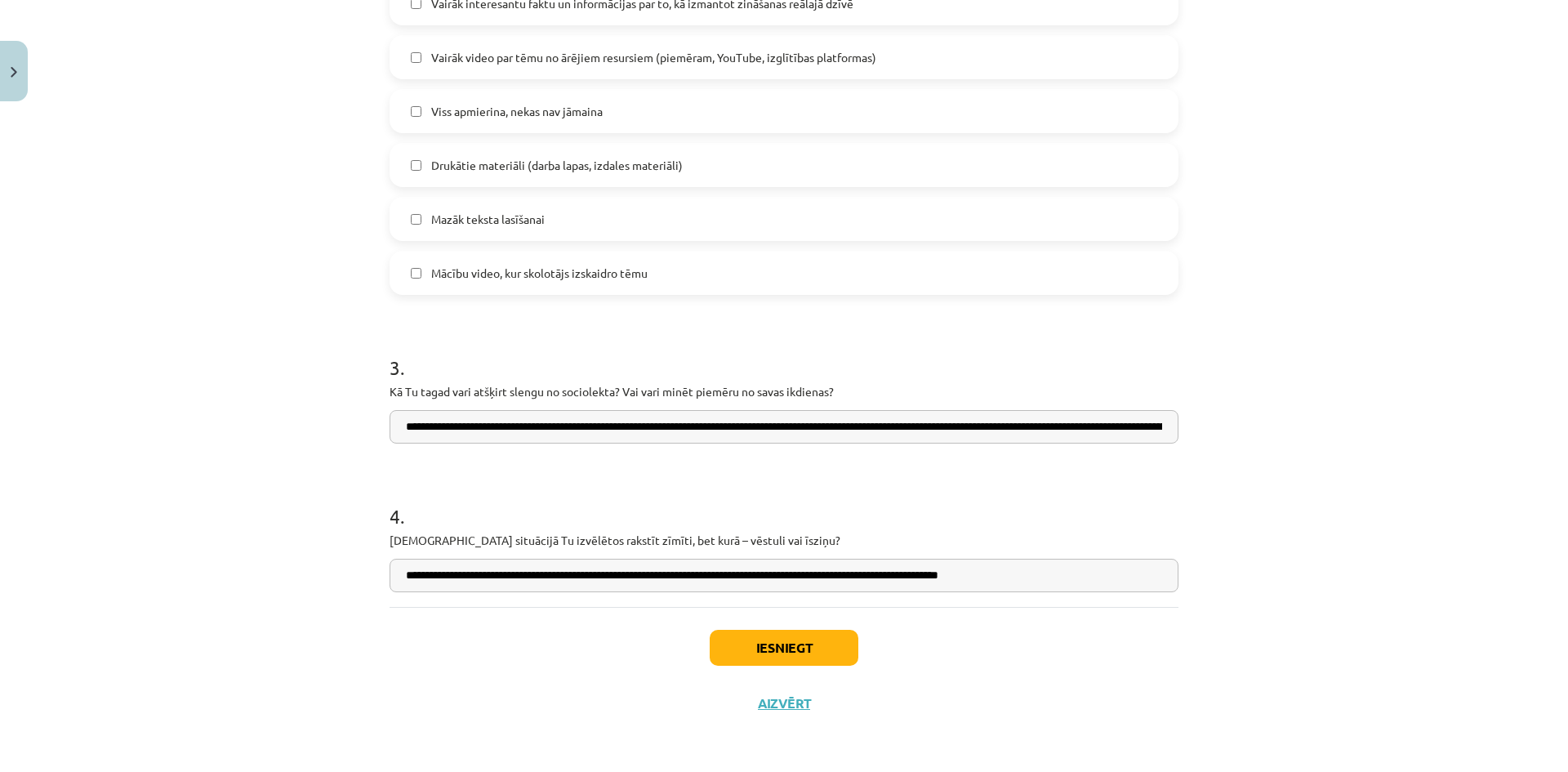
click at [785, 575] on input "**********" at bounding box center [784, 575] width 789 height 34
click at [782, 581] on input "**********" at bounding box center [784, 575] width 789 height 34
click at [751, 573] on input "**********" at bounding box center [784, 575] width 789 height 34
drag, startPoint x: 921, startPoint y: 575, endPoint x: 1017, endPoint y: 554, distance: 98.3
click at [1017, 554] on div "**********" at bounding box center [784, 534] width 789 height 116
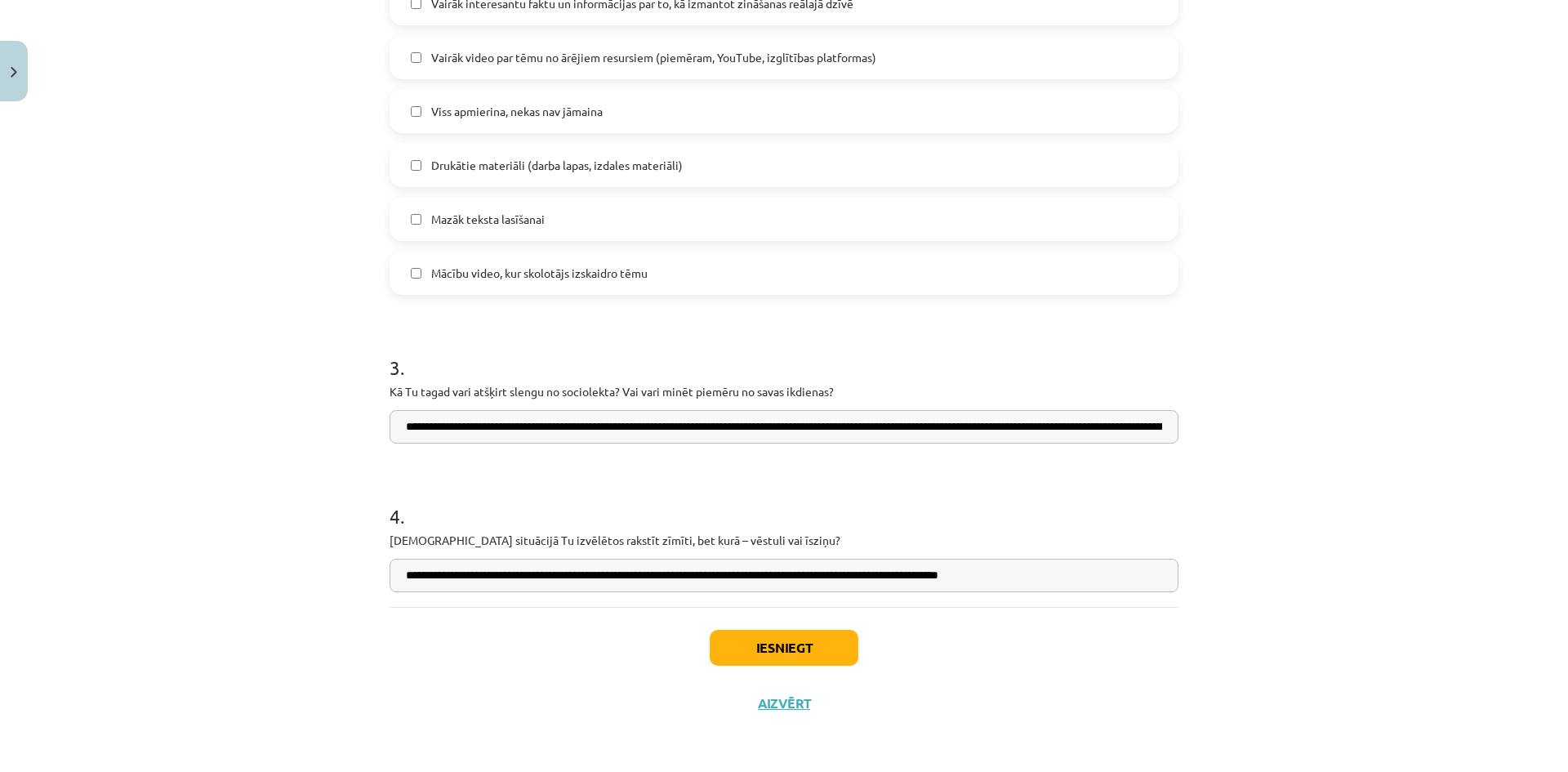
click at [924, 583] on input "**********" at bounding box center [784, 575] width 789 height 34
click at [868, 583] on input "**********" at bounding box center [784, 575] width 789 height 34
click at [840, 582] on input "**********" at bounding box center [784, 575] width 789 height 34
click at [885, 579] on input "**********" at bounding box center [784, 575] width 789 height 34
click at [812, 583] on input "**********" at bounding box center [784, 575] width 789 height 34
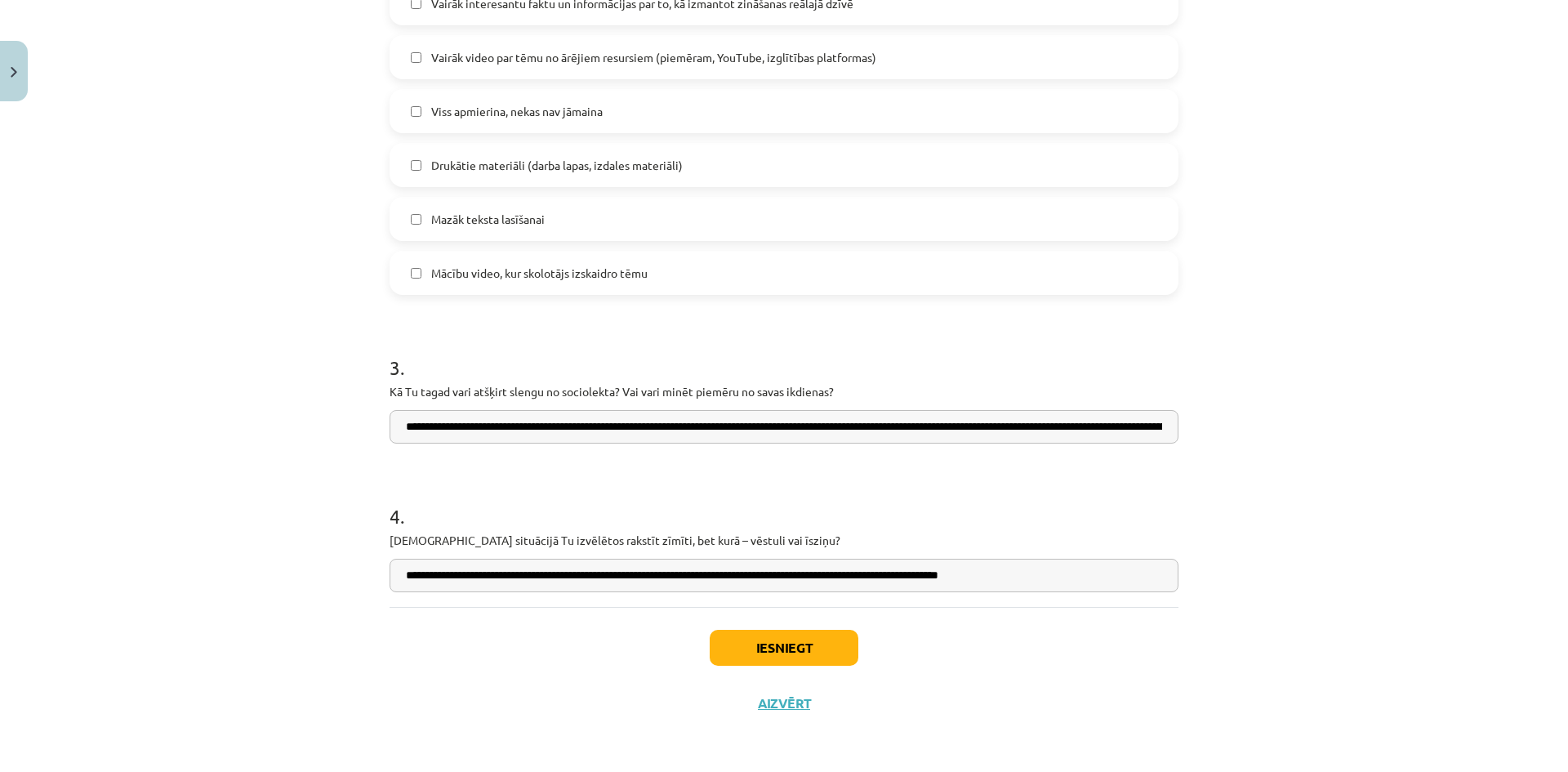
drag, startPoint x: 782, startPoint y: 578, endPoint x: 1031, endPoint y: 575, distance: 249.0
click at [1031, 575] on input "**********" at bounding box center [784, 575] width 789 height 34
click at [1170, 549] on div "**********" at bounding box center [784, 534] width 789 height 116
click at [969, 578] on input "**********" at bounding box center [784, 575] width 789 height 34
paste input "**********"
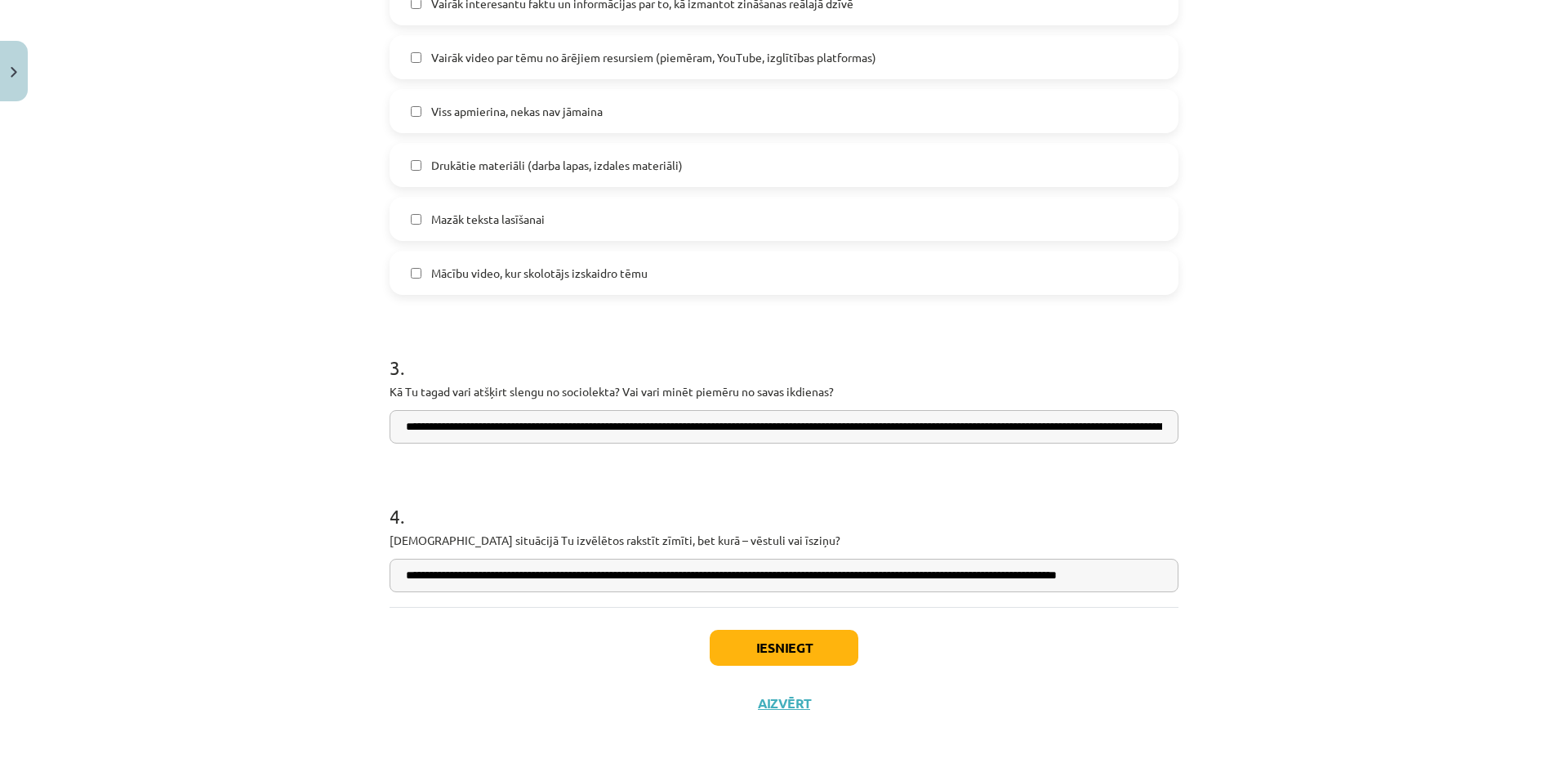
drag, startPoint x: 858, startPoint y: 577, endPoint x: 782, endPoint y: 580, distance: 76.1
click at [782, 580] on input "**********" at bounding box center [784, 575] width 789 height 34
type input "**********"
click at [840, 647] on button "Iesniegt" at bounding box center [784, 647] width 149 height 36
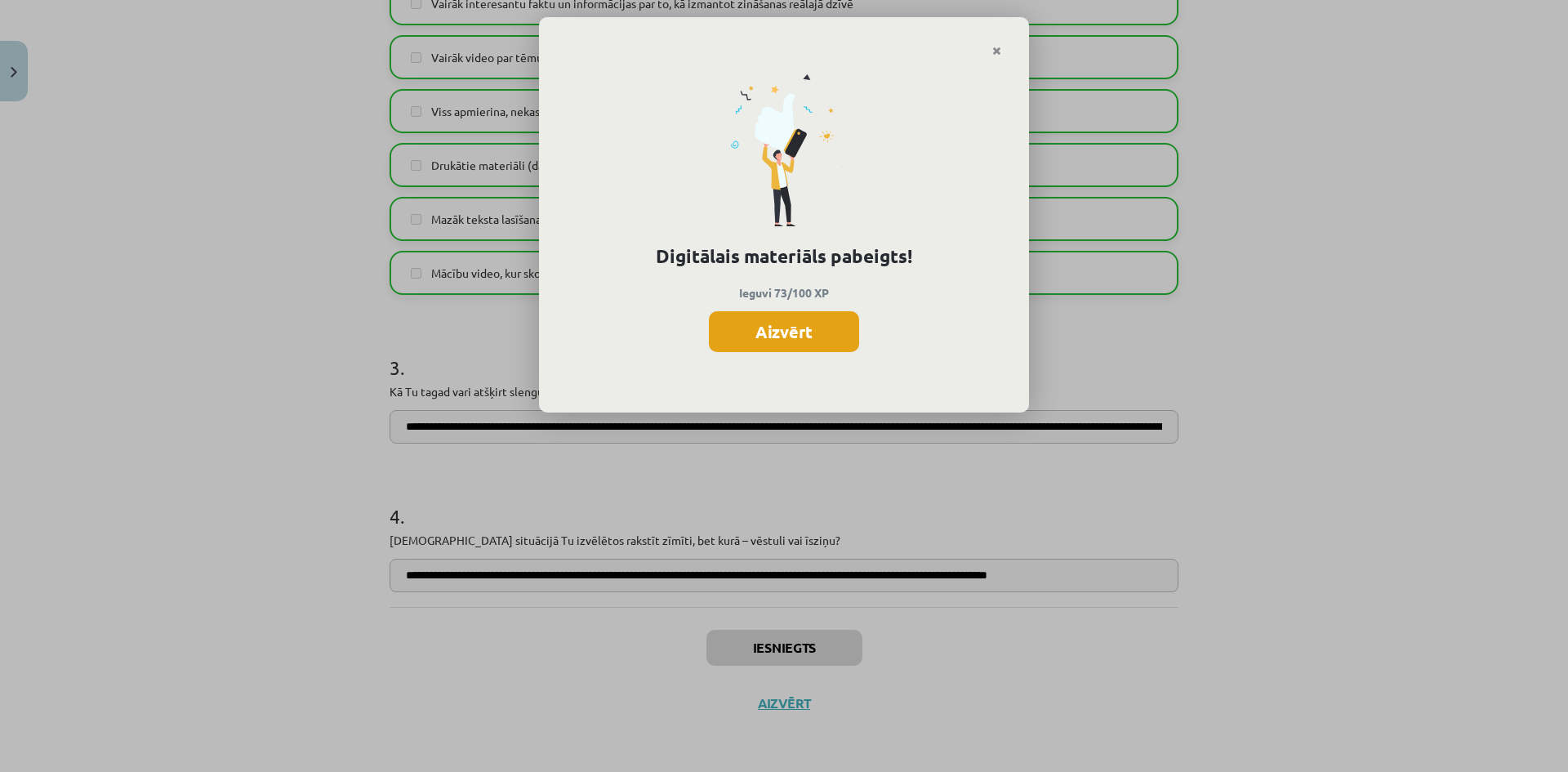
click at [832, 334] on button "Aizvērt" at bounding box center [784, 332] width 150 height 41
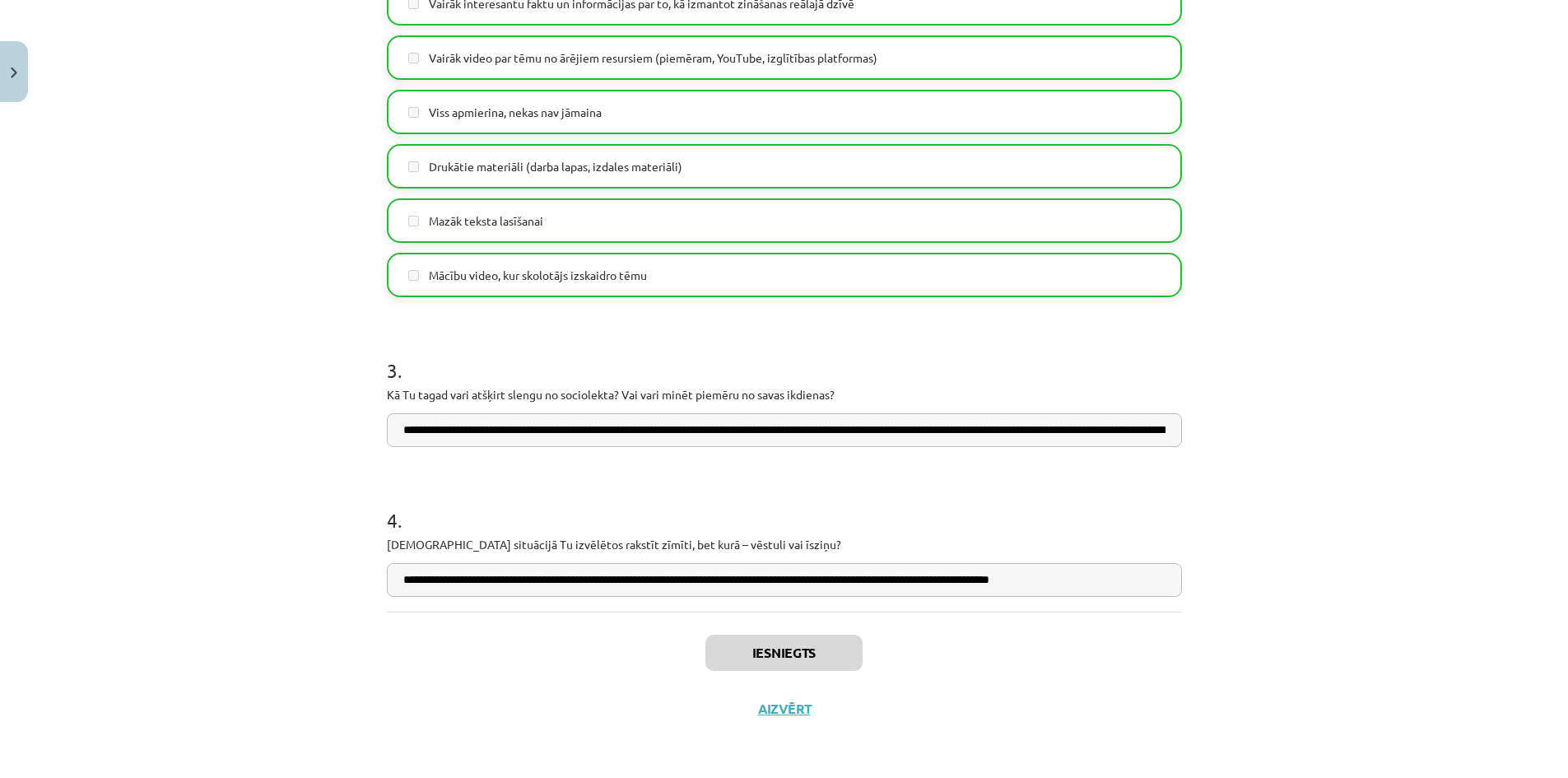
scroll to position [411, 0]
click at [803, 710] on button "Aizvērt" at bounding box center [784, 708] width 63 height 16
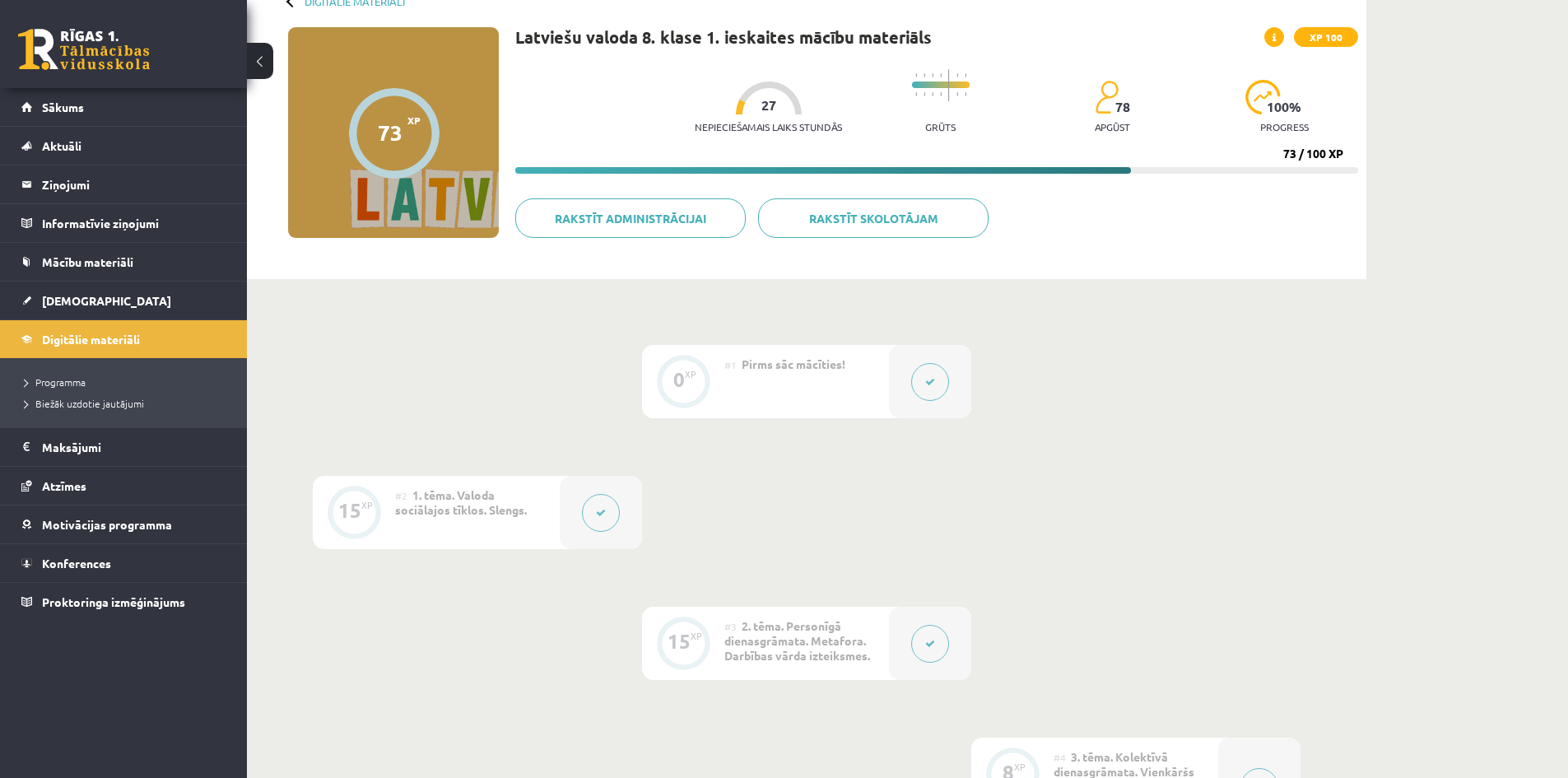
scroll to position [0, 0]
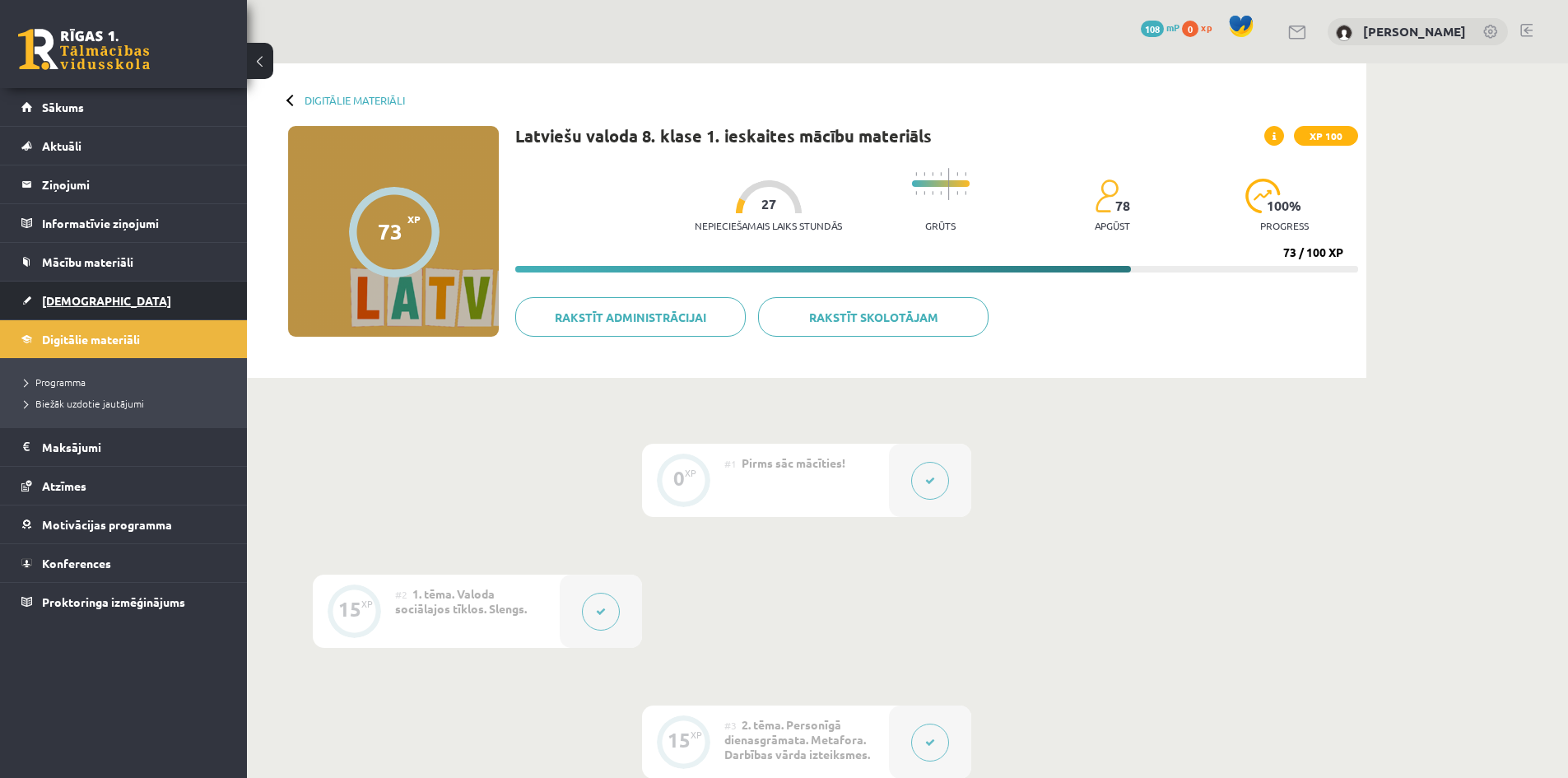
click at [138, 307] on link "[DEMOGRAPHIC_DATA]" at bounding box center [124, 300] width 205 height 38
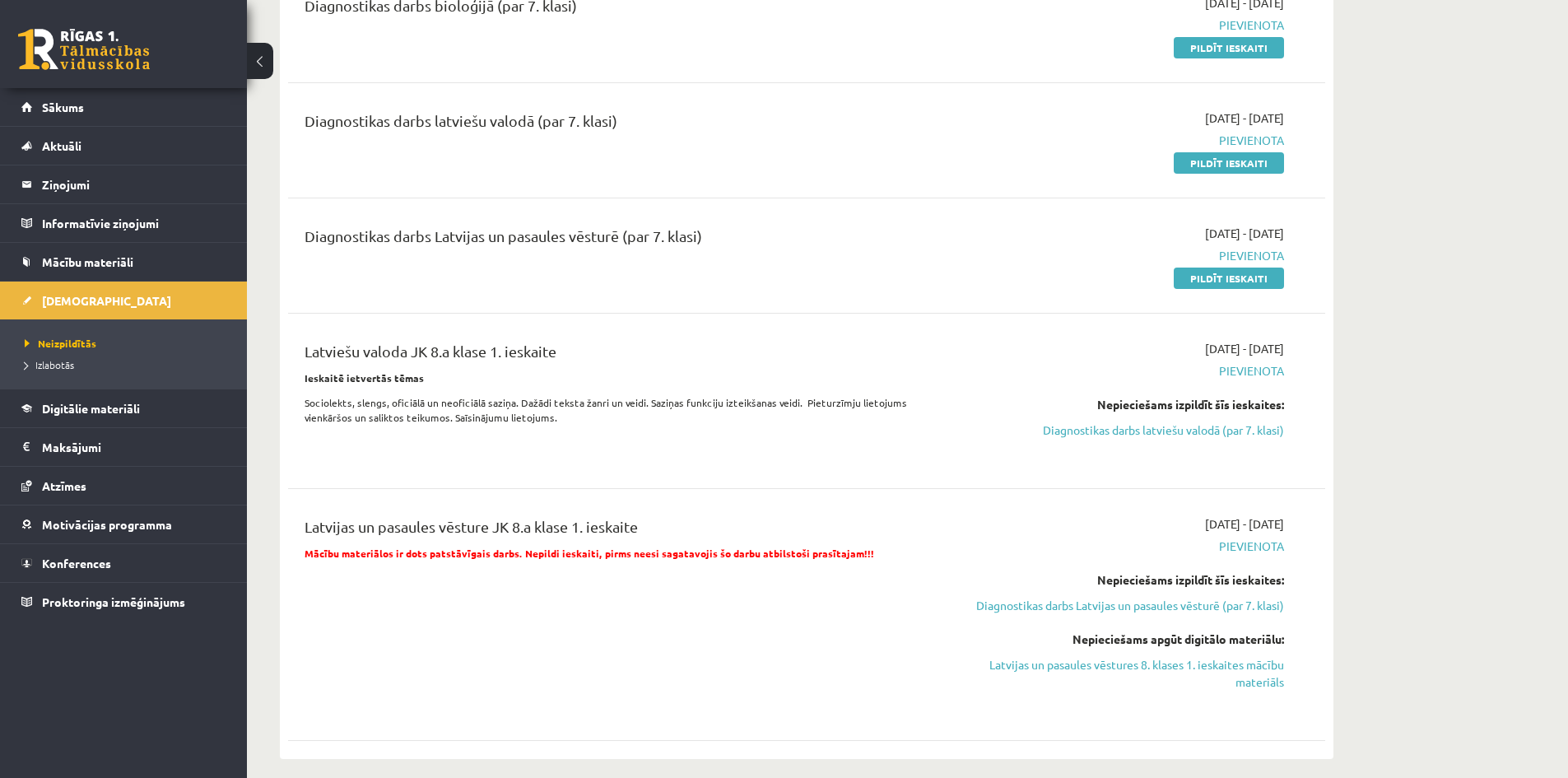
scroll to position [905, 0]
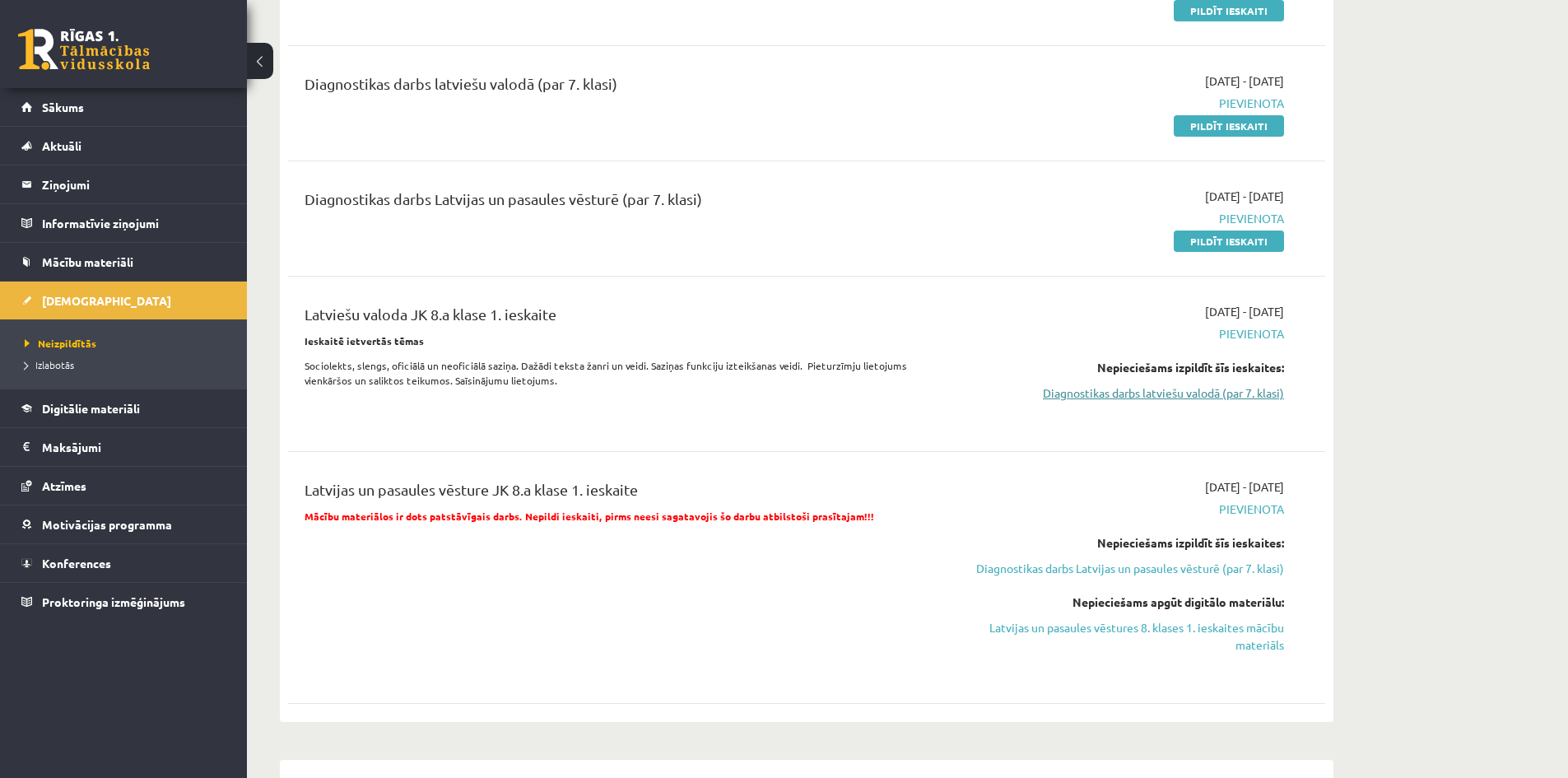
click at [1103, 395] on link "Diagnostikas darbs latviešu valodā (par 7. klasi)" at bounding box center [1129, 393] width 310 height 17
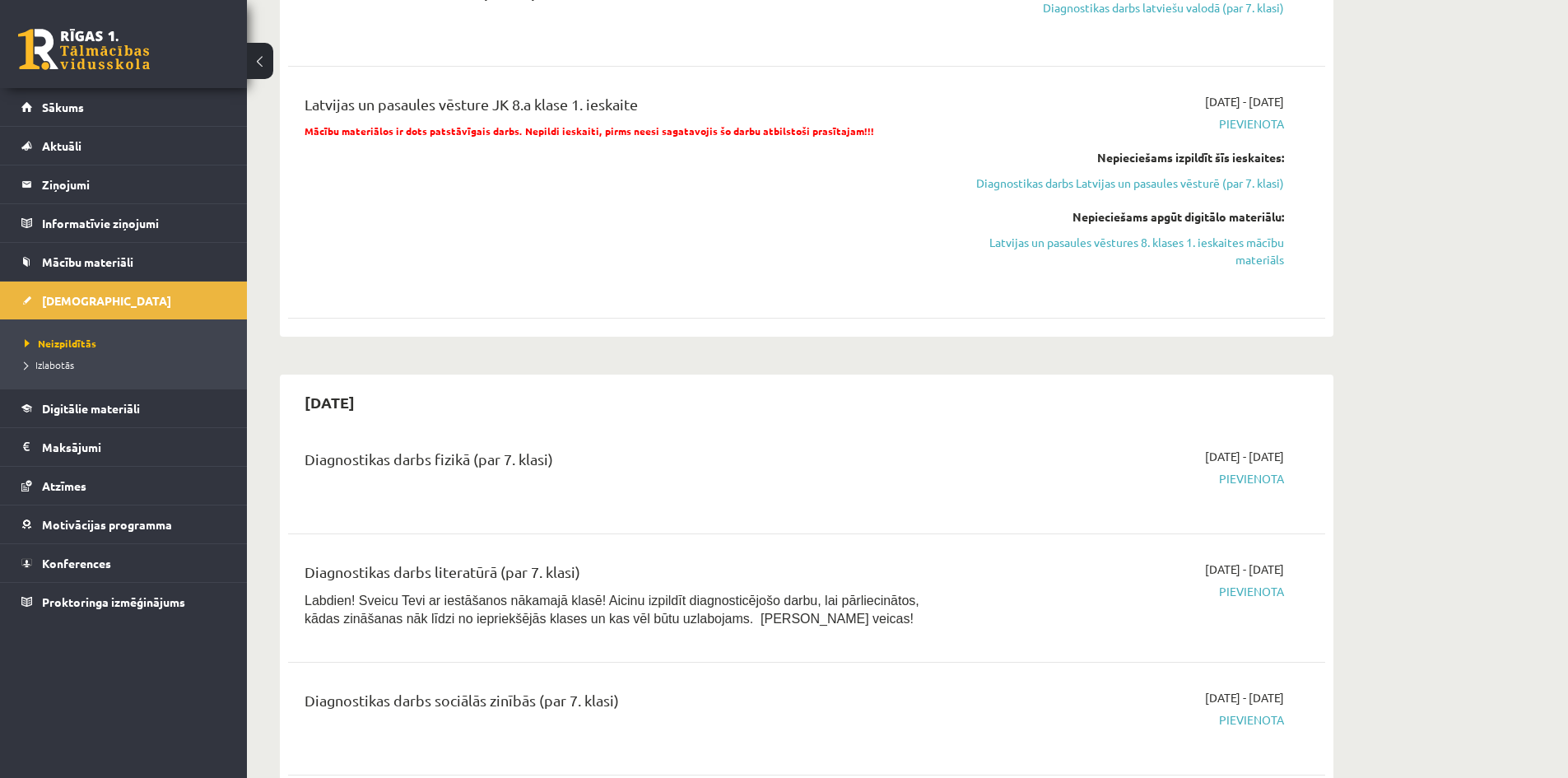
scroll to position [1126, 0]
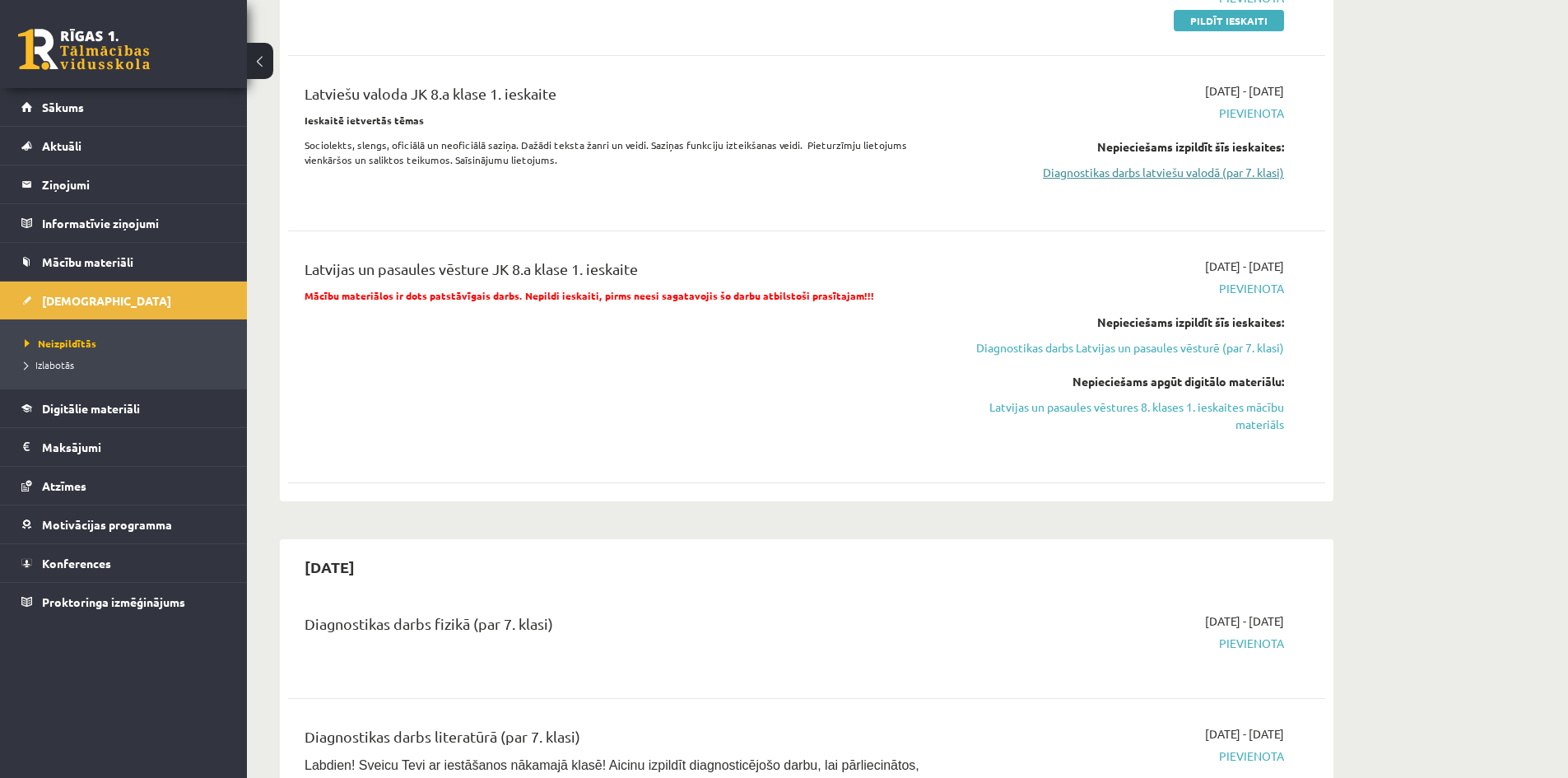
click at [1151, 175] on link "Diagnostikas darbs latviešu valodā (par 7. klasi)" at bounding box center [1129, 172] width 310 height 17
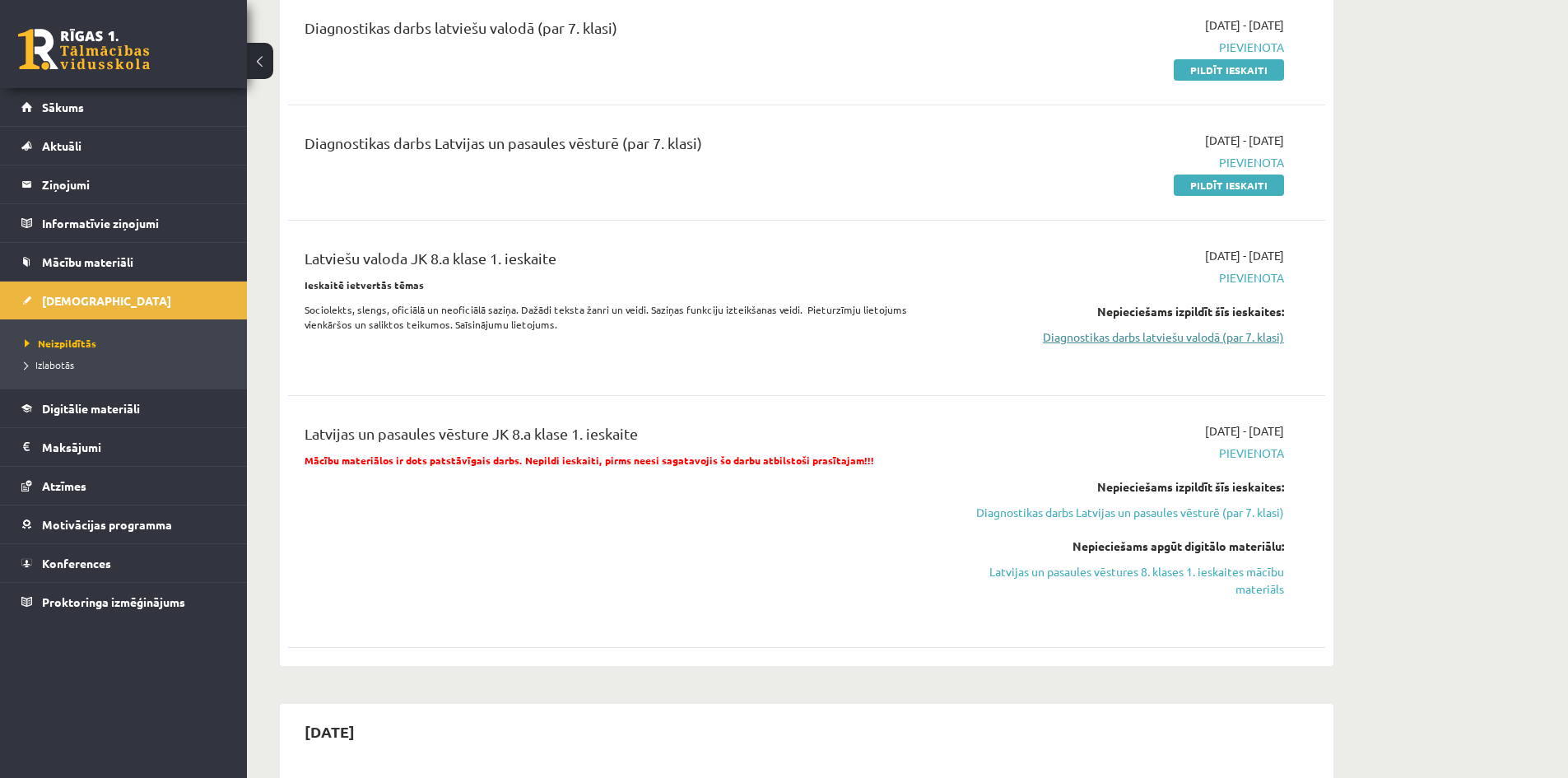
click at [1145, 333] on link "Diagnostikas darbs latviešu valodā (par 7. klasi)" at bounding box center [1129, 336] width 310 height 17
click at [1212, 69] on link "Pildīt ieskaiti" at bounding box center [1228, 70] width 110 height 22
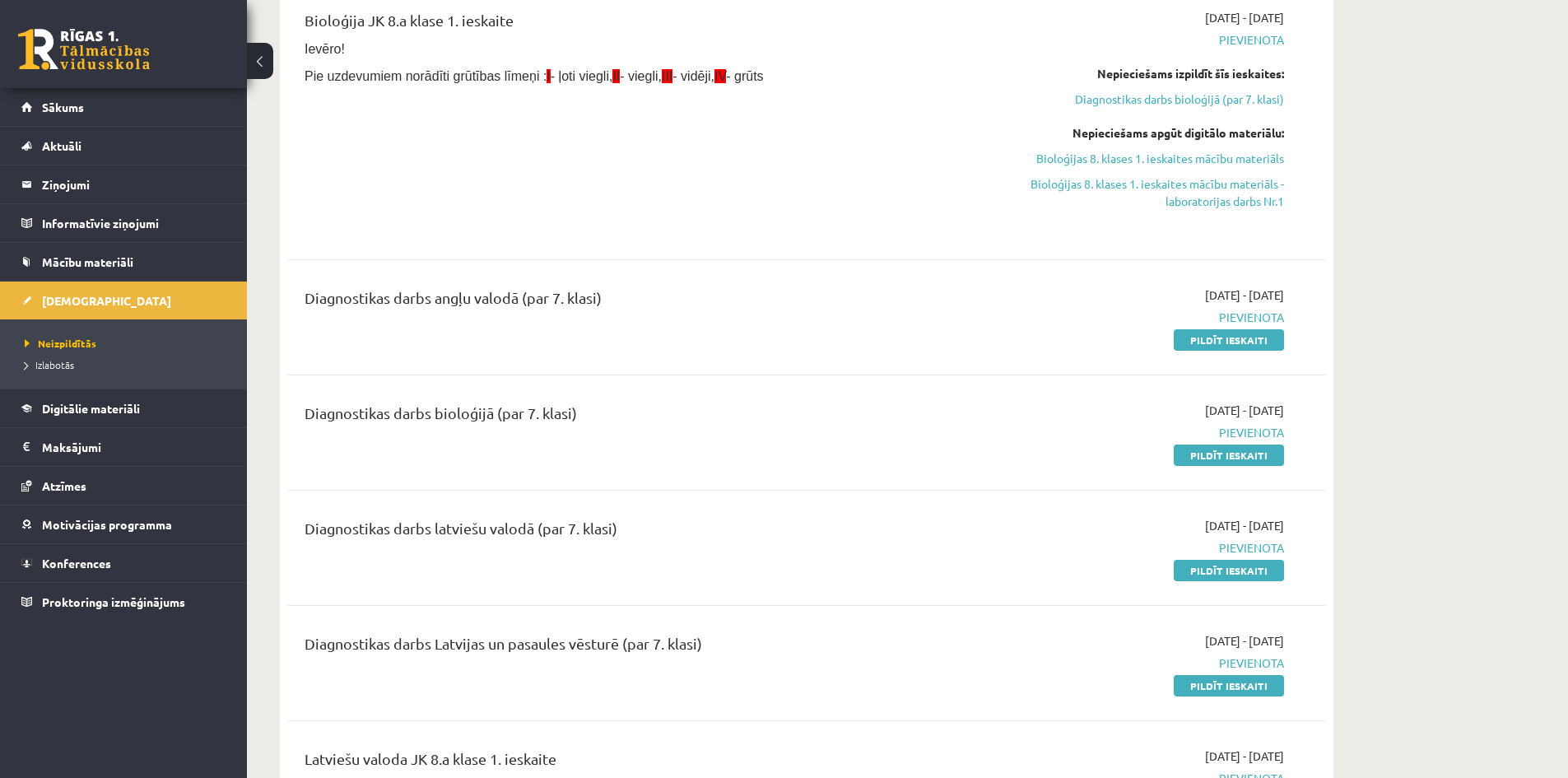
scroll to position [494, 0]
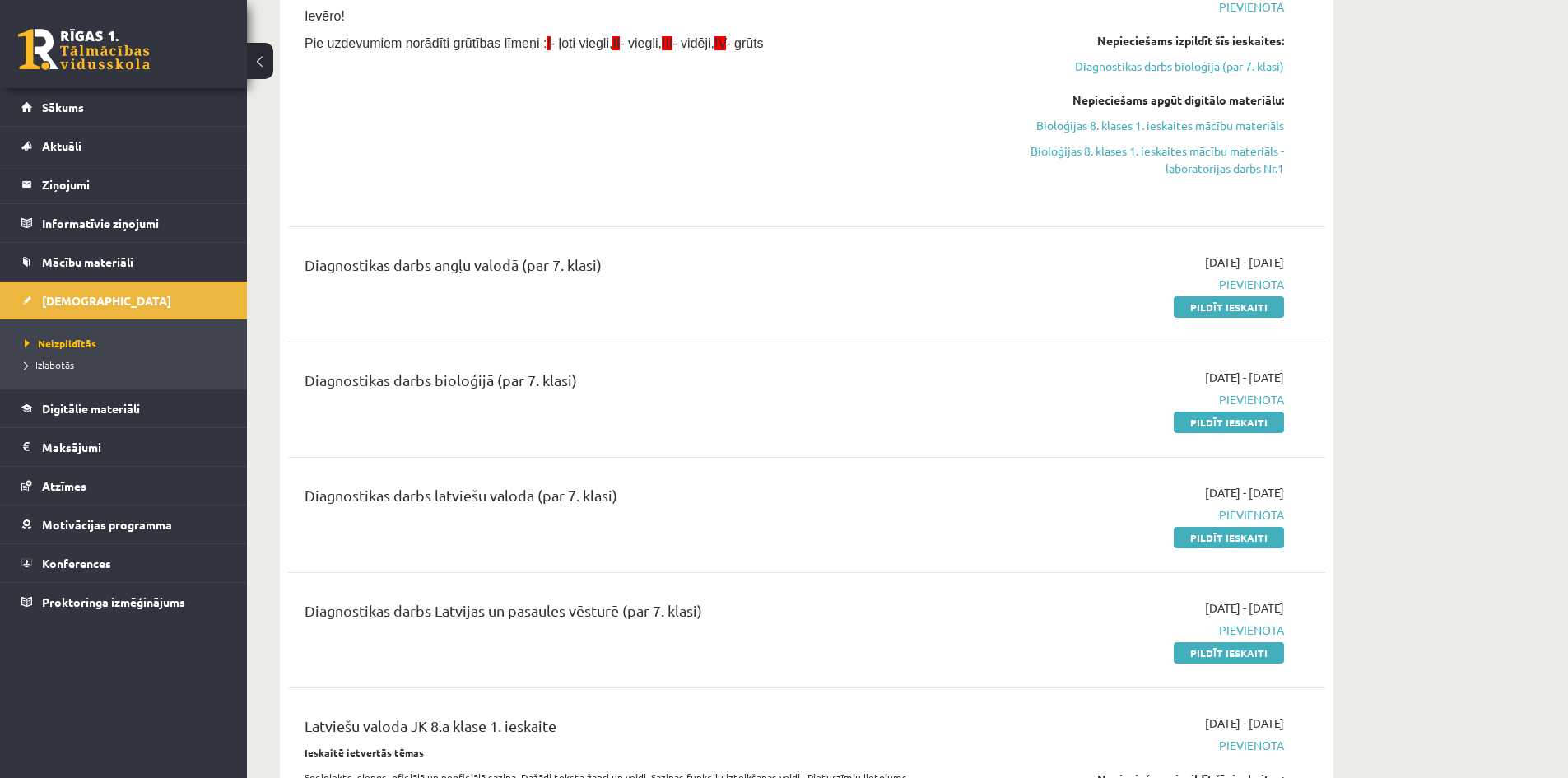
click at [1249, 283] on span "Pievienota" at bounding box center [1129, 284] width 310 height 17
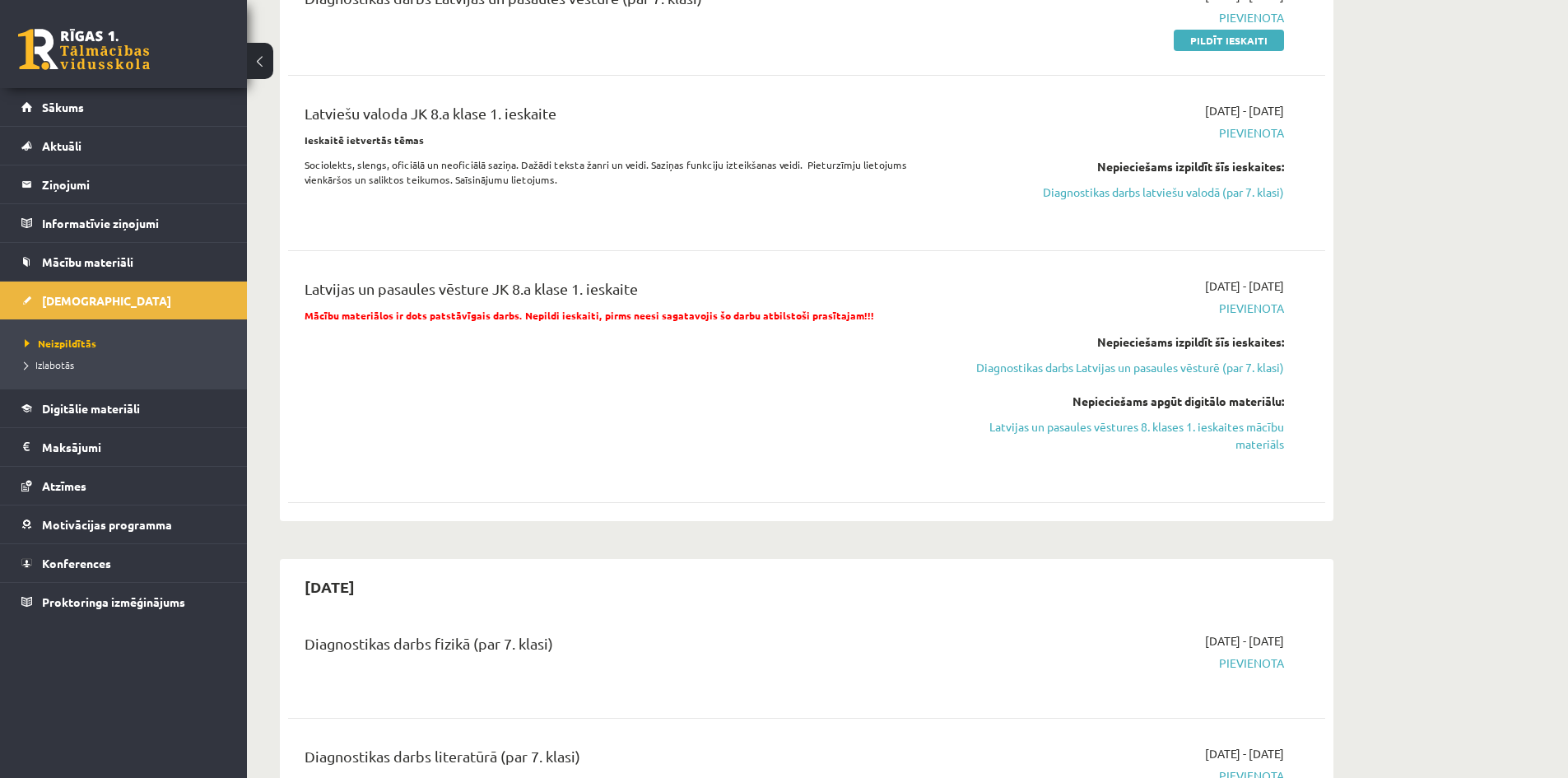
scroll to position [1069, 0]
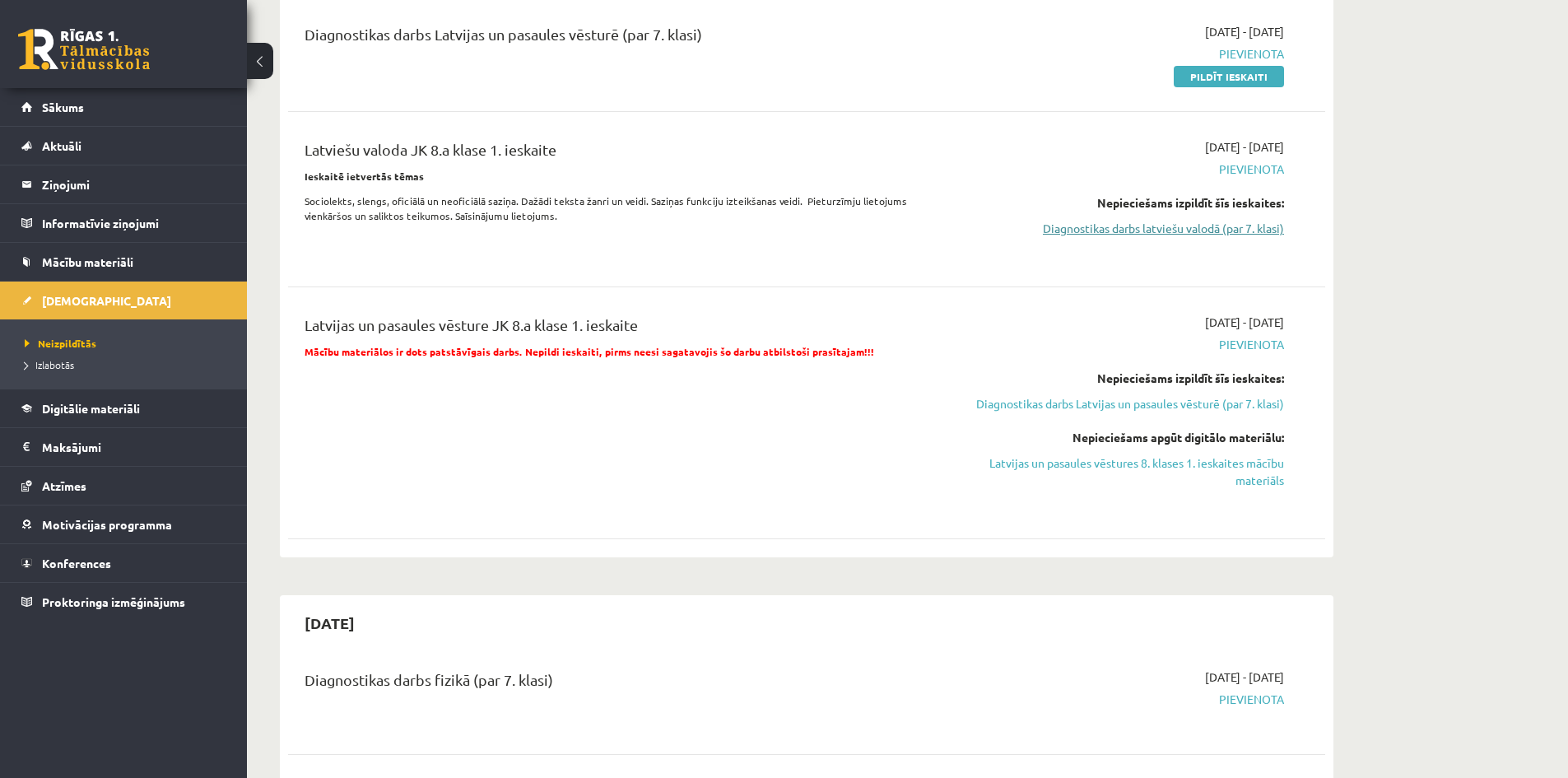
click at [1200, 229] on link "Diagnostikas darbs latviešu valodā (par 7. klasi)" at bounding box center [1129, 228] width 310 height 17
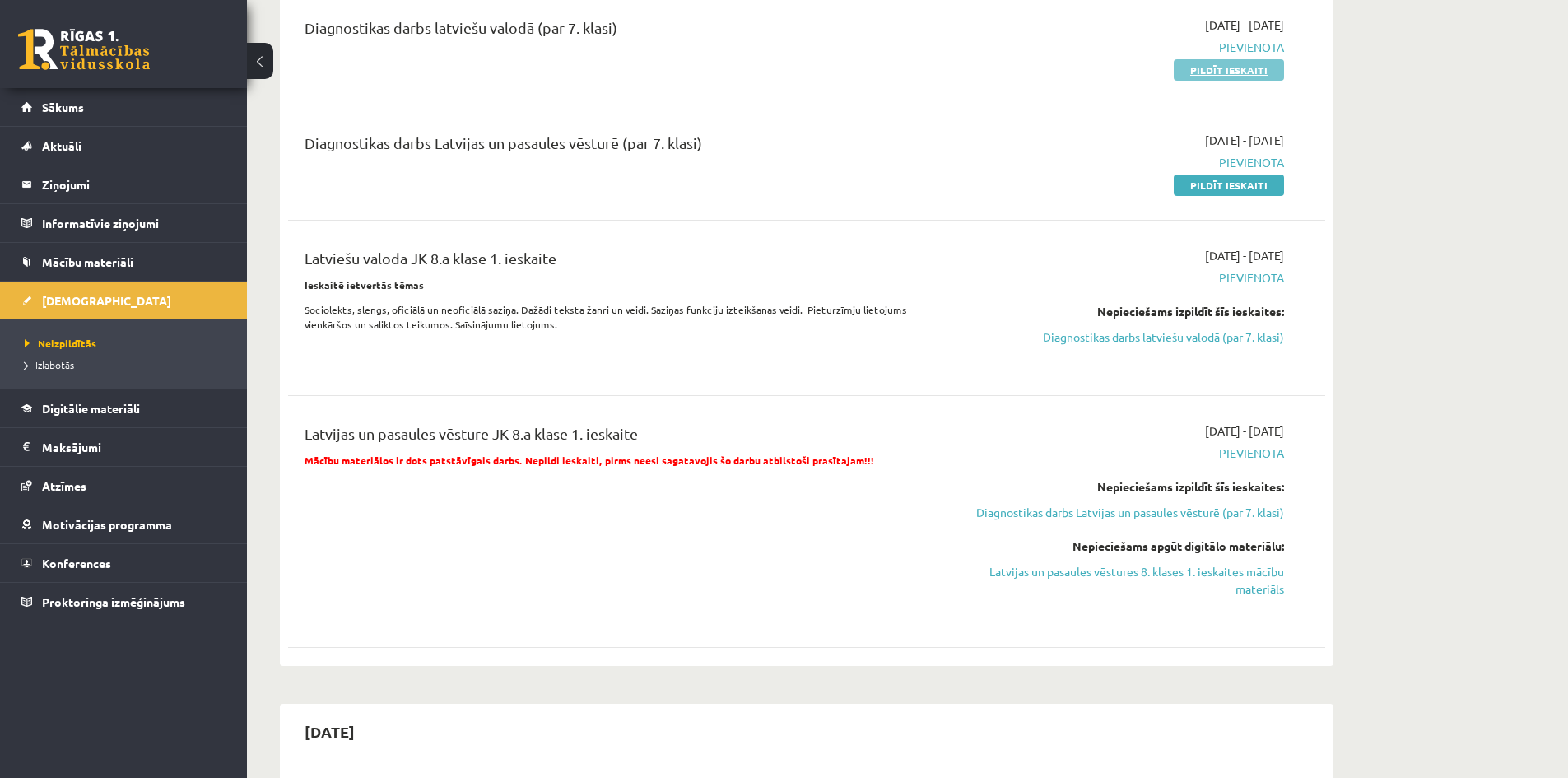
click at [1225, 75] on link "Pildīt ieskaiti" at bounding box center [1228, 70] width 110 height 22
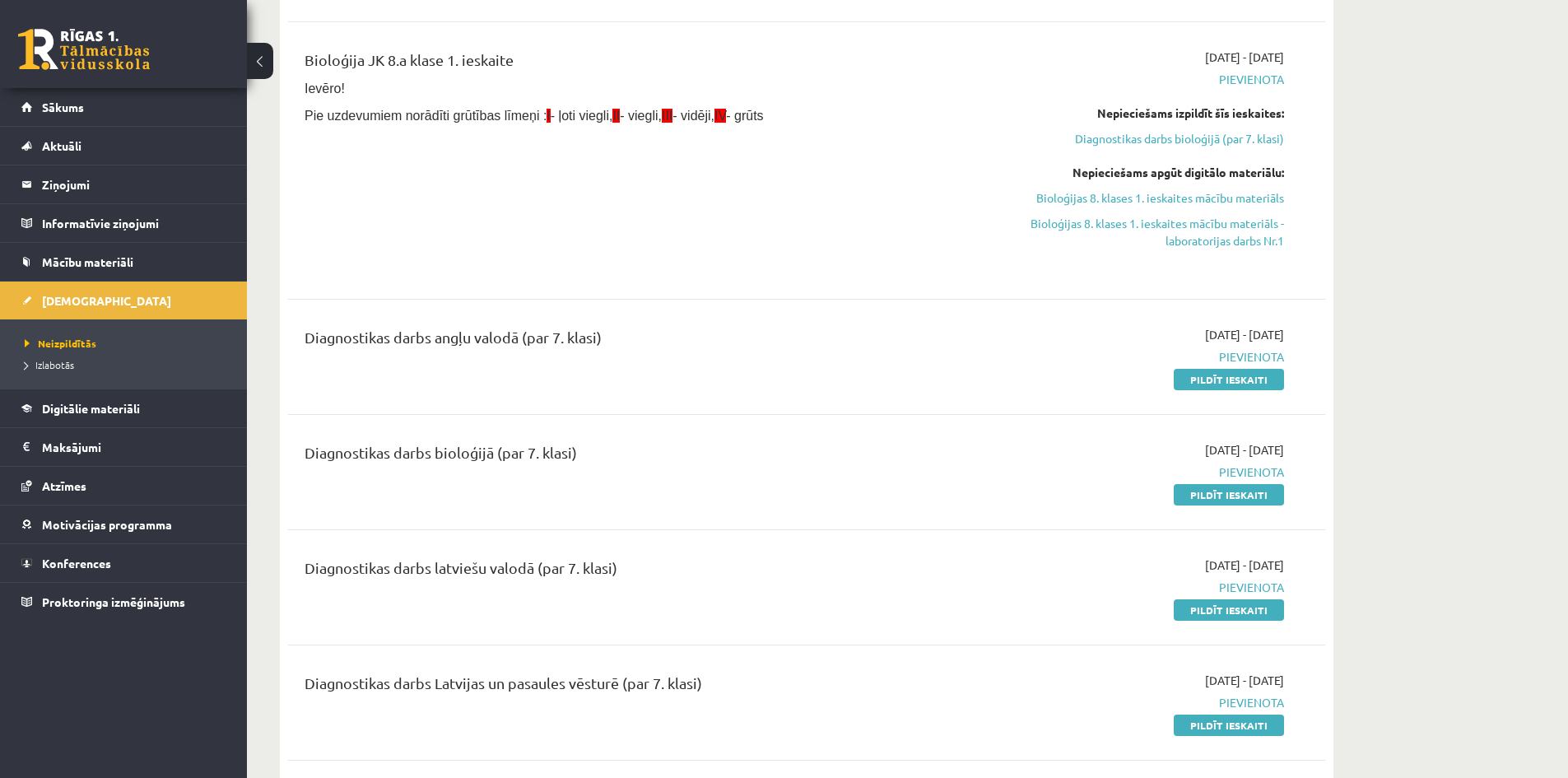
scroll to position [385, 0]
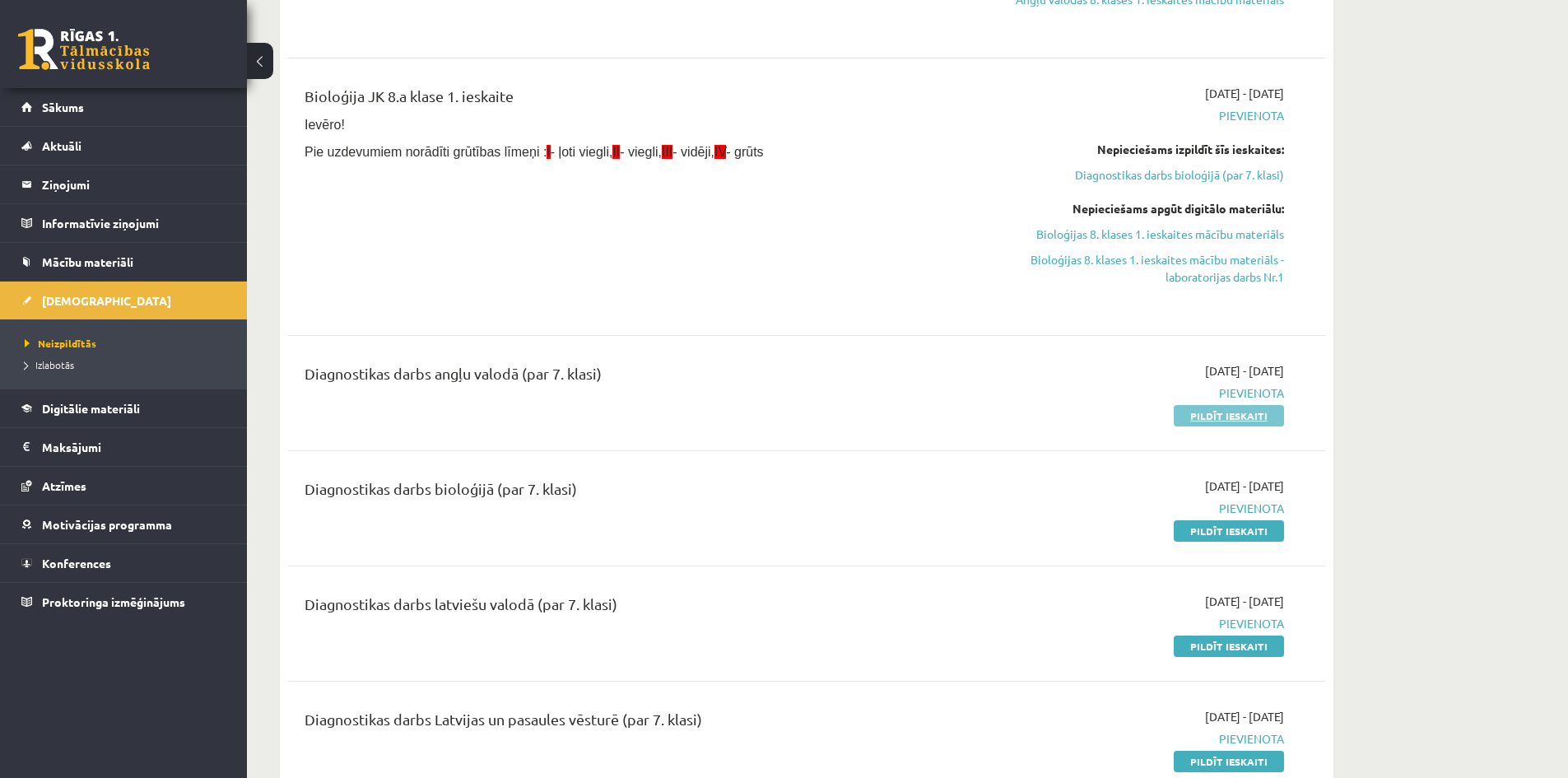
click at [1206, 411] on link "Pildīt ieskaiti" at bounding box center [1228, 416] width 110 height 22
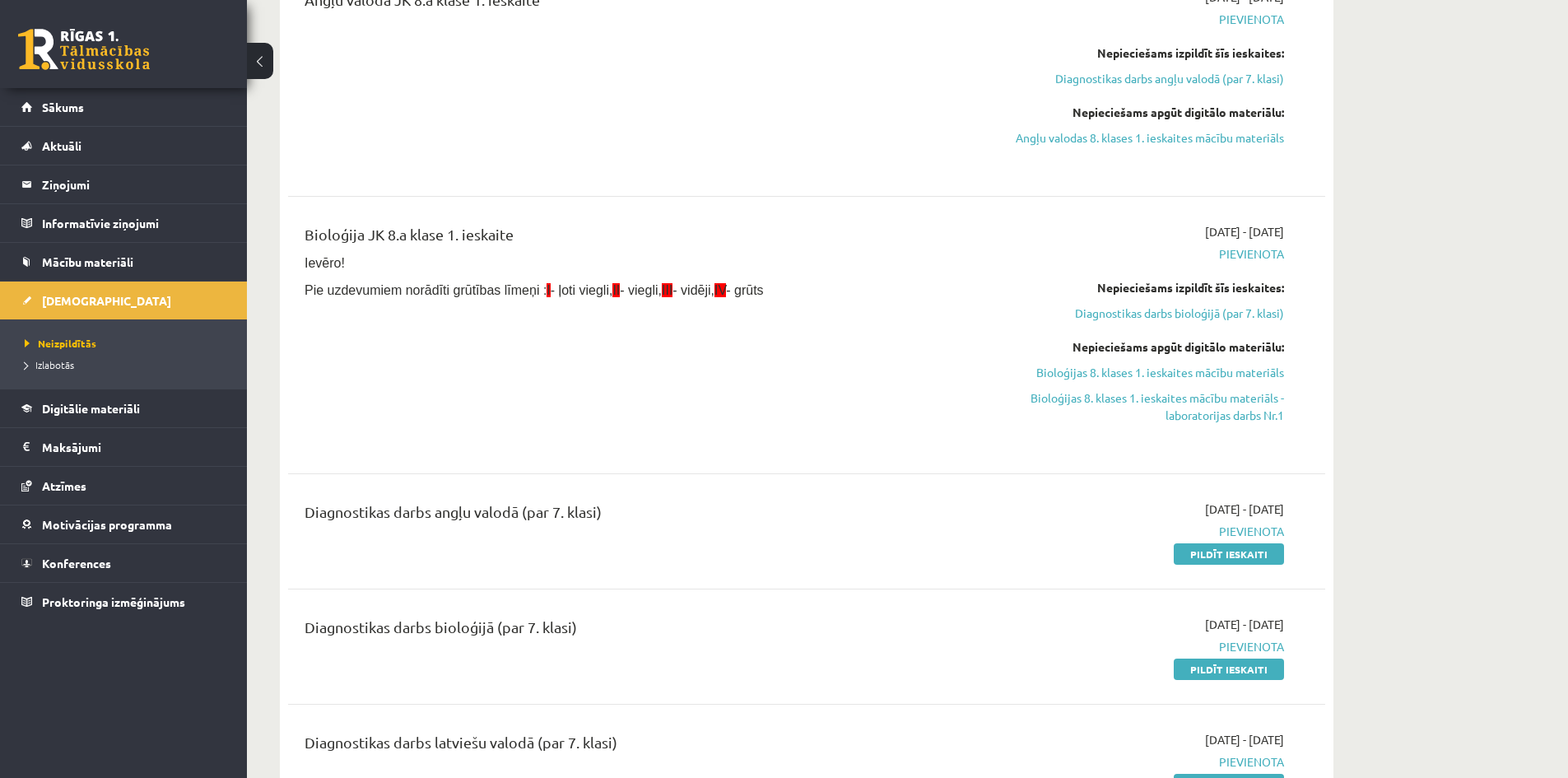
scroll to position [658, 0]
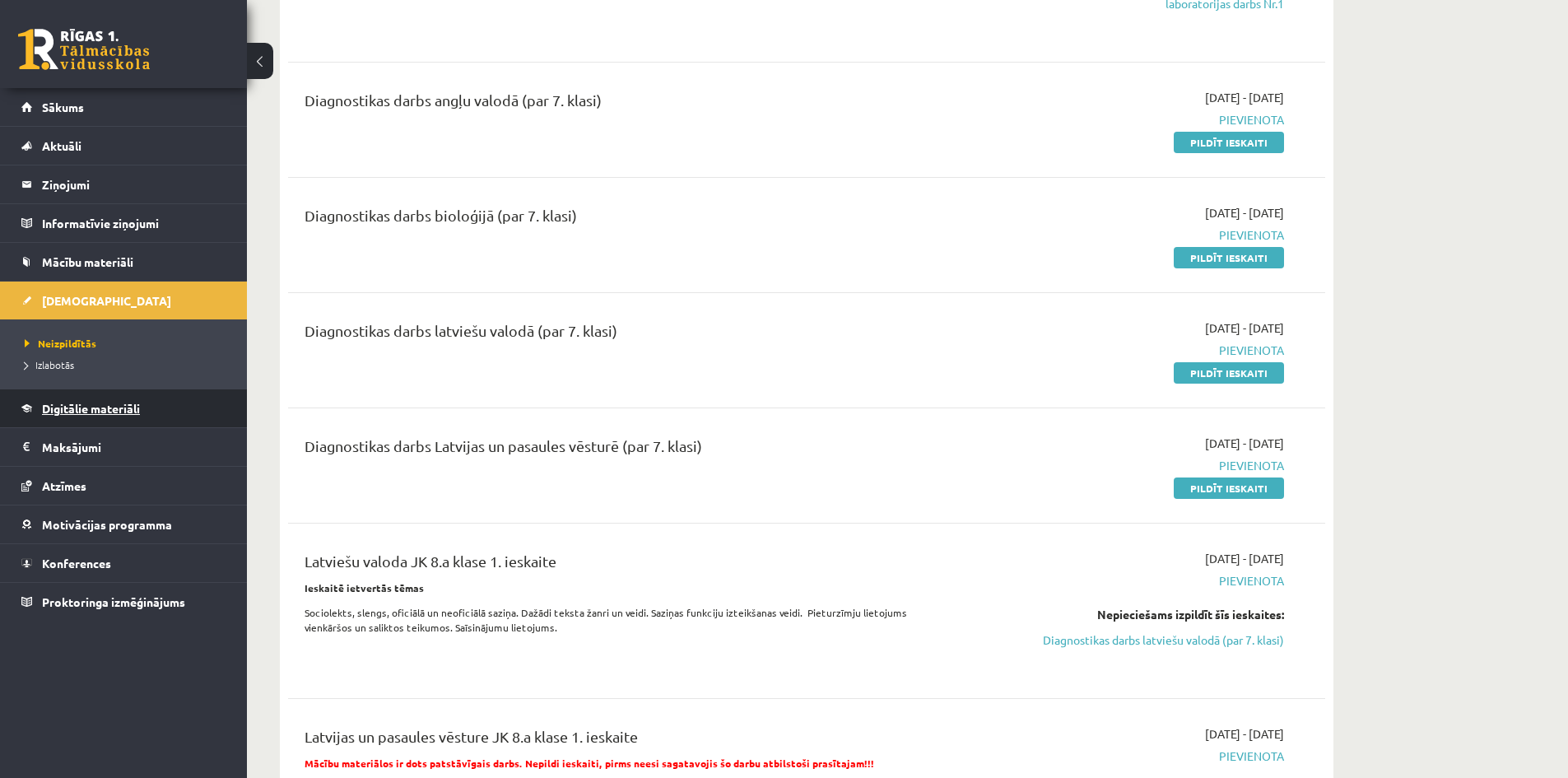
click at [65, 407] on span "Digitālie materiāli" at bounding box center [91, 408] width 98 height 15
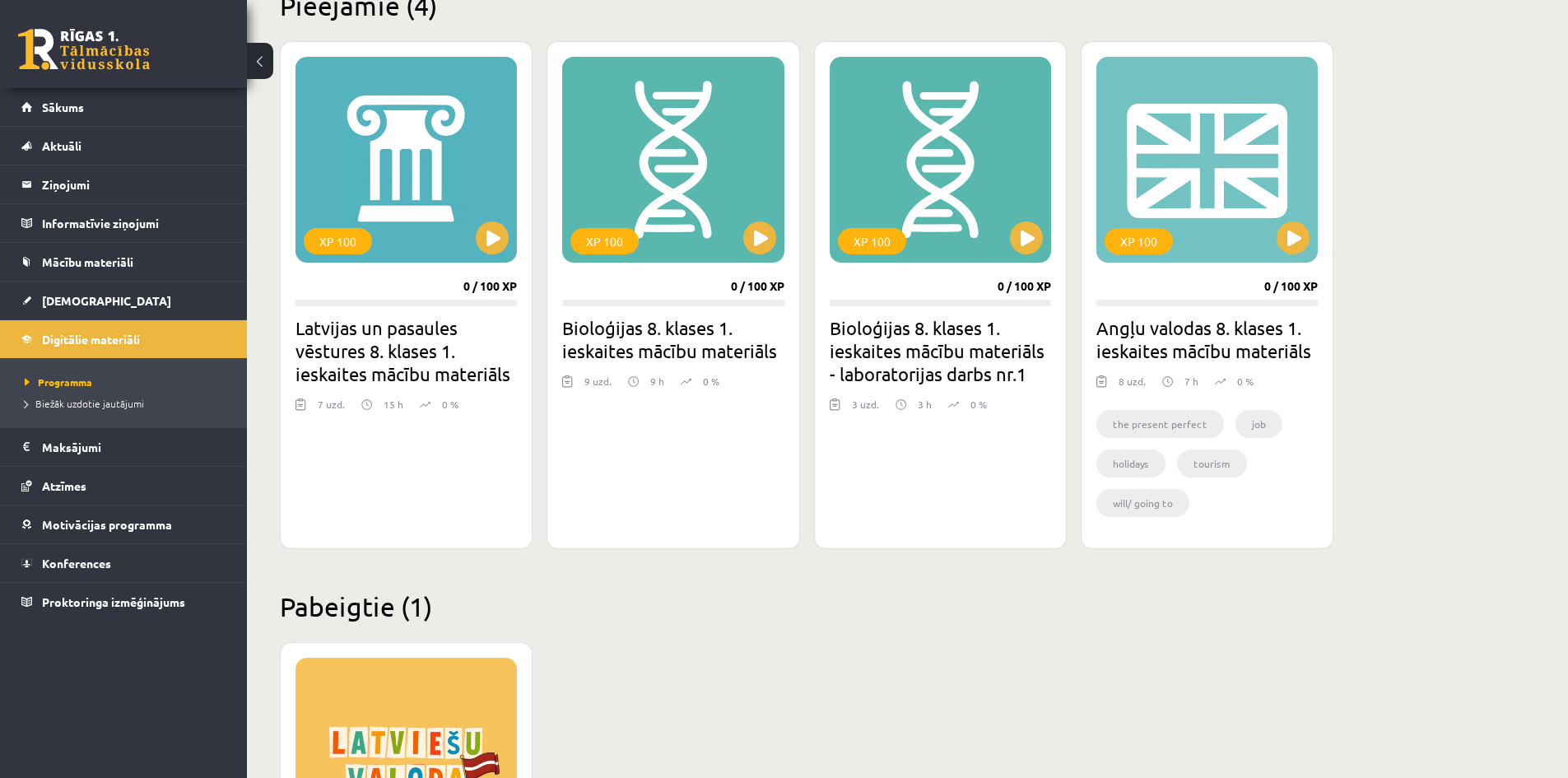
scroll to position [388, 0]
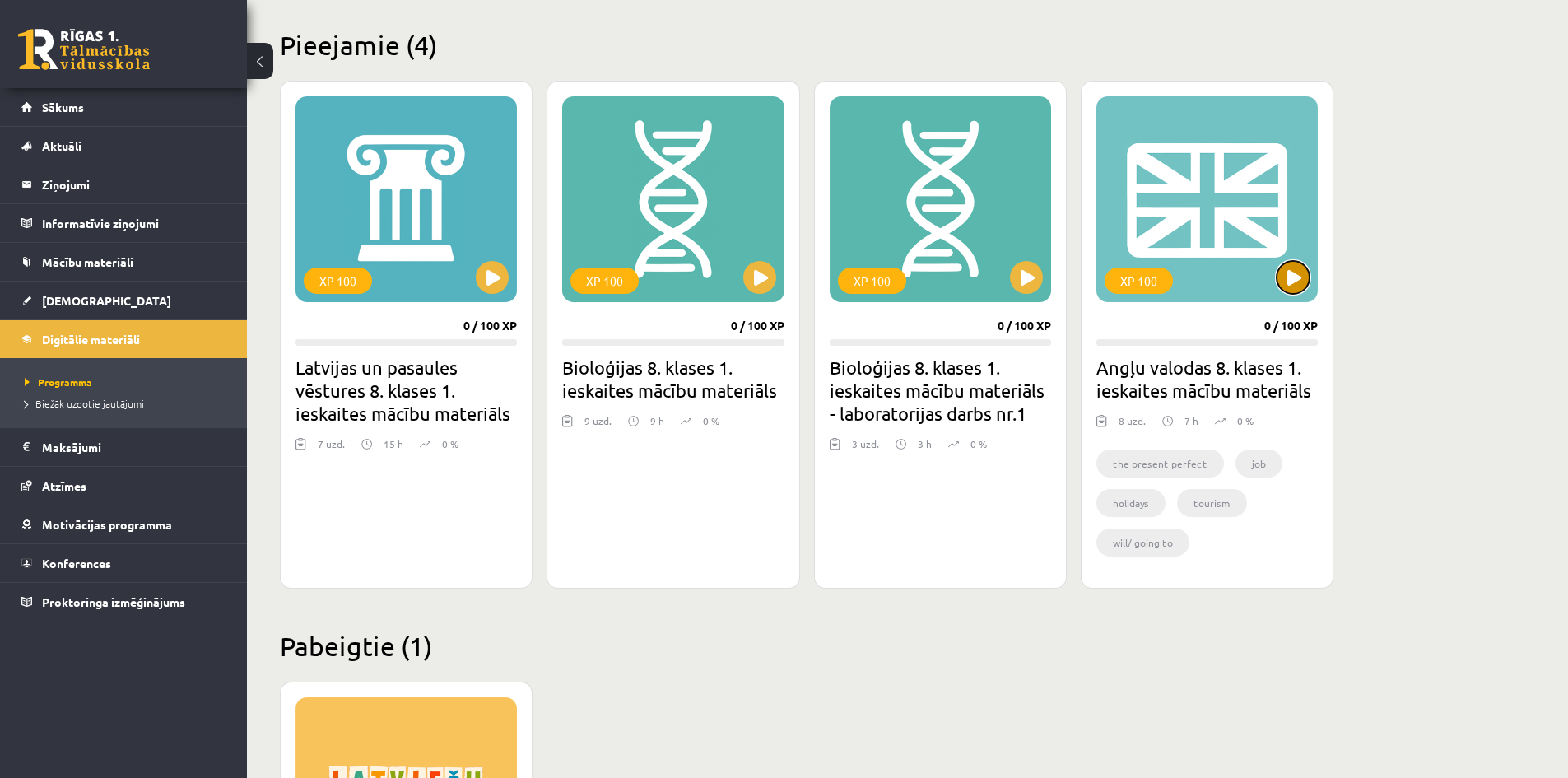
click at [1300, 276] on button at bounding box center [1293, 277] width 33 height 33
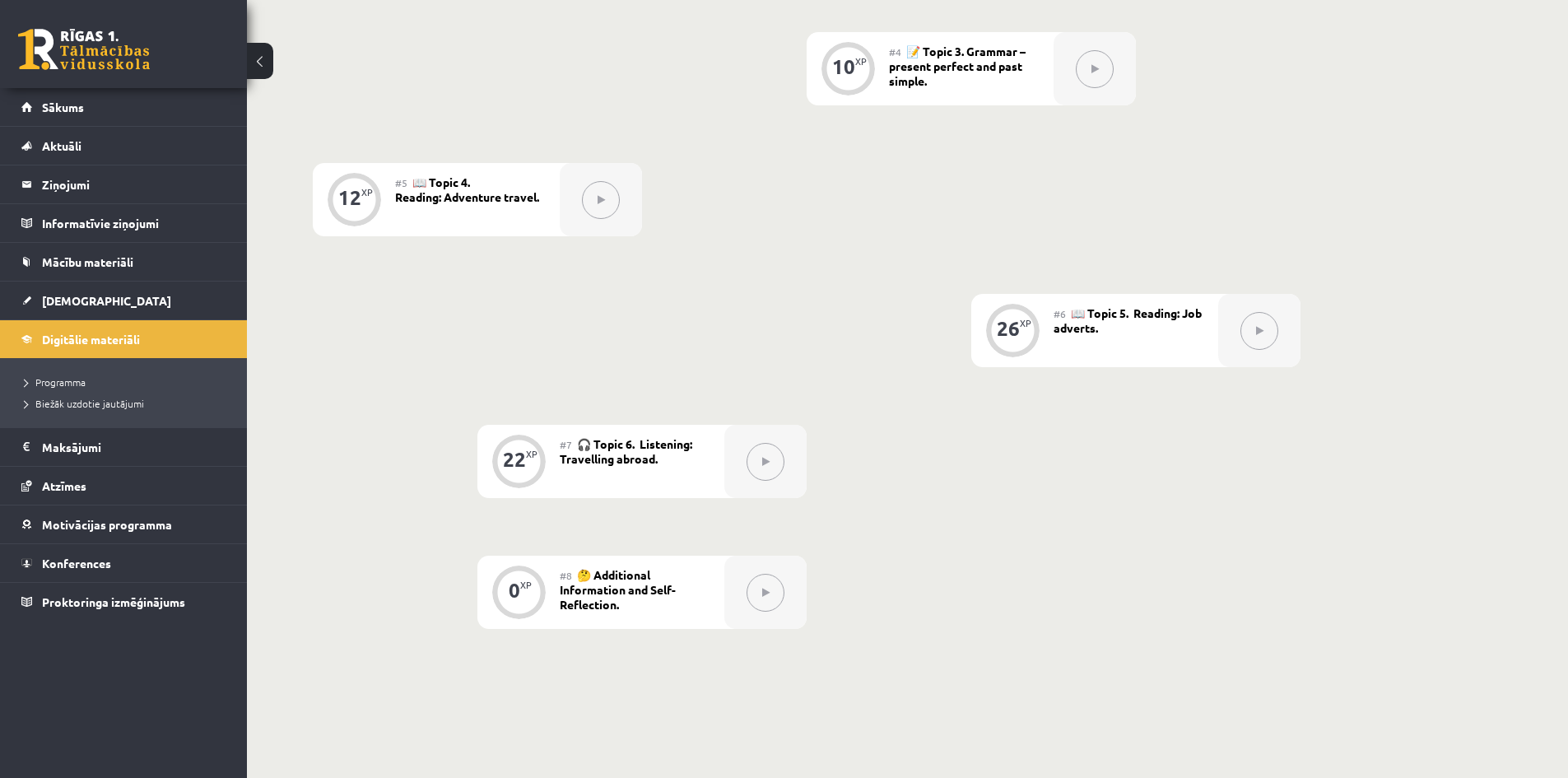
scroll to position [905, 0]
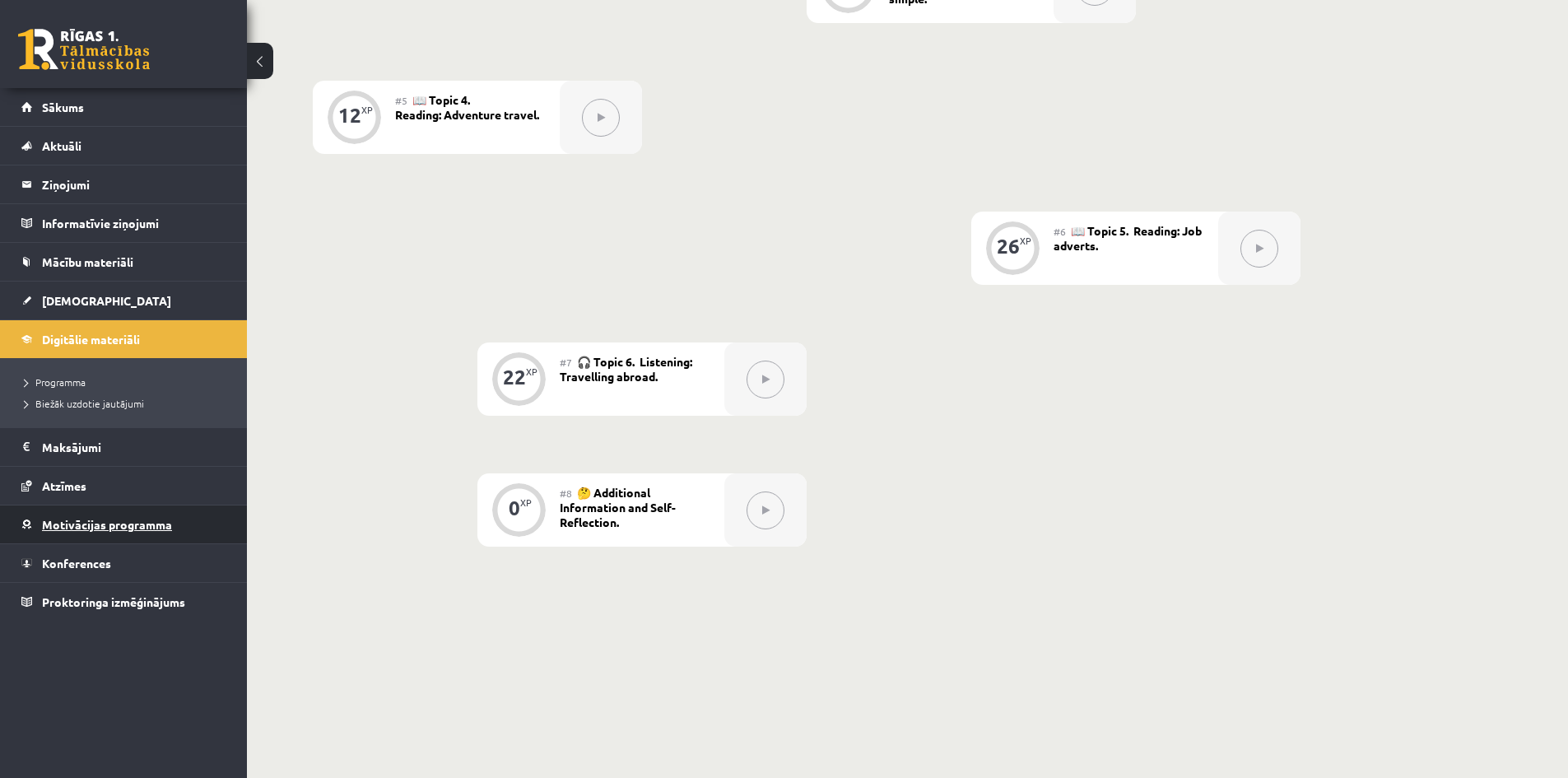
click at [82, 523] on span "Motivācijas programma" at bounding box center [107, 524] width 130 height 15
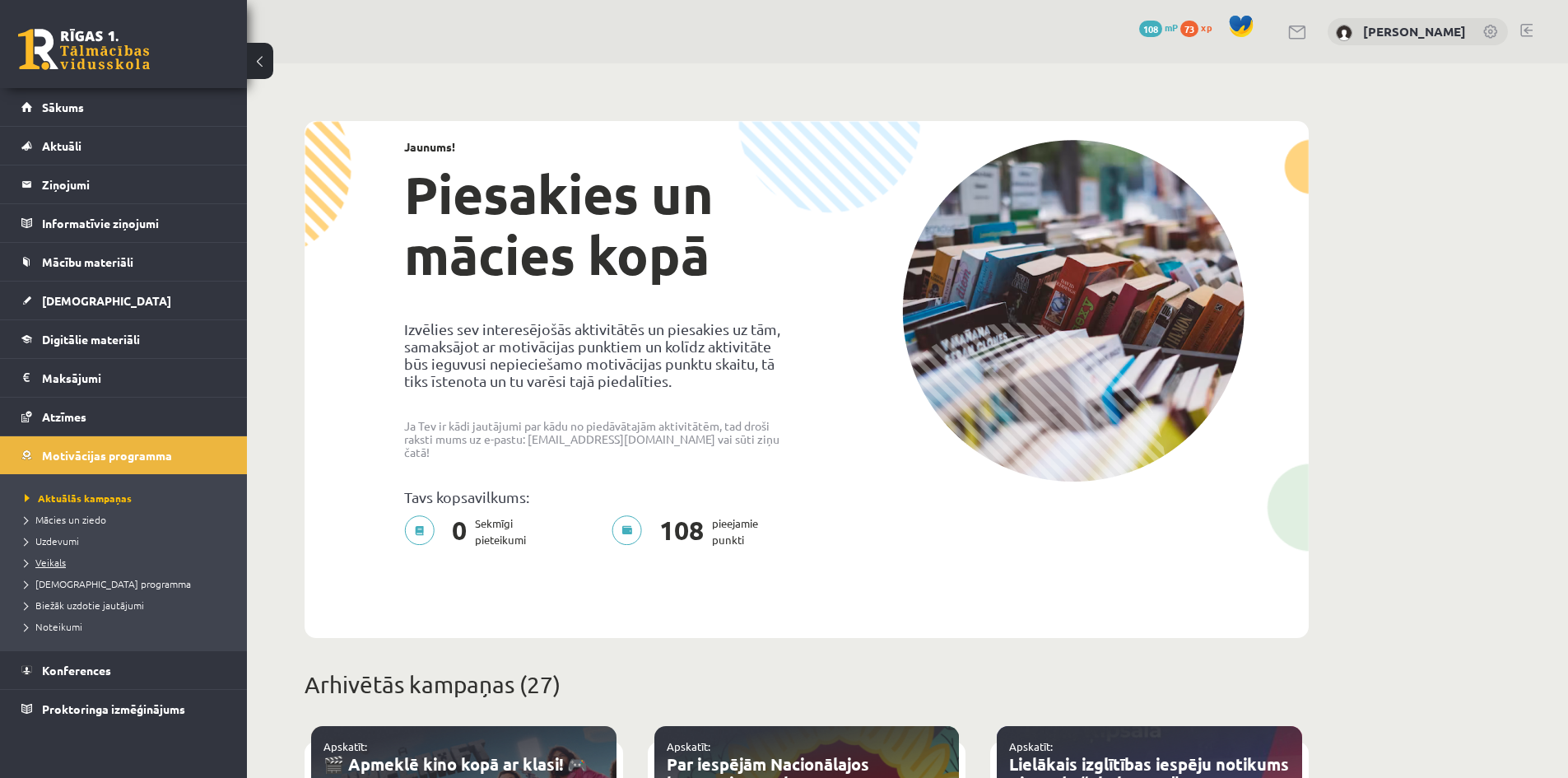
click at [63, 566] on span "Veikals" at bounding box center [46, 562] width 41 height 13
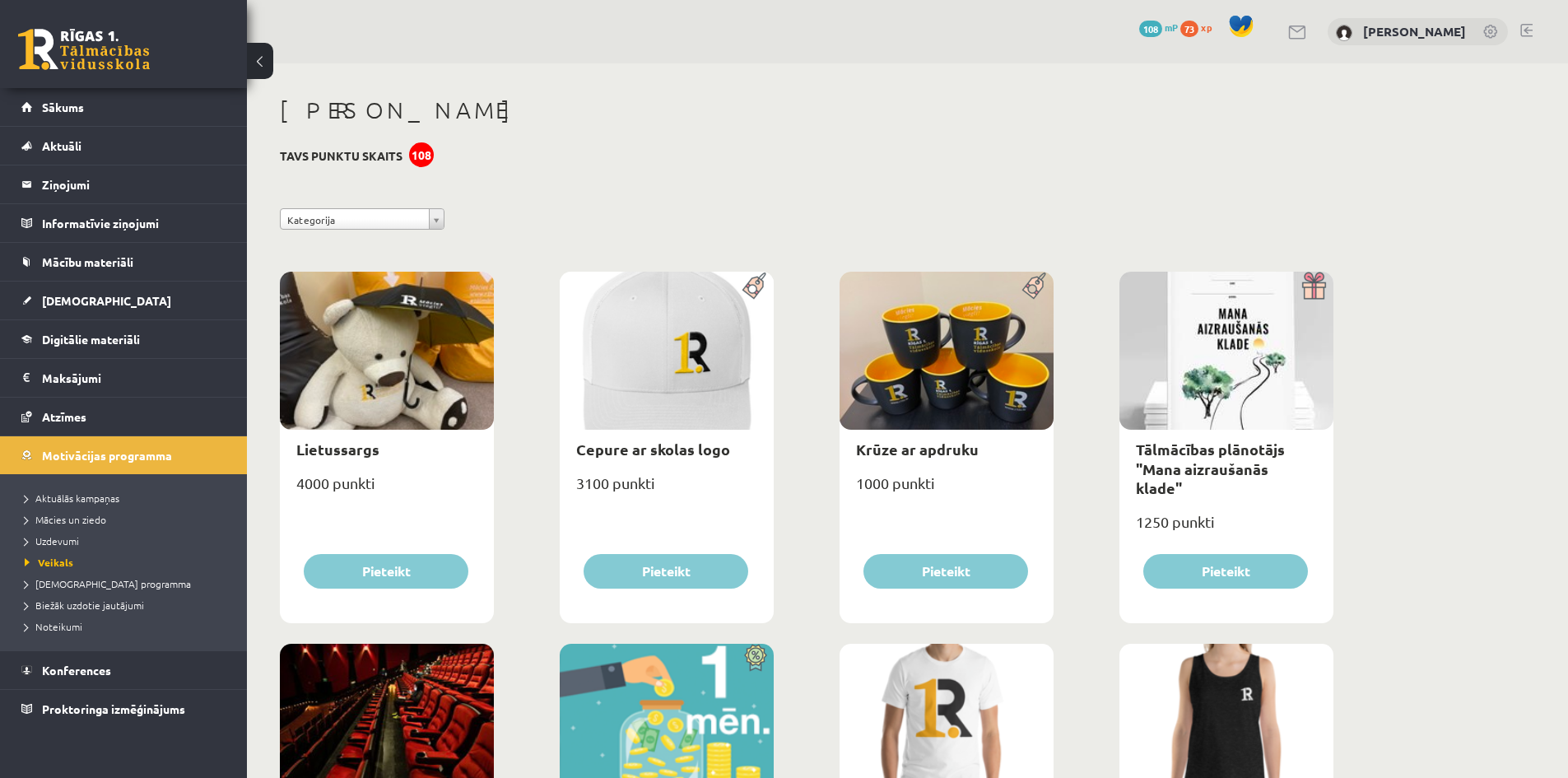
click at [429, 151] on div "108" at bounding box center [421, 155] width 25 height 25
click at [424, 155] on div "108" at bounding box center [421, 155] width 25 height 25
click at [360, 156] on h3 "Tavs punktu skaits 108" at bounding box center [341, 156] width 123 height 14
click at [312, 156] on h3 "Tavs punktu skaits 108" at bounding box center [341, 156] width 123 height 14
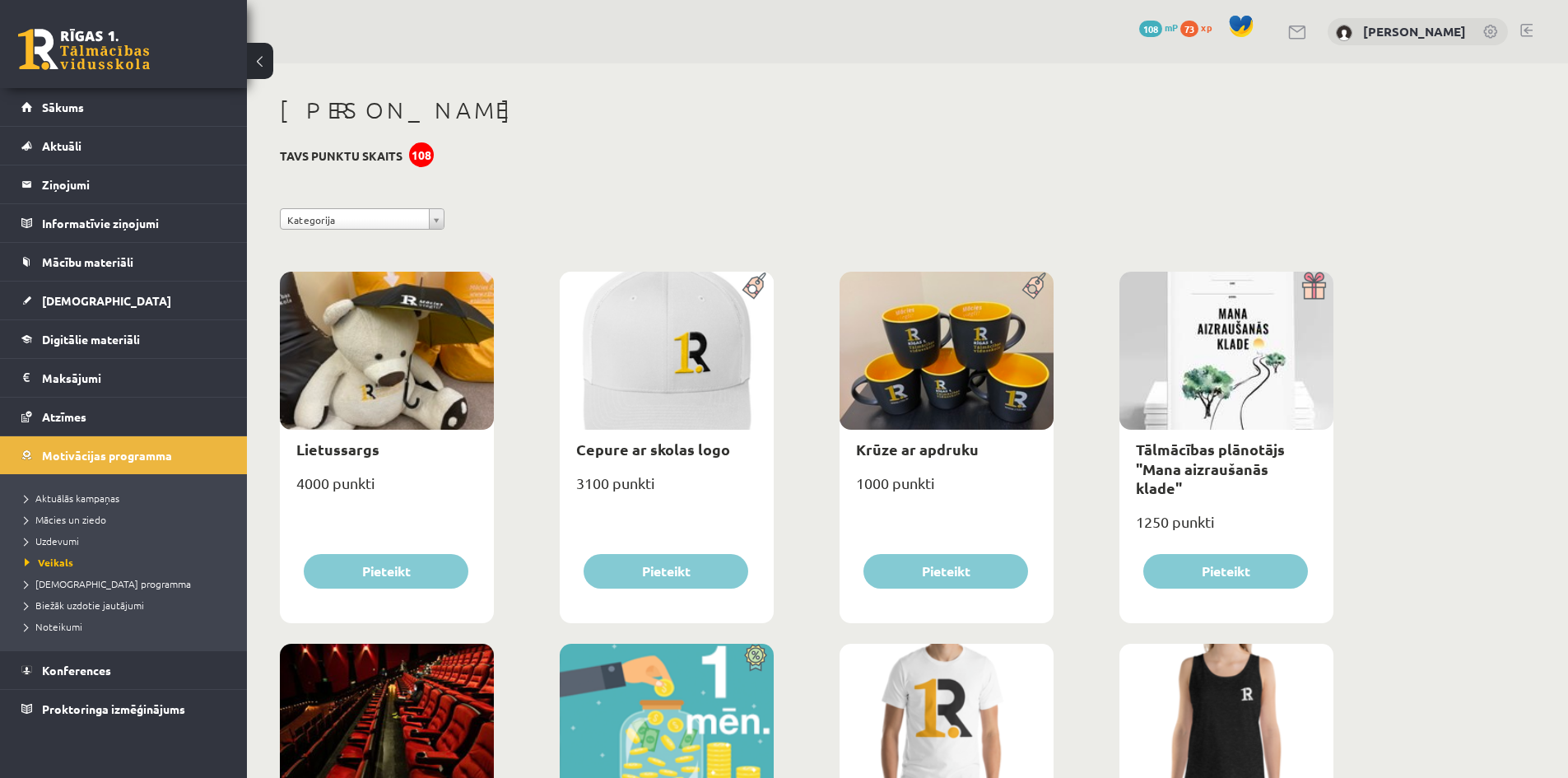
click at [1199, 27] on span "73" at bounding box center [1189, 29] width 18 height 16
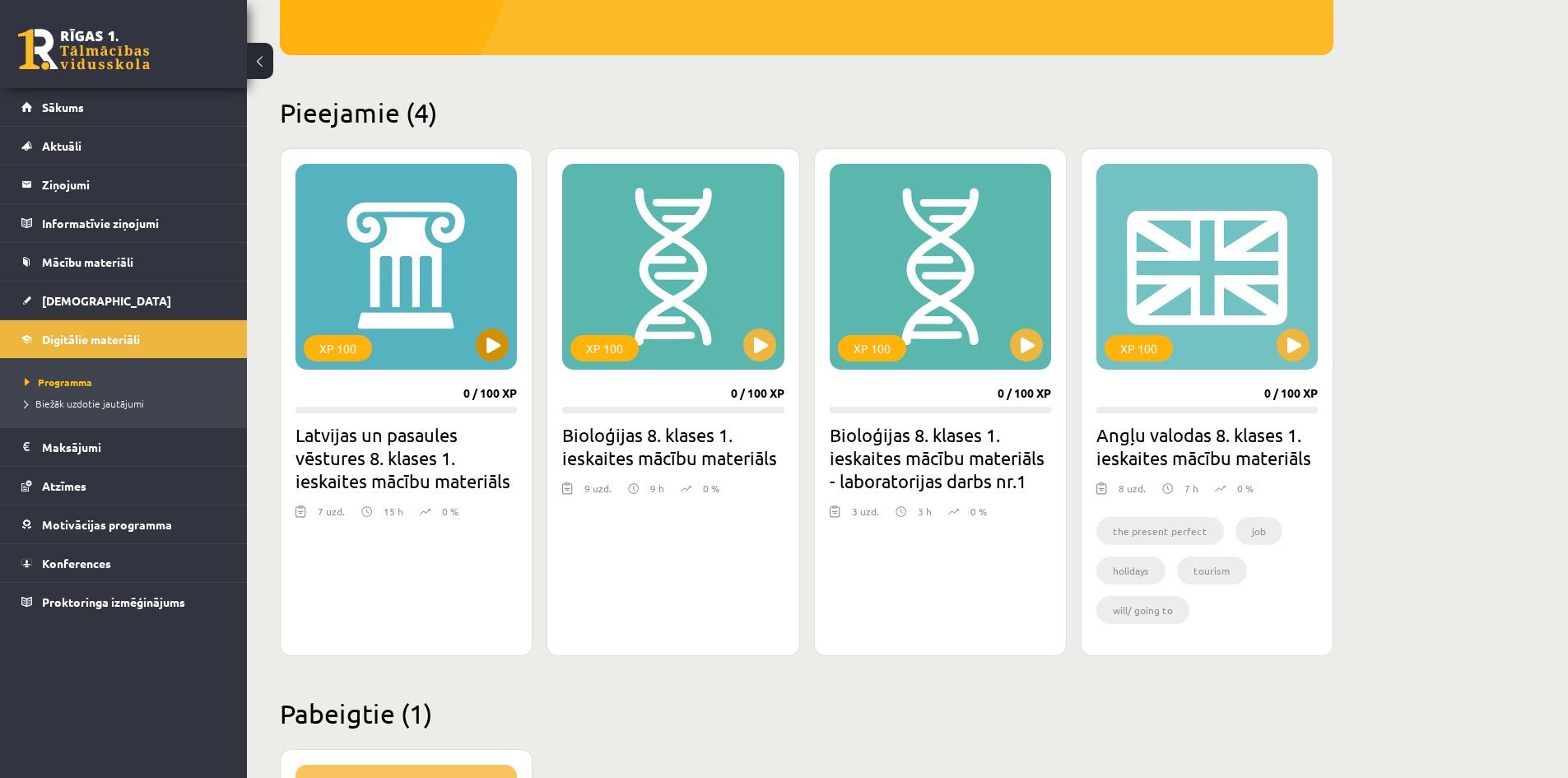
scroll to position [329, 0]
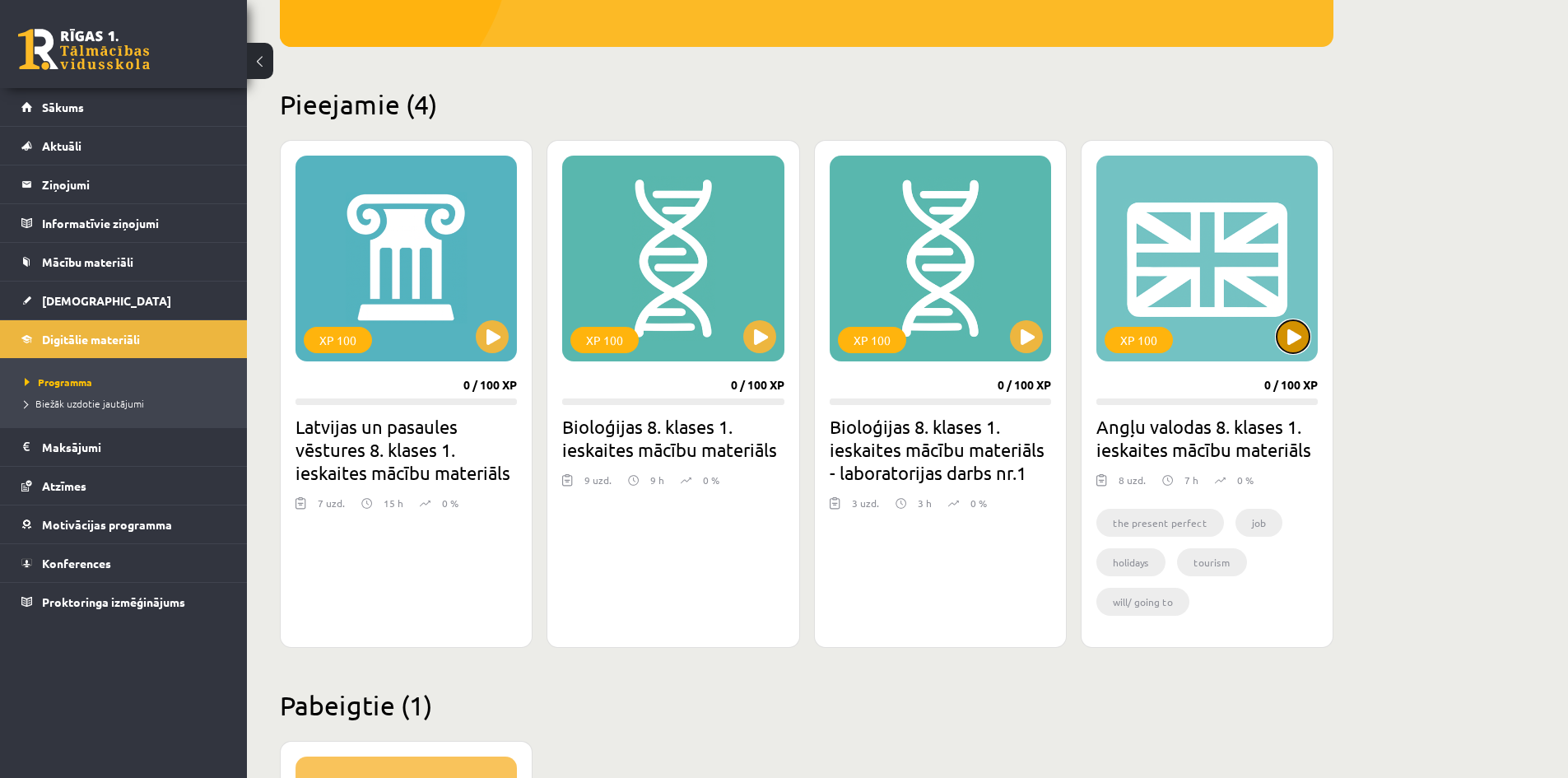
click at [1288, 322] on button at bounding box center [1293, 336] width 33 height 33
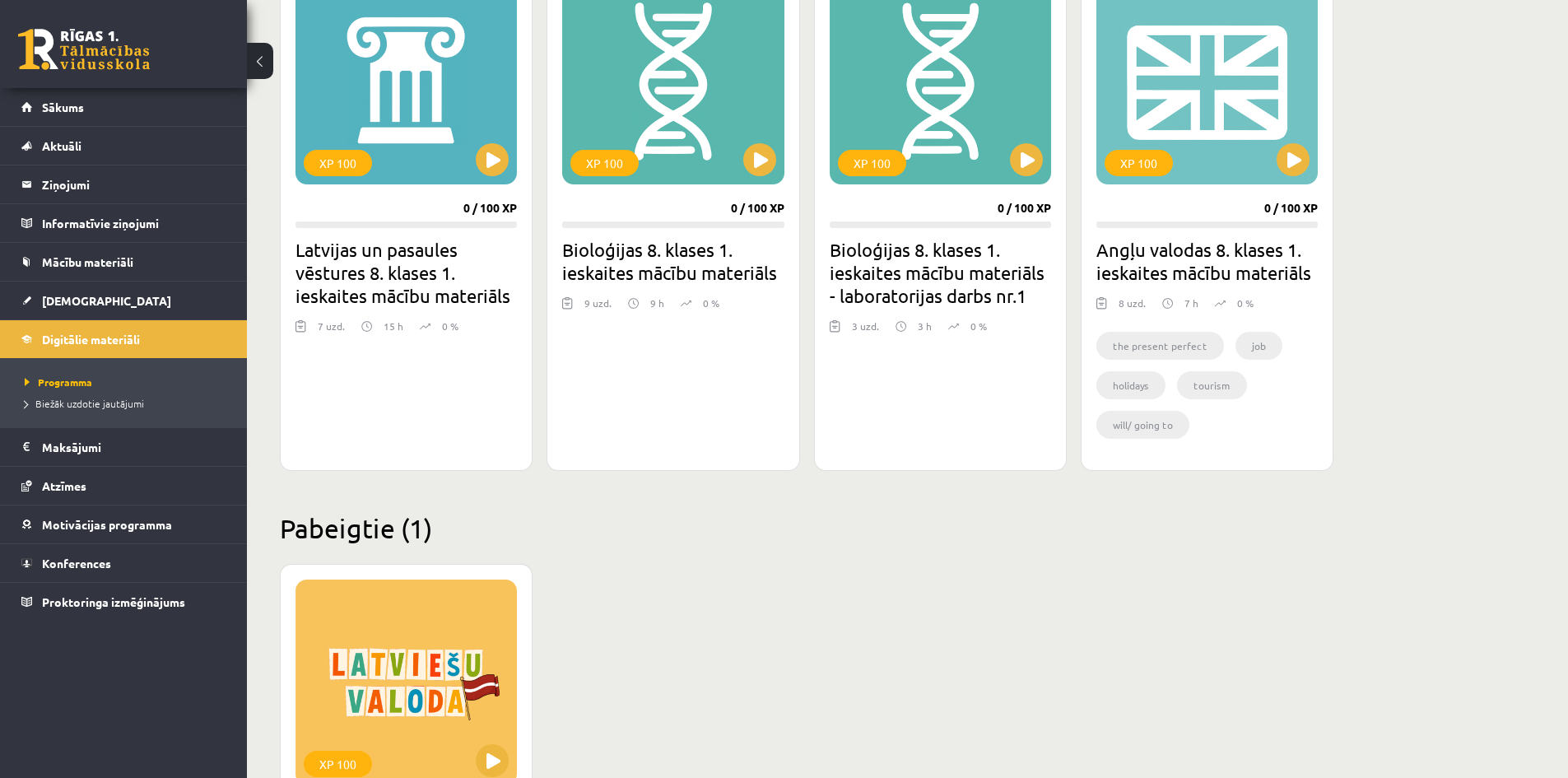
scroll to position [392, 0]
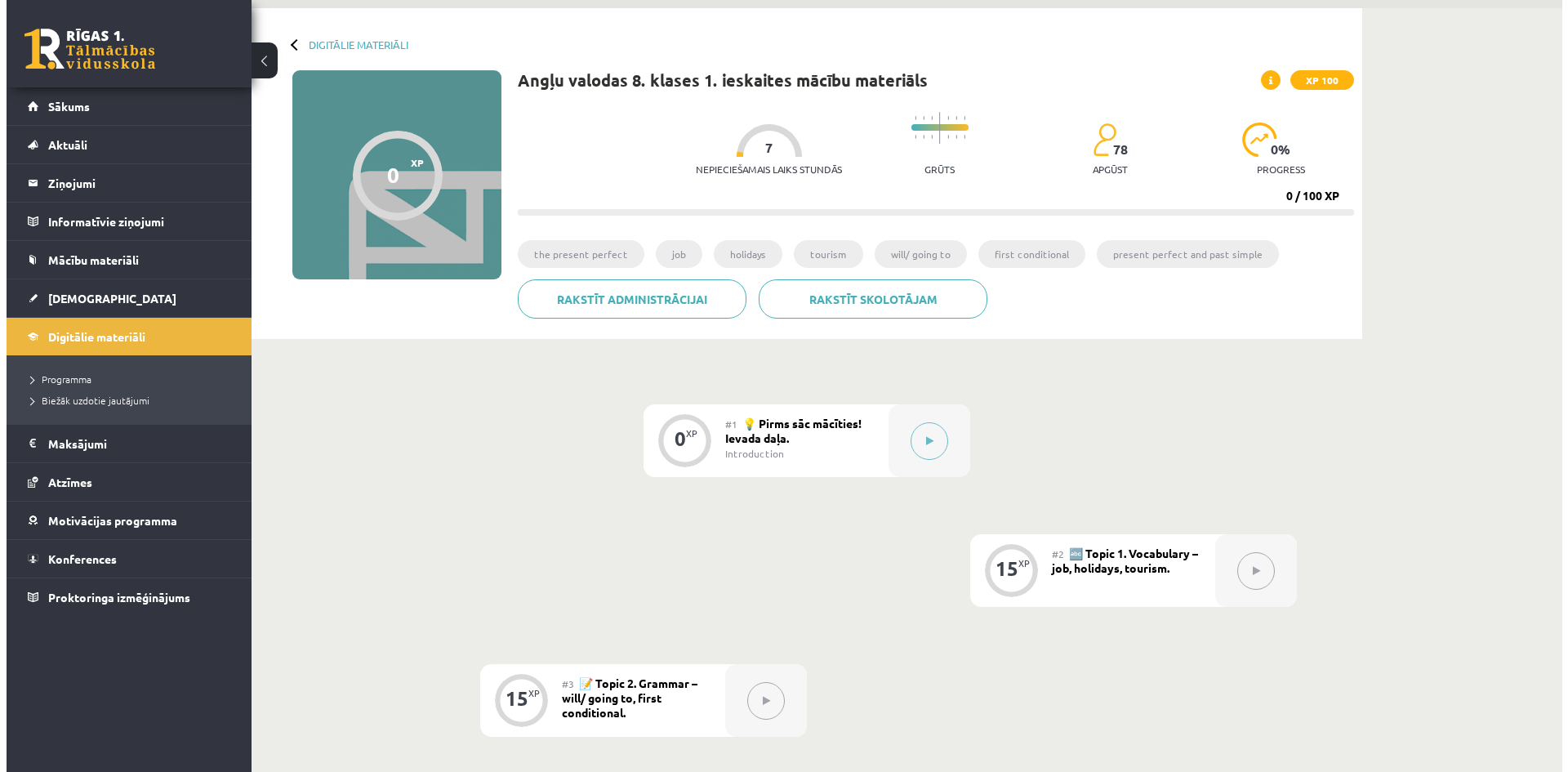
scroll to position [82, 0]
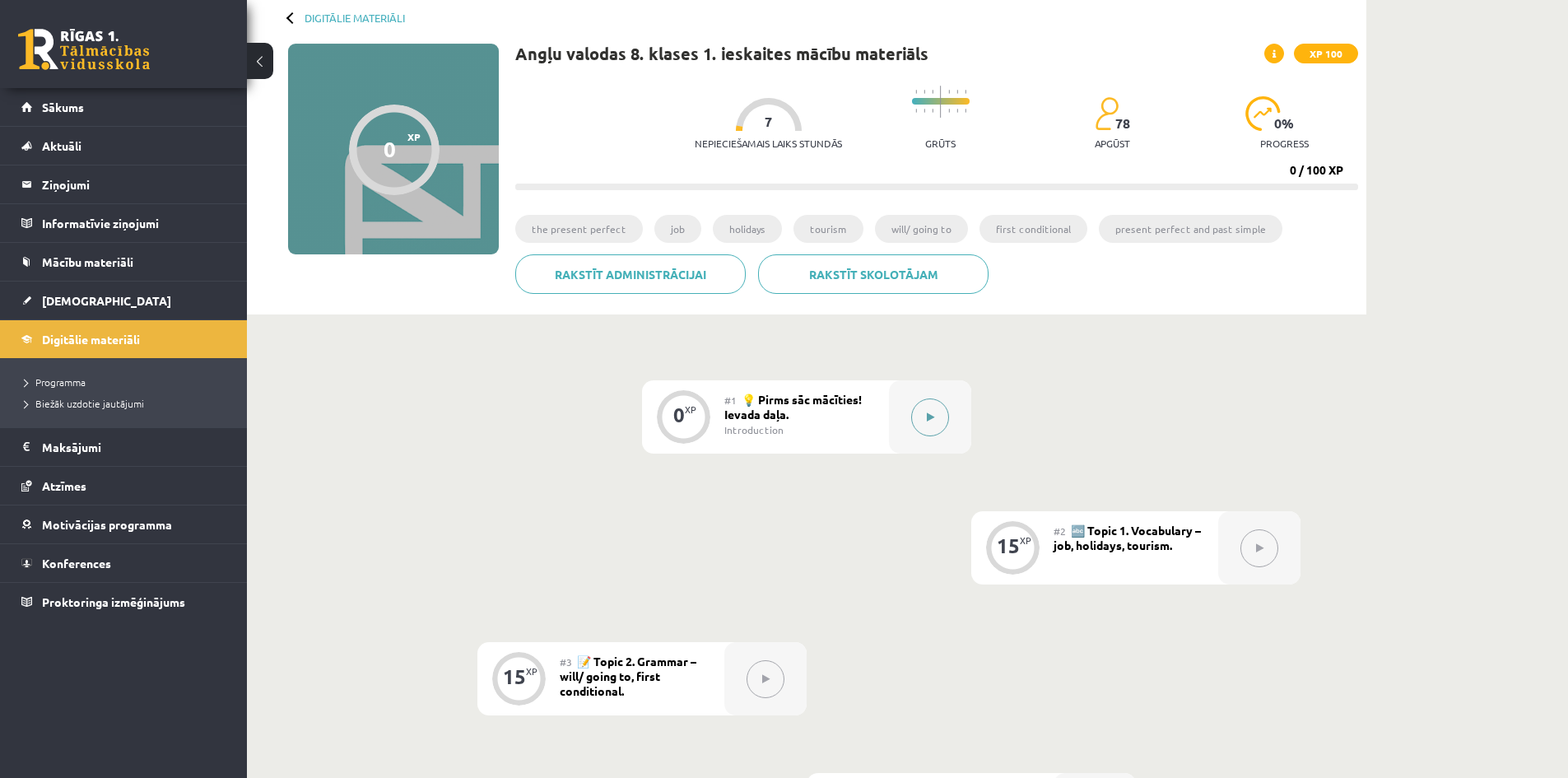
click at [944, 414] on button at bounding box center [930, 417] width 38 height 38
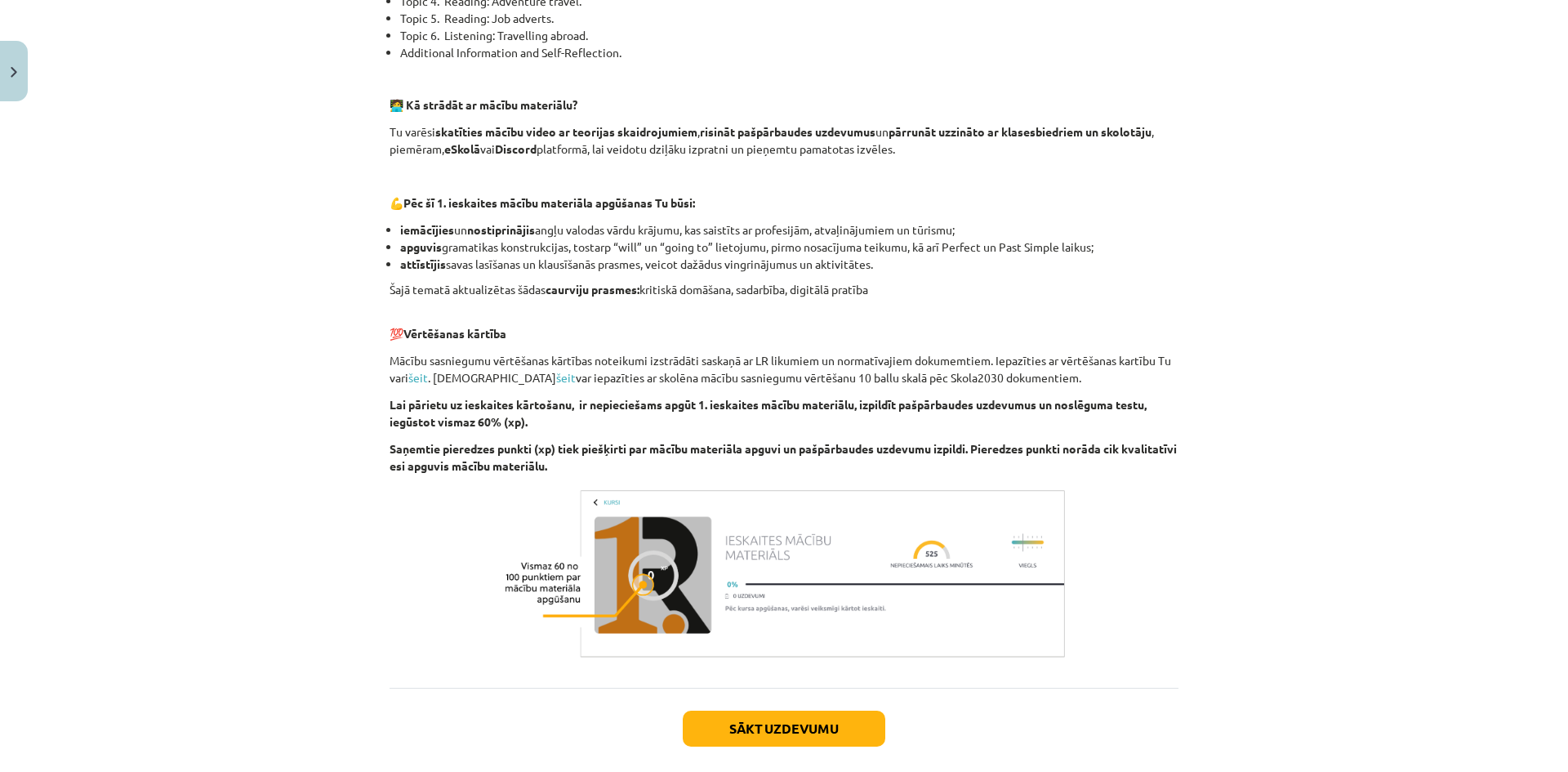
scroll to position [969, 0]
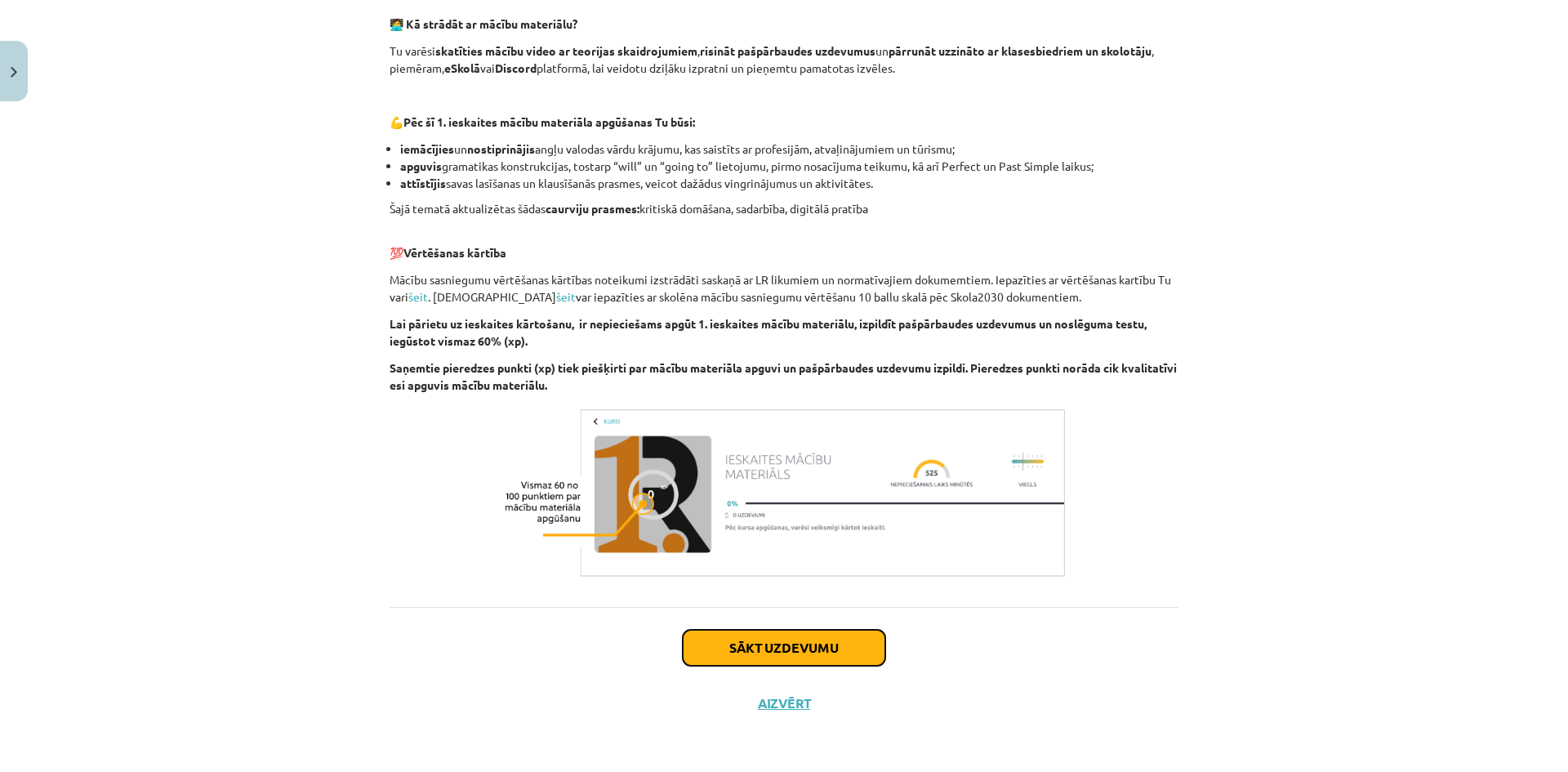
click at [809, 640] on button "Sākt uzdevumu" at bounding box center [784, 647] width 203 height 36
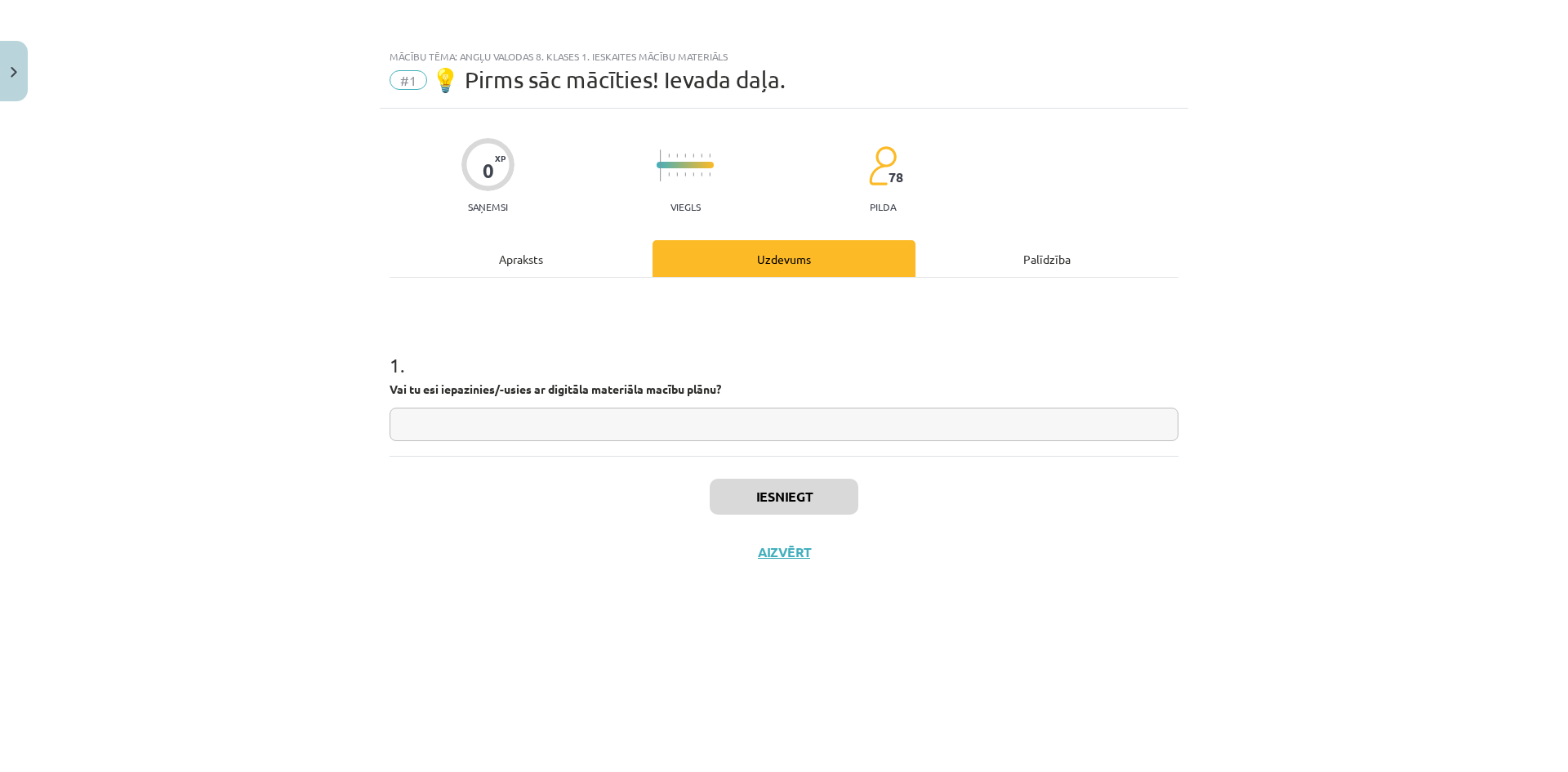
scroll to position [0, 0]
click at [655, 424] on input "text" at bounding box center [784, 424] width 789 height 34
type input "*"
type input "**"
click at [798, 495] on button "Iesniegt" at bounding box center [784, 496] width 149 height 36
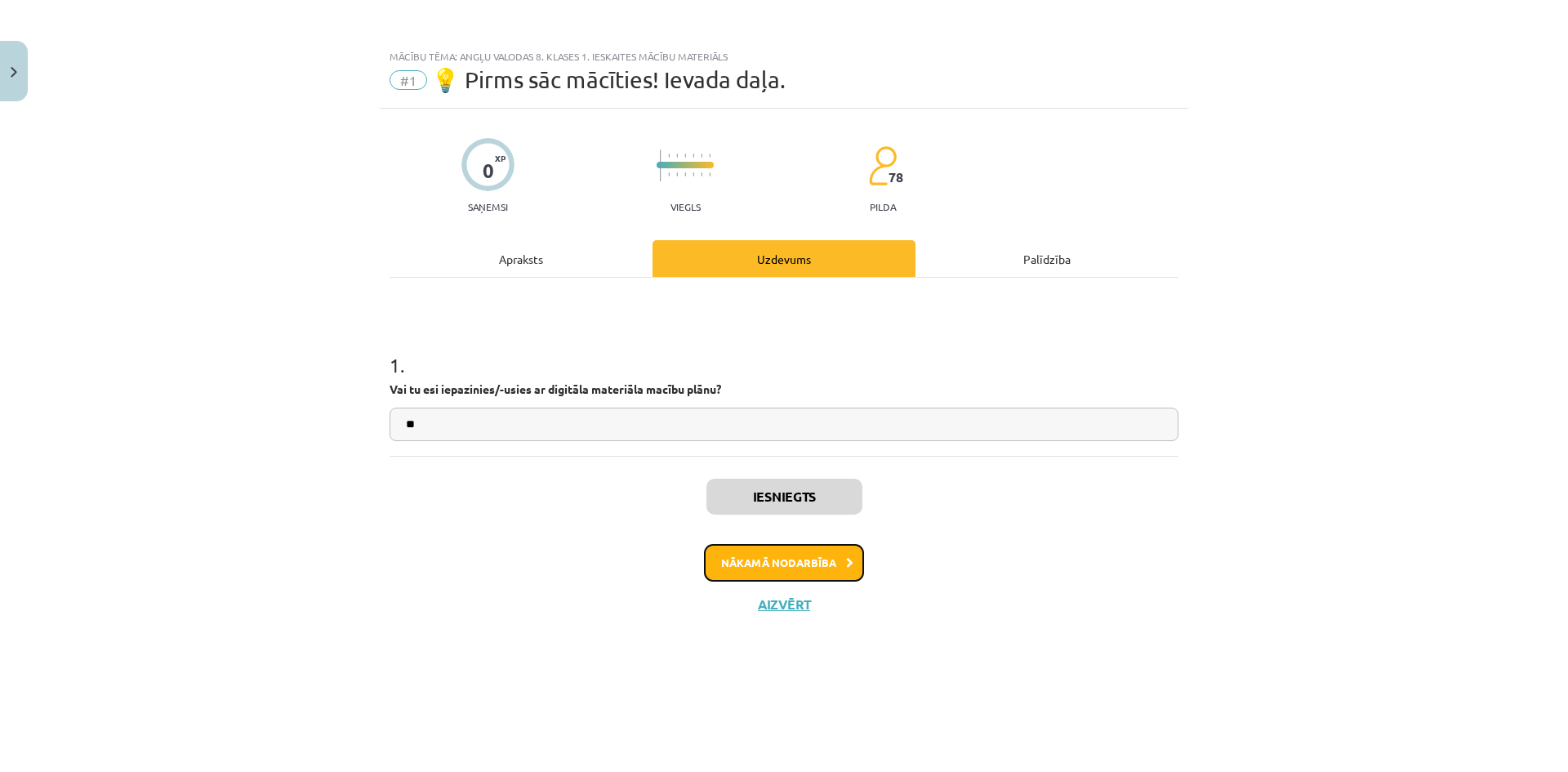
click at [840, 552] on button "Nākamā nodarbība" at bounding box center [784, 562] width 160 height 37
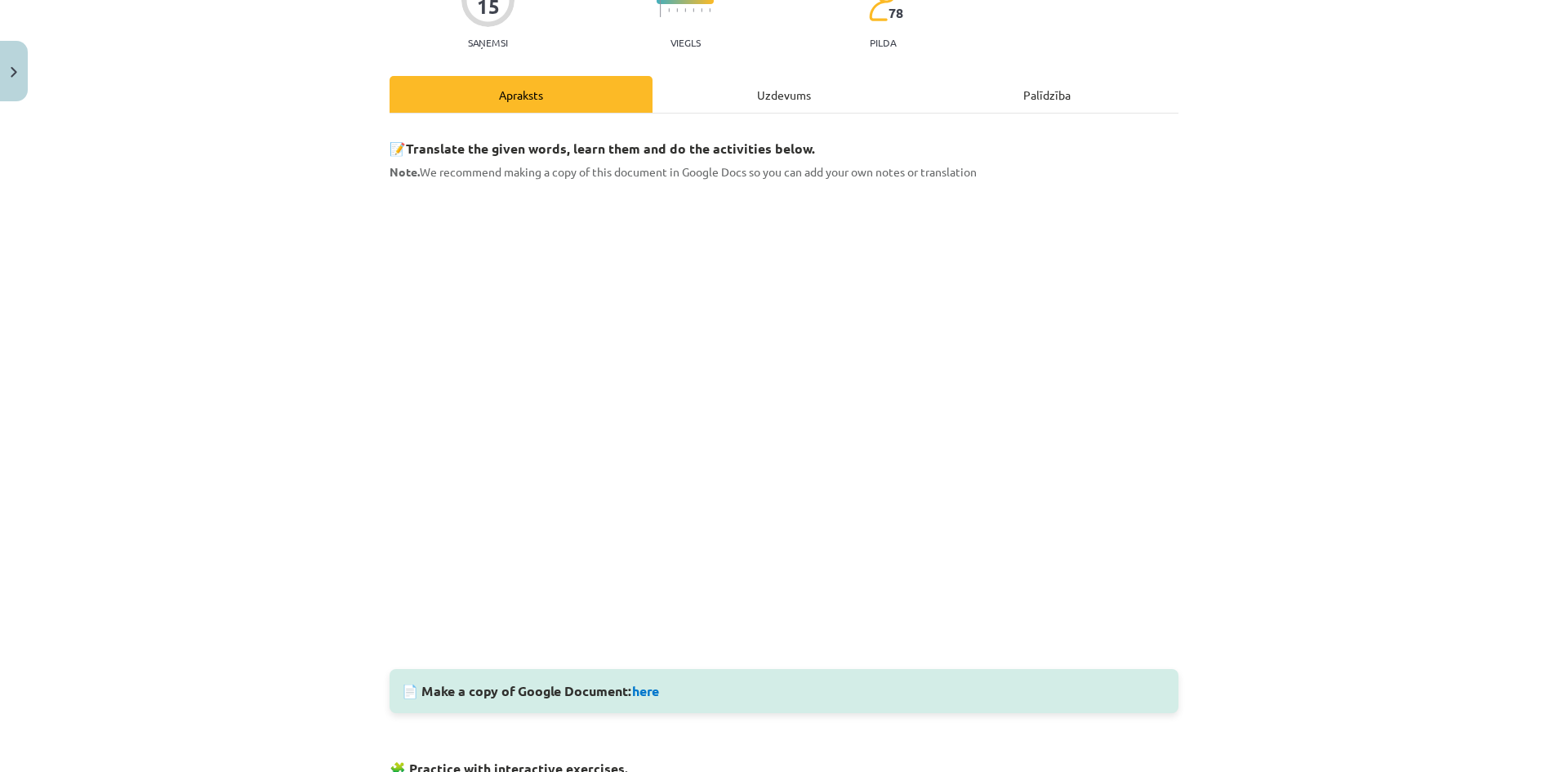
scroll to position [245, 0]
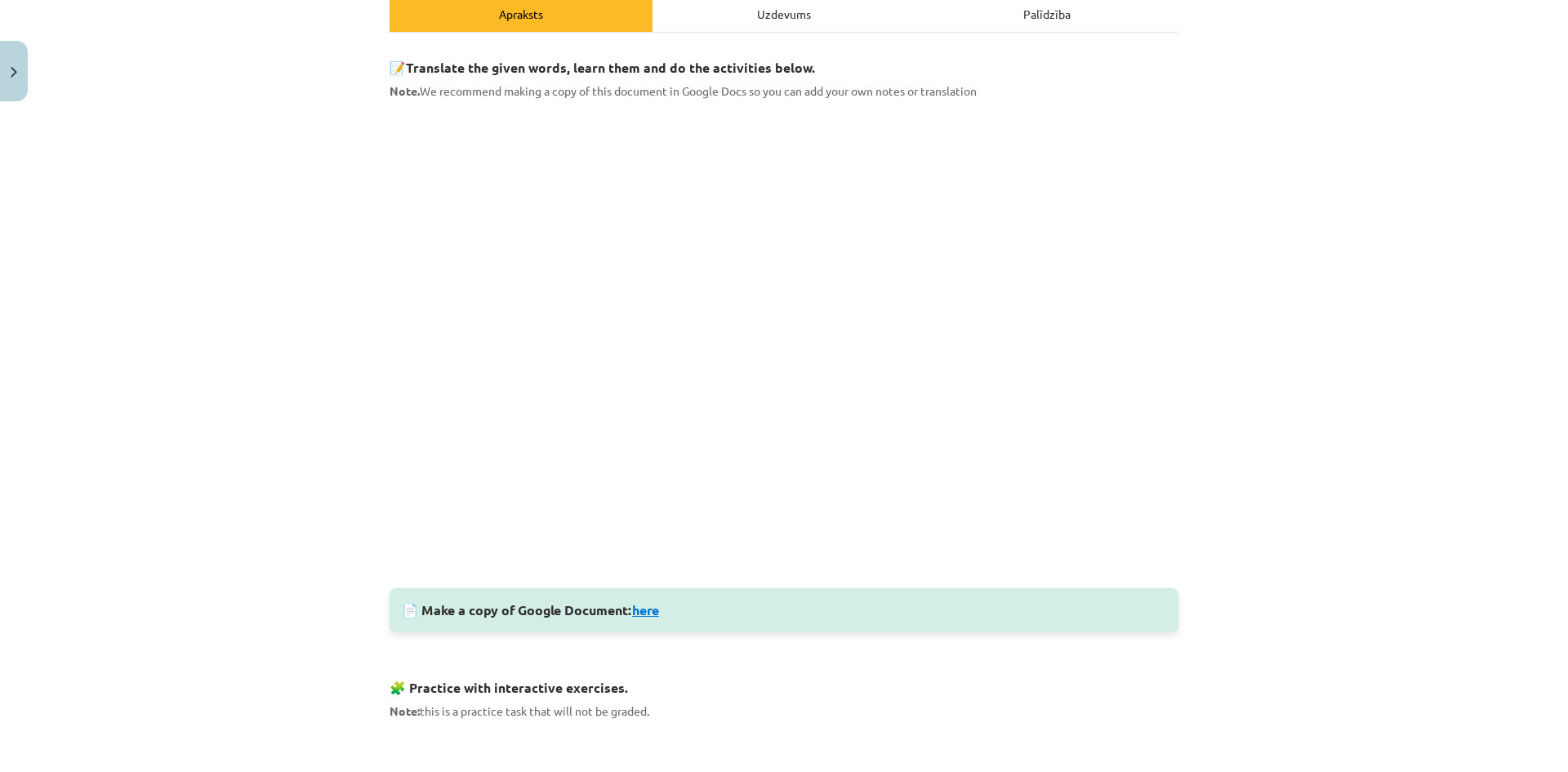
click at [659, 612] on link "here" at bounding box center [646, 609] width 27 height 17
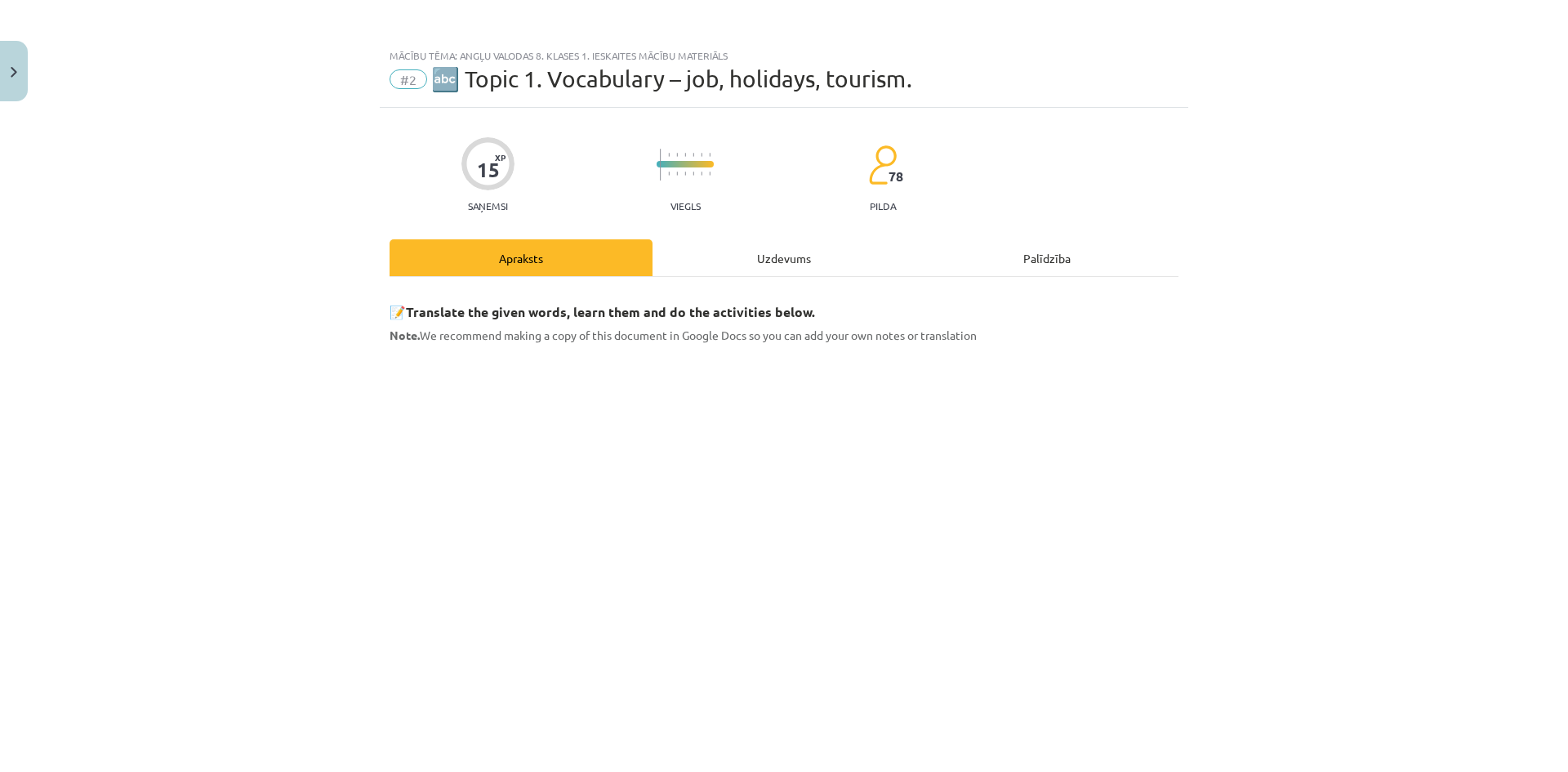
scroll to position [0, 0]
